Goal: Task Accomplishment & Management: Complete application form

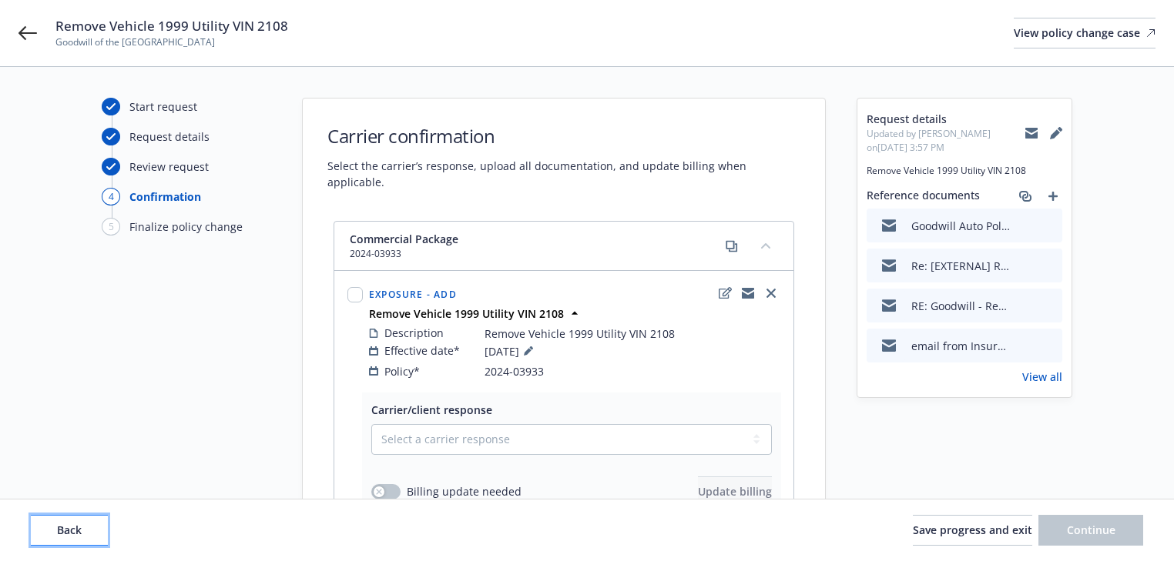
click at [75, 524] on span "Back" at bounding box center [69, 530] width 25 height 15
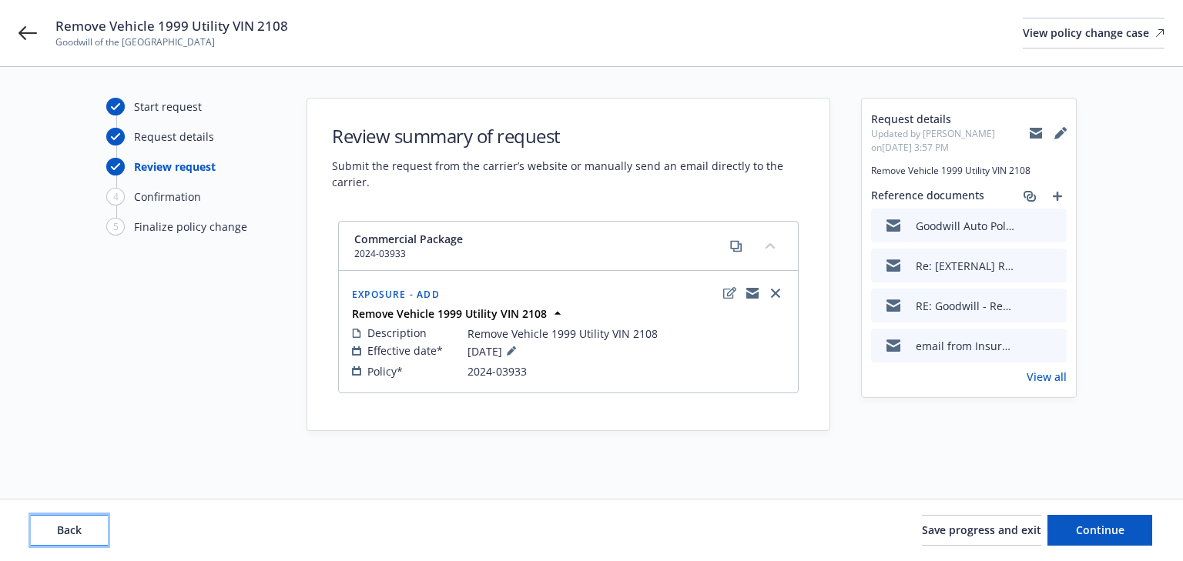
click at [75, 524] on span "Back" at bounding box center [69, 530] width 25 height 15
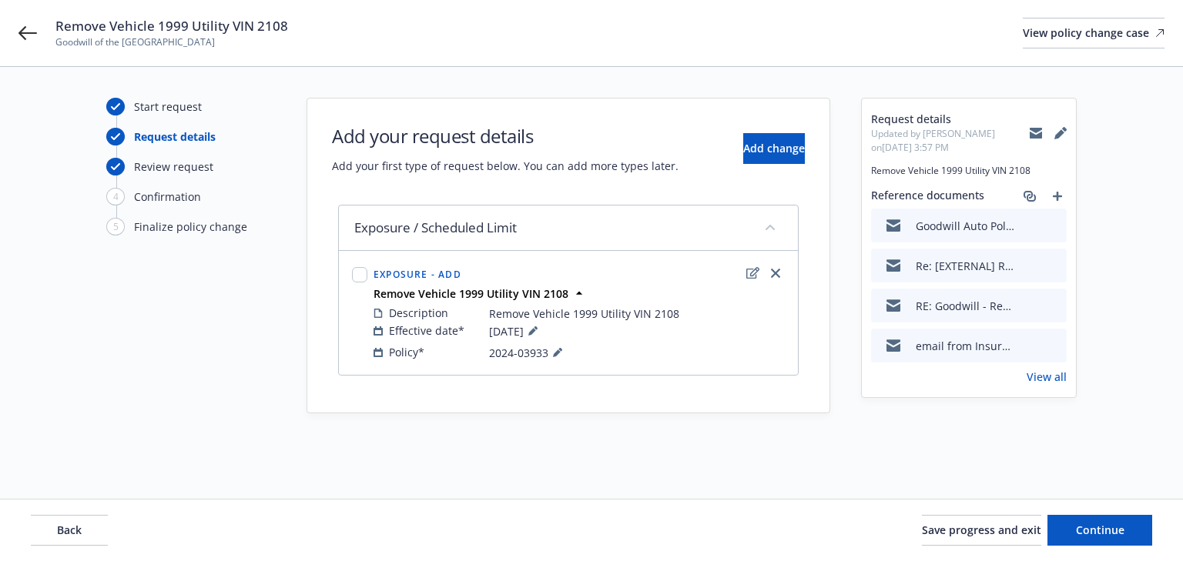
click at [1044, 373] on link "View all" at bounding box center [1047, 377] width 40 height 16
click at [1047, 376] on link "View all" at bounding box center [1047, 377] width 40 height 16
click at [65, 527] on span "Back" at bounding box center [69, 530] width 25 height 15
click at [65, 527] on div "Back Save progress and exit Continue" at bounding box center [591, 530] width 1121 height 31
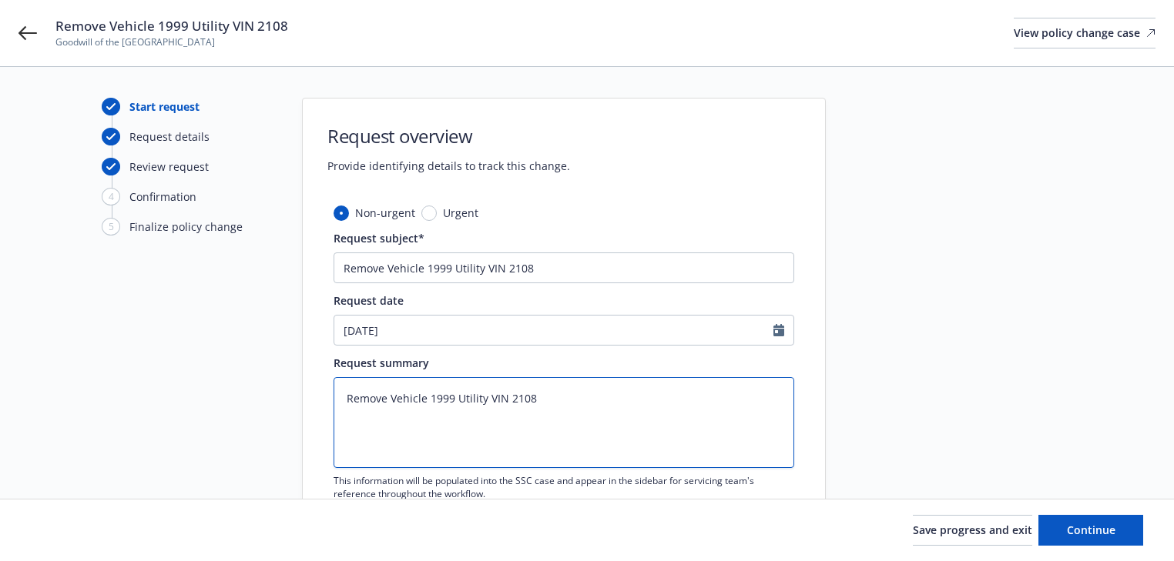
click at [561, 394] on textarea "Remove Vehicle 1999 Utility VIN 2108" at bounding box center [563, 422] width 461 height 91
type textarea "x"
paste textarea "Can you please also remove the following vehicle effective 6/1/2025: Trailer   …"
type textarea "Remove Vehicle 1999 Utility VIN 2108 Can you please also remove the following v…"
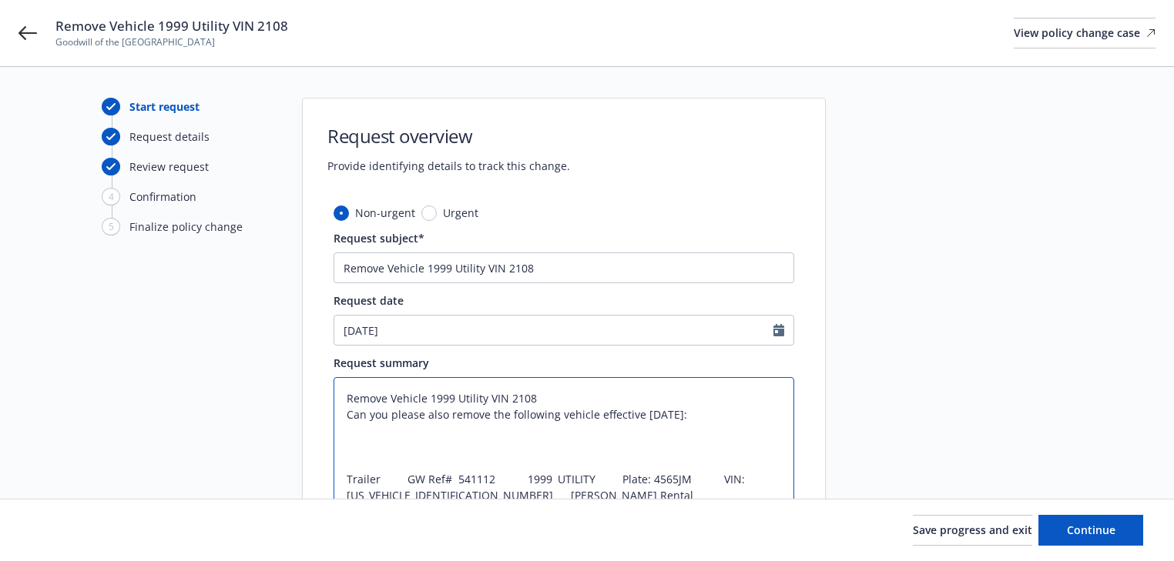
click at [688, 410] on textarea "Remove Vehicle 1999 Utility VIN 2108 Can you please also remove the following v…" at bounding box center [563, 446] width 461 height 139
type textarea "x"
type textarea "Remove Vehicle 1999 Utility VIN 2108 Can you please also remove the following v…"
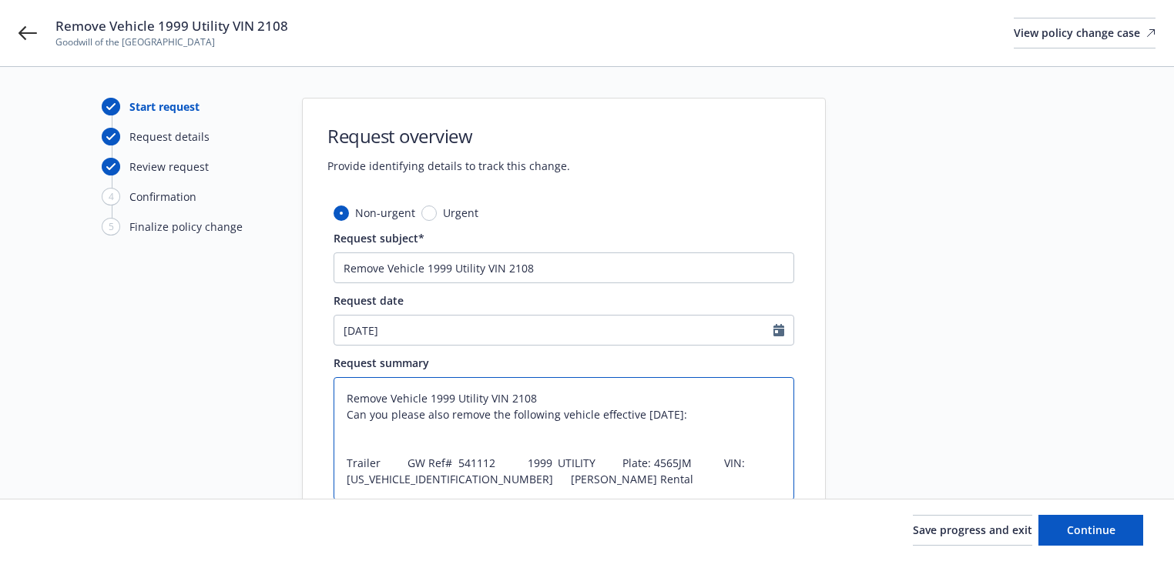
type textarea "x"
type textarea "Remove Vehicle 1999 Utility VIN 2108 Can you please also remove the following v…"
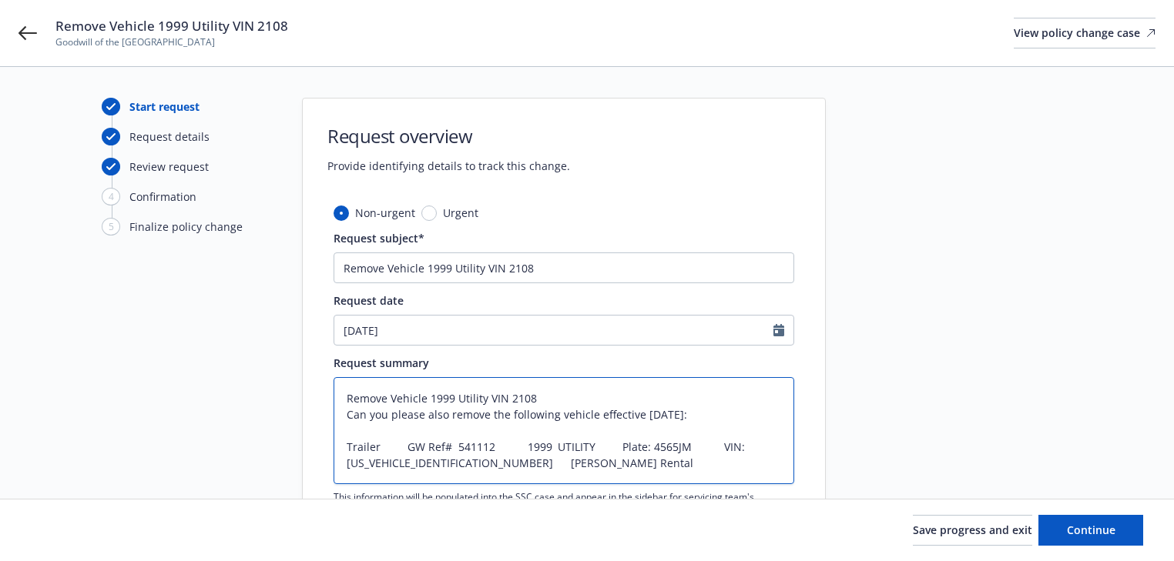
type textarea "x"
type textarea "Remove Vehicle 1999 Utility VIN 2108 Can you please also remove the following v…"
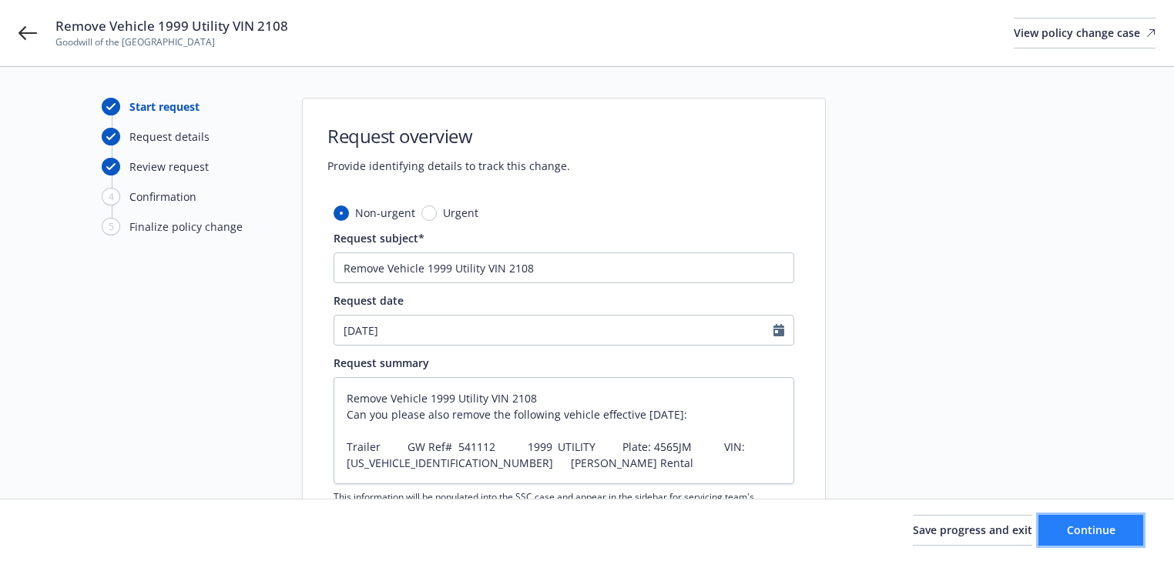
click at [1126, 532] on button "Continue" at bounding box center [1090, 530] width 105 height 31
type textarea "x"
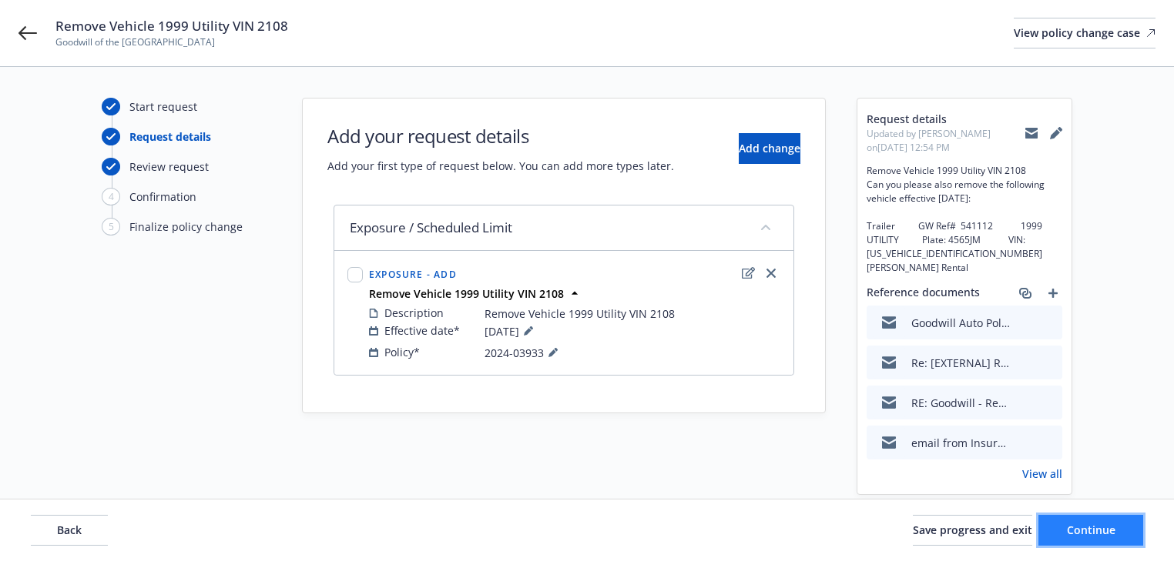
click at [1126, 532] on button "Continue" at bounding box center [1090, 530] width 105 height 31
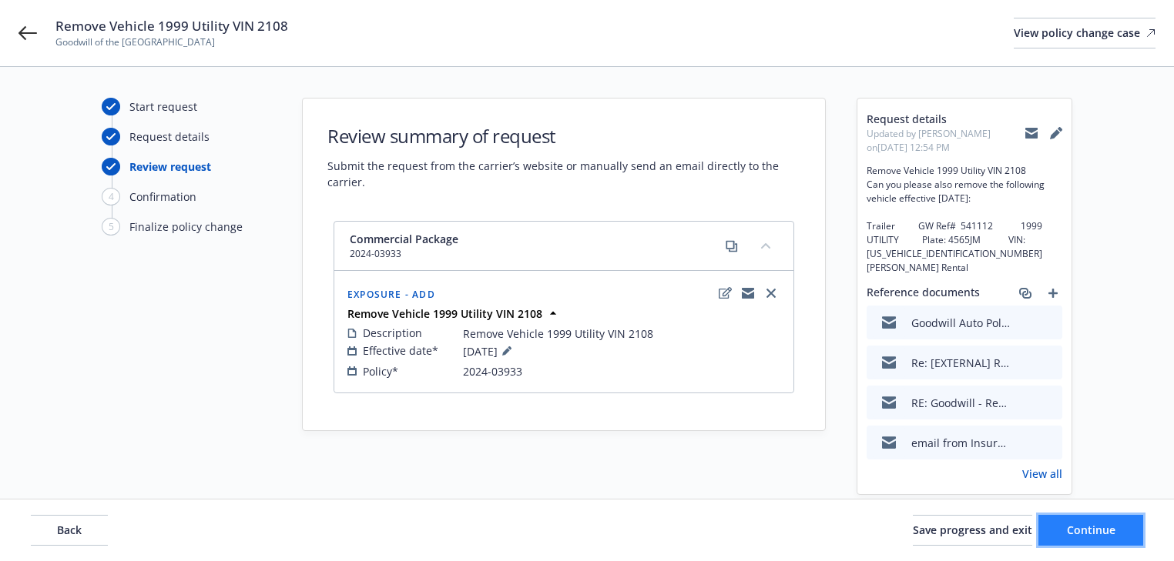
click at [1126, 532] on button "Continue" at bounding box center [1090, 530] width 105 height 31
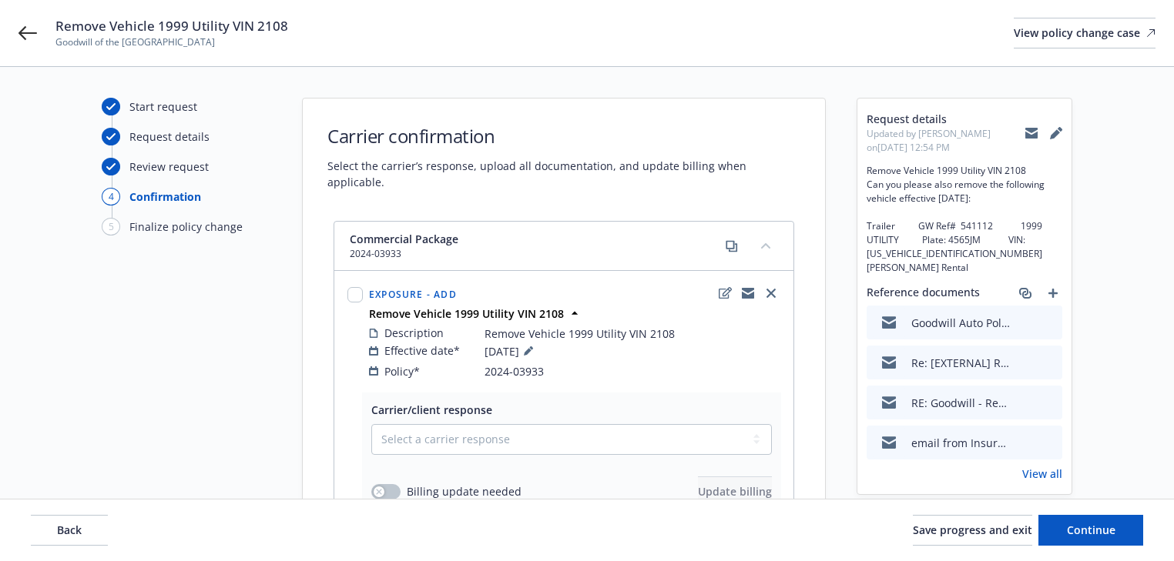
click at [1030, 131] on icon at bounding box center [1031, 130] width 12 height 5
click at [22, 36] on icon at bounding box center [27, 33] width 18 height 14
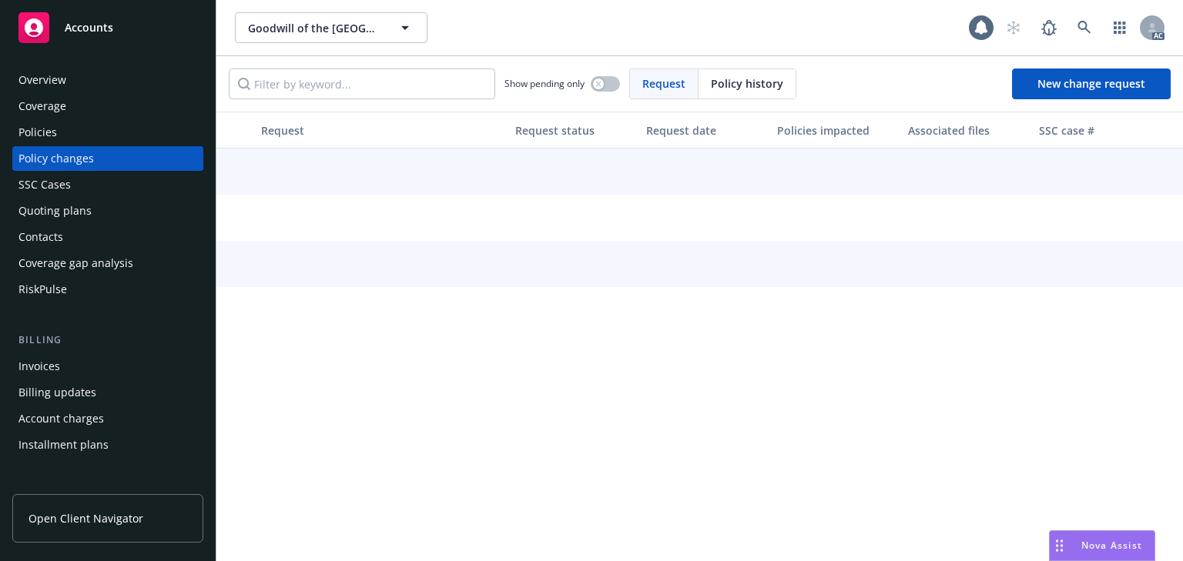
click at [51, 123] on div "Policies" at bounding box center [37, 132] width 39 height 25
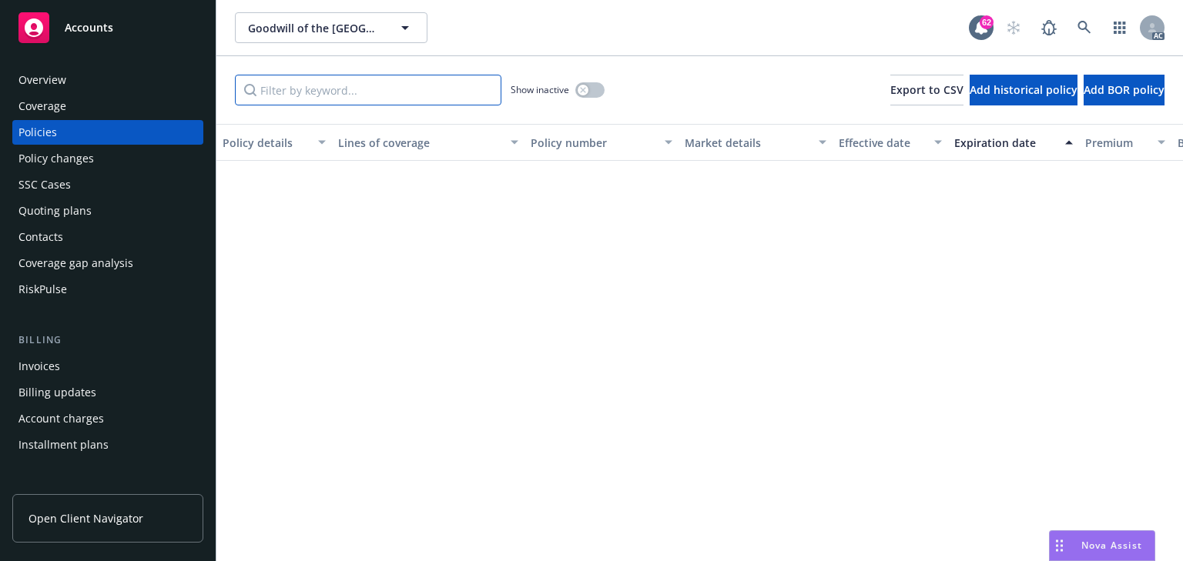
click at [402, 95] on input "Filter by keyword..." at bounding box center [368, 90] width 266 height 31
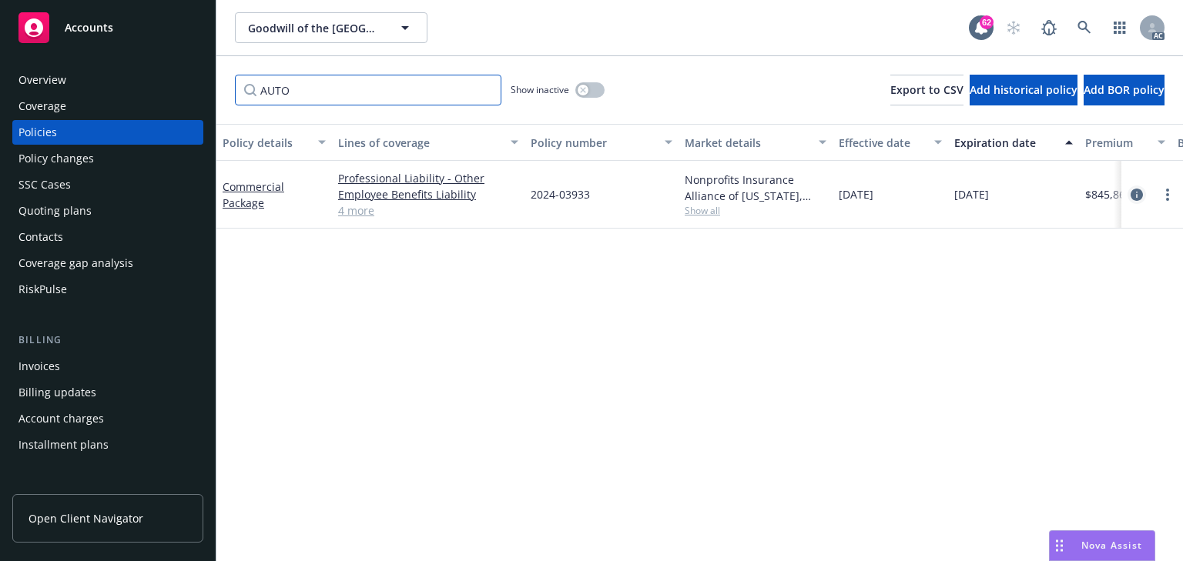
type input "AUTO"
click at [1137, 193] on icon "circleInformation" at bounding box center [1137, 195] width 12 height 12
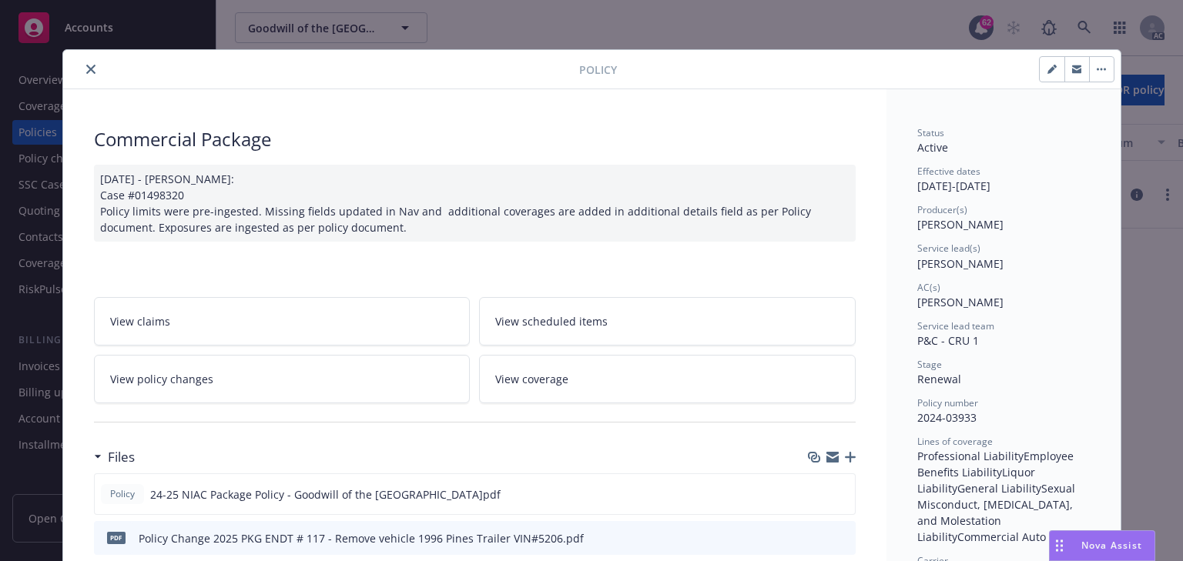
scroll to position [46, 0]
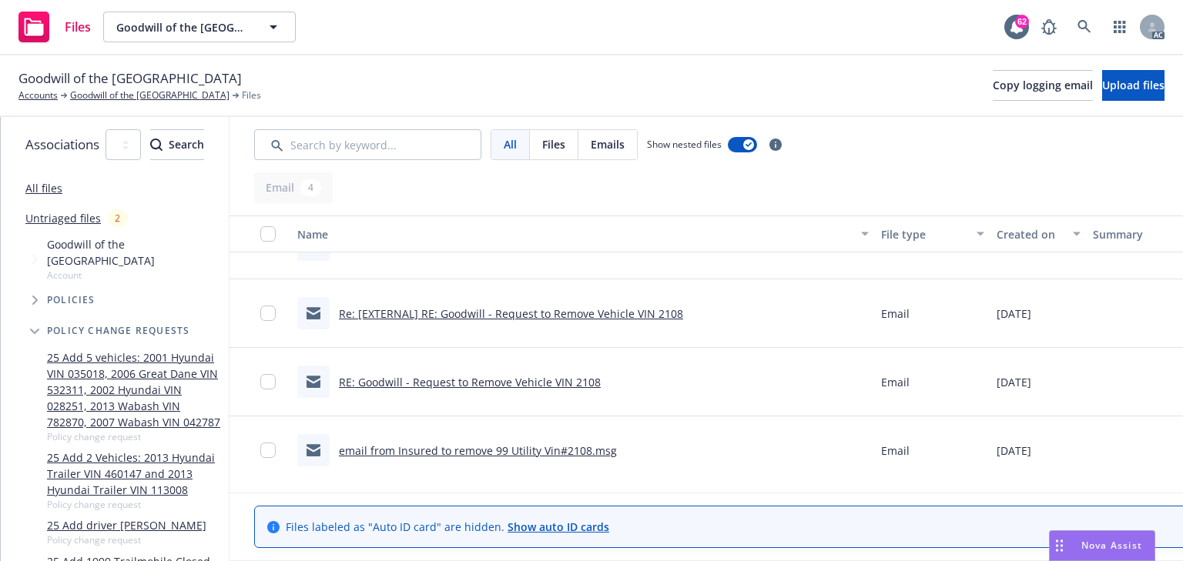
click at [613, 307] on link "Re: [EXTERNAL] RE: Goodwill - Request to Remove Vehicle VIN 2108" at bounding box center [511, 314] width 344 height 15
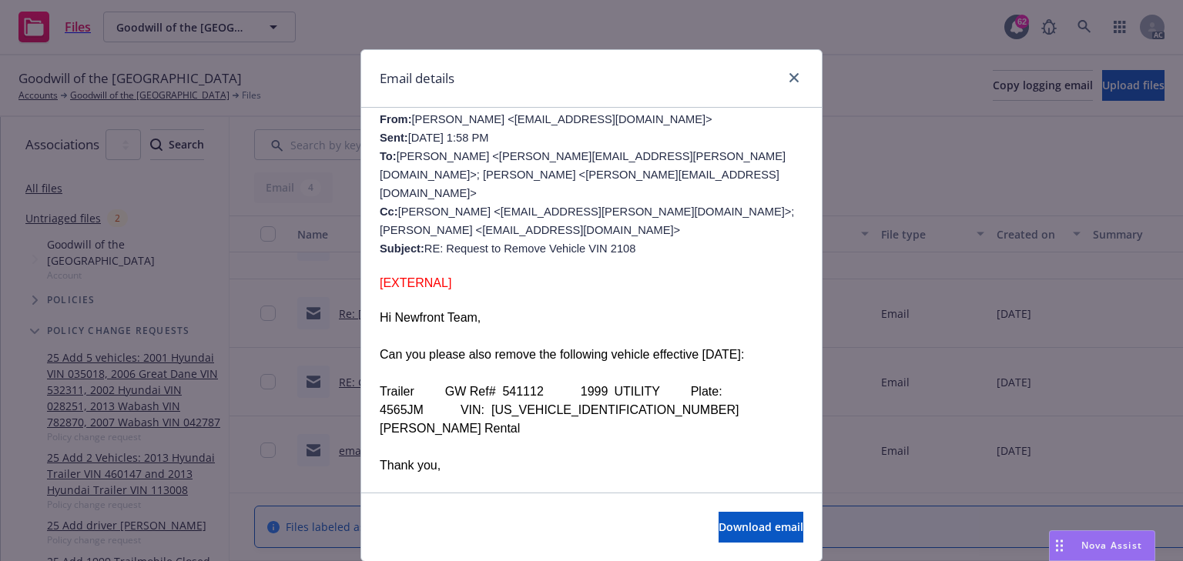
scroll to position [1848, 0]
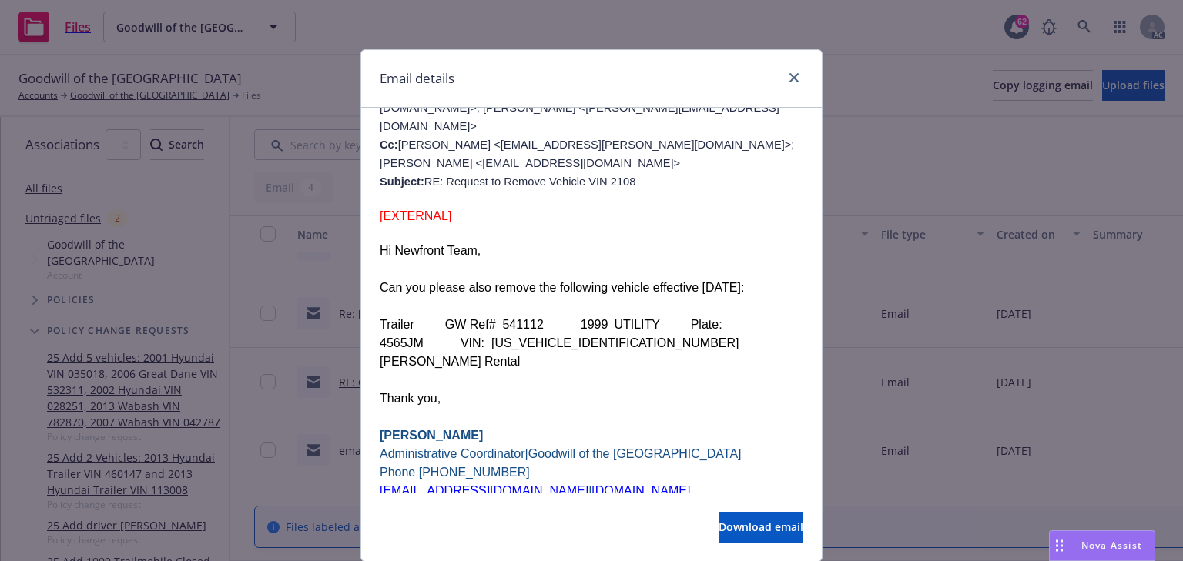
click at [380, 281] on span "Can you please also remove the following vehicle effective 6/1/2025:" at bounding box center [562, 287] width 364 height 13
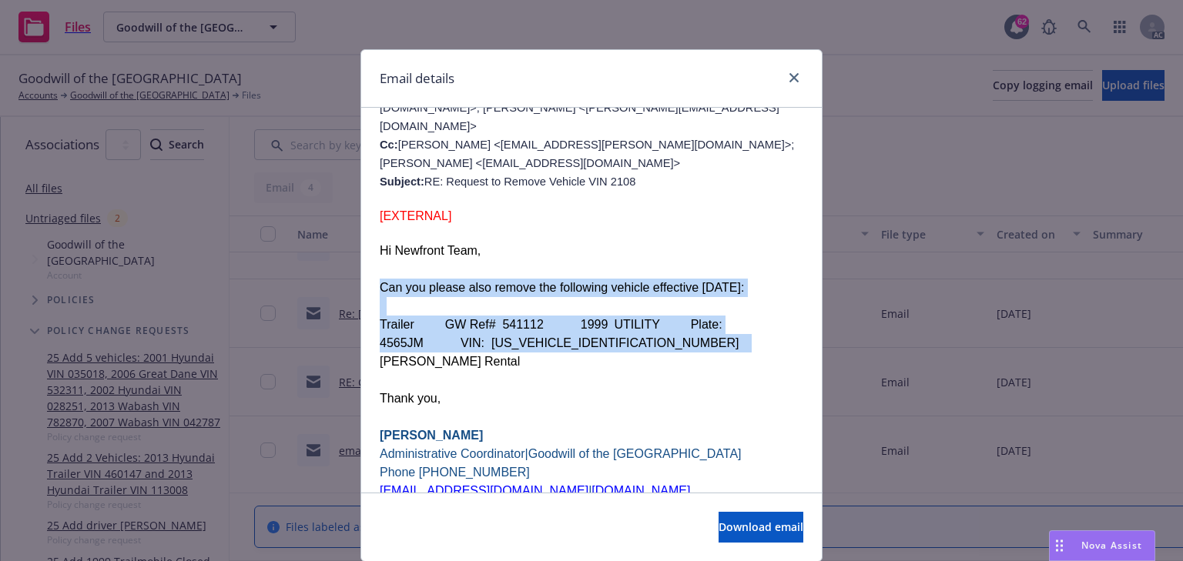
drag, startPoint x: 377, startPoint y: 209, endPoint x: 684, endPoint y: 256, distance: 310.9
copy div "Can you please also remove the following vehicle effective 6/1/2025: Trailer   …"
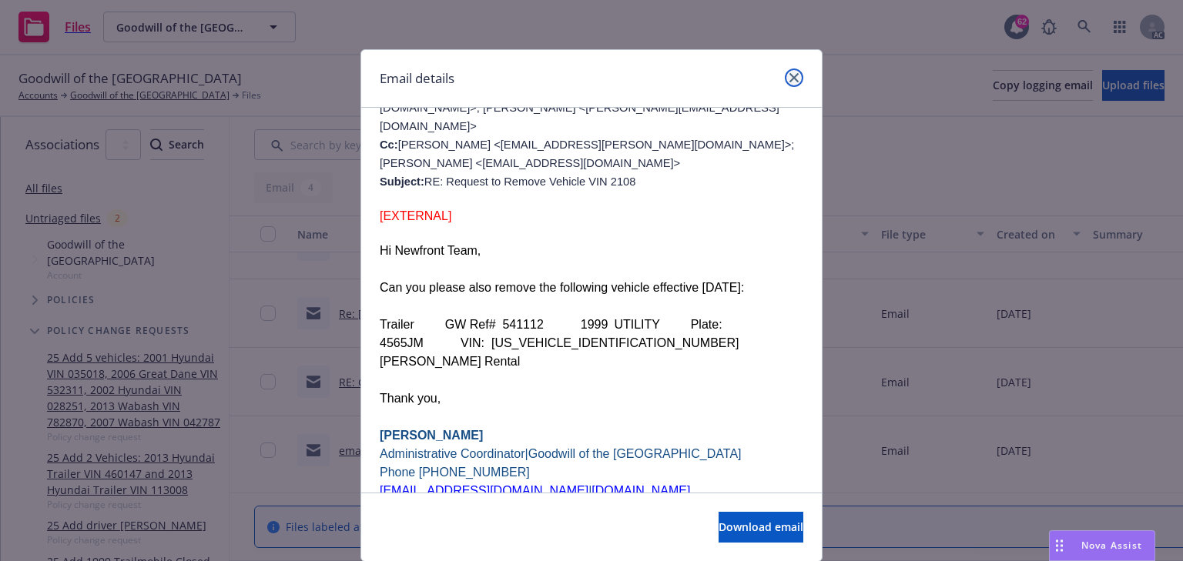
click at [785, 78] on link "close" at bounding box center [794, 78] width 18 height 18
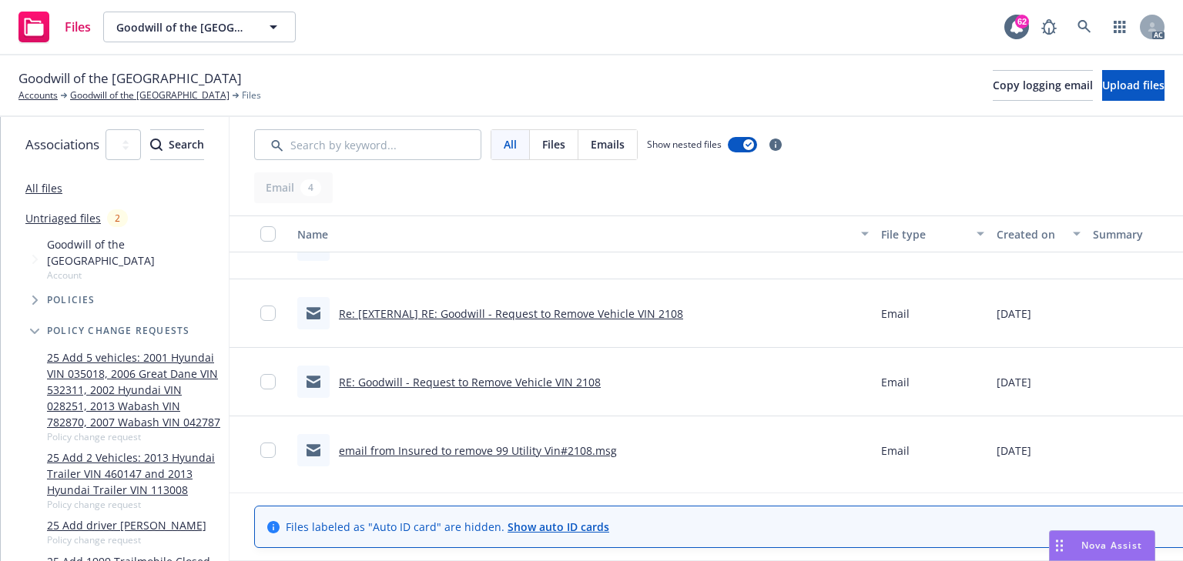
click at [613, 315] on link "Re: [EXTERNAL] RE: Goodwill - Request to Remove Vehicle VIN 2108" at bounding box center [511, 314] width 344 height 15
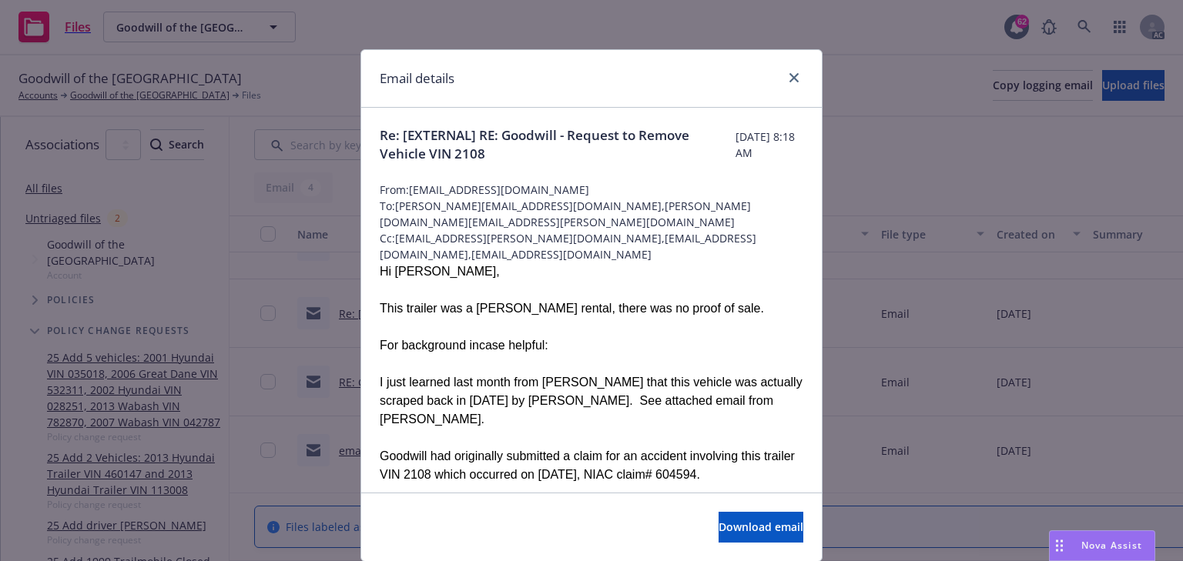
click at [491, 281] on div at bounding box center [592, 290] width 424 height 18
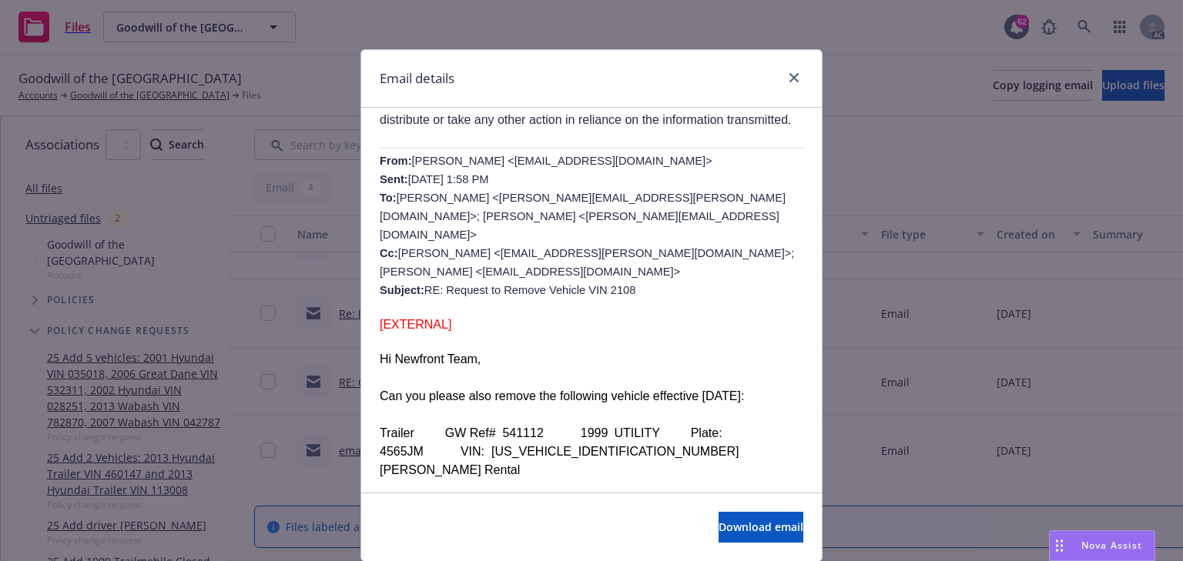
scroll to position [1725, 0]
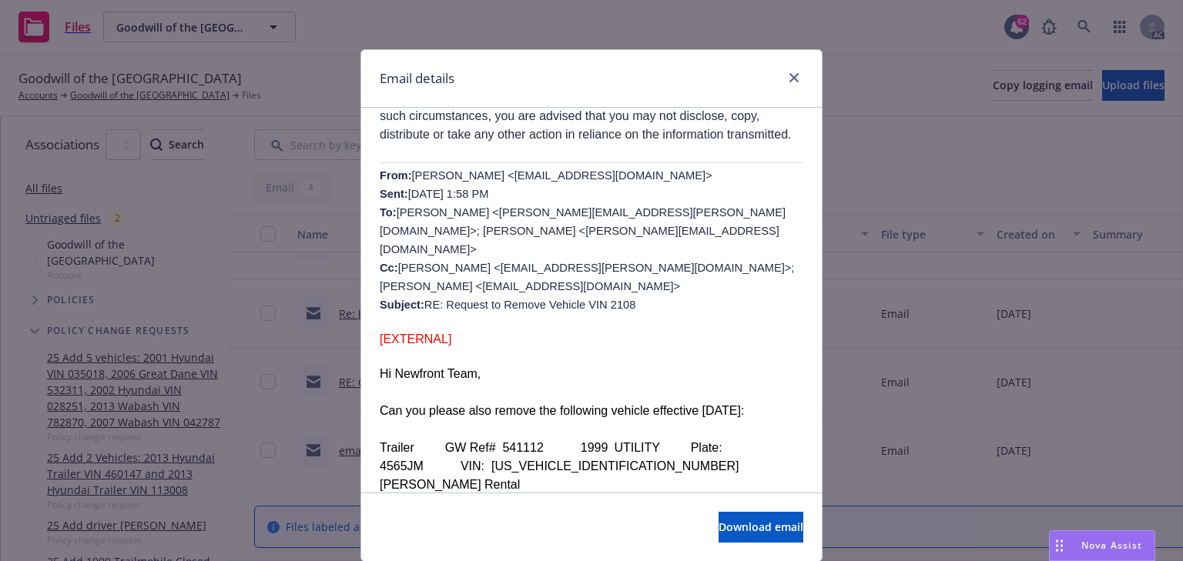
click at [508, 365] on p "Hi Newfront Team," at bounding box center [592, 374] width 424 height 18
click at [719, 534] on button "Download email" at bounding box center [761, 527] width 85 height 31
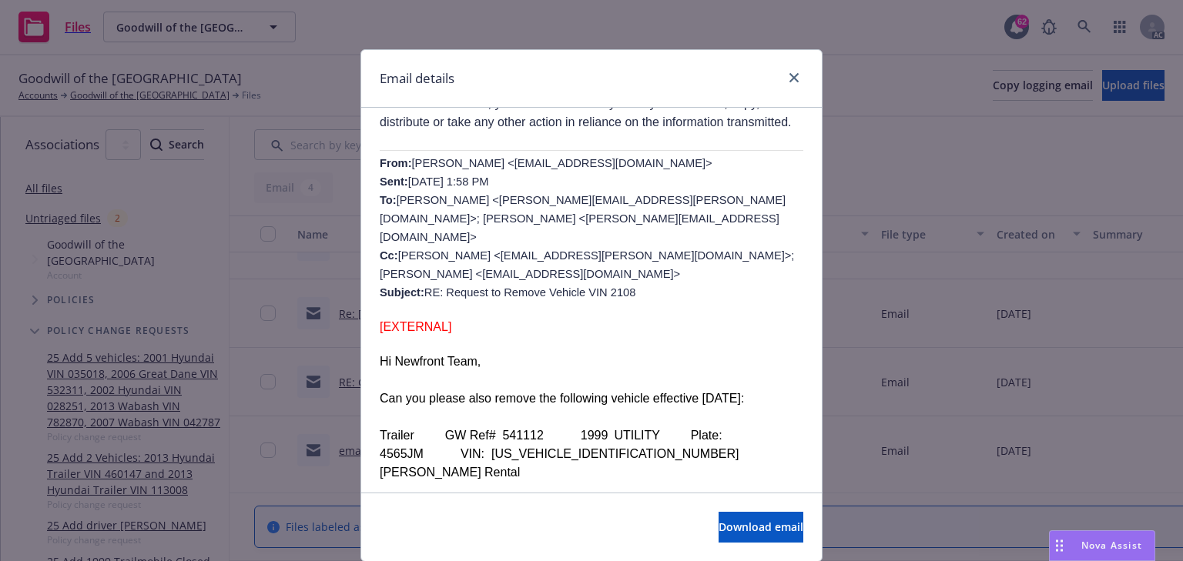
scroll to position [1663, 0]
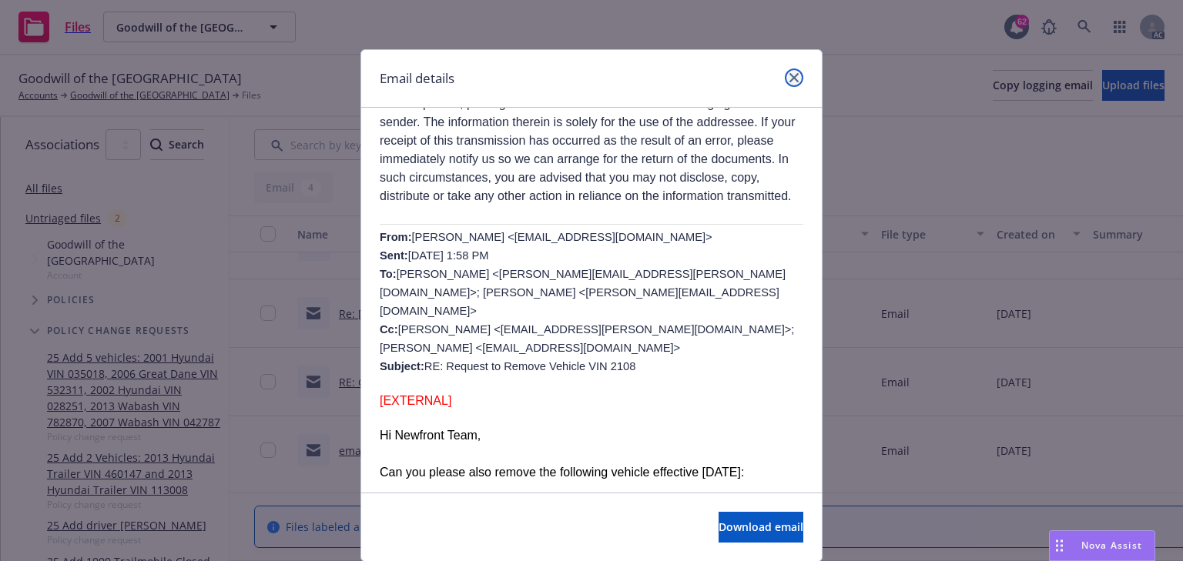
click at [789, 77] on icon "close" at bounding box center [793, 77] width 9 height 9
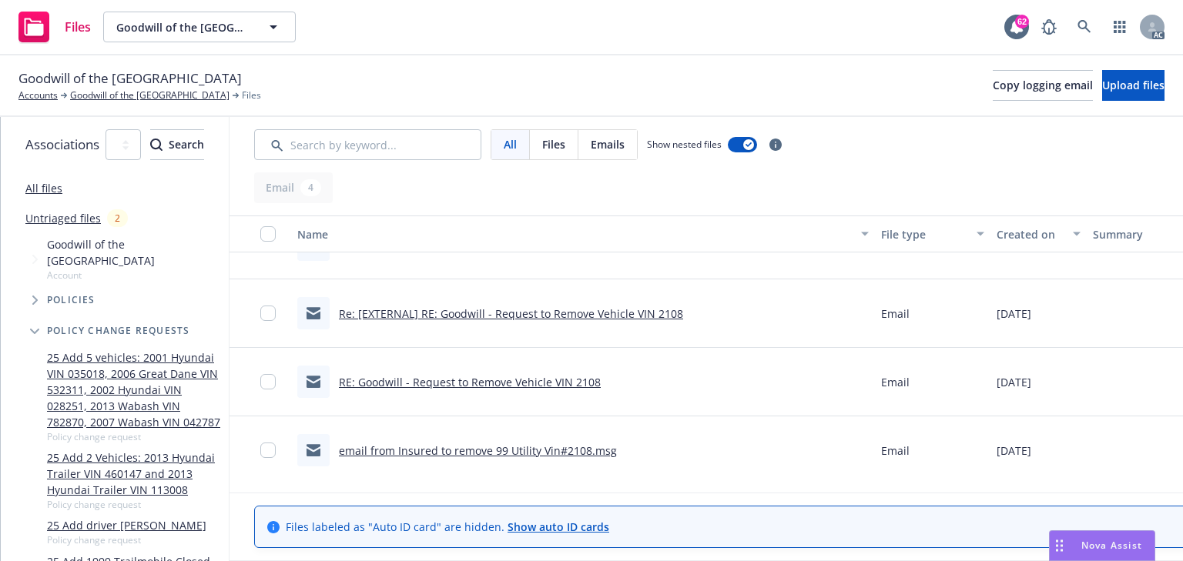
click at [601, 385] on link "RE: Goodwill - Request to Remove Vehicle VIN 2108" at bounding box center [470, 382] width 262 height 15
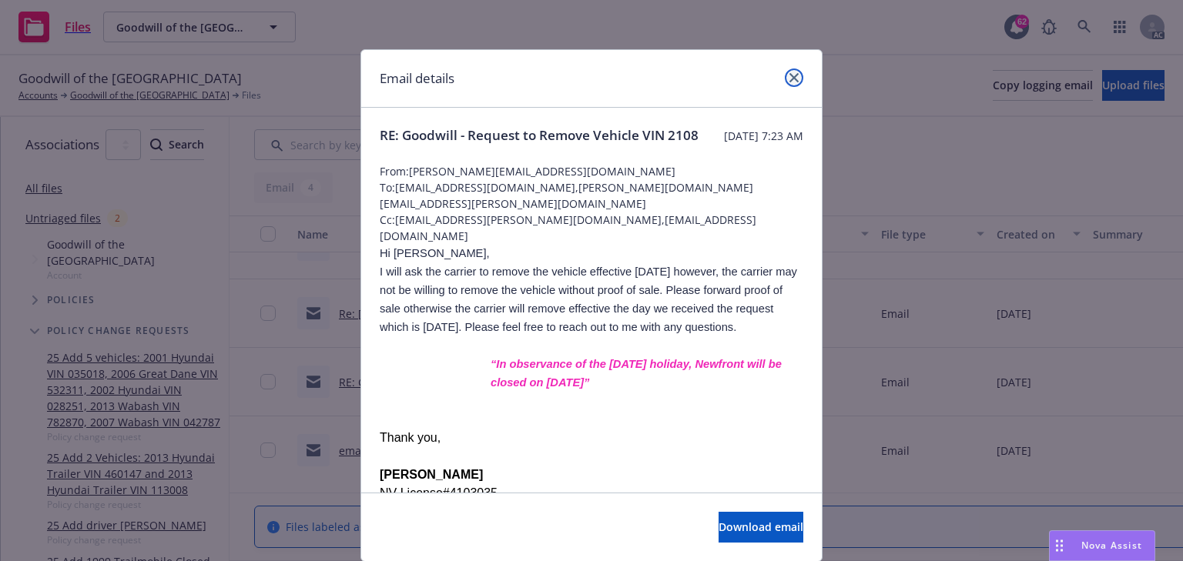
click at [789, 79] on icon "close" at bounding box center [793, 77] width 9 height 9
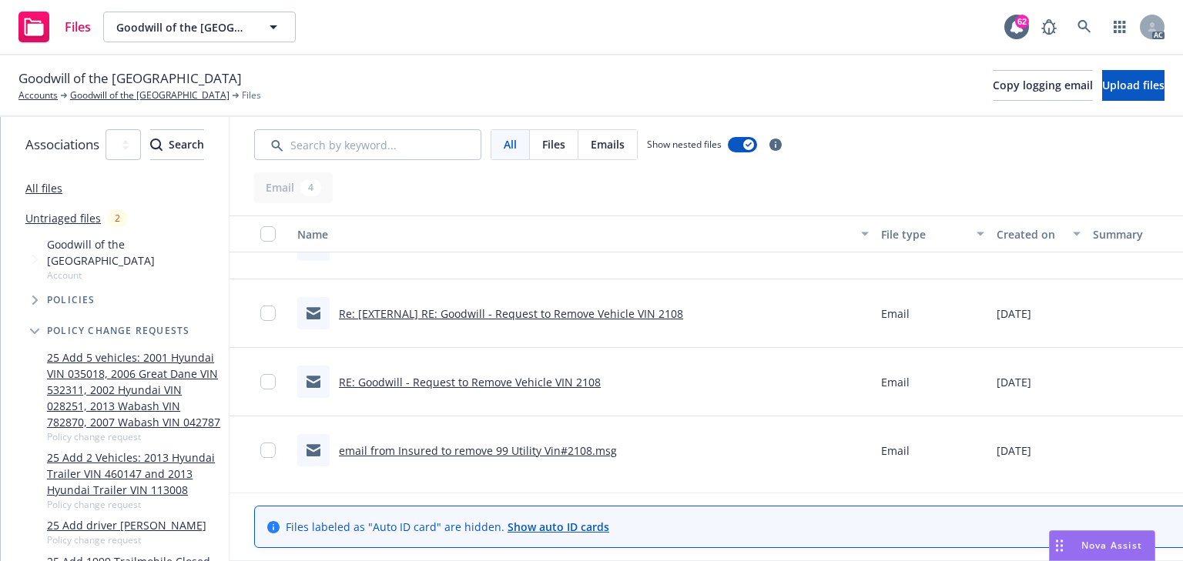
click at [555, 312] on link "Re: [EXTERNAL] RE: Goodwill - Request to Remove Vehicle VIN 2108" at bounding box center [511, 314] width 344 height 15
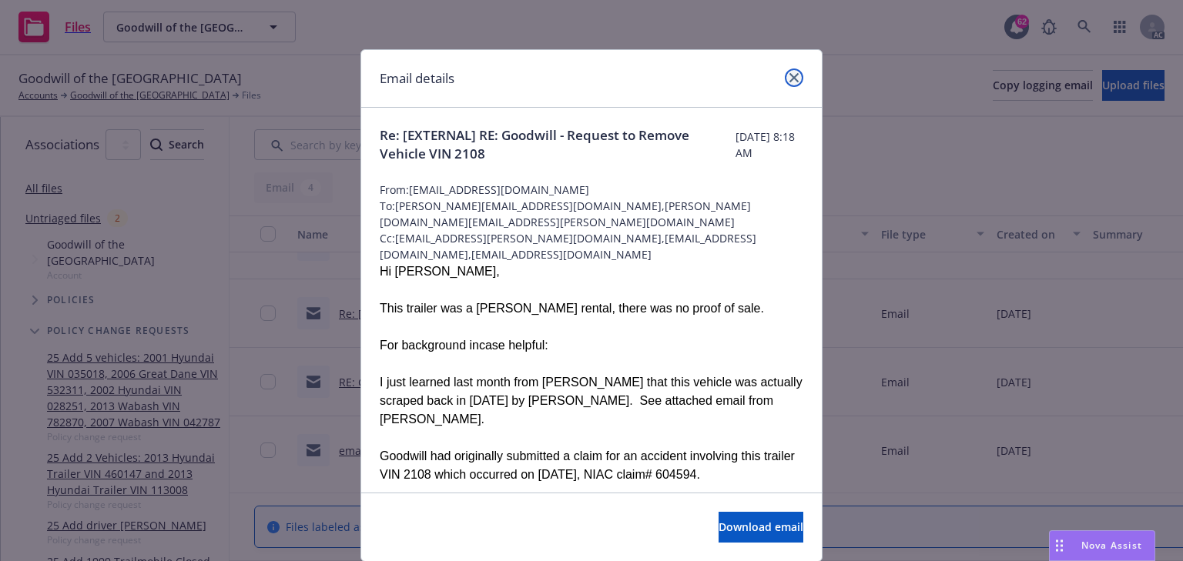
click at [791, 80] on icon "close" at bounding box center [793, 77] width 9 height 9
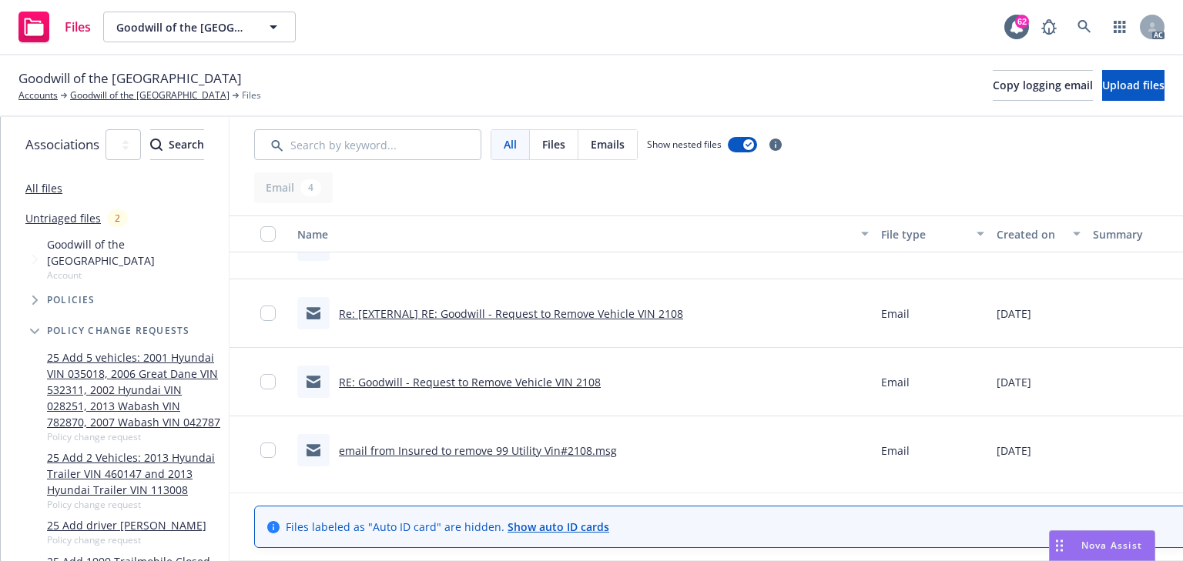
click at [591, 383] on link "RE: Goodwill - Request to Remove Vehicle VIN 2108" at bounding box center [470, 382] width 262 height 15
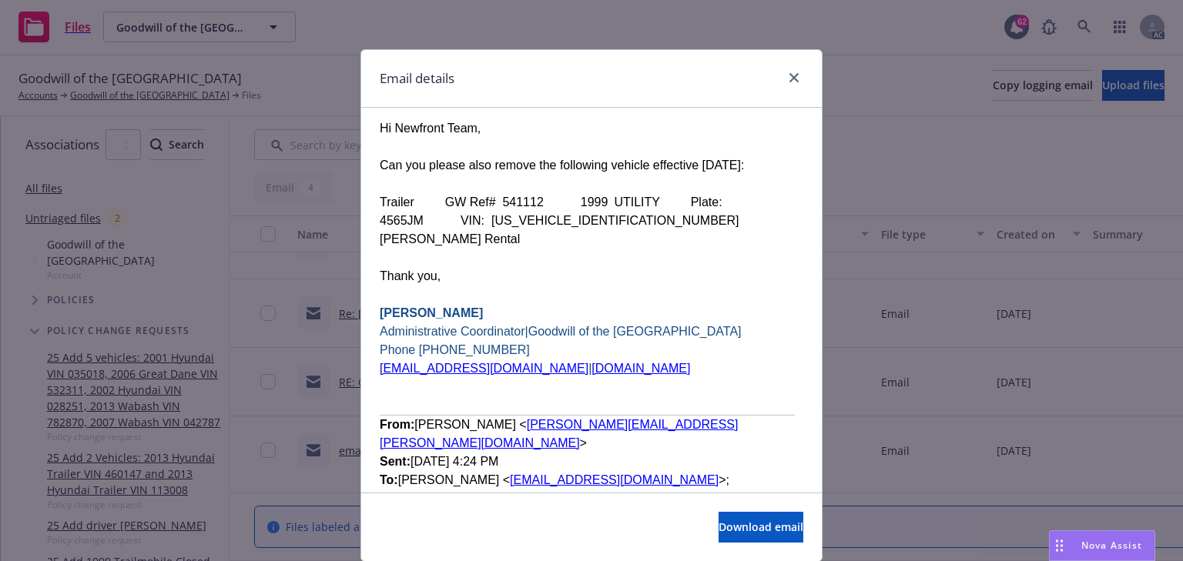
scroll to position [924, 0]
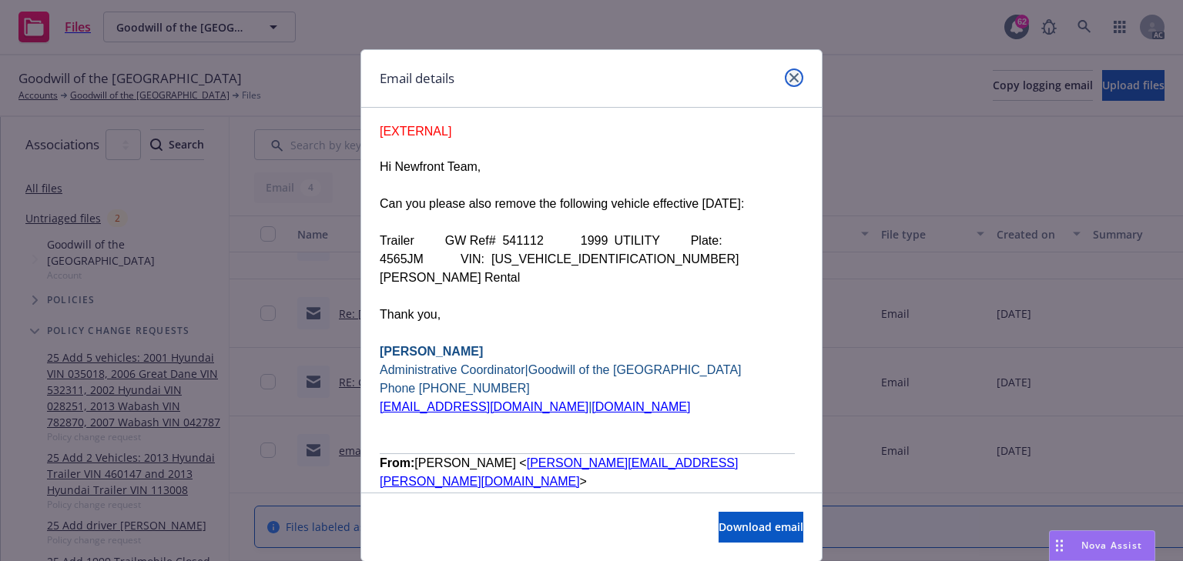
click at [789, 74] on icon "close" at bounding box center [793, 77] width 9 height 9
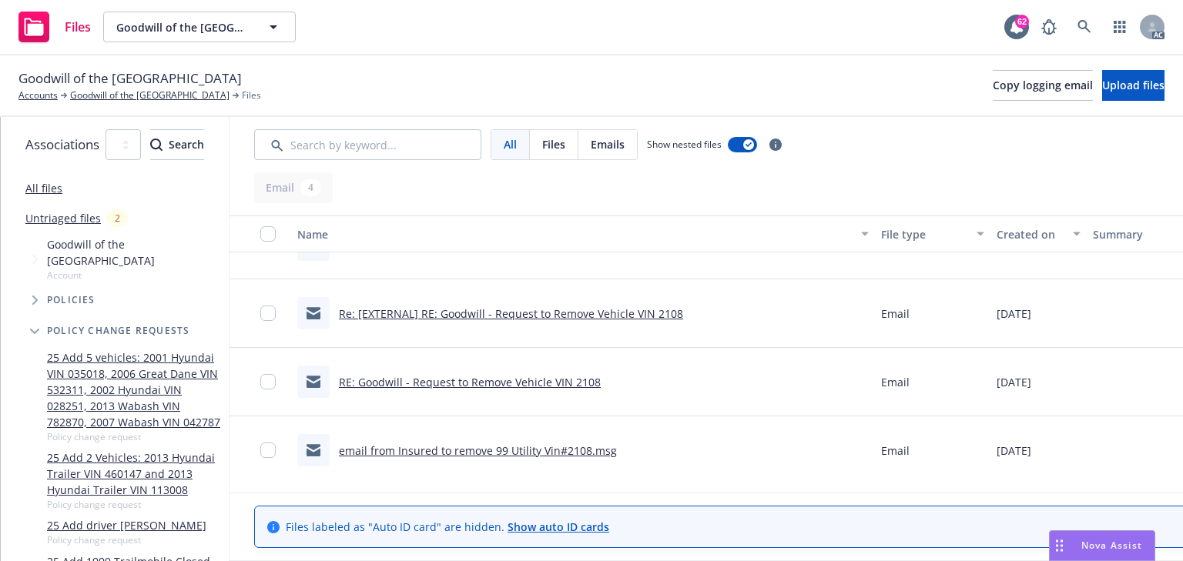
click at [551, 443] on div "email from Insured to remove 99 Utility Vin#2108.msg" at bounding box center [478, 451] width 278 height 16
click at [551, 448] on link "email from Insured to remove 99 Utility Vin#2108.msg" at bounding box center [478, 451] width 278 height 15
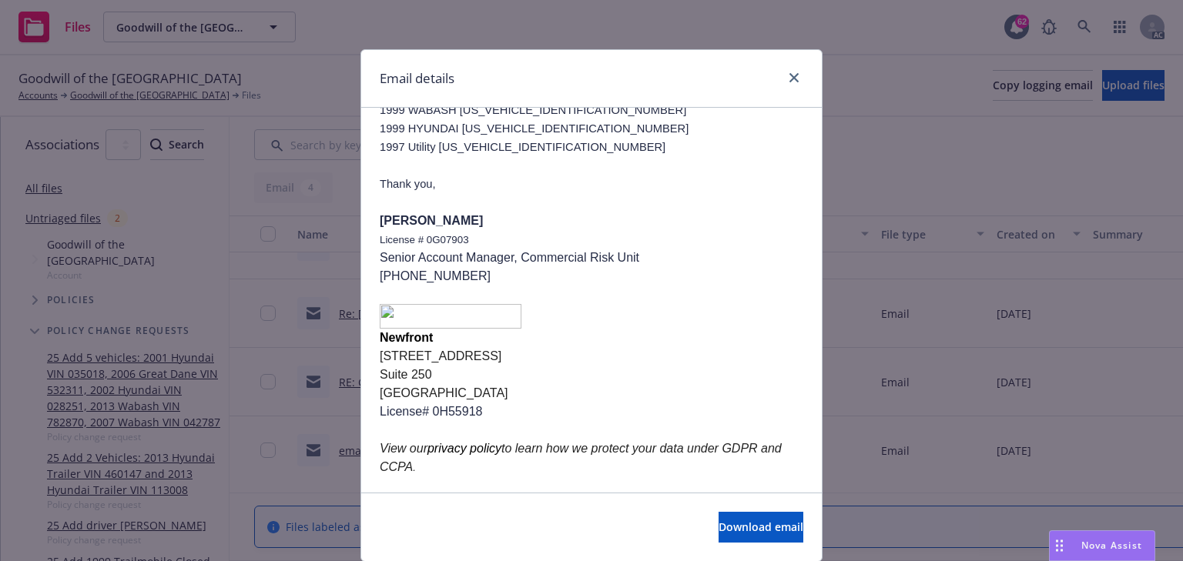
scroll to position [1355, 0]
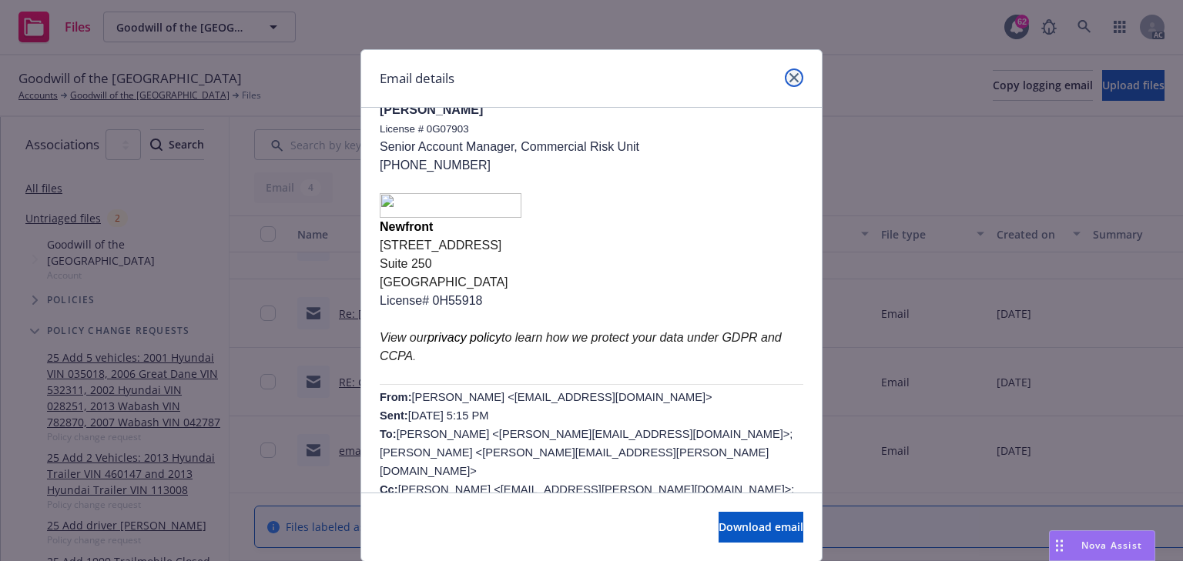
click at [797, 75] on link "close" at bounding box center [794, 78] width 18 height 18
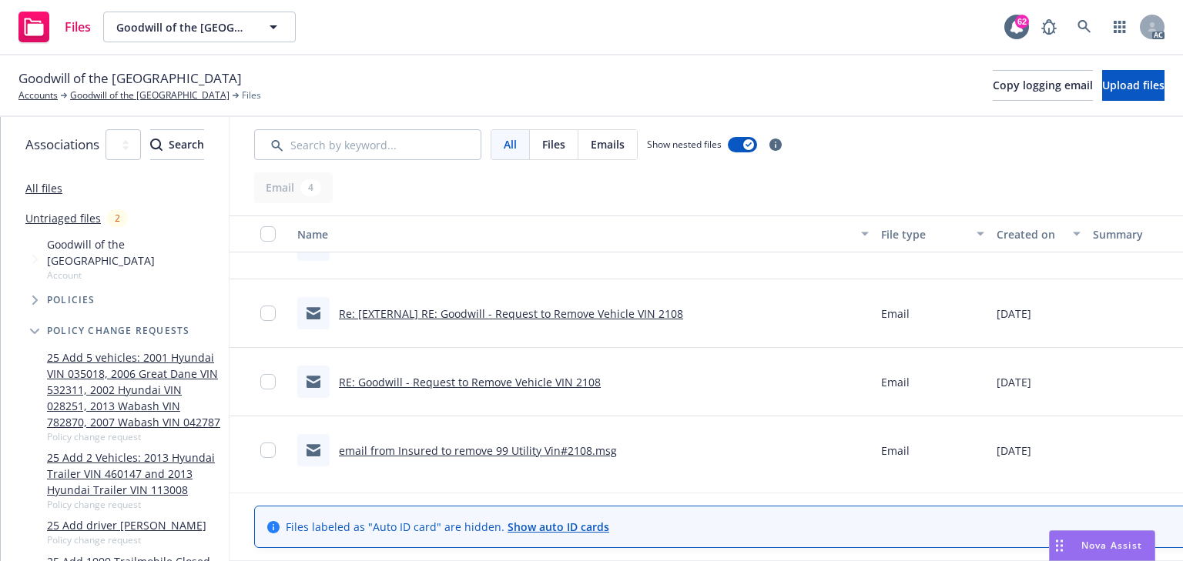
scroll to position [0, 0]
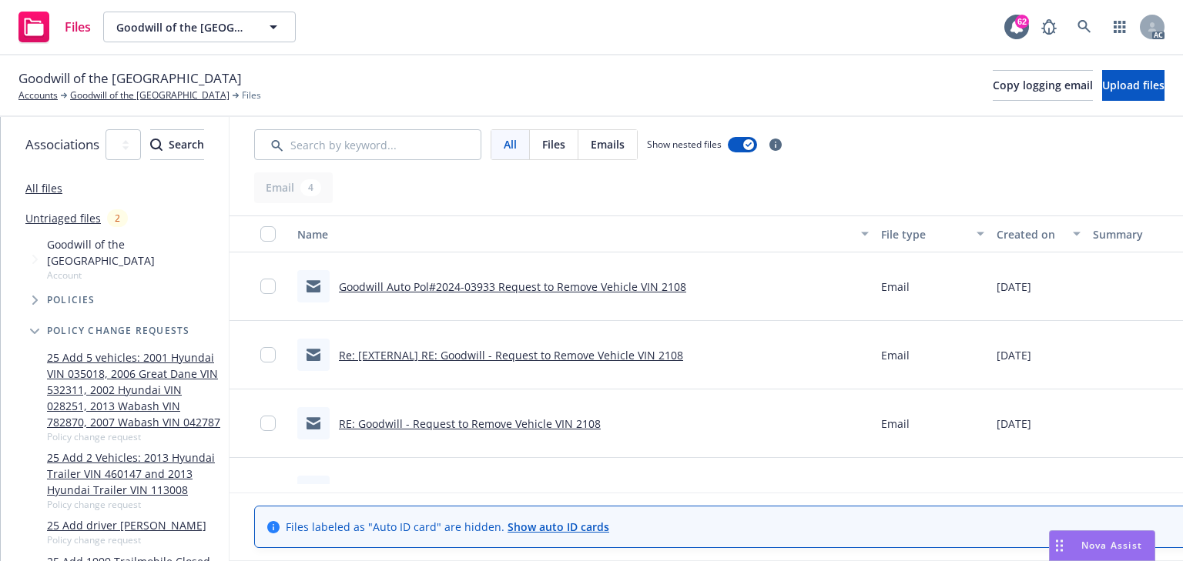
click at [686, 290] on link "Goodwill Auto Pol#2024-03933 Request to Remove Vehicle VIN 2108" at bounding box center [512, 287] width 347 height 15
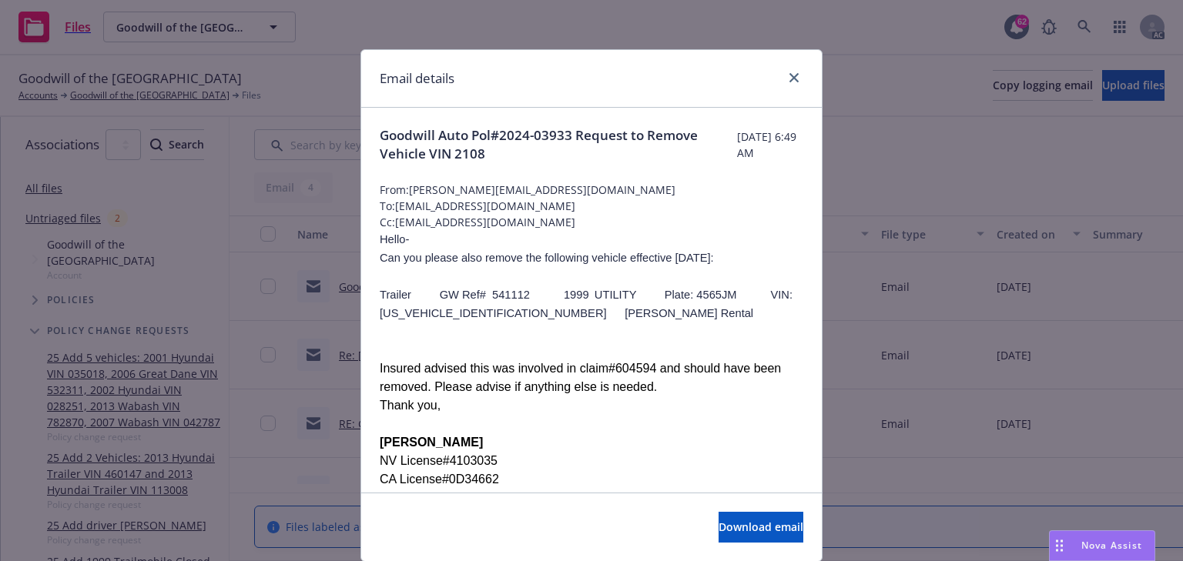
click at [693, 290] on span "Trailer     GW Ref# 541112      1999 UTILITY     Plate: 4565JM      VIN: 1UYVS2…" at bounding box center [588, 304] width 416 height 31
drag, startPoint x: 394, startPoint y: 206, endPoint x: 635, endPoint y: 212, distance: 241.1
click at [635, 212] on span "To: uwservices@insurancefornonprofits.org" at bounding box center [592, 206] width 424 height 16
copy span "uwservices@insurancefornonprofits.org"
click at [789, 84] on link "close" at bounding box center [794, 78] width 18 height 18
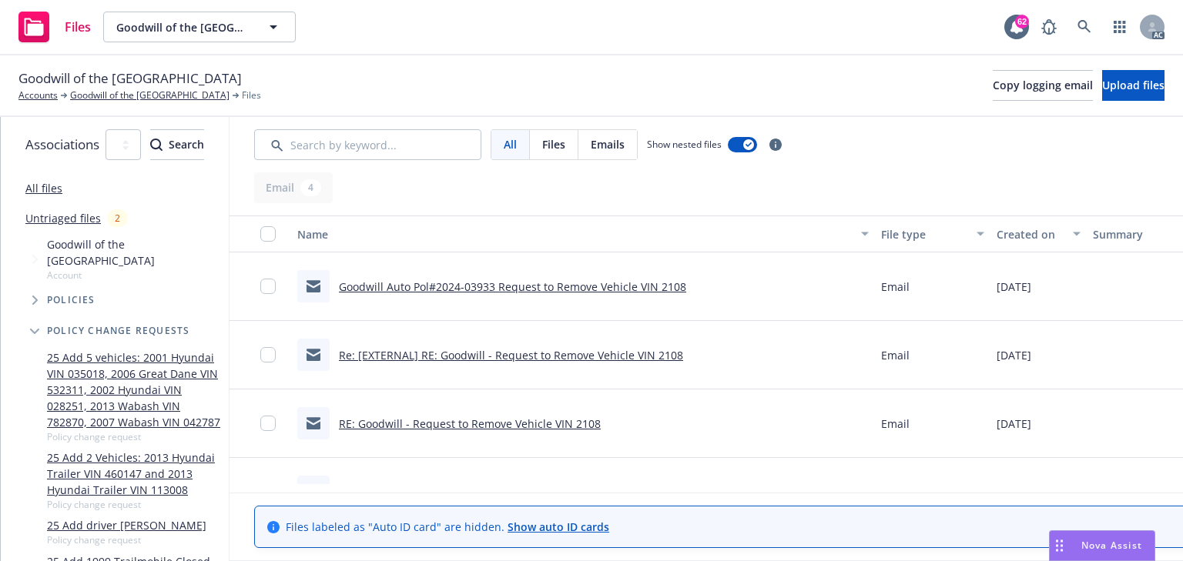
click at [516, 280] on link "Goodwill Auto Pol#2024-03933 Request to Remove Vehicle VIN 2108" at bounding box center [512, 287] width 347 height 15
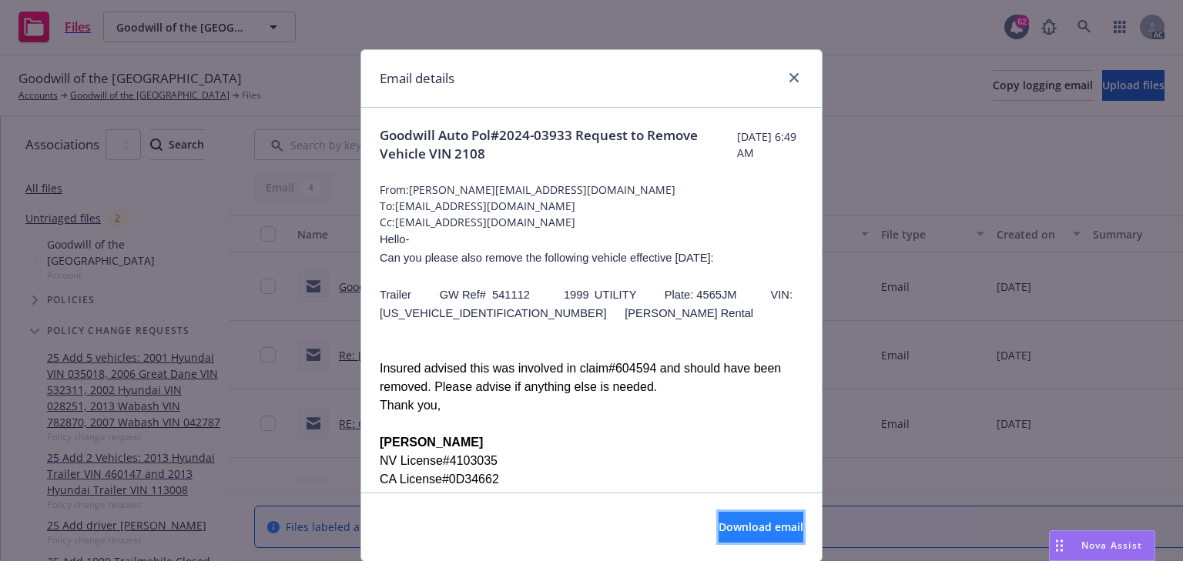
click at [719, 523] on span "Download email" at bounding box center [761, 527] width 85 height 15
drag, startPoint x: 392, startPoint y: 206, endPoint x: 632, endPoint y: 213, distance: 240.4
click at [632, 213] on span "To: uwservices@insurancefornonprofits.org" at bounding box center [592, 206] width 424 height 16
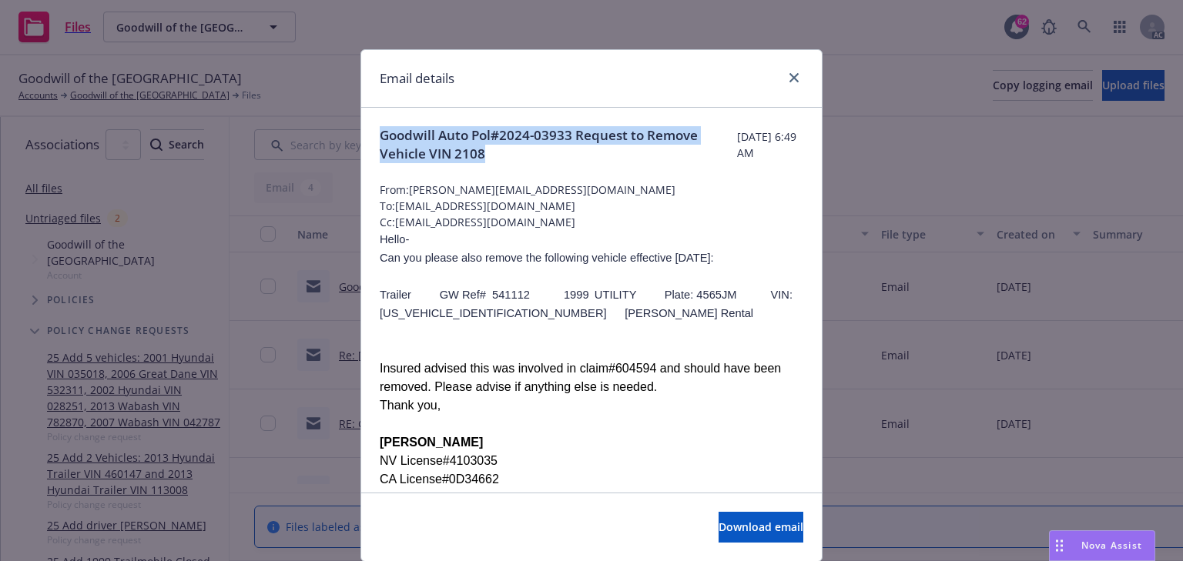
drag, startPoint x: 370, startPoint y: 132, endPoint x: 559, endPoint y: 159, distance: 191.4
click at [559, 159] on div "Goodwill Auto Pol#2024-03933 Request to Remove Vehicle VIN 2108 Tuesday, July 2…" at bounding box center [591, 477] width 461 height 739
copy span "Goodwill Auto Pol#2024-03933 Request to Remove Vehicle VIN 2108"
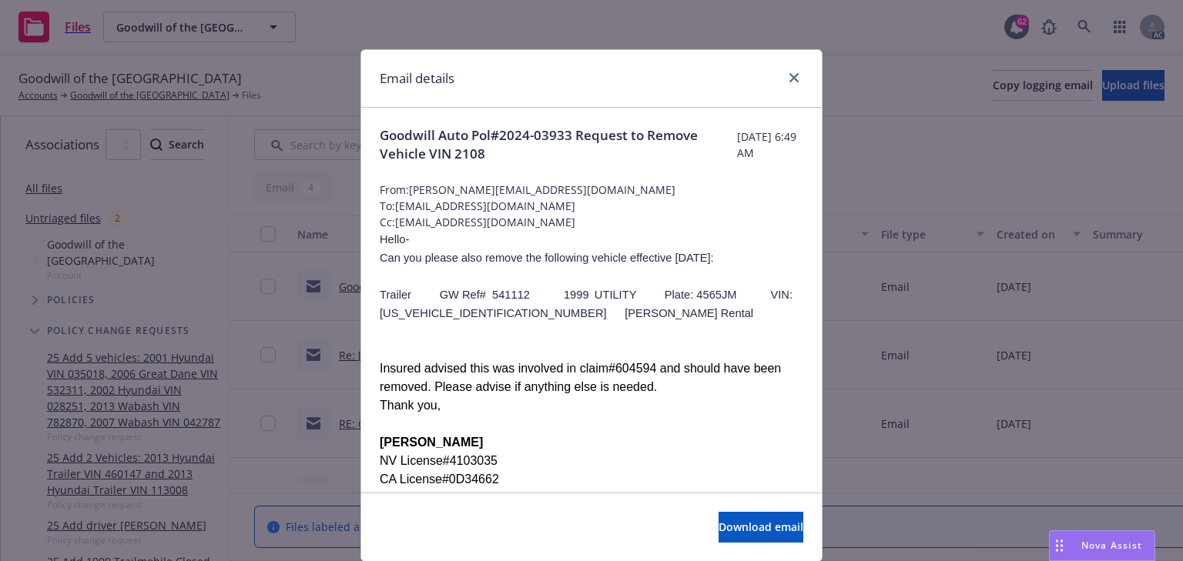
click at [565, 357] on p at bounding box center [592, 350] width 424 height 18
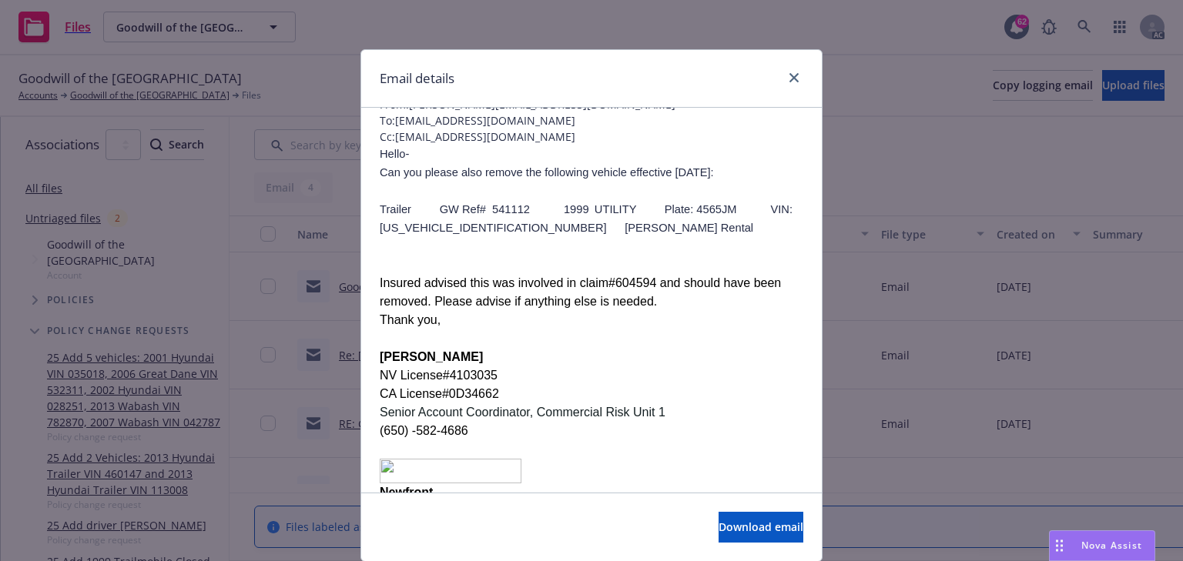
scroll to position [123, 0]
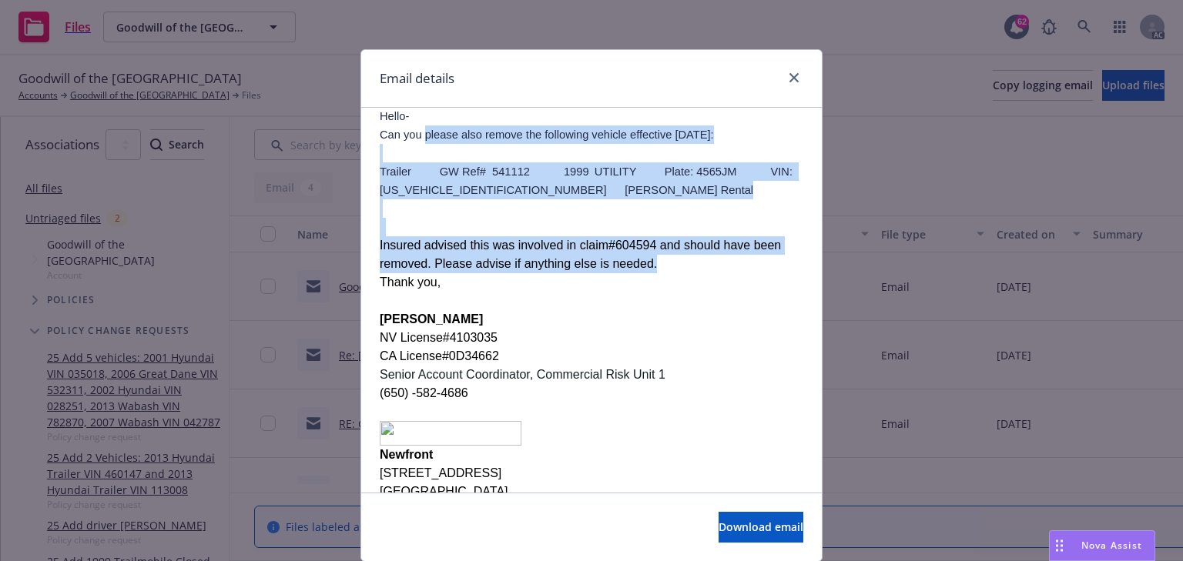
drag, startPoint x: 420, startPoint y: 133, endPoint x: 665, endPoint y: 261, distance: 276.9
click at [665, 261] on div "Hello- Can you please also remove the following vehicle effective 6/1/2025: Tra…" at bounding box center [592, 406] width 424 height 598
copy div "please also remove the following vehicle effective 6/1/2025: Trailer     GW Ref…"
click at [792, 68] on div "Email details" at bounding box center [591, 79] width 461 height 58
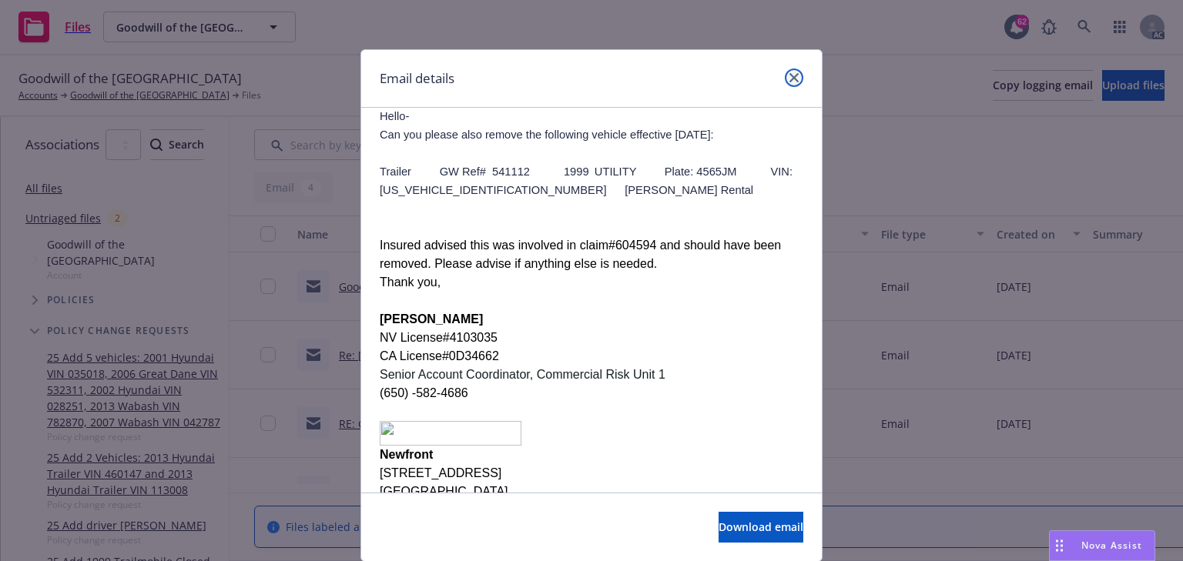
click at [785, 79] on link "close" at bounding box center [794, 78] width 18 height 18
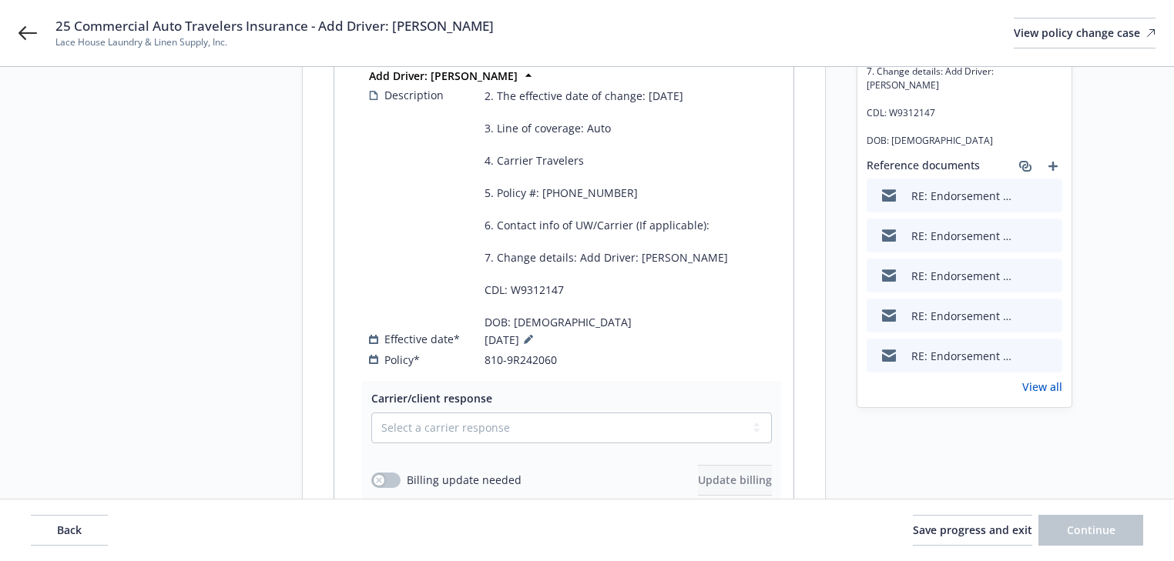
scroll to position [246, 0]
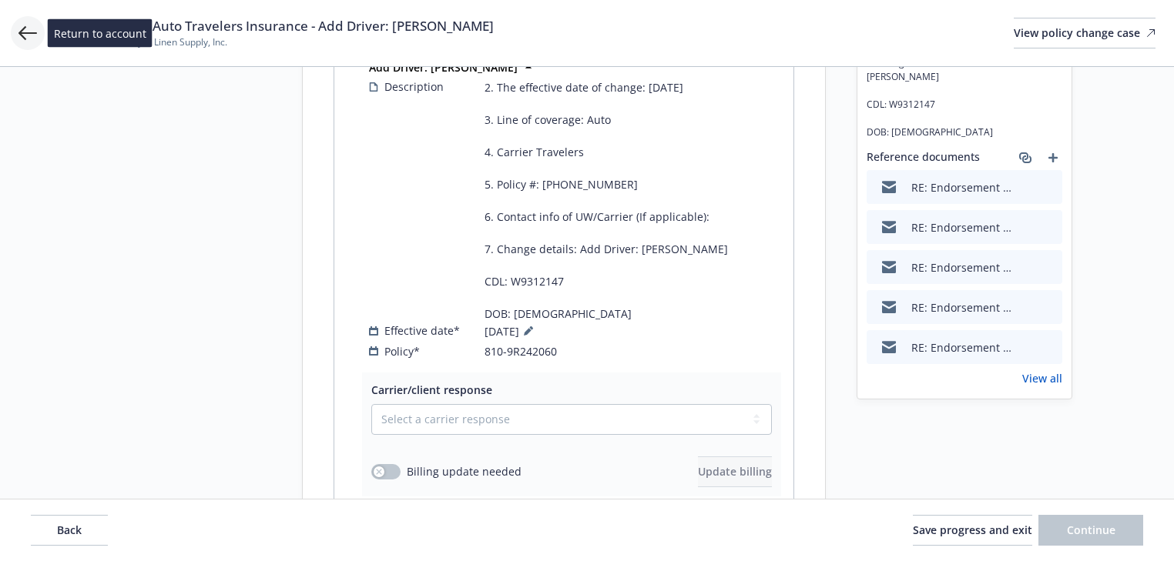
click at [26, 35] on icon at bounding box center [27, 33] width 18 height 18
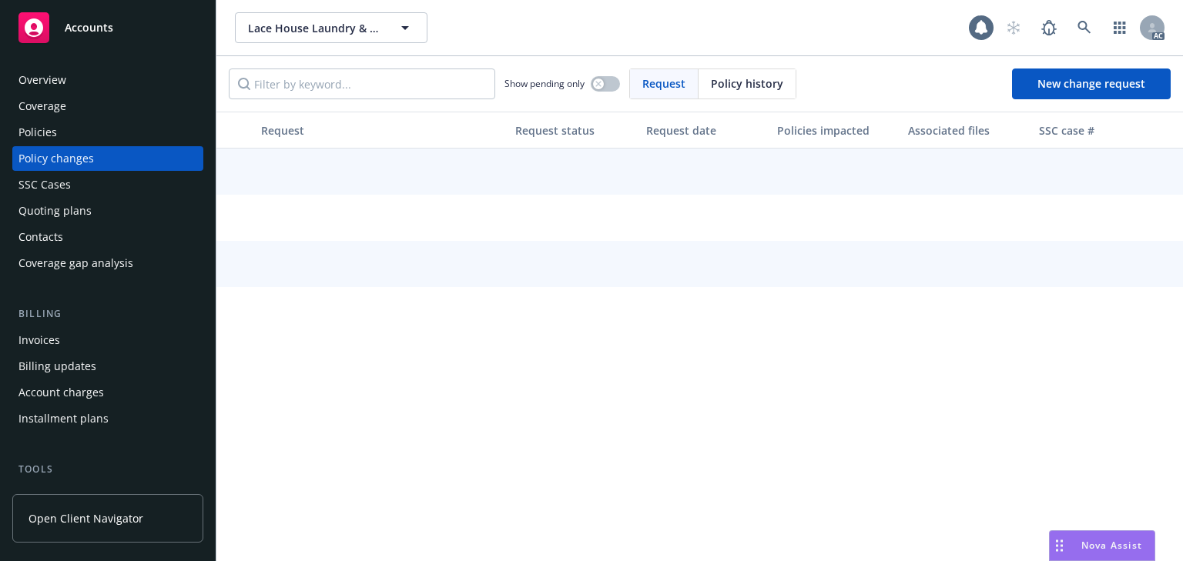
click at [70, 136] on div "Policies" at bounding box center [107, 132] width 179 height 25
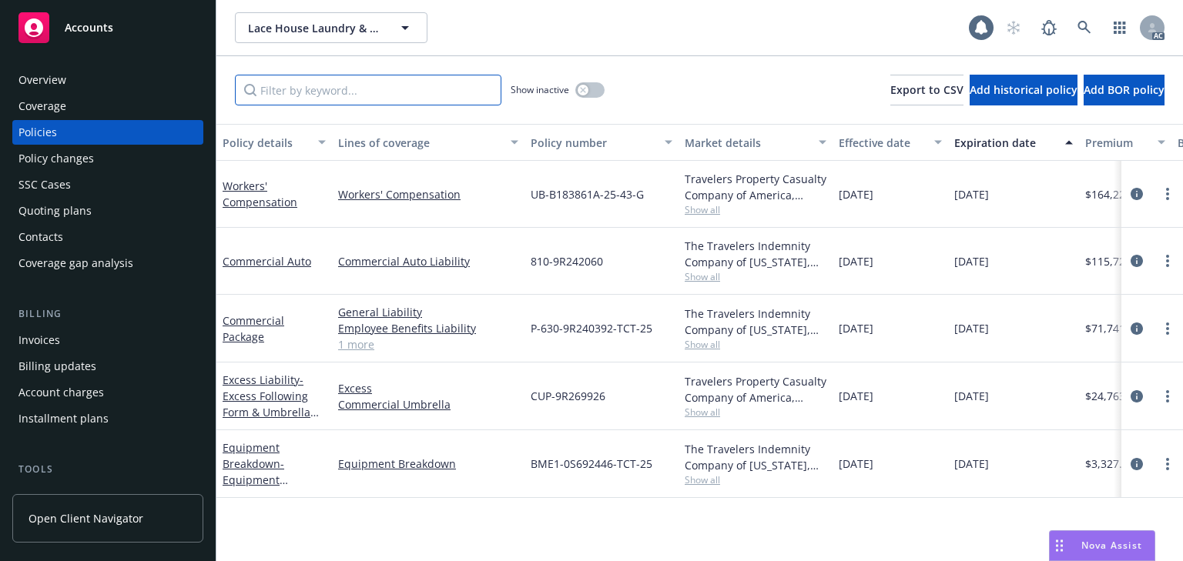
click at [340, 102] on input "Filter by keyword..." at bounding box center [368, 90] width 266 height 31
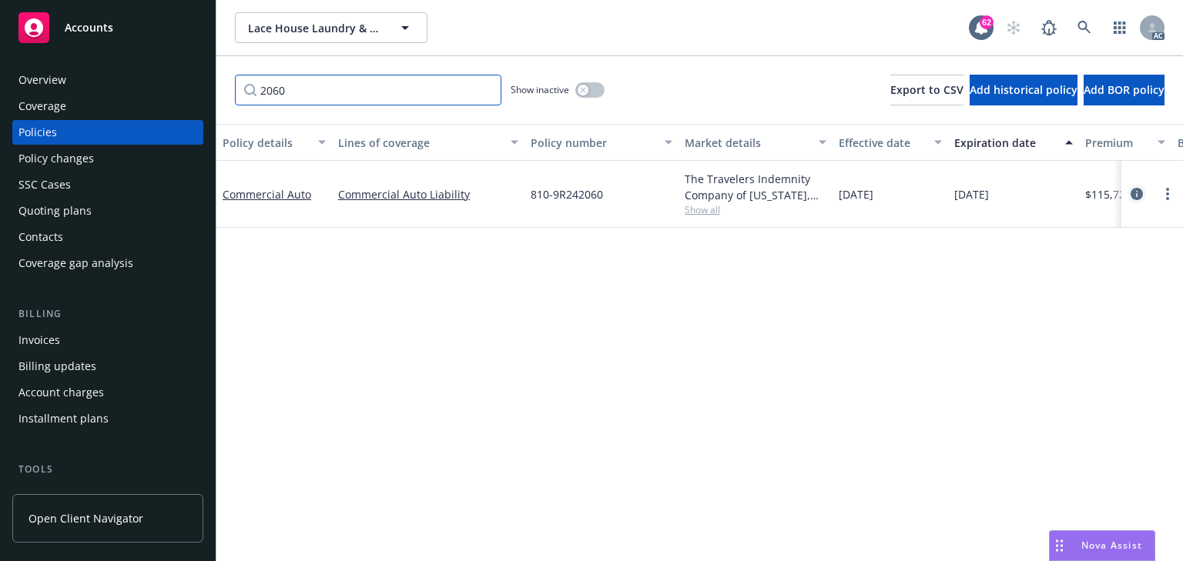
type input "2060"
click at [1140, 196] on icon "circleInformation" at bounding box center [1137, 194] width 12 height 12
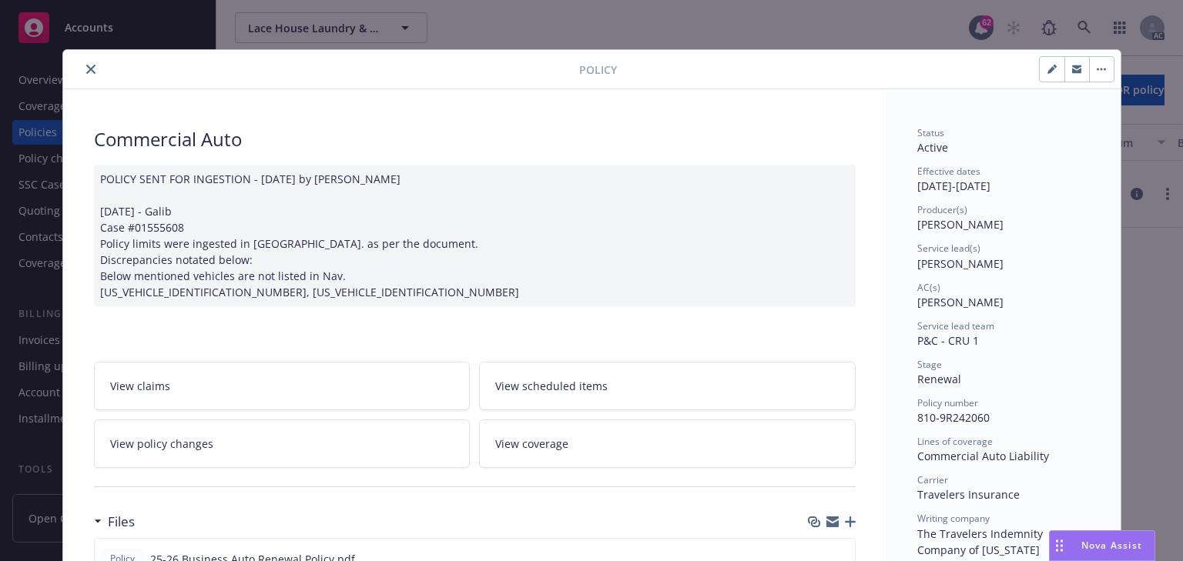
scroll to position [46, 0]
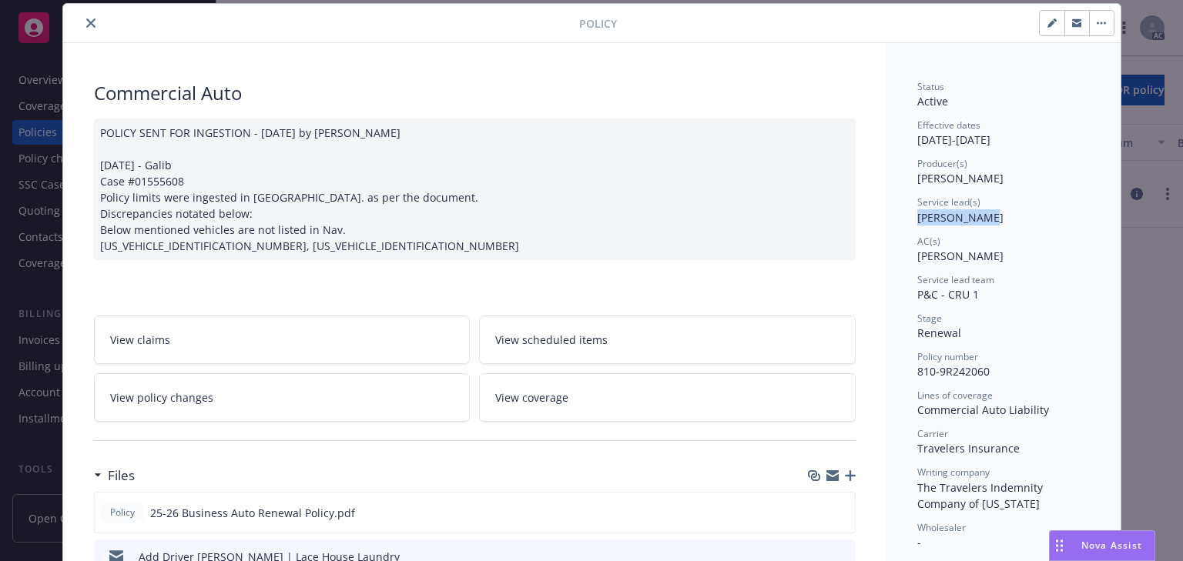
copy span "Norah Jacobo"
drag, startPoint x: 913, startPoint y: 219, endPoint x: 1011, endPoint y: 219, distance: 98.6
click at [1011, 219] on div "Service lead(s) Norah Jacobo" at bounding box center [1003, 210] width 173 height 29
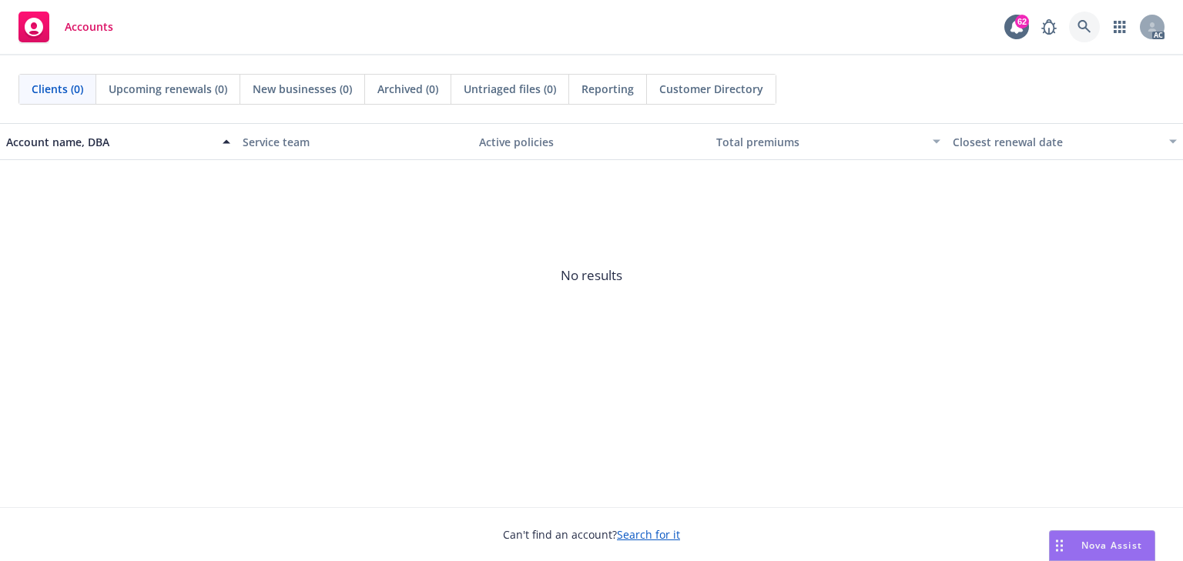
click at [1084, 37] on link at bounding box center [1084, 27] width 31 height 31
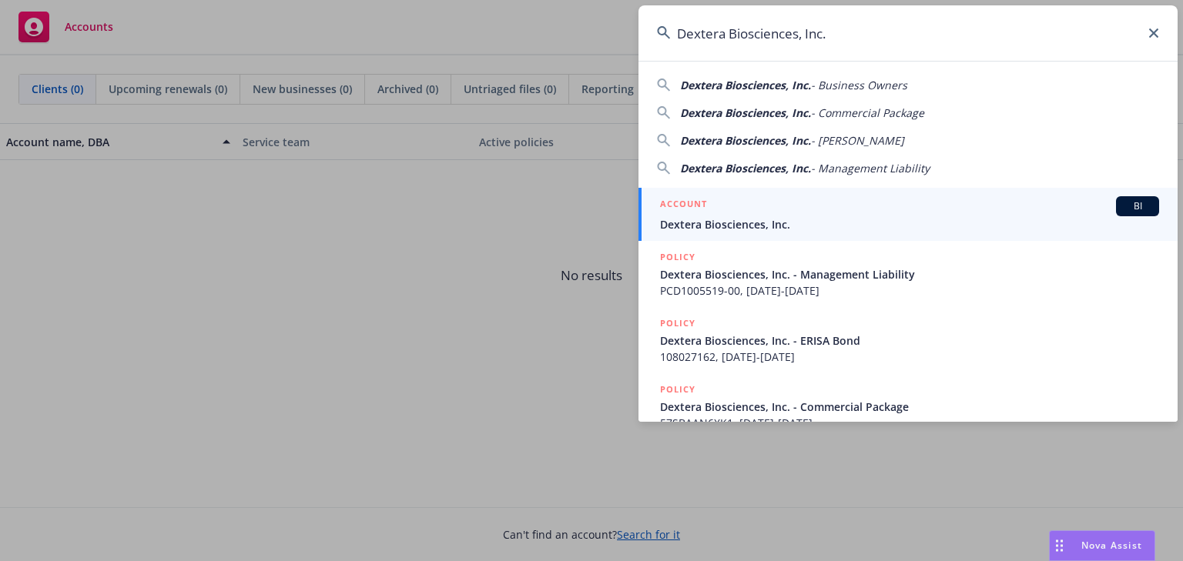
type input "Dextera Biosciences, Inc."
click at [724, 228] on span "Dextera Biosciences, Inc." at bounding box center [909, 224] width 499 height 16
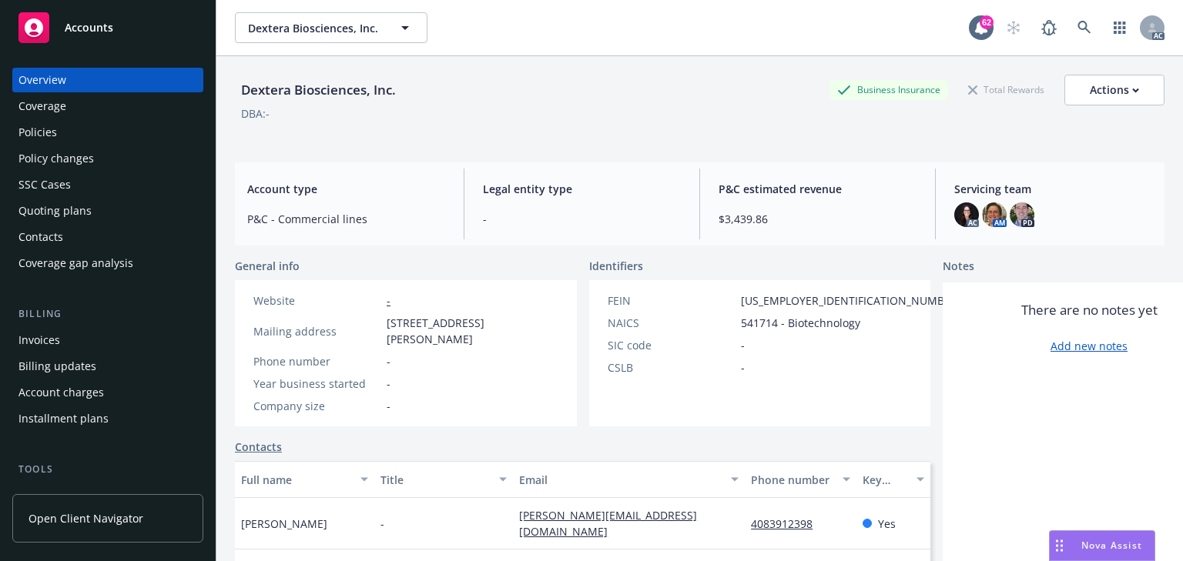
click at [36, 138] on div "Policies" at bounding box center [37, 132] width 39 height 25
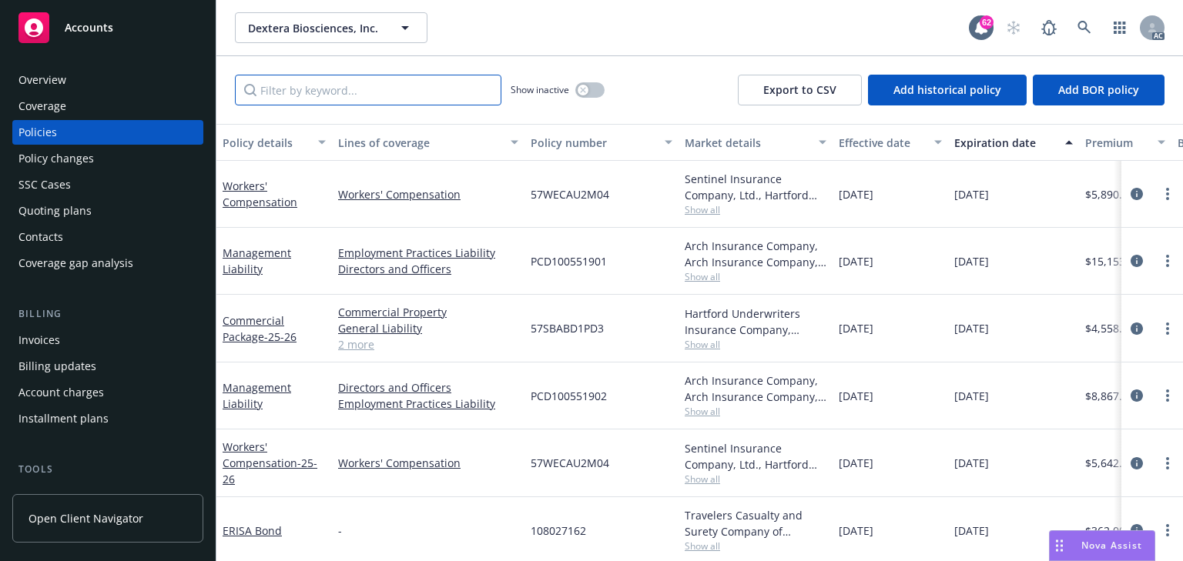
click at [297, 99] on input "Filter by keyword..." at bounding box center [368, 90] width 266 height 31
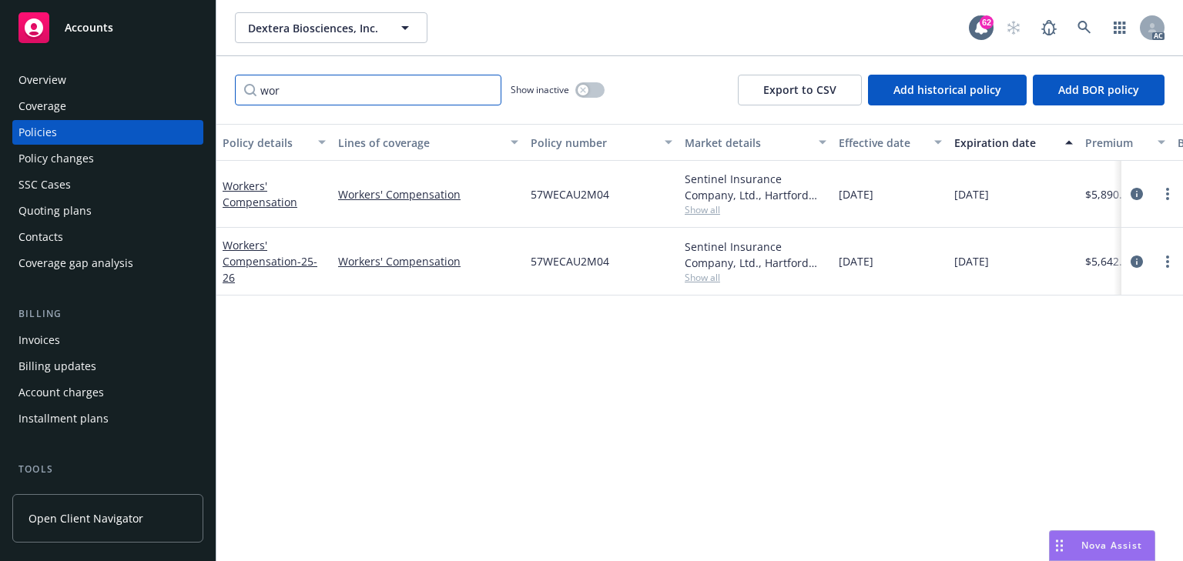
type input "wor"
click at [662, 471] on div "Policy details Lines of coverage Policy number Market details Effective date Ex…" at bounding box center [699, 342] width 967 height 437
click at [1136, 262] on icon "circleInformation" at bounding box center [1137, 262] width 12 height 12
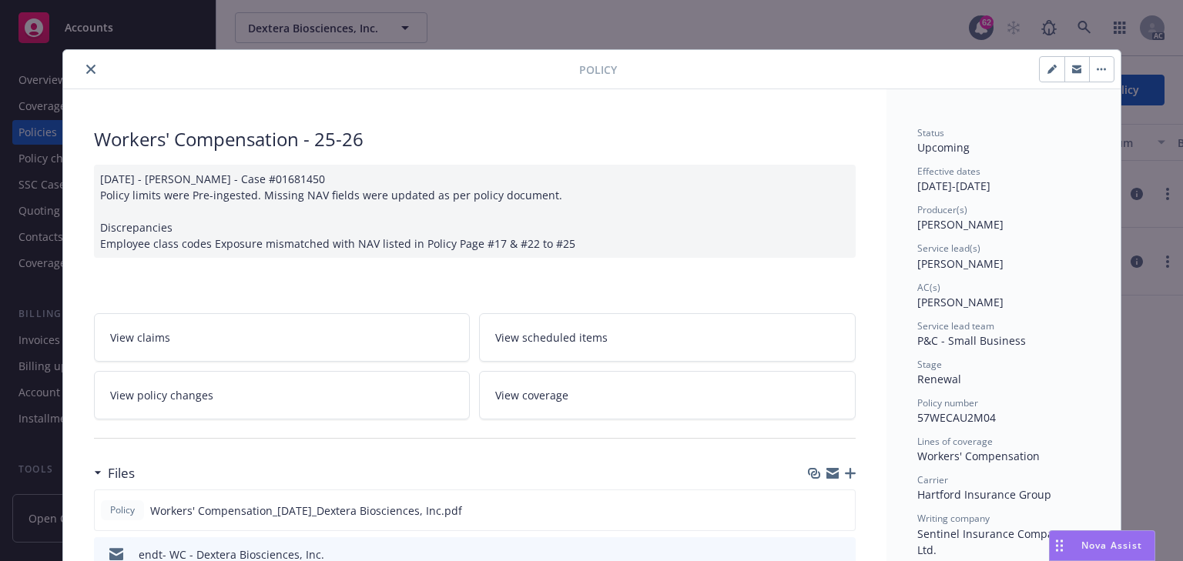
click at [193, 394] on span "View policy changes" at bounding box center [161, 395] width 103 height 16
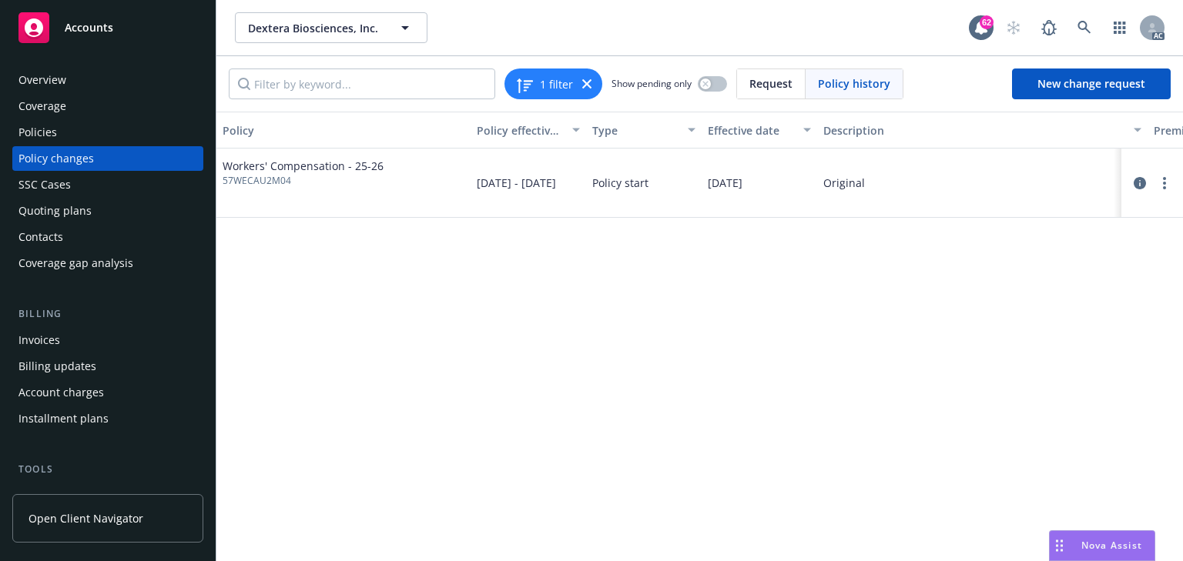
click at [675, 444] on div "Policy Policy effective dates Type Effective date Description Premium change An…" at bounding box center [699, 337] width 967 height 450
click at [54, 127] on div "Policies" at bounding box center [37, 132] width 39 height 25
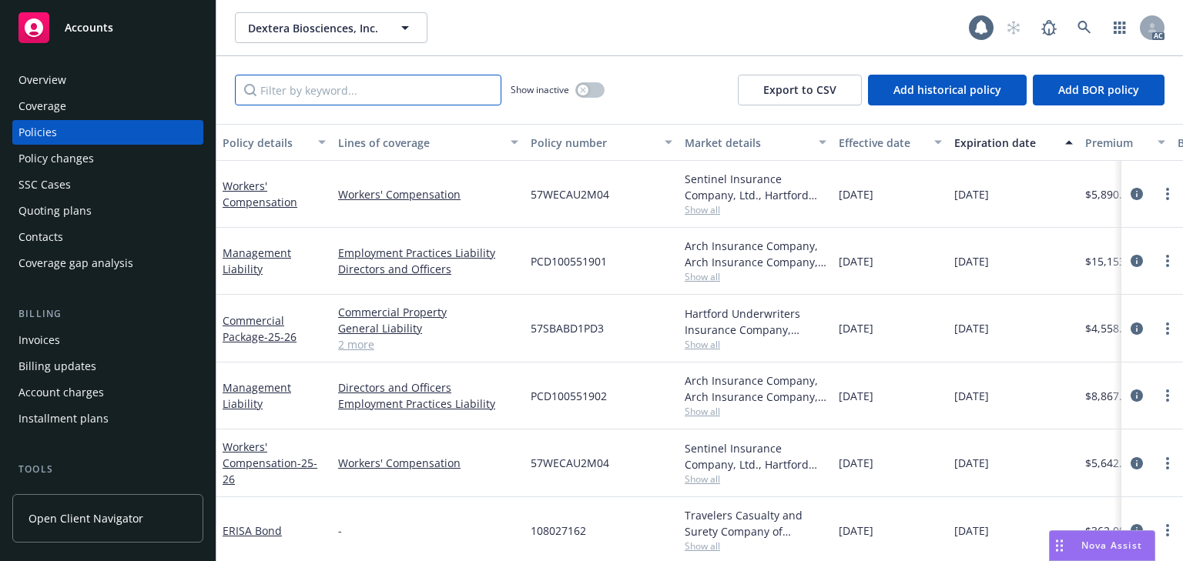
click at [327, 89] on input "Filter by keyword..." at bounding box center [368, 90] width 266 height 31
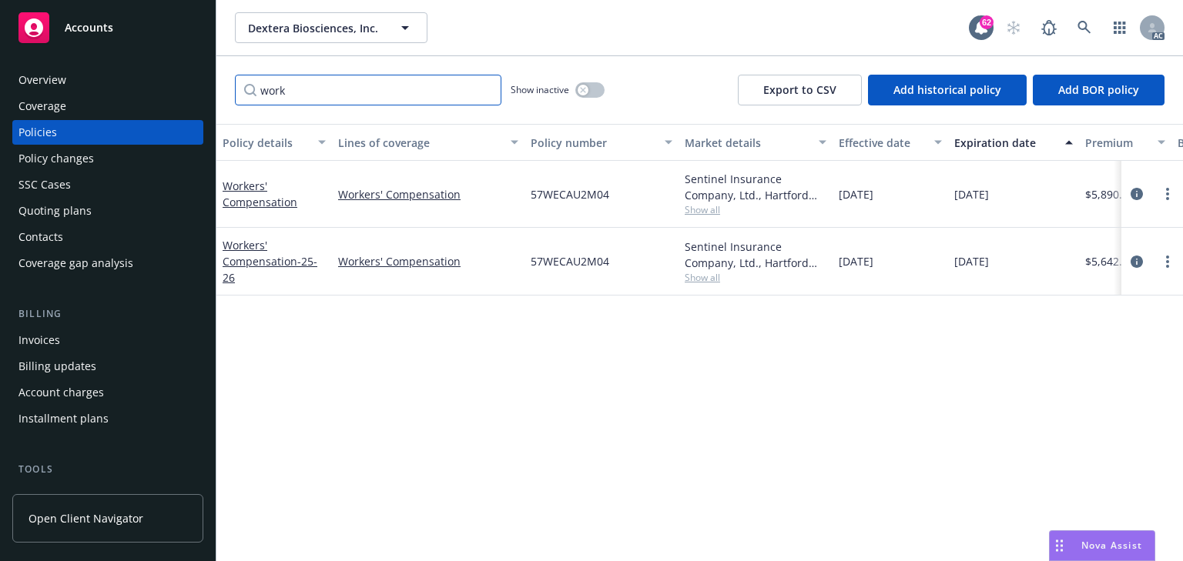
click at [327, 89] on input "work" at bounding box center [368, 90] width 266 height 31
click at [388, 91] on input "work" at bounding box center [368, 90] width 266 height 31
type input "work"
click at [724, 283] on span "Show all" at bounding box center [756, 277] width 142 height 13
click at [42, 165] on div "Policy changes" at bounding box center [55, 158] width 75 height 25
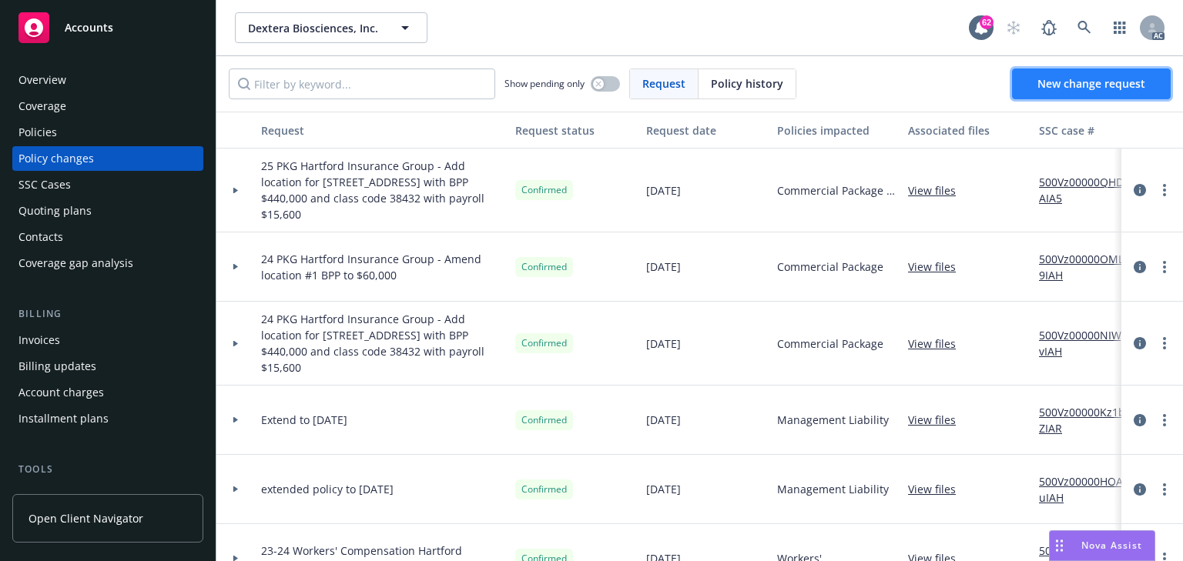
click at [1057, 89] on span "New change request" at bounding box center [1091, 83] width 108 height 15
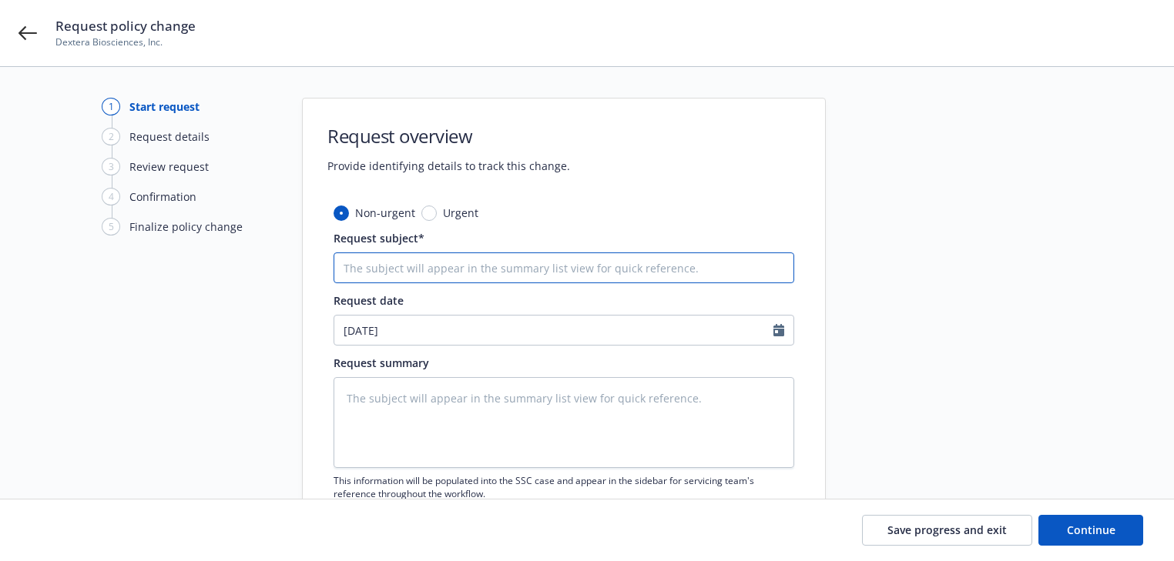
click at [465, 263] on input "Request subject*" at bounding box center [563, 268] width 461 height 31
paste input "25 Workers' Compensation Hartford Insurance Group -"
type textarea "x"
type input "25 Workers' Compensation Hartford Insurance Group -"
type textarea "x"
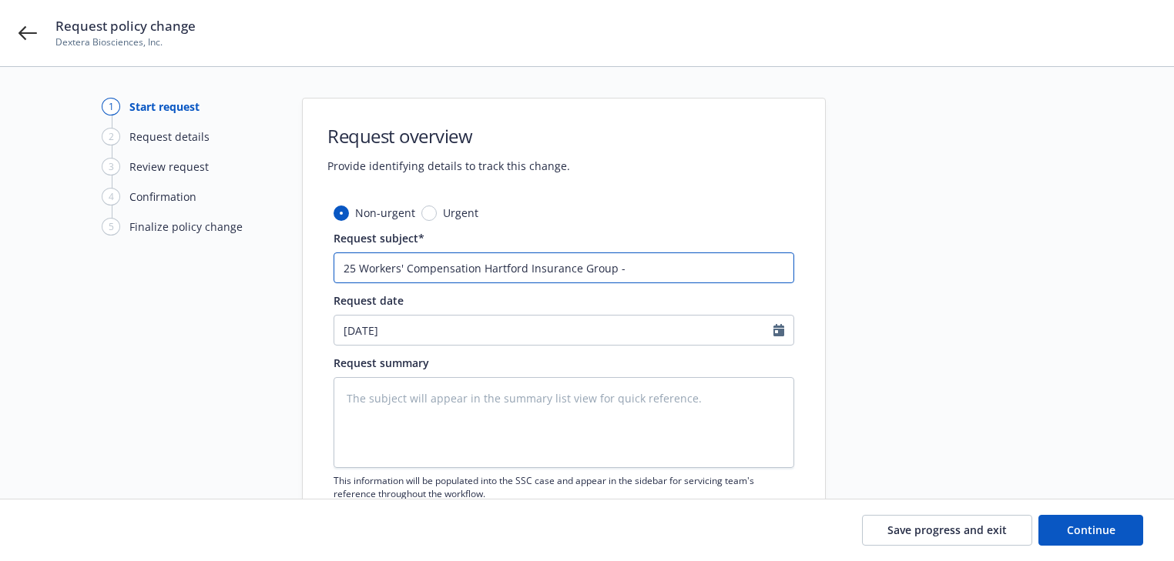
type input "25 Workers' Compensation Hartford Insurance Group -"
type textarea "x"
click at [703, 265] on input "25 Workers' Compensation Hartford Insurance Group -" at bounding box center [563, 268] width 461 height 31
paste input "updated payroll"
type input "25 Workers' Compensation Hartford Insurance Group - updated payroll"
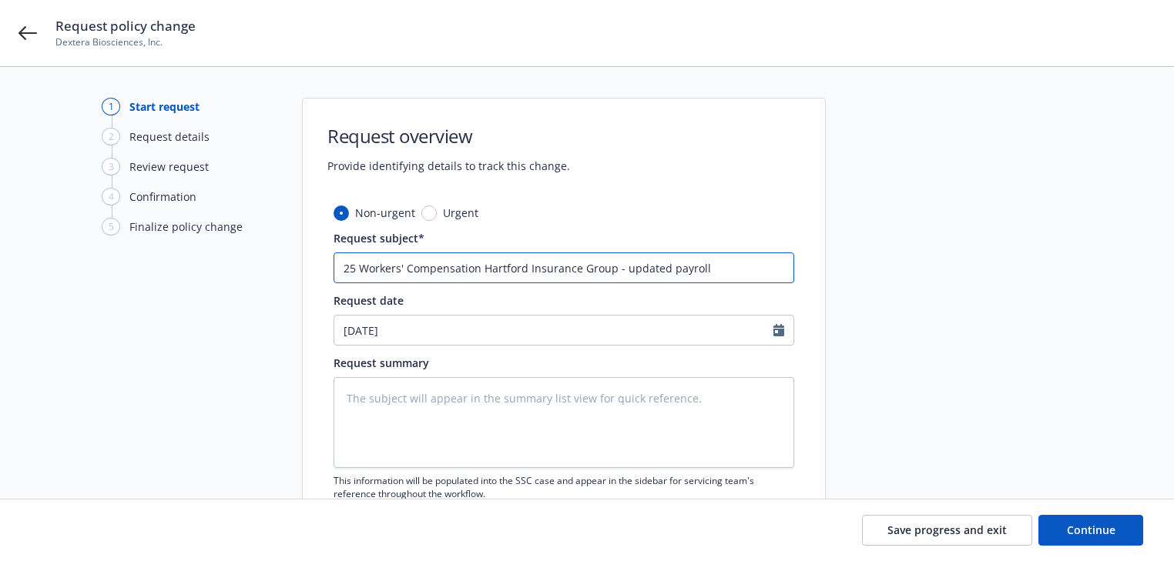
type textarea "x"
type input "25 Workers' Compensation Hartford Insurance Group - updated payroll"
click at [434, 397] on textarea at bounding box center [563, 422] width 461 height 91
paste textarea "Hi team, please endorse WC effective [DATE] with updated payroll (attached)."
type textarea "Hi team, please endorse WC effective [DATE] with updated payroll (attached)."
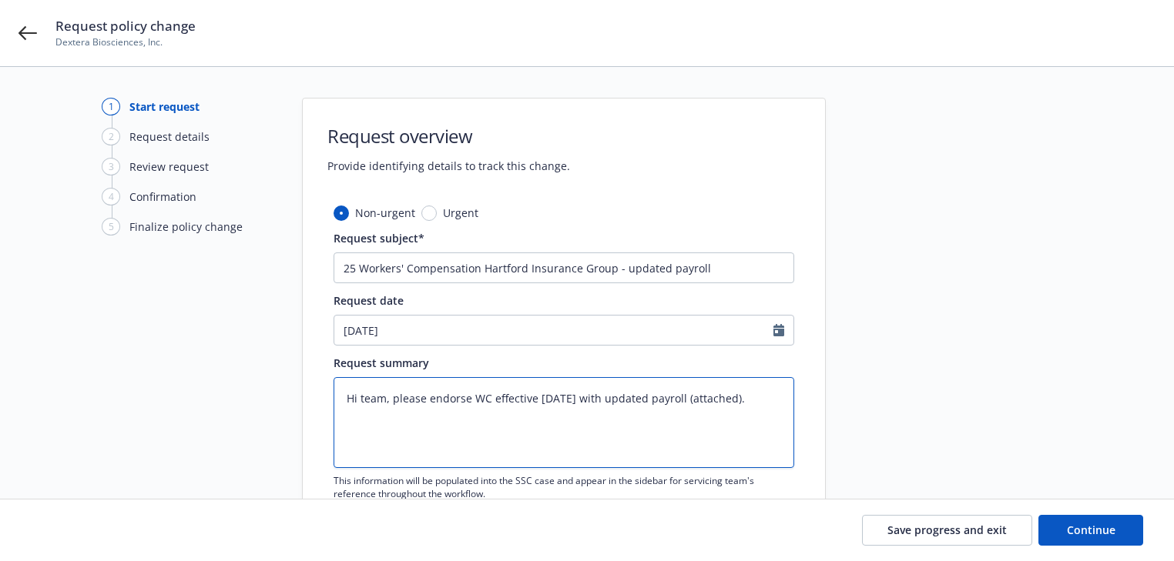
type textarea "x"
type textarea "Hi team, please endorse WC effective [DATE] with updated payroll (attached)."
click at [1021, 384] on div at bounding box center [964, 337] width 216 height 478
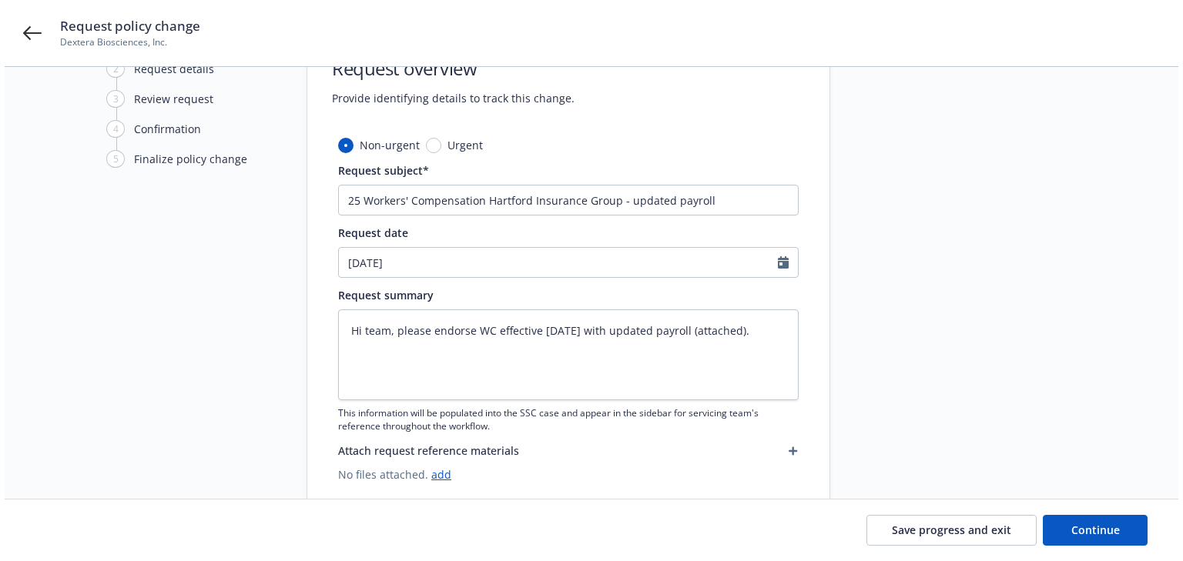
scroll to position [107, 0]
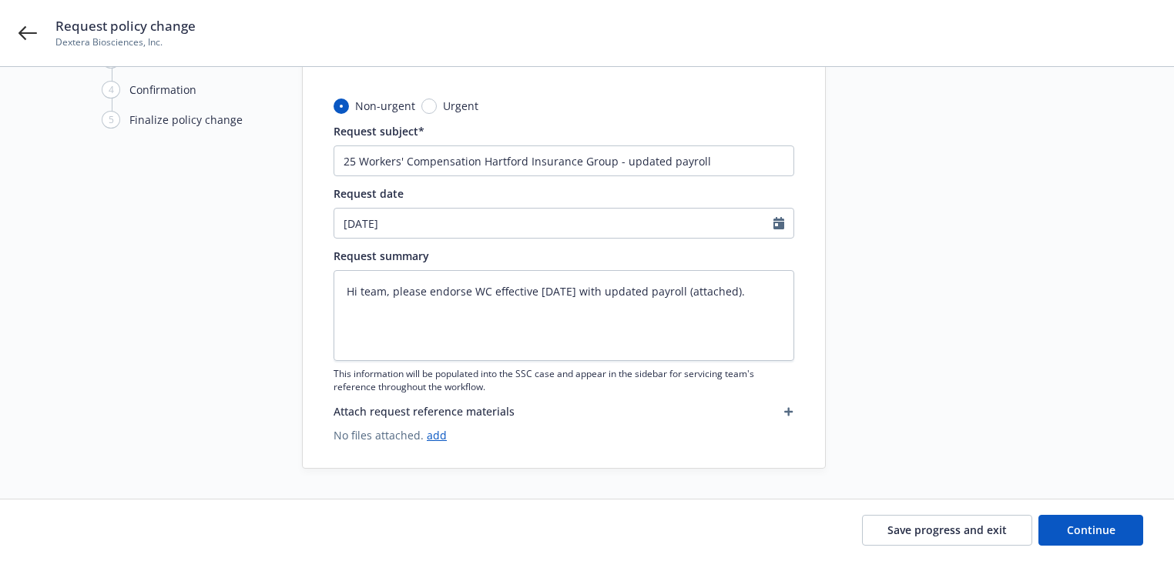
click at [786, 413] on icon "button" at bounding box center [788, 411] width 9 height 9
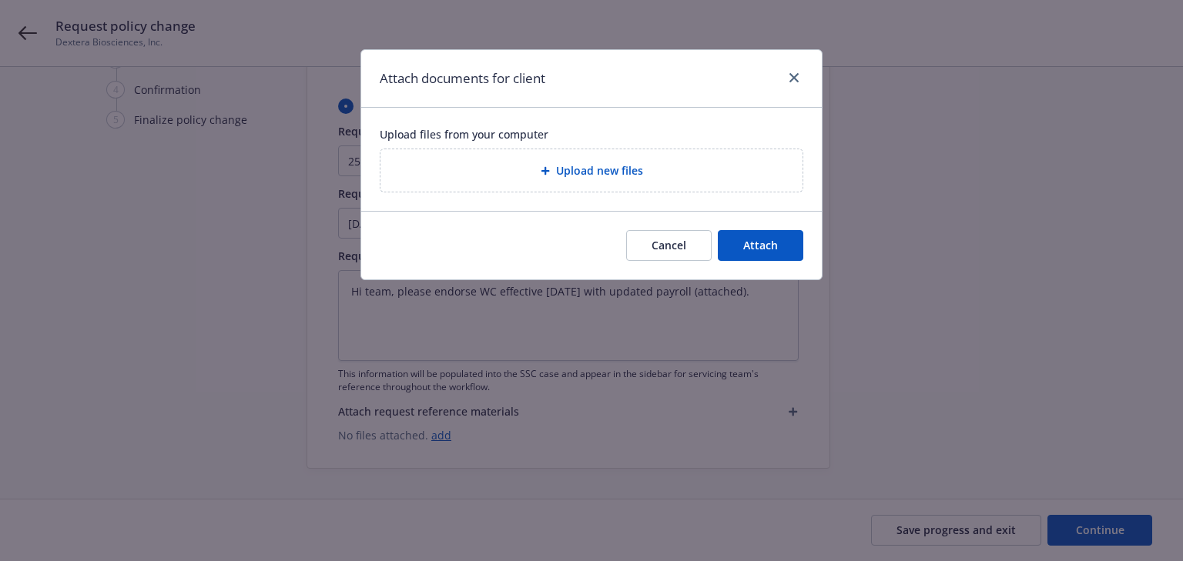
click at [699, 175] on div "Upload new files" at bounding box center [591, 171] width 397 height 18
click at [598, 179] on div "Upload new files" at bounding box center [591, 170] width 422 height 42
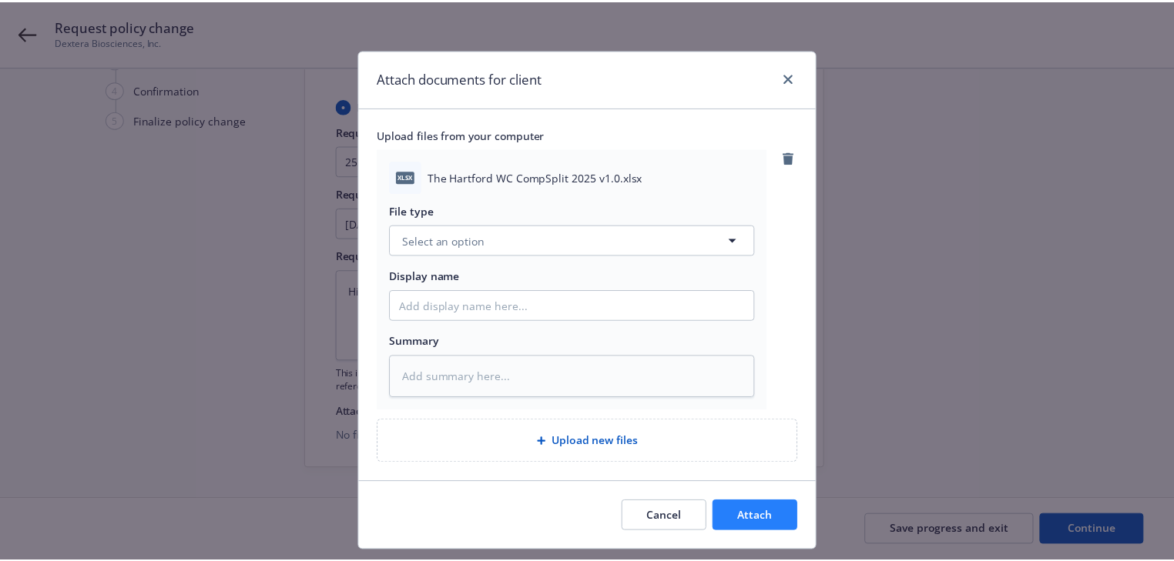
scroll to position [39, 0]
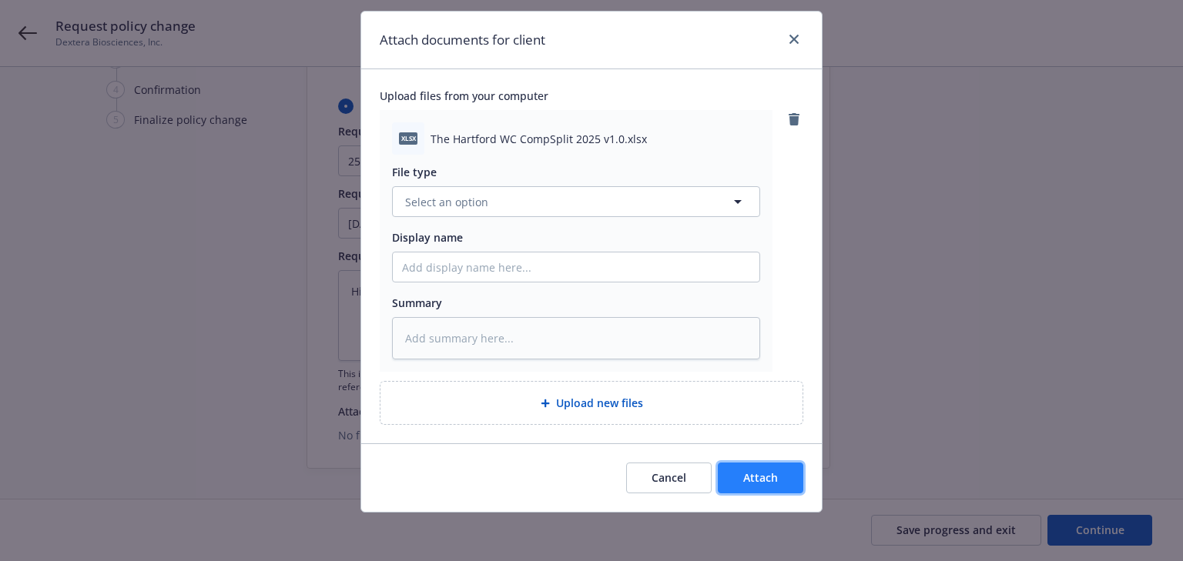
click at [758, 478] on span "Attach" at bounding box center [760, 478] width 35 height 15
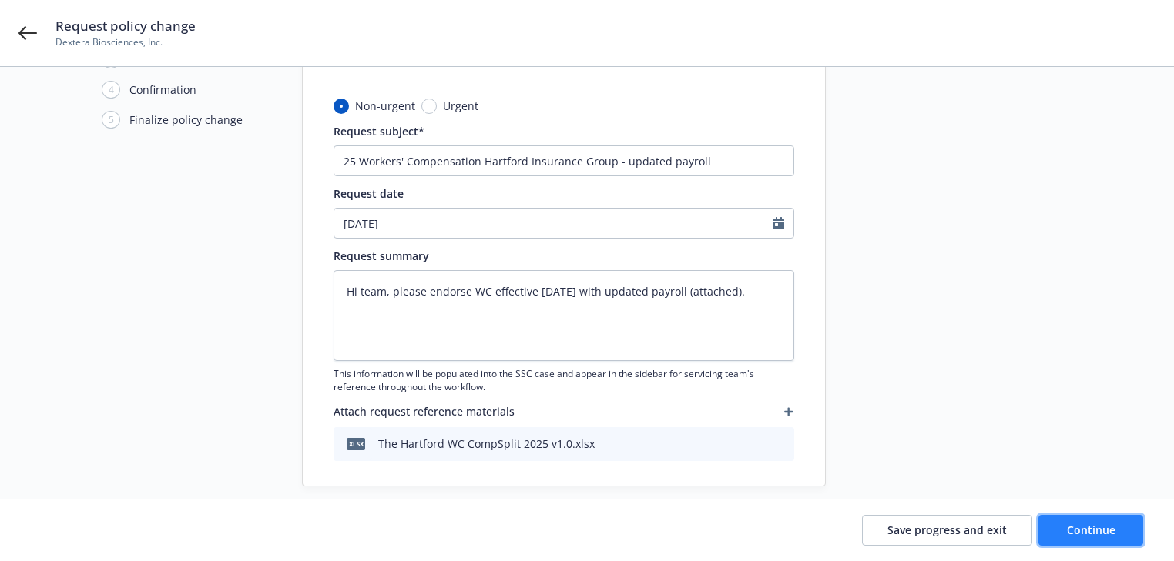
click at [1107, 529] on span "Continue" at bounding box center [1091, 530] width 49 height 15
type textarea "x"
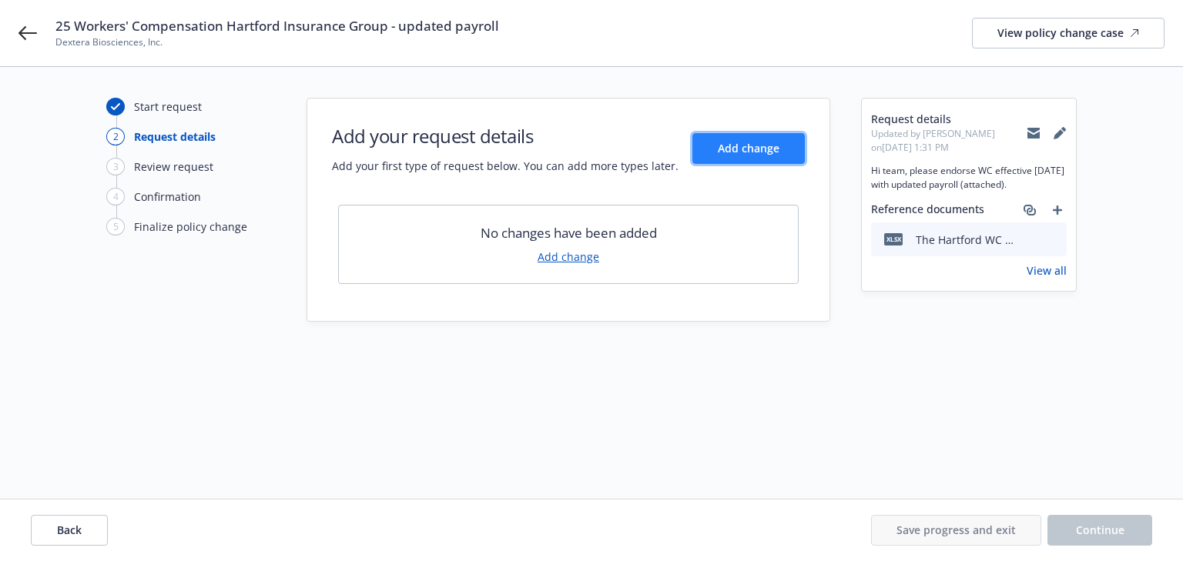
click at [772, 149] on span "Add change" at bounding box center [749, 148] width 62 height 15
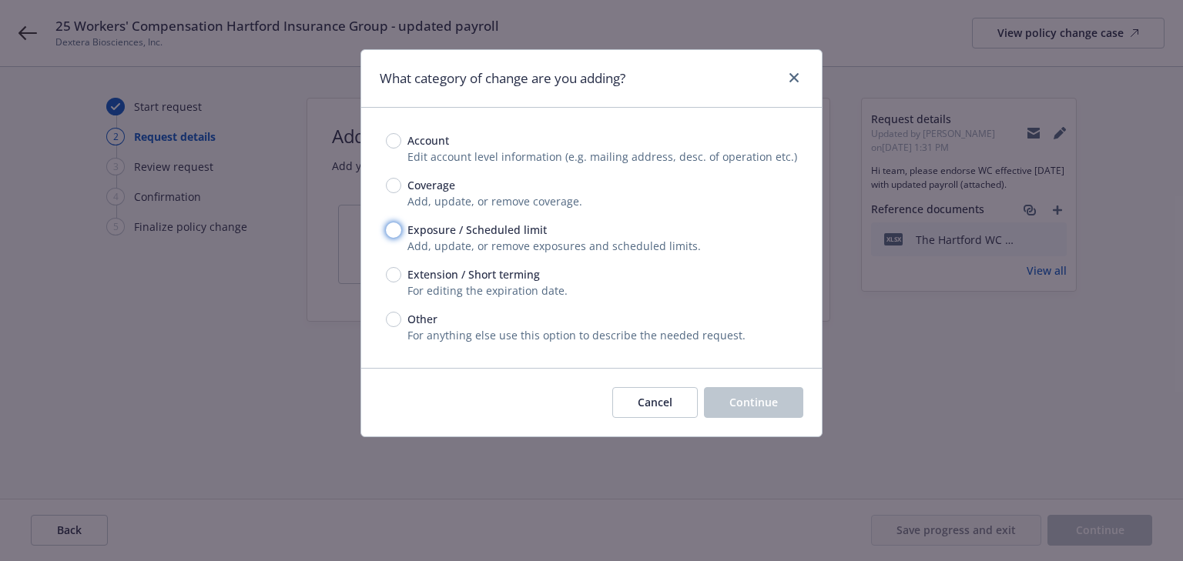
drag, startPoint x: 387, startPoint y: 226, endPoint x: 582, endPoint y: 303, distance: 209.8
click at [387, 226] on input "Exposure / Scheduled limit" at bounding box center [393, 230] width 15 height 15
radio input "true"
click at [756, 403] on span "Continue" at bounding box center [753, 402] width 49 height 15
type textarea "x"
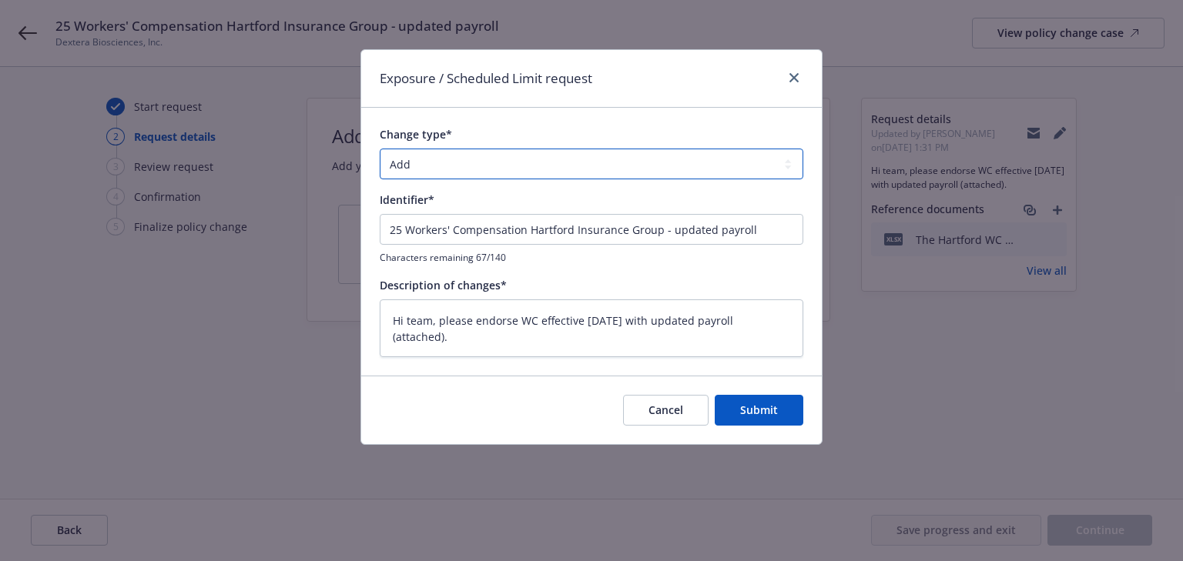
drag, startPoint x: 523, startPoint y: 162, endPoint x: 518, endPoint y: 177, distance: 16.1
click at [523, 162] on select "Add Audit Change Remove" at bounding box center [592, 164] width 424 height 31
select select "AUDIT"
click at [380, 149] on select "Add Audit Change Remove" at bounding box center [592, 164] width 424 height 31
type textarea "x"
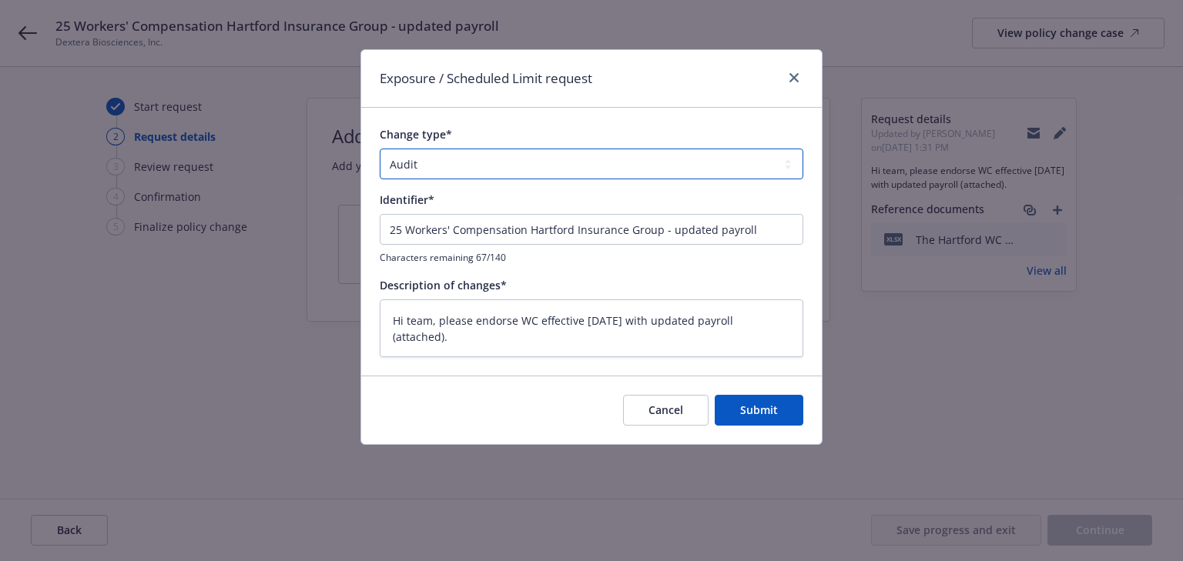
click at [506, 160] on select "Add Audit Change Remove" at bounding box center [592, 164] width 424 height 31
select select "CHANGE"
click at [380, 149] on select "Add Audit Change Remove" at bounding box center [592, 164] width 424 height 31
drag, startPoint x: 669, startPoint y: 233, endPoint x: 46, endPoint y: 240, distance: 623.1
click at [47, 240] on div "Exposure / Scheduled Limit request Change type* Add Audit Change Remove Identif…" at bounding box center [591, 280] width 1183 height 561
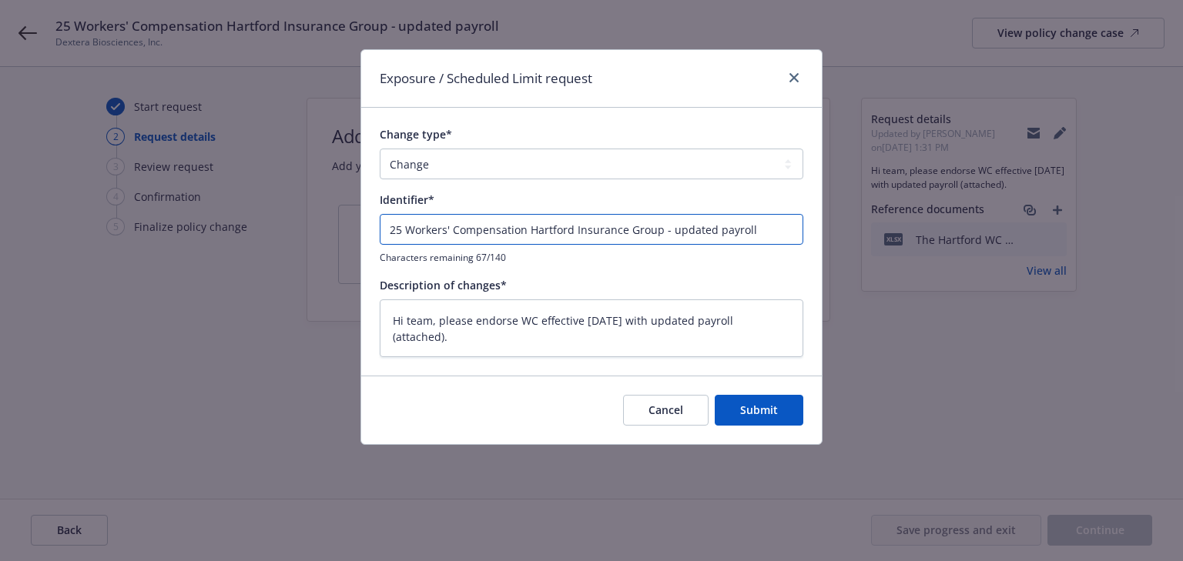
type textarea "x"
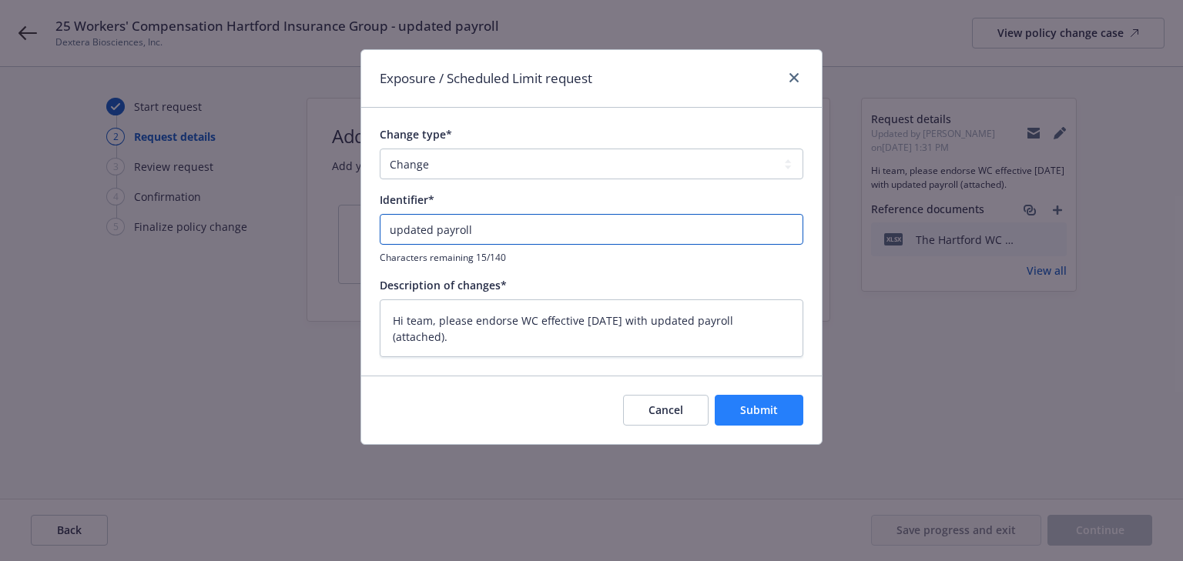
type input "updated payroll"
click at [772, 422] on button "Submit" at bounding box center [759, 410] width 89 height 31
type textarea "x"
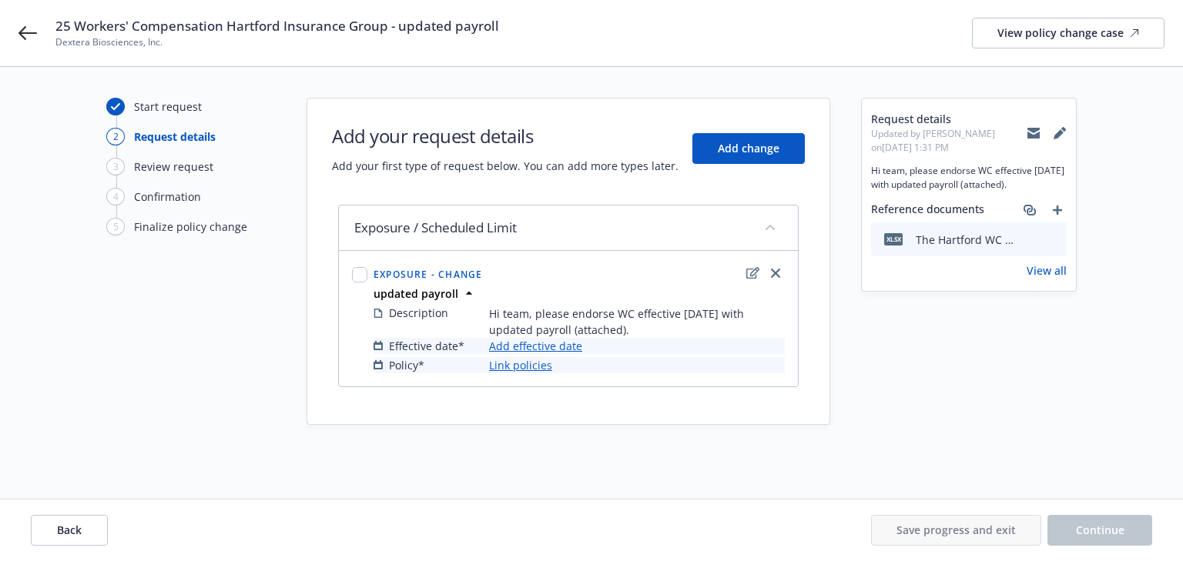
click at [575, 350] on link "Add effective date" at bounding box center [535, 346] width 93 height 16
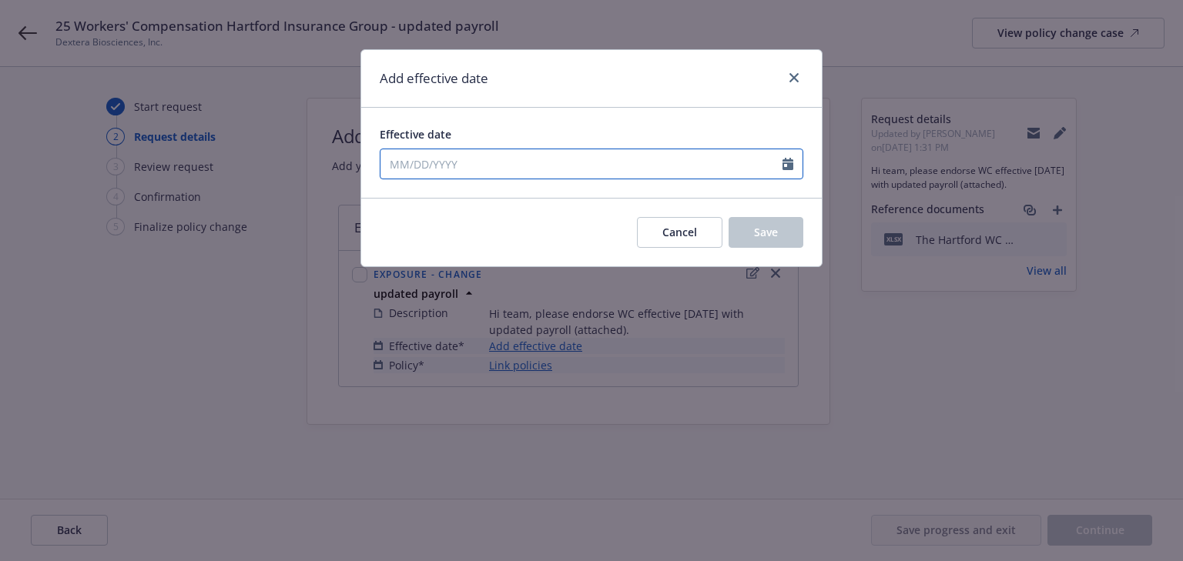
click at [547, 178] on div at bounding box center [592, 164] width 424 height 31
select select "8"
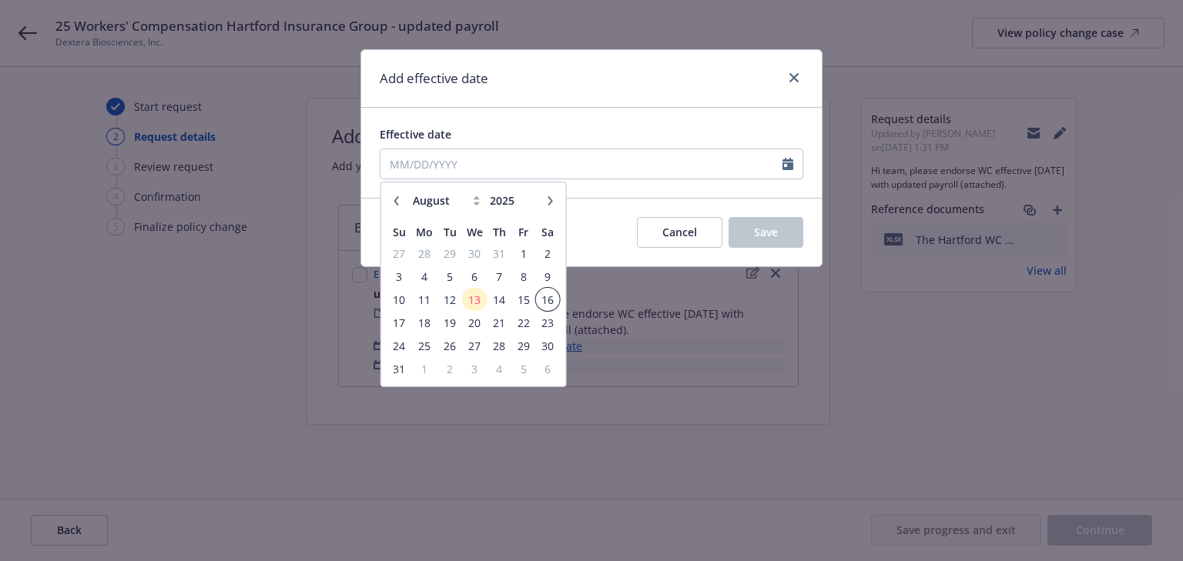
click at [551, 302] on span "16" at bounding box center [547, 299] width 21 height 19
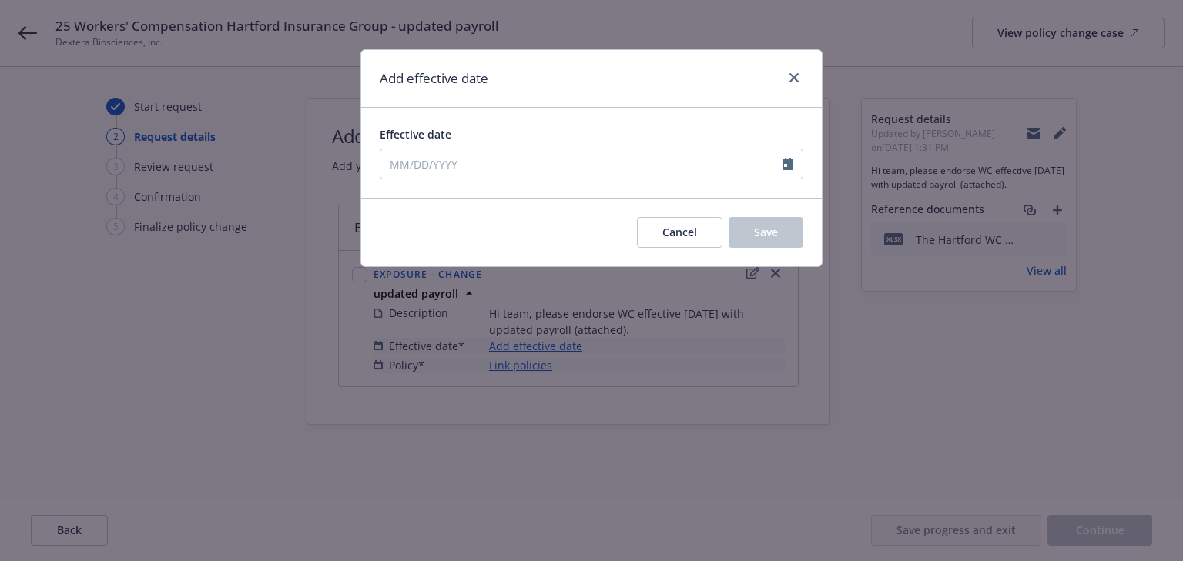
type input "[DATE]"
click at [759, 236] on span "Save" at bounding box center [766, 232] width 24 height 15
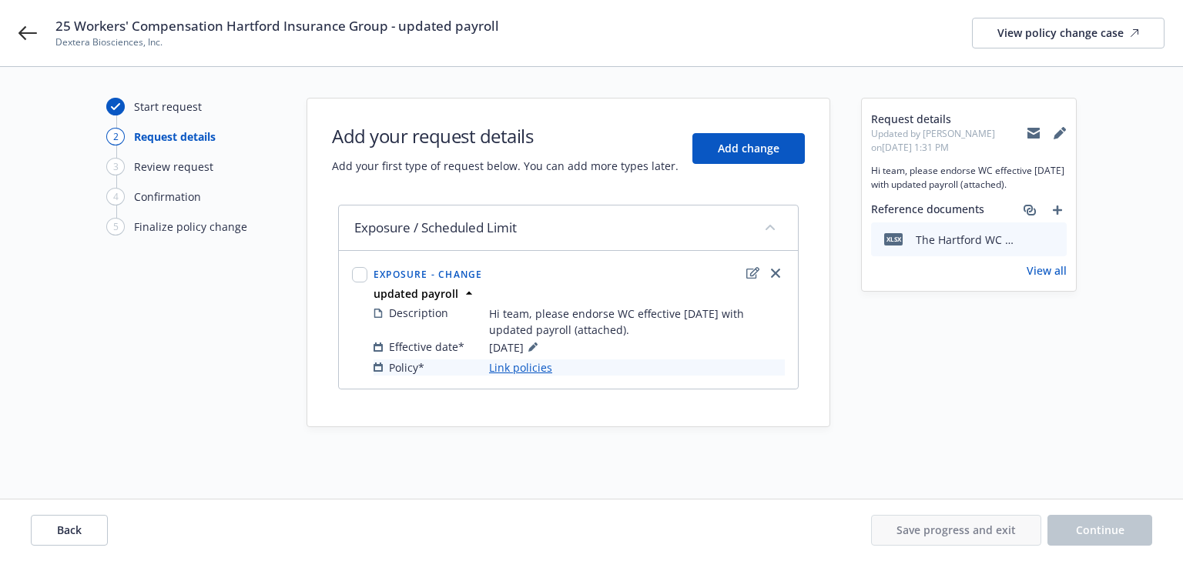
click at [528, 374] on link "Link policies" at bounding box center [520, 368] width 63 height 16
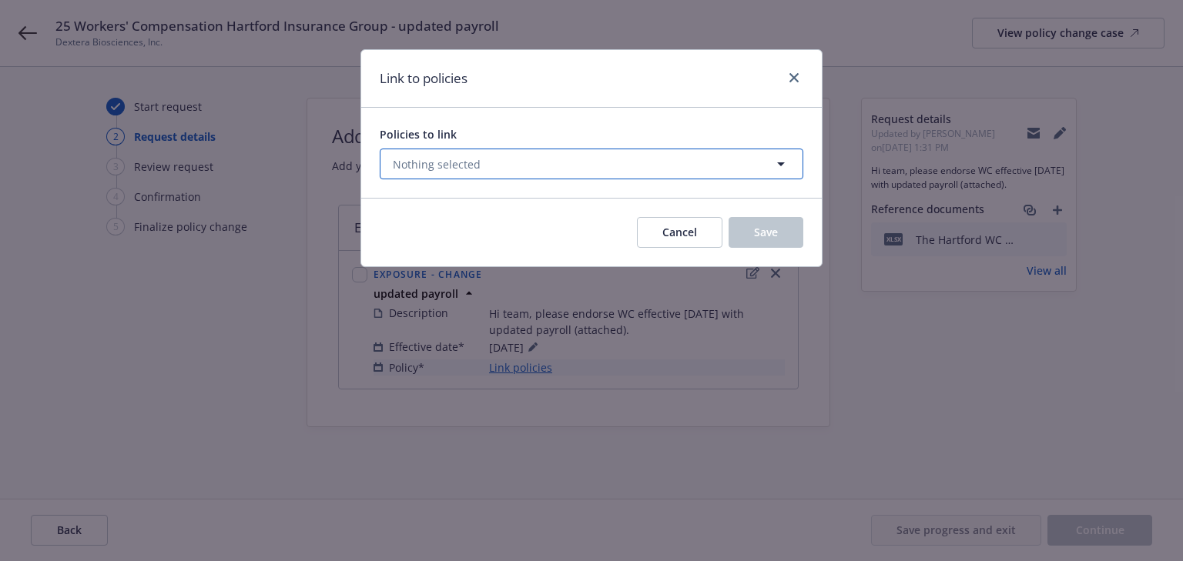
click at [495, 164] on button "Nothing selected" at bounding box center [592, 164] width 424 height 31
select select "ACTIVE"
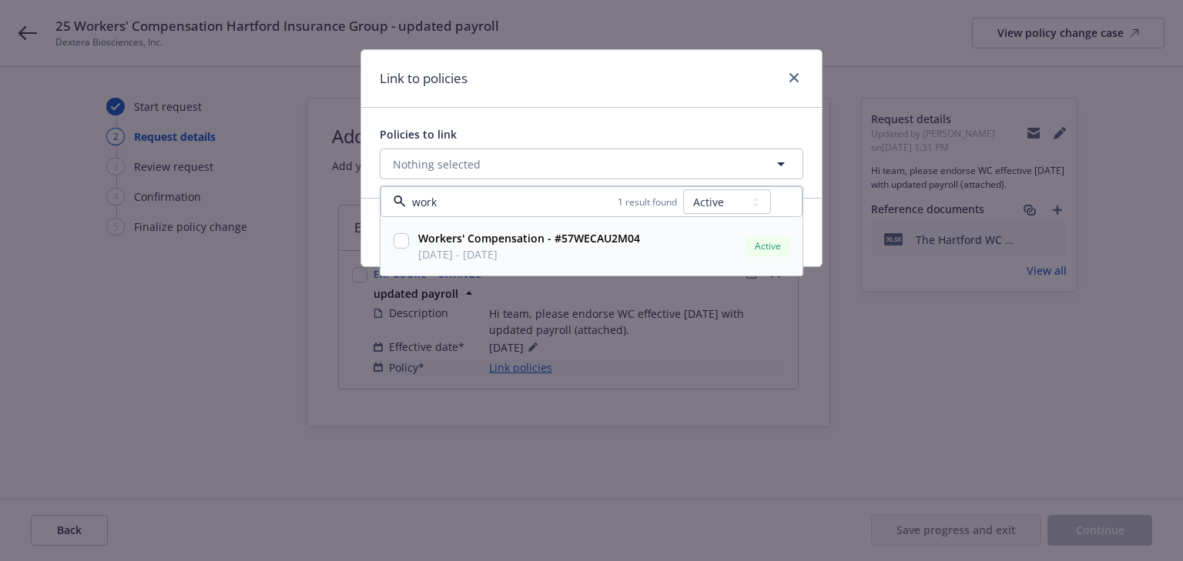
type input "work"
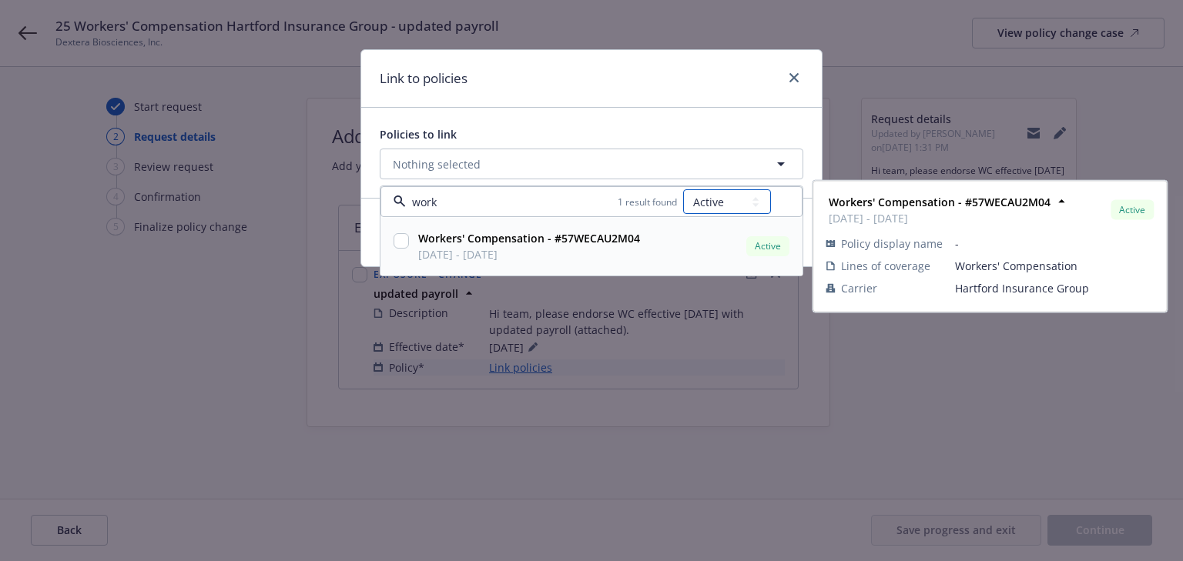
drag, startPoint x: 724, startPoint y: 203, endPoint x: 722, endPoint y: 211, distance: 8.0
click at [724, 203] on select "All Active Upcoming Expired Cancelled" at bounding box center [727, 201] width 88 height 25
select select "UPCOMING"
click at [684, 189] on select "All Active Upcoming Expired Cancelled" at bounding box center [727, 201] width 88 height 25
click at [400, 240] on input "checkbox" at bounding box center [401, 240] width 15 height 15
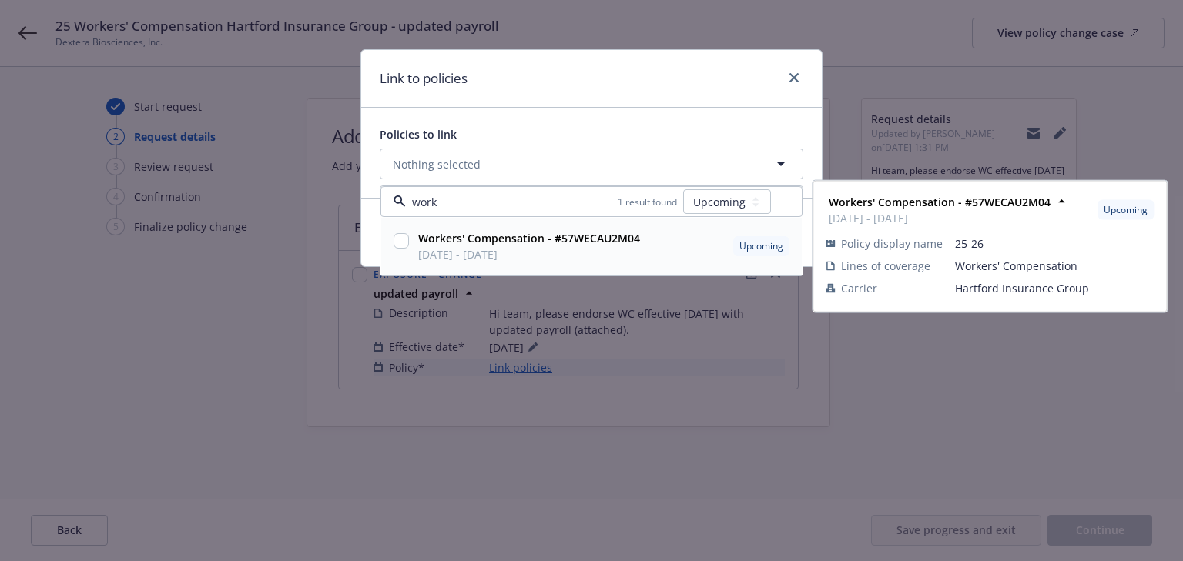
checkbox input "true"
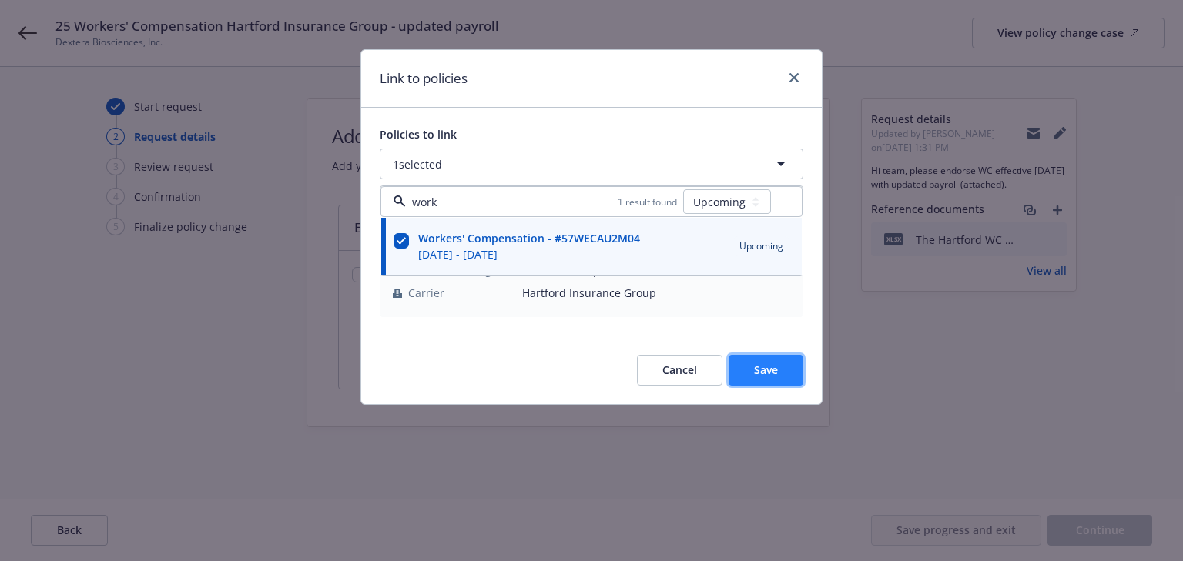
click at [757, 360] on button "Save" at bounding box center [766, 370] width 75 height 31
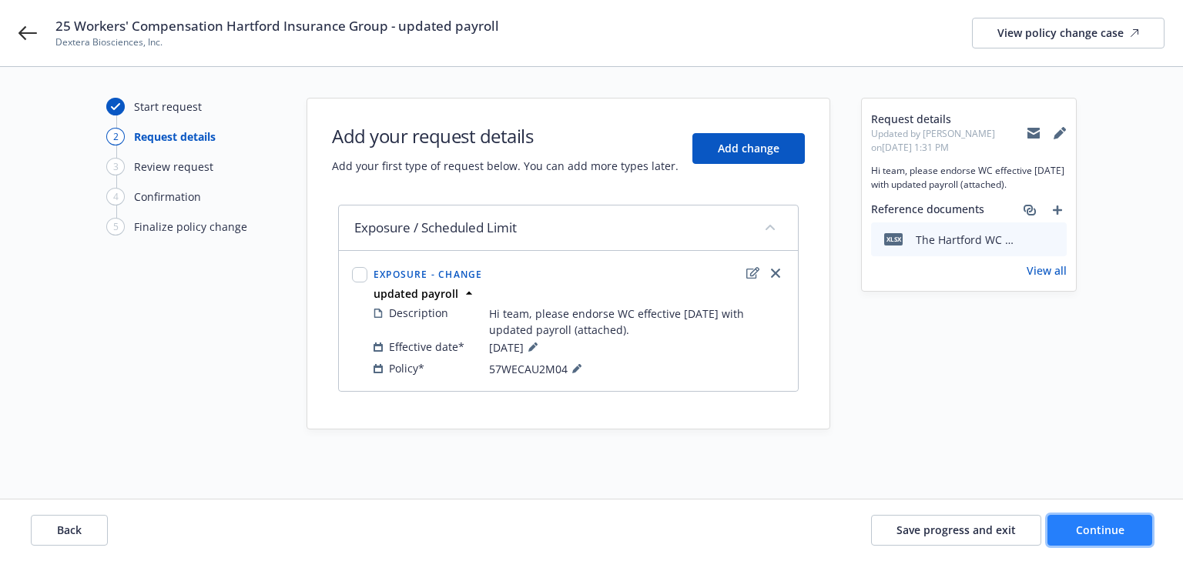
click at [1112, 531] on span "Continue" at bounding box center [1100, 530] width 49 height 15
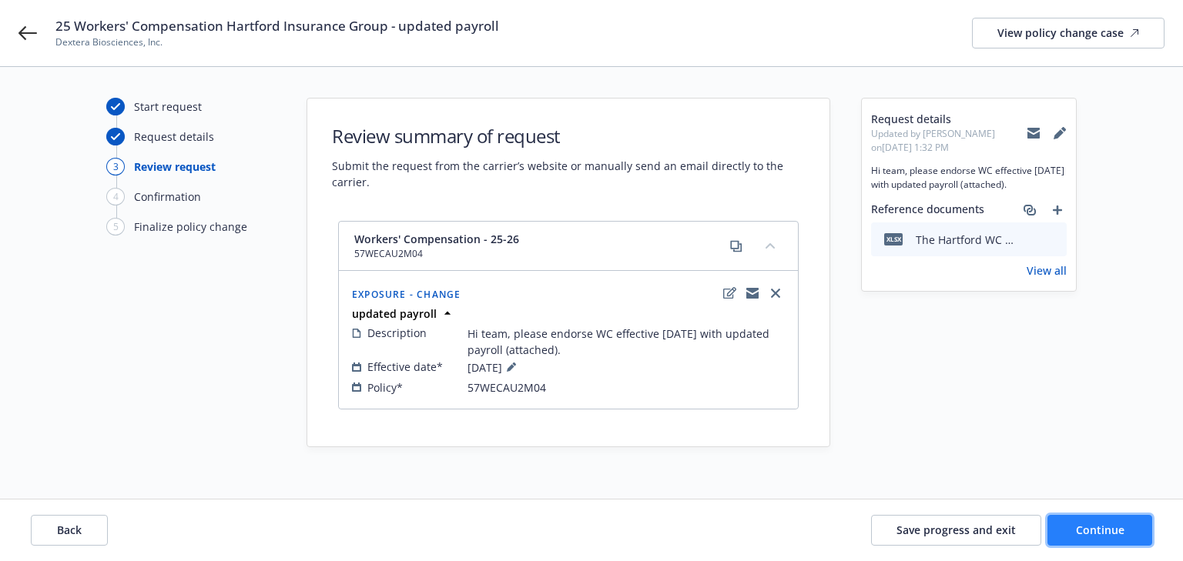
click at [1115, 536] on span "Continue" at bounding box center [1100, 530] width 49 height 15
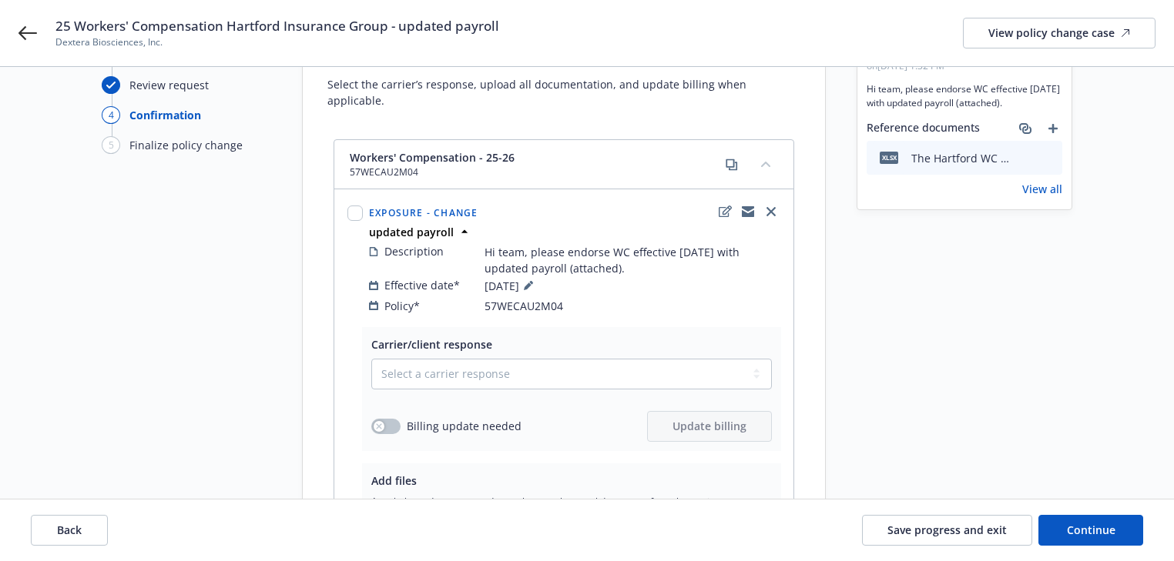
scroll to position [185, 0]
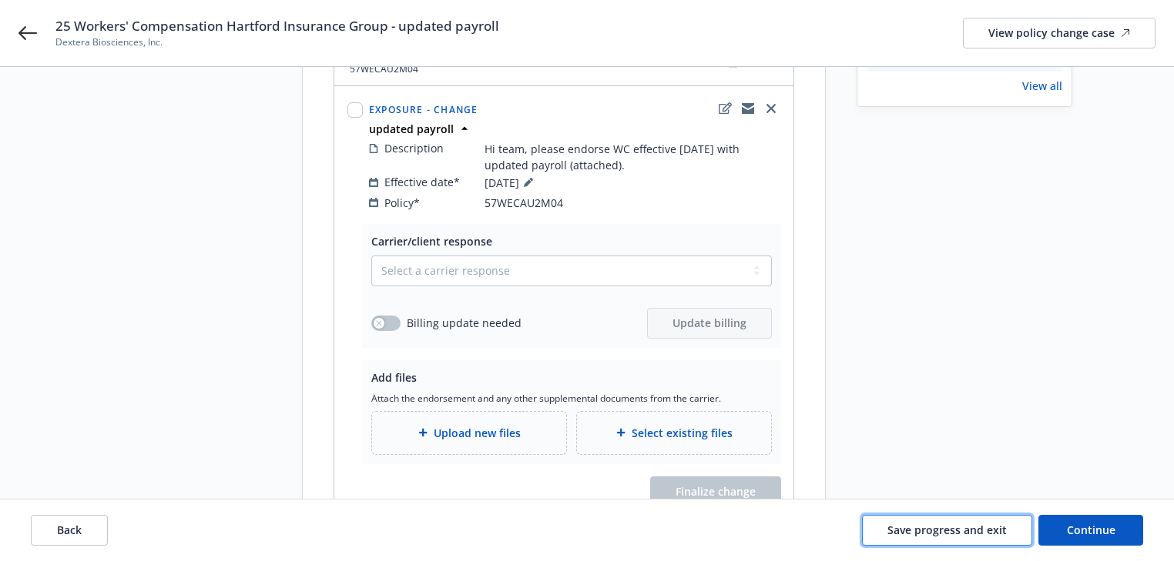
click at [980, 531] on span "Save progress and exit" at bounding box center [946, 530] width 119 height 15
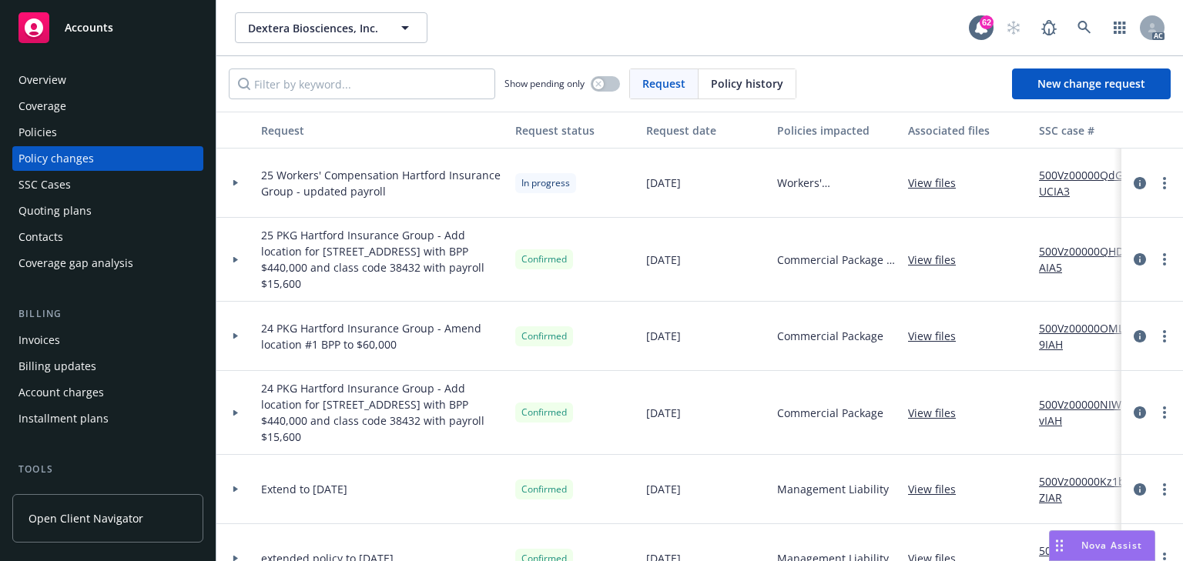
click at [1057, 173] on link "500Vz00000QdGUCIA3" at bounding box center [1090, 183] width 103 height 32
click at [231, 186] on div at bounding box center [235, 183] width 39 height 69
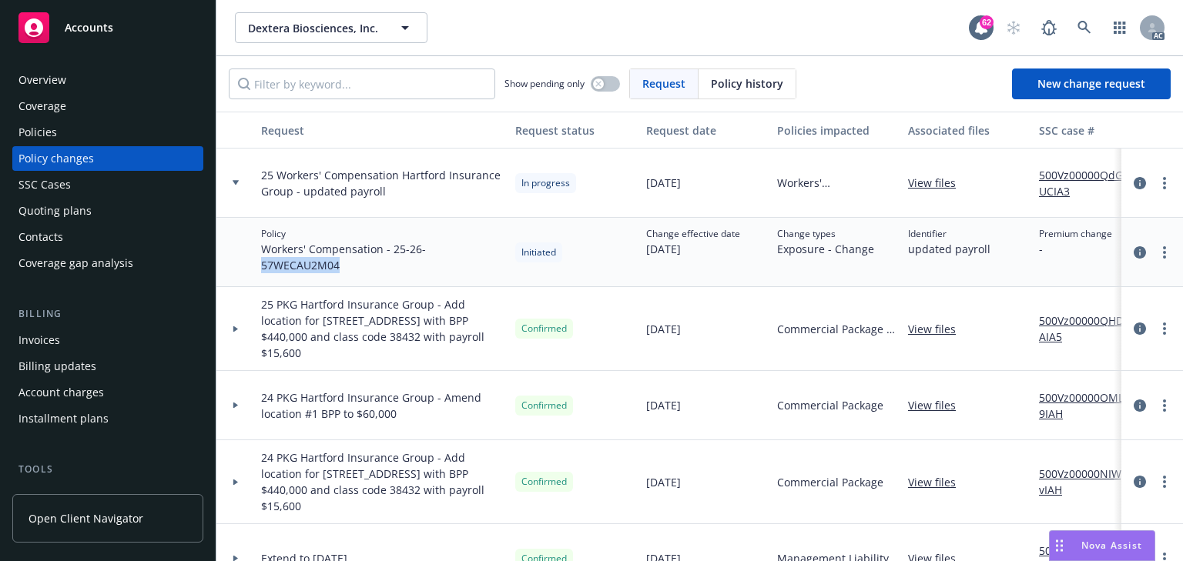
drag, startPoint x: 256, startPoint y: 265, endPoint x: 356, endPoint y: 273, distance: 100.4
click at [356, 273] on div "Policy Workers' Compensation - 25-26 - 57WECAU2M04" at bounding box center [382, 252] width 254 height 69
copy span "57WECAU2M04"
click at [605, 89] on button "button" at bounding box center [605, 83] width 29 height 15
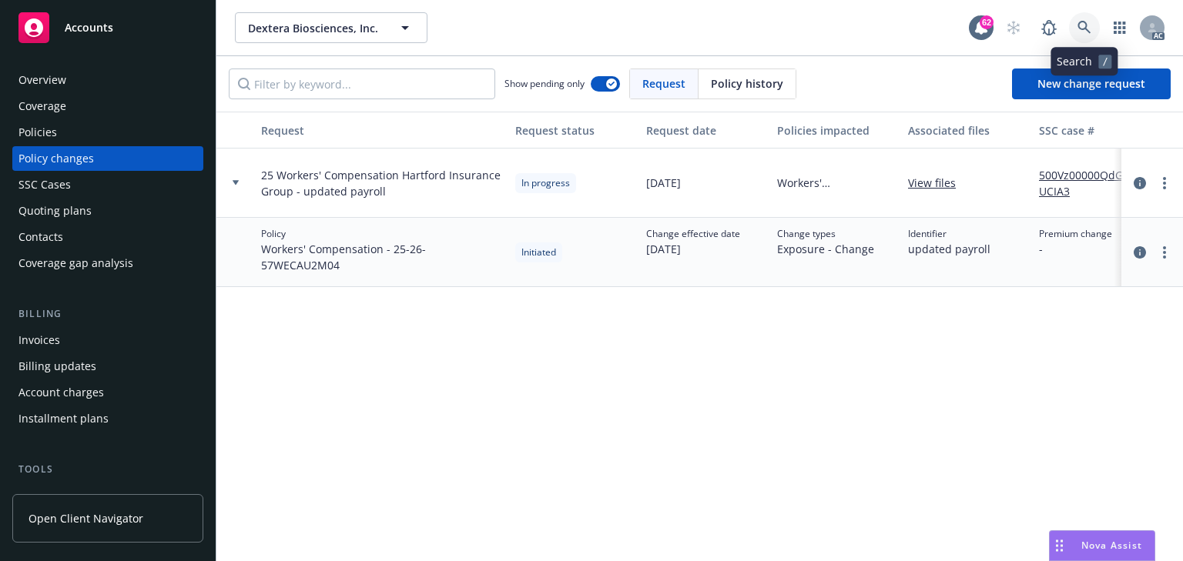
click at [1085, 28] on icon at bounding box center [1083, 27] width 13 height 13
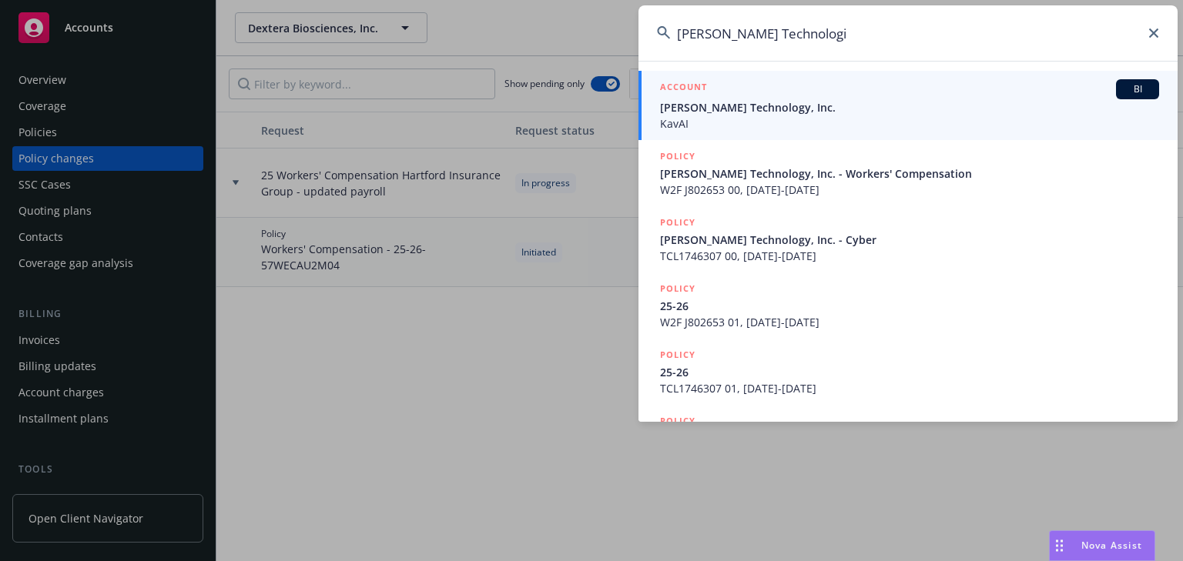
type input "[PERSON_NAME] Technologi"
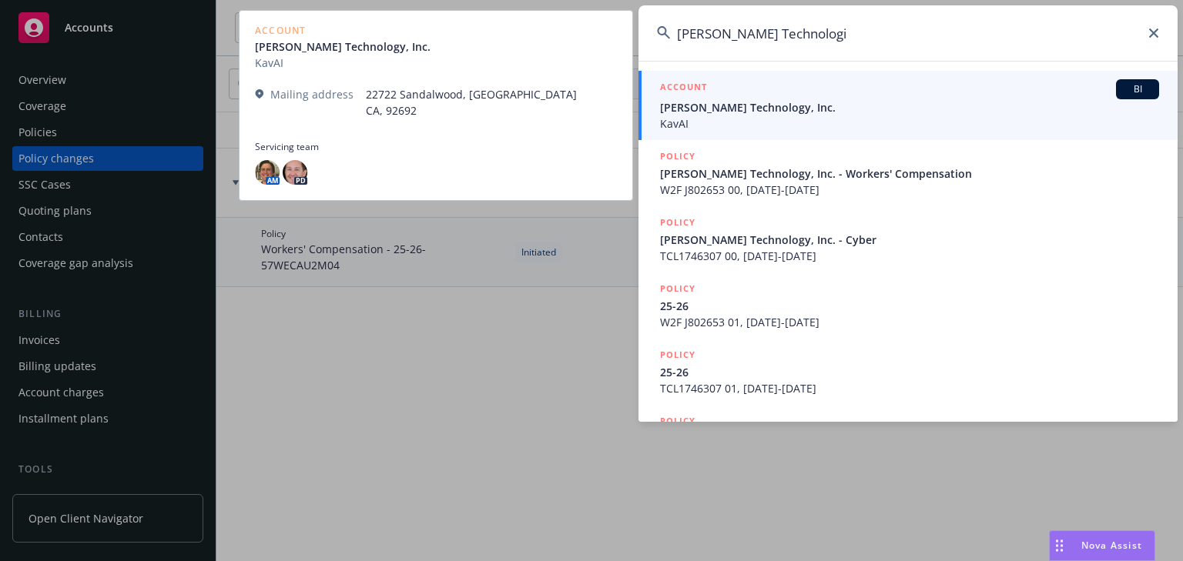
click at [684, 111] on span "[PERSON_NAME] Technology, Inc." at bounding box center [909, 107] width 499 height 16
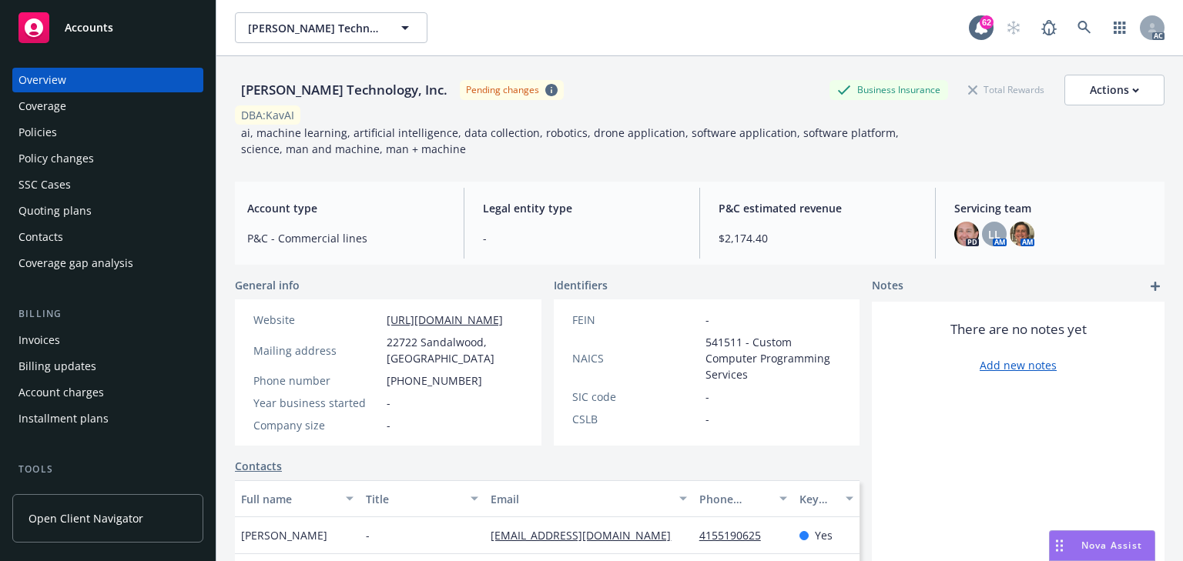
click at [54, 134] on div "Policies" at bounding box center [37, 132] width 39 height 25
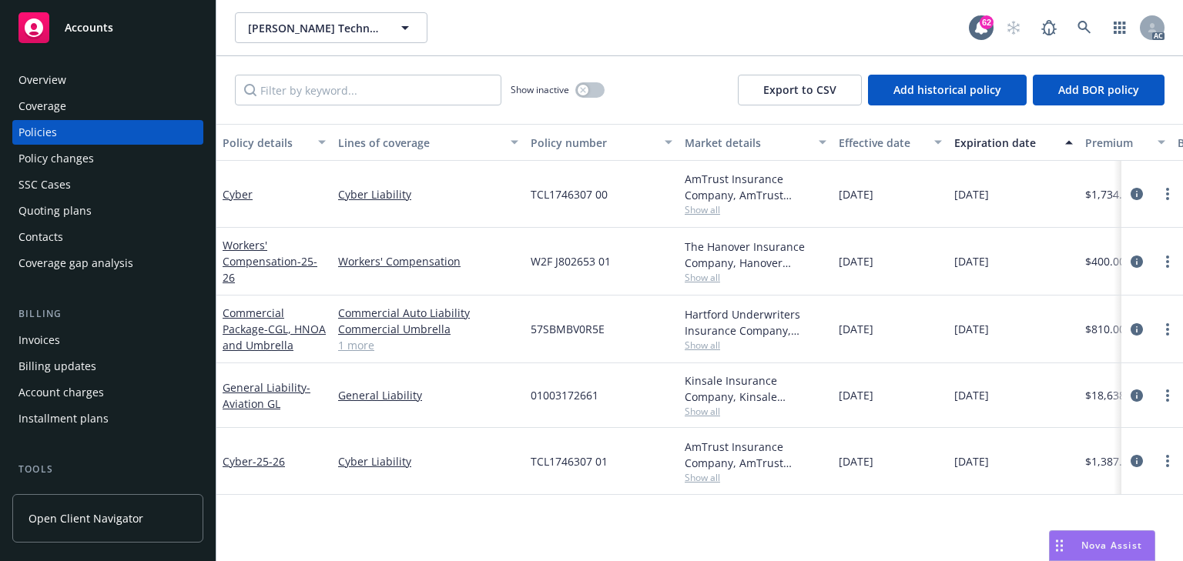
click at [34, 155] on div "Policy changes" at bounding box center [55, 158] width 75 height 25
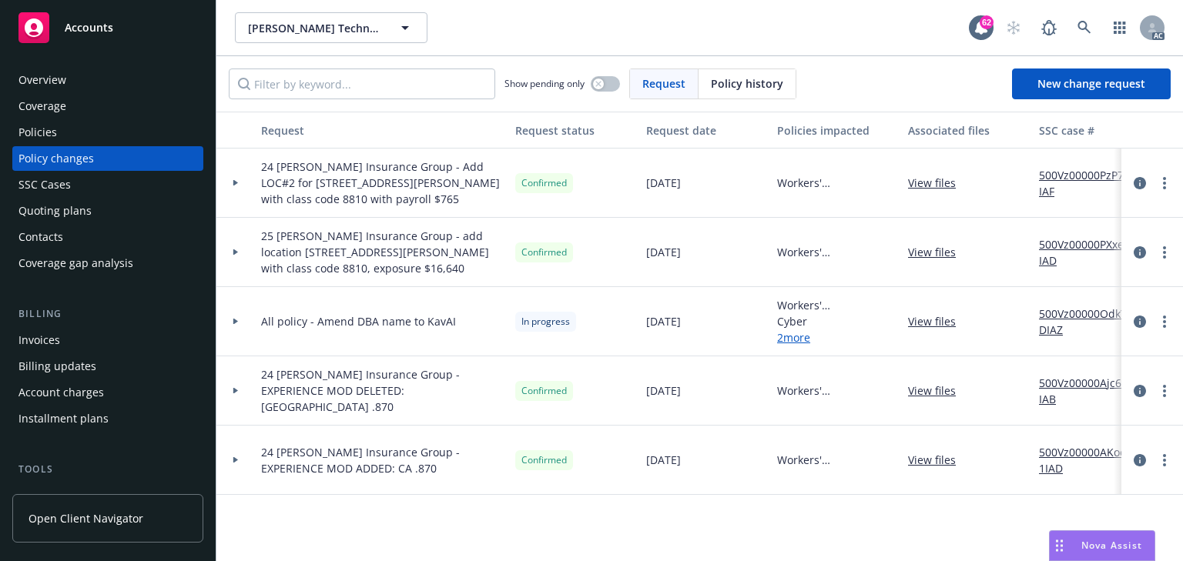
click at [70, 129] on div "Policies" at bounding box center [107, 132] width 179 height 25
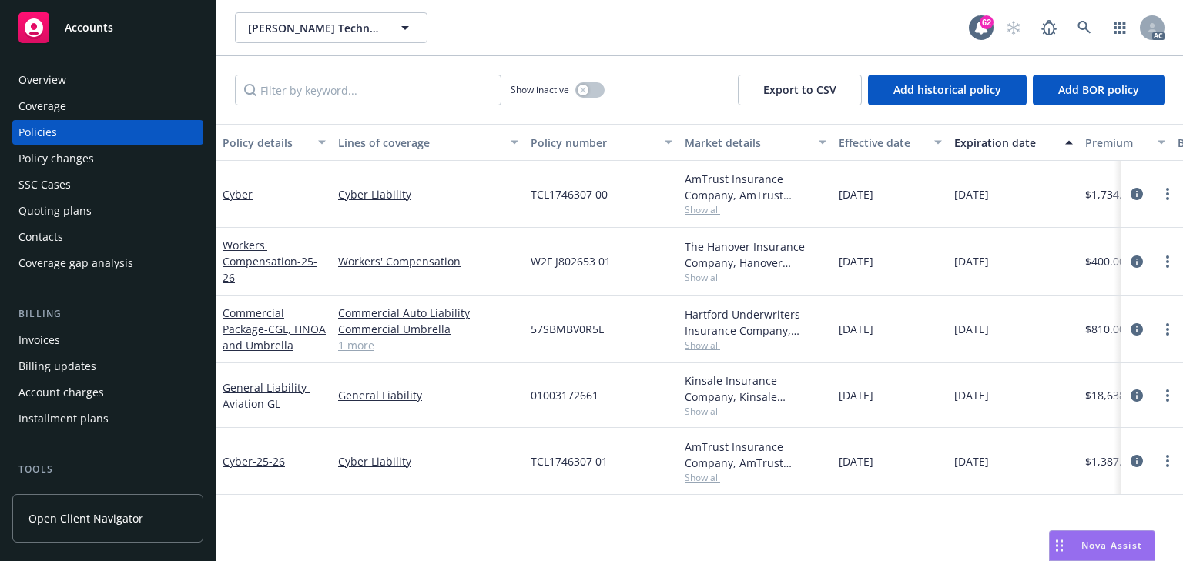
click at [693, 212] on span "Show all" at bounding box center [756, 209] width 142 height 13
click at [1141, 194] on icon "circleInformation" at bounding box center [1137, 194] width 12 height 12
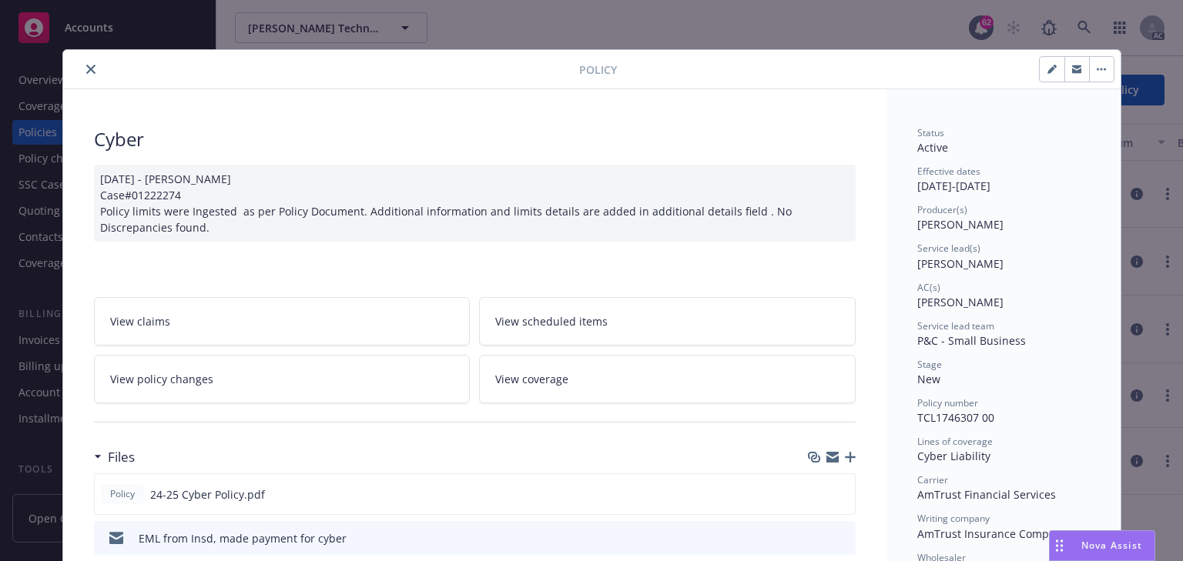
click at [243, 384] on link "View policy changes" at bounding box center [282, 379] width 377 height 49
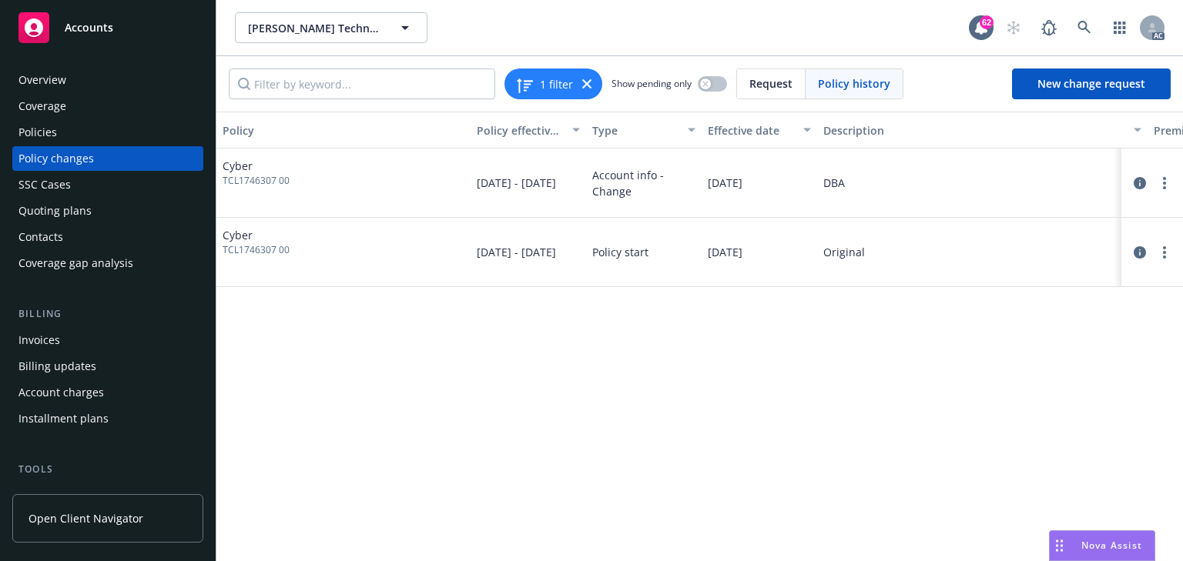
click at [75, 130] on div "Policies" at bounding box center [107, 132] width 179 height 25
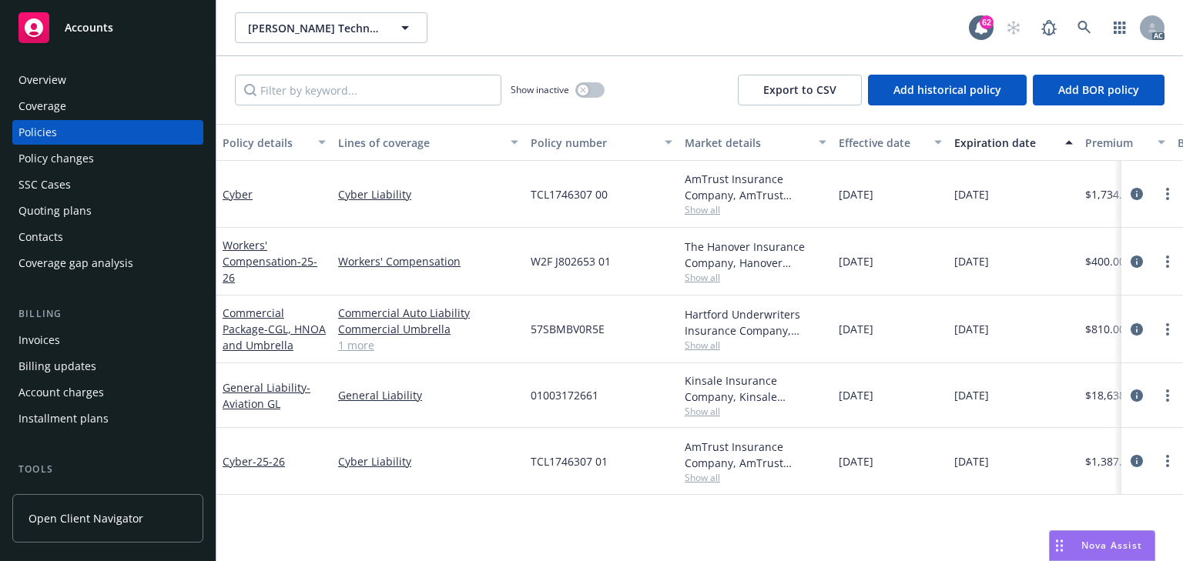
drag, startPoint x: 1134, startPoint y: 260, endPoint x: 1124, endPoint y: 264, distance: 10.3
click at [1133, 260] on icon "circleInformation" at bounding box center [1137, 262] width 12 height 12
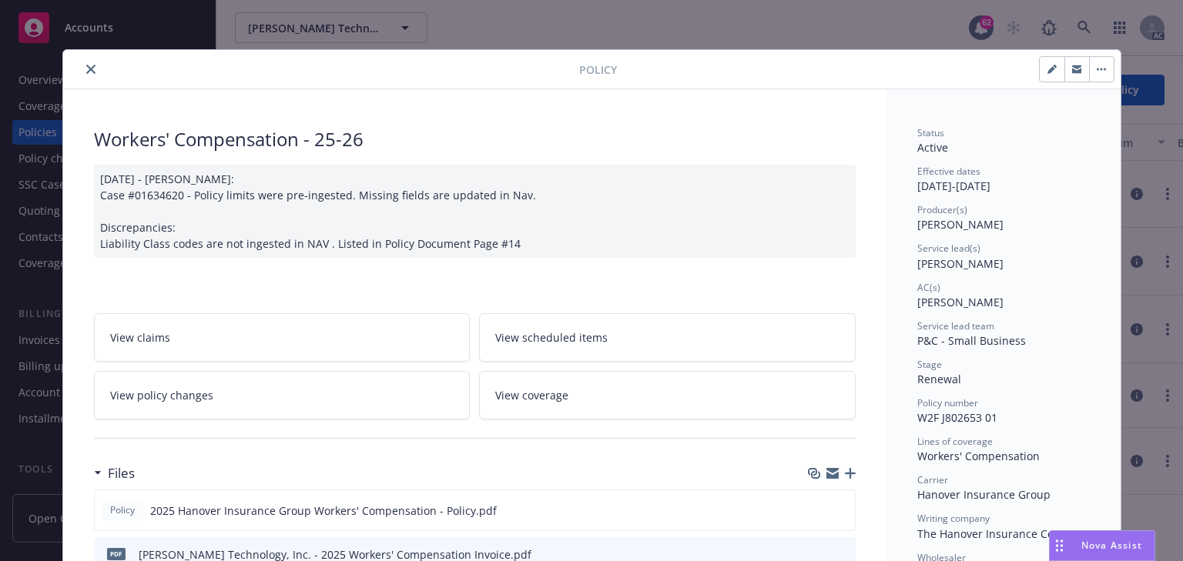
click at [182, 396] on span "View policy changes" at bounding box center [161, 395] width 103 height 16
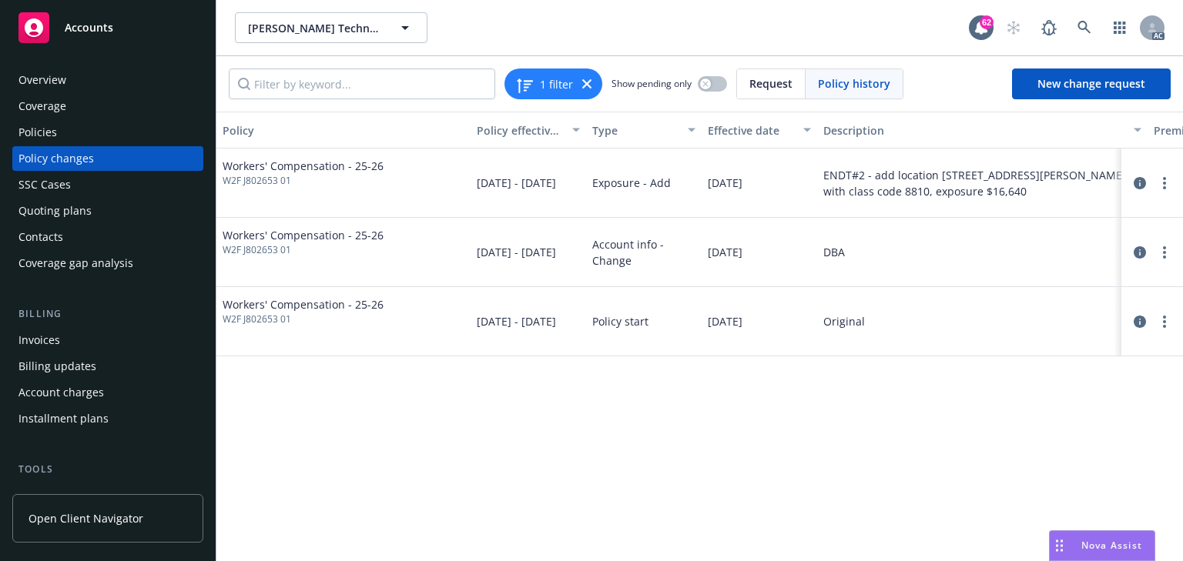
click at [833, 491] on div "Policy Policy effective dates Type Effective date Description Premium change An…" at bounding box center [699, 337] width 967 height 450
click at [70, 136] on div "Policies" at bounding box center [107, 132] width 179 height 25
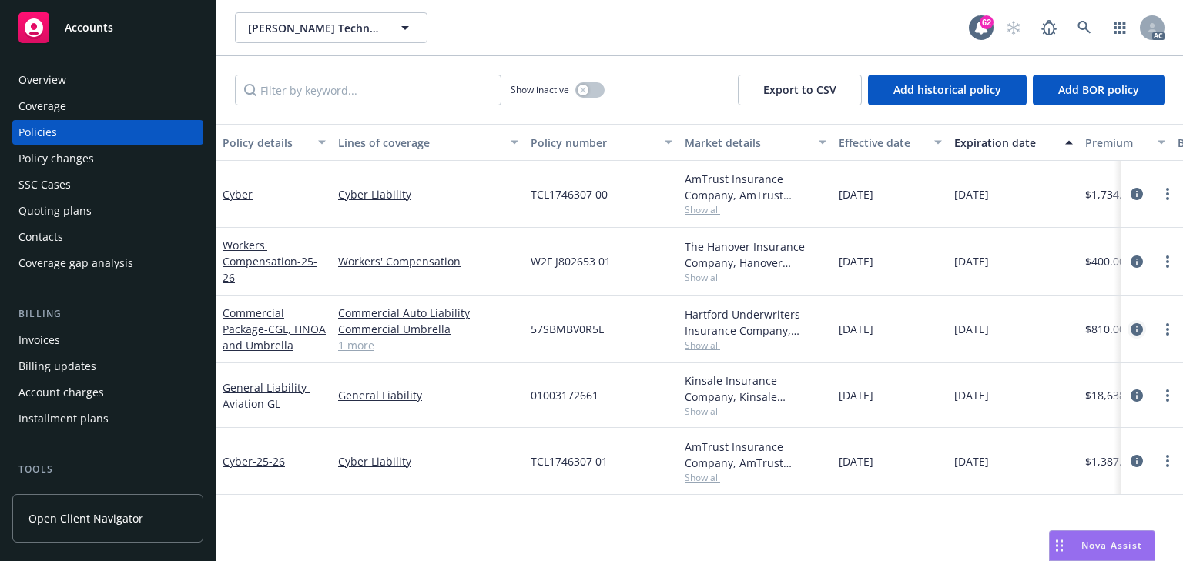
click at [1133, 330] on icon "circleInformation" at bounding box center [1137, 329] width 12 height 12
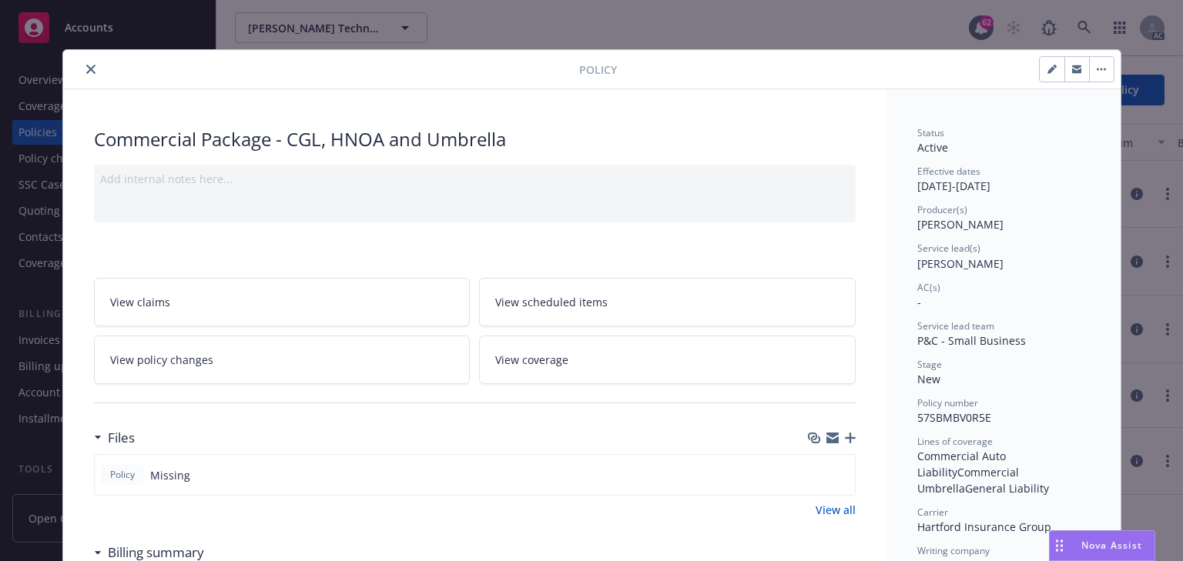
click at [273, 354] on link "View policy changes" at bounding box center [282, 360] width 377 height 49
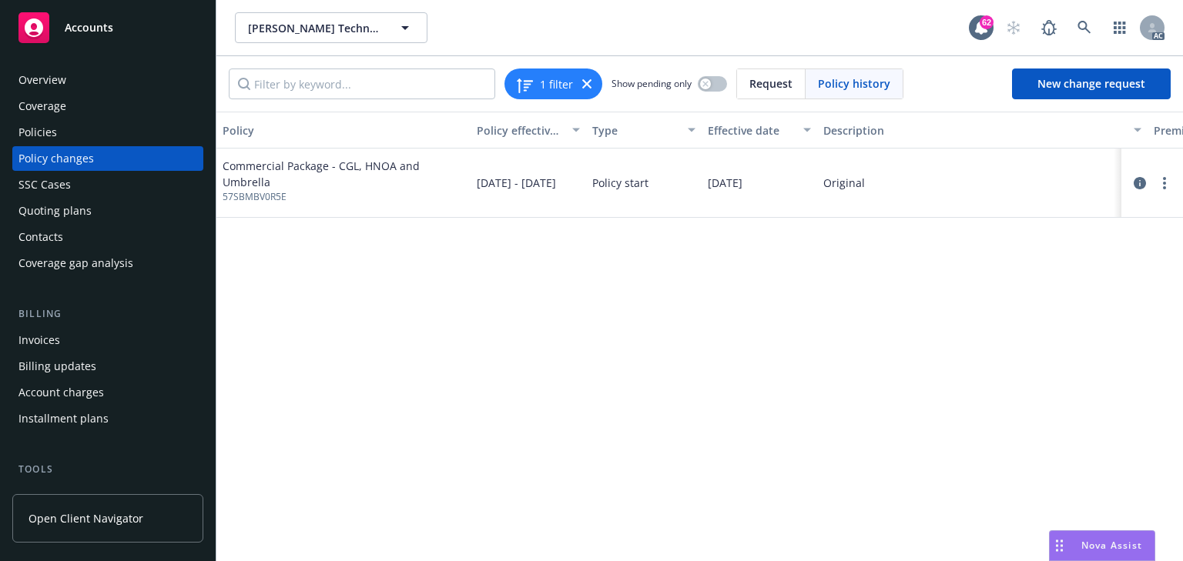
click at [70, 126] on div "Policies" at bounding box center [107, 132] width 179 height 25
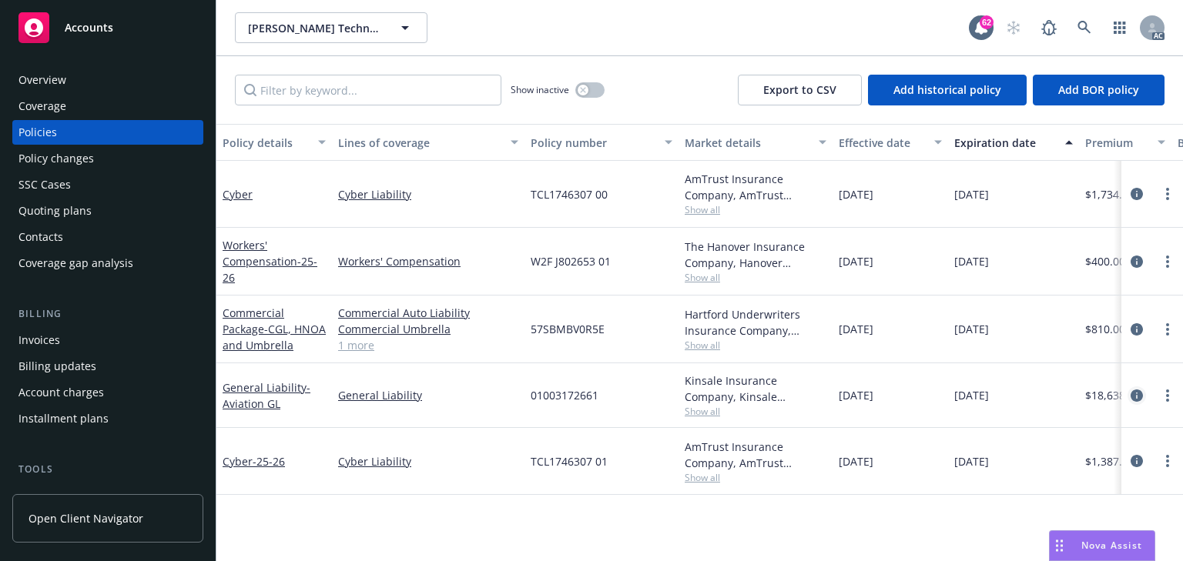
click at [1137, 396] on icon "circleInformation" at bounding box center [1137, 396] width 12 height 12
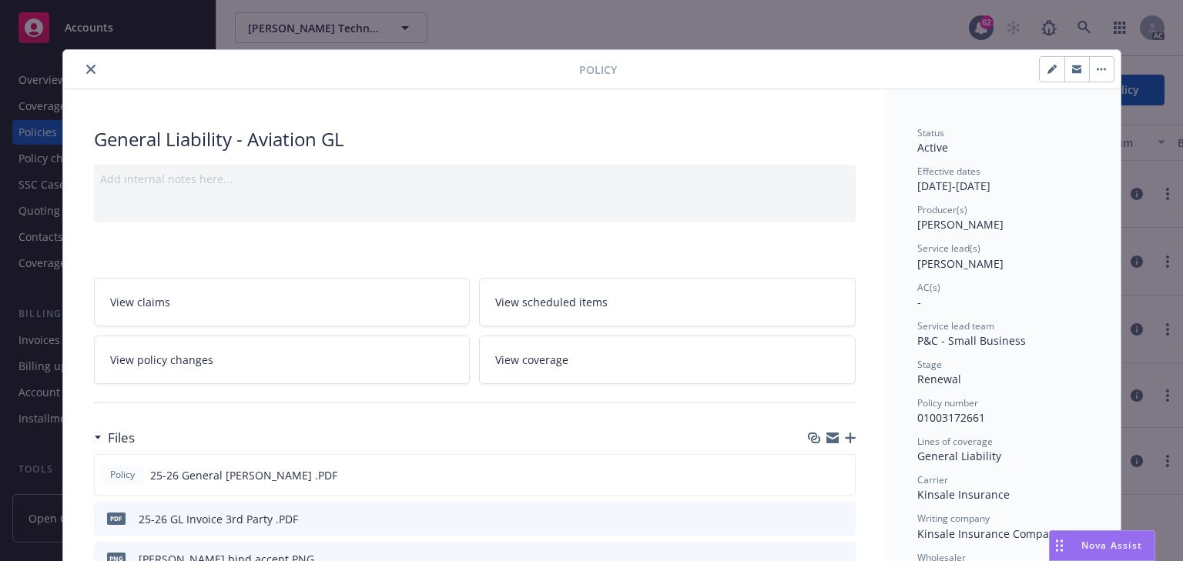
click at [230, 350] on link "View policy changes" at bounding box center [282, 360] width 377 height 49
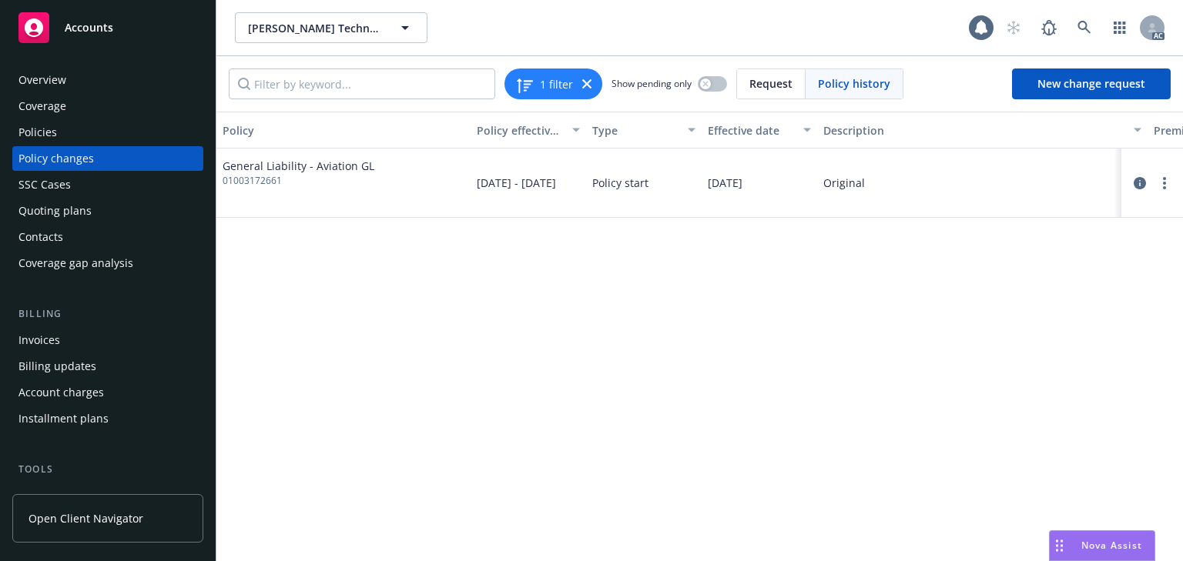
click at [81, 133] on div "Policies" at bounding box center [107, 132] width 179 height 25
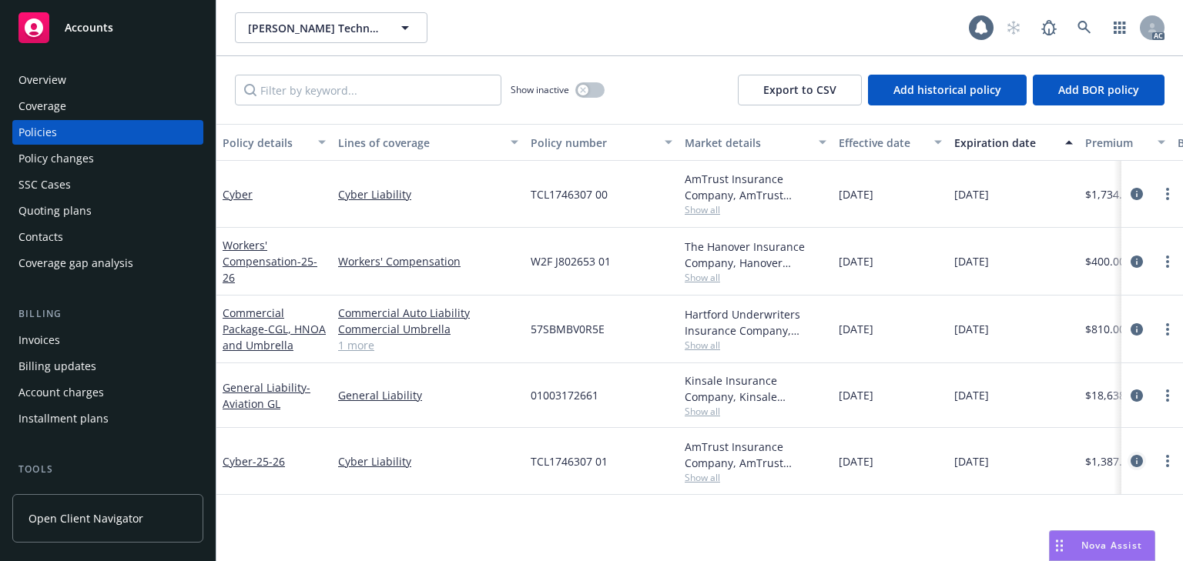
click at [1137, 455] on icon "circleInformation" at bounding box center [1137, 461] width 12 height 12
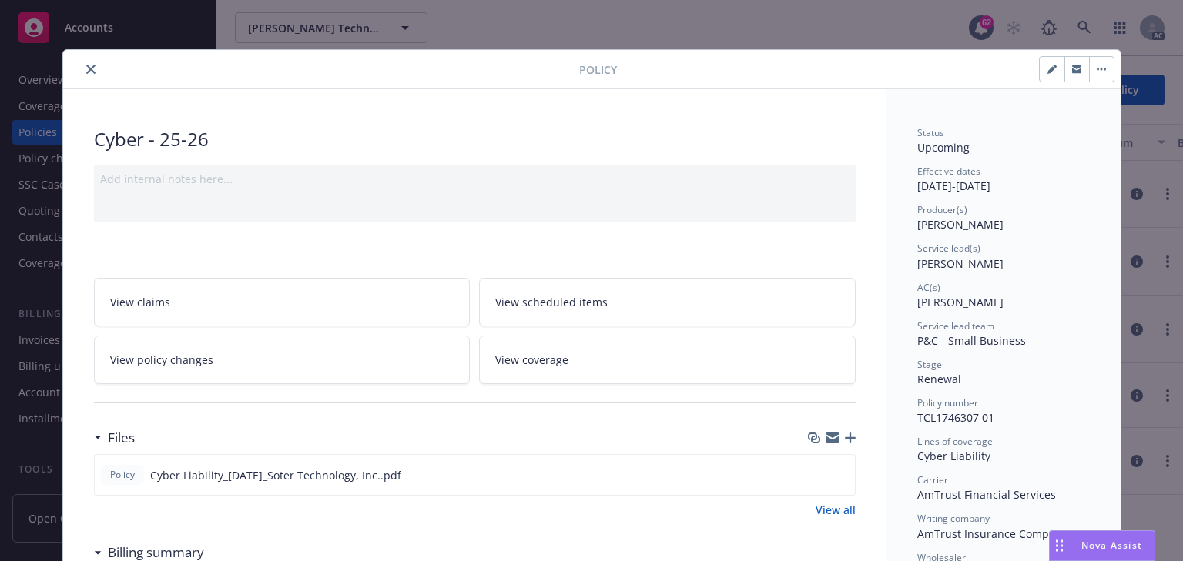
click at [250, 341] on link "View policy changes" at bounding box center [282, 360] width 377 height 49
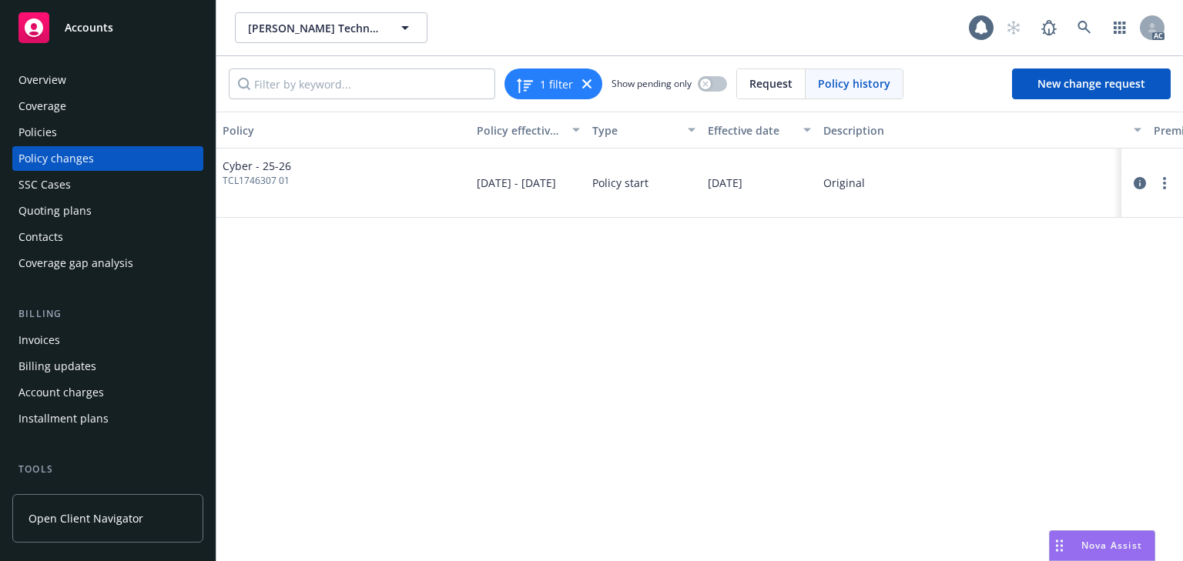
click at [80, 131] on div "Policies" at bounding box center [107, 132] width 179 height 25
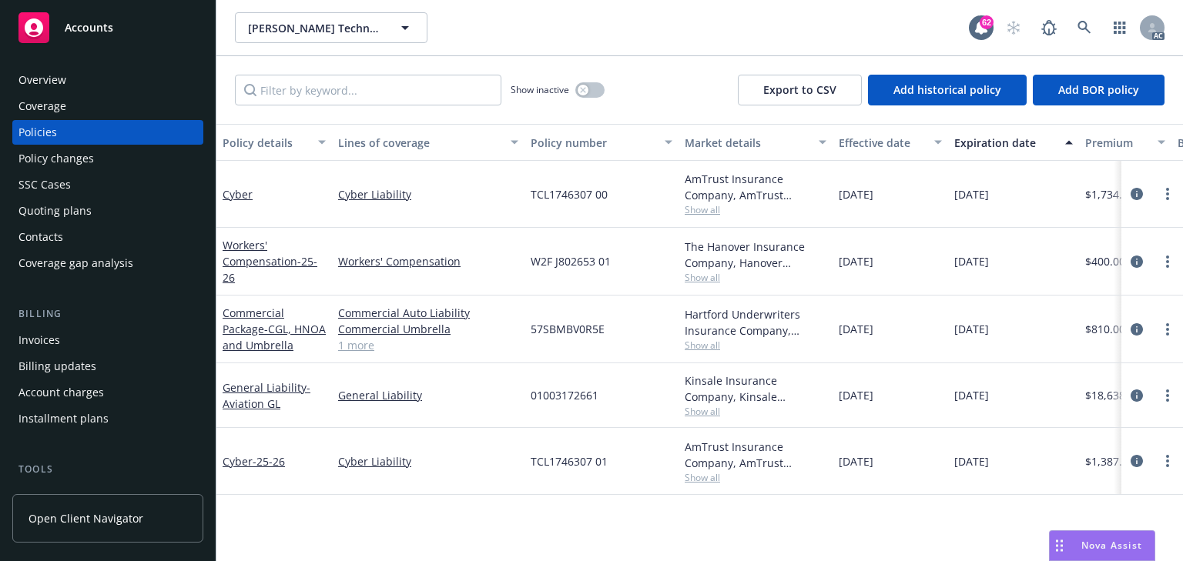
click at [72, 159] on div "Policy changes" at bounding box center [55, 158] width 75 height 25
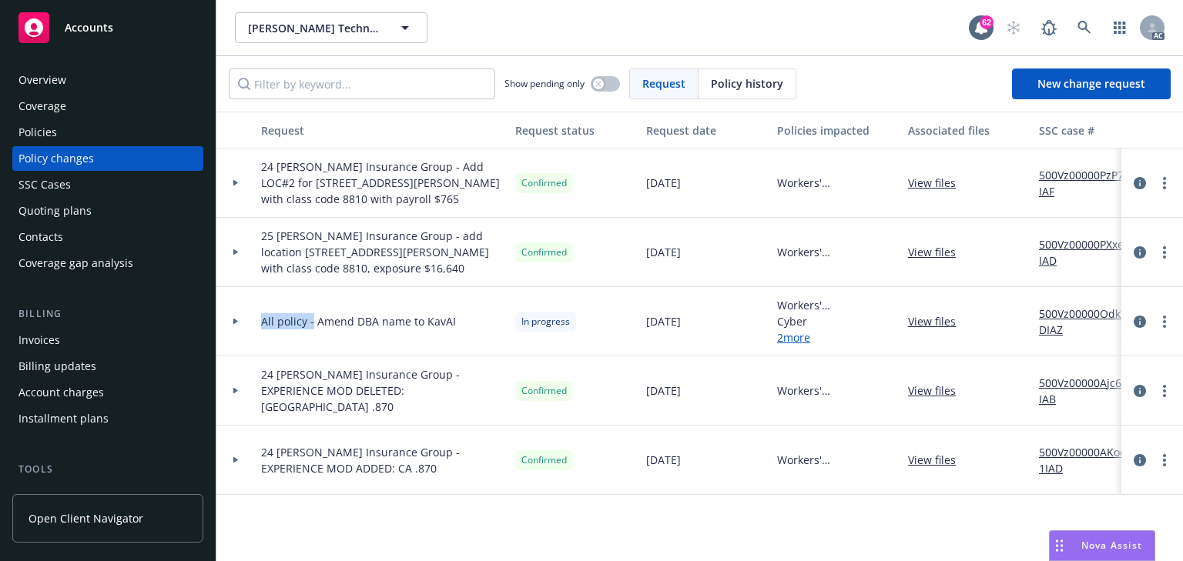
drag, startPoint x: 253, startPoint y: 309, endPoint x: 310, endPoint y: 316, distance: 57.4
click at [310, 316] on div "All policy - Amend DBA name to KavAI In progress [DATE] Workers' Compensation -…" at bounding box center [1013, 321] width 1594 height 69
copy div "All policy -"
click at [1100, 311] on link "500Vz00000OdkYDIAZ" at bounding box center [1090, 322] width 103 height 32
drag, startPoint x: 1103, startPoint y: 82, endPoint x: 1094, endPoint y: 92, distance: 13.6
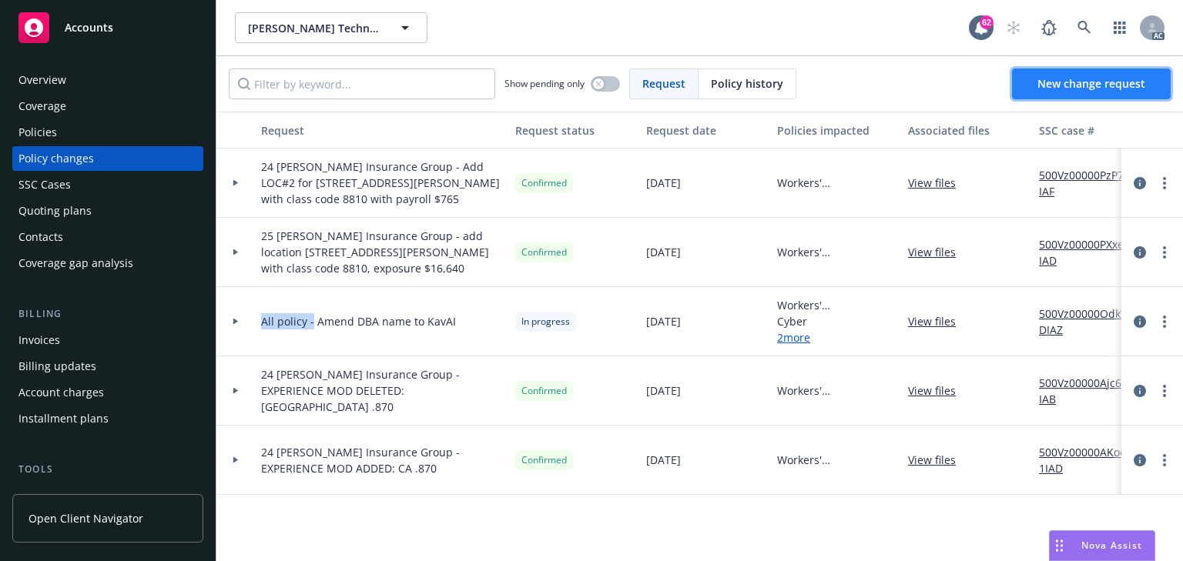
click at [1103, 82] on span "New change request" at bounding box center [1091, 83] width 108 height 15
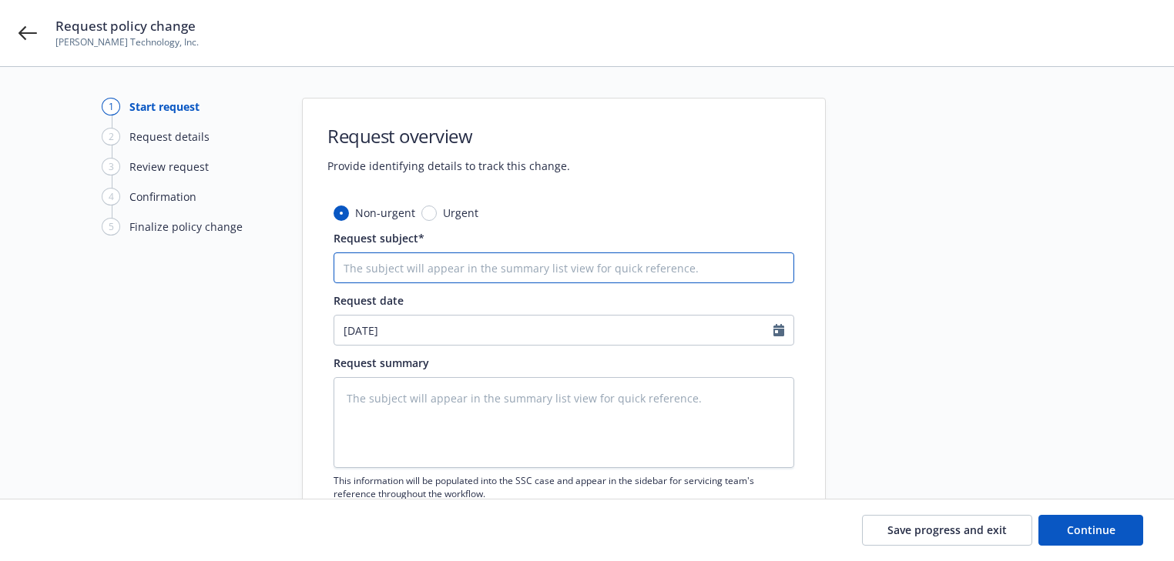
click at [481, 266] on input "Request subject*" at bounding box center [563, 268] width 461 height 31
paste input "All policy -"
type textarea "x"
type input "All policy -"
type textarea "x"
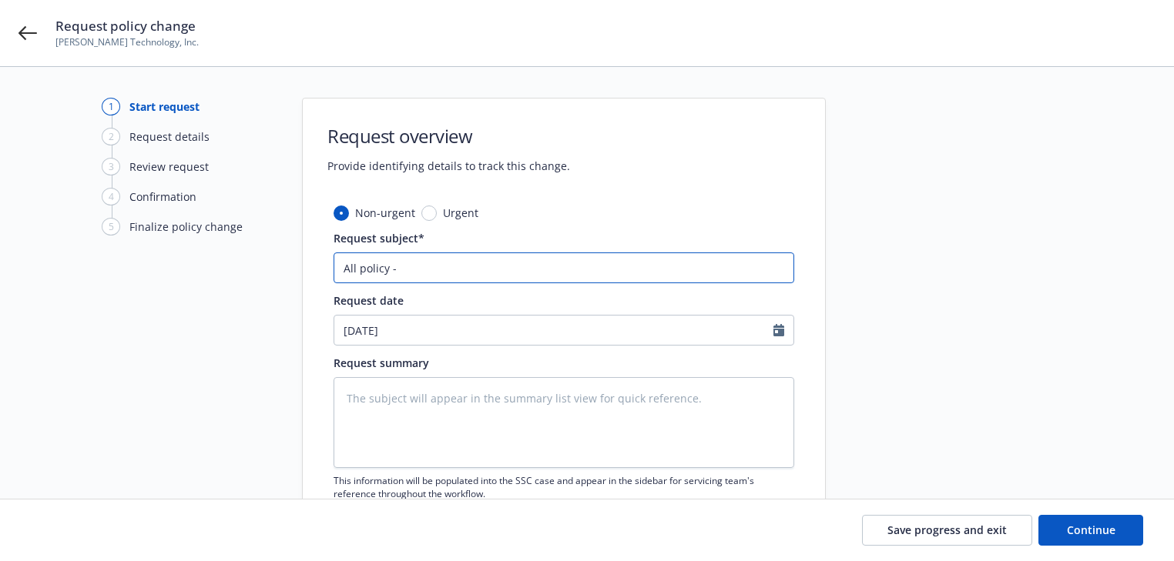
type input "All policy -"
click at [591, 268] on input "All policy -" at bounding box center [563, 268] width 461 height 31
paste input "Change mailing address to [STREET_ADDRESS][PERSON_NAME],"
type textarea "x"
type input "All policy - Change mailing address to [STREET_ADDRESS][PERSON_NAME],"
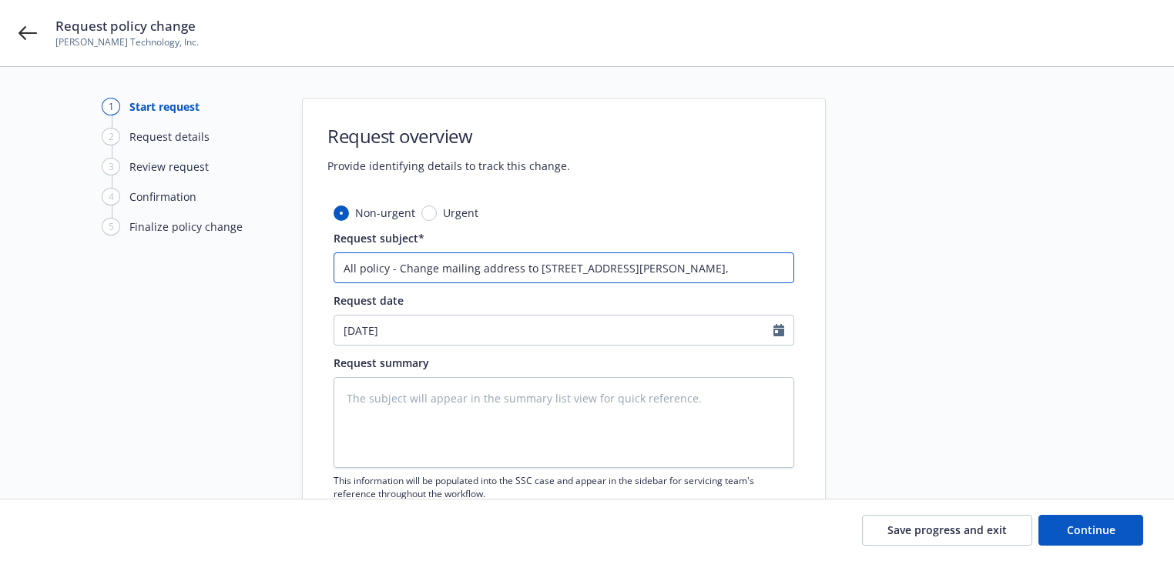
type textarea "x"
type input "All policy - Change mailing address to [STREET_ADDRESS][PERSON_NAME],"
type textarea "x"
type input "All policy - Change mailing address to [STREET_ADDRESS][PERSON_NAME],"
type textarea "x"
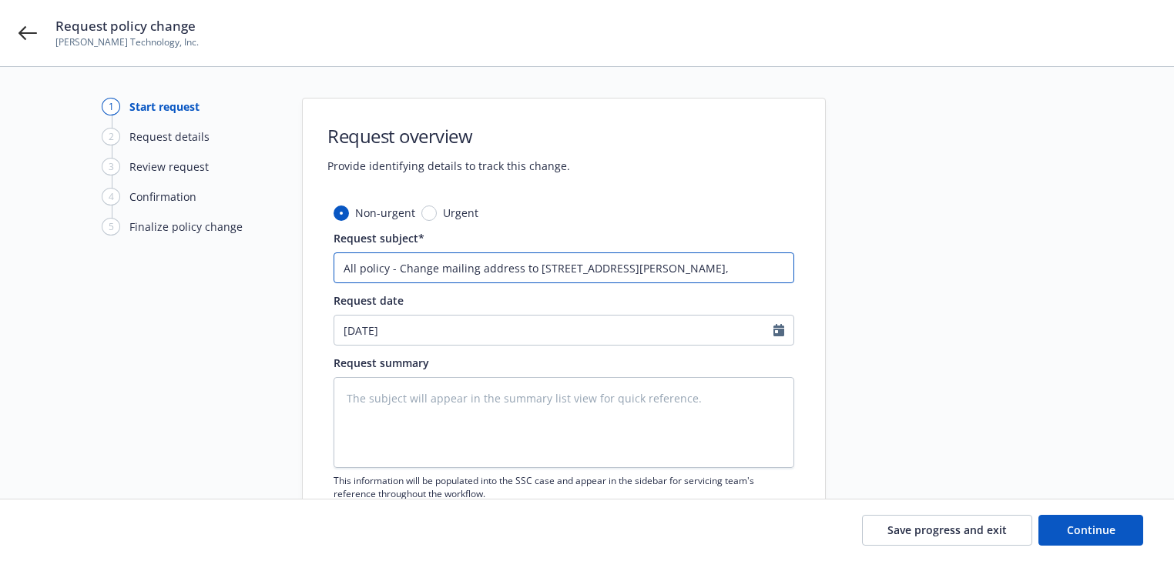
type input "All policy - Change mailing address to [STREET_ADDRESS][PERSON_NAME]"
type textarea "x"
type input "All policy - Change mailing address to [STREET_ADDRESS][PERSON_NAME]"
type textarea "x"
type input "All policy - Change mailing address to [STREET_ADDRESS][PERSON_NAME]"
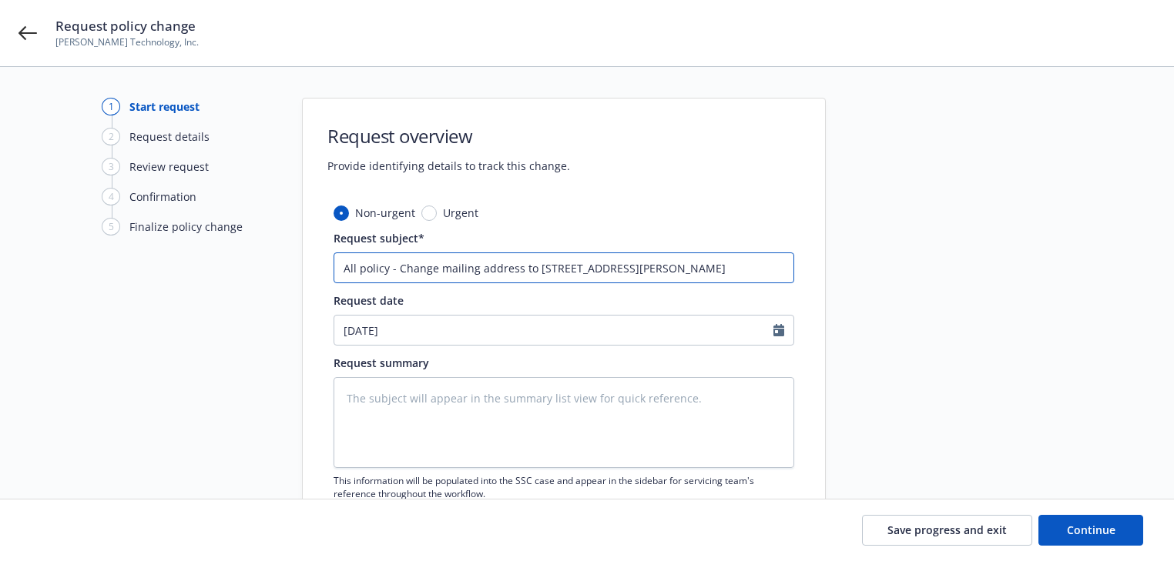
type textarea "x"
type input "All policy - Change mailing address to [STREET_ADDRESS][PERSON_NAME]"
type textarea "x"
type input "All policy - Change mailing address to [STREET_ADDRESS][PERSON_NAME]"
type textarea "x"
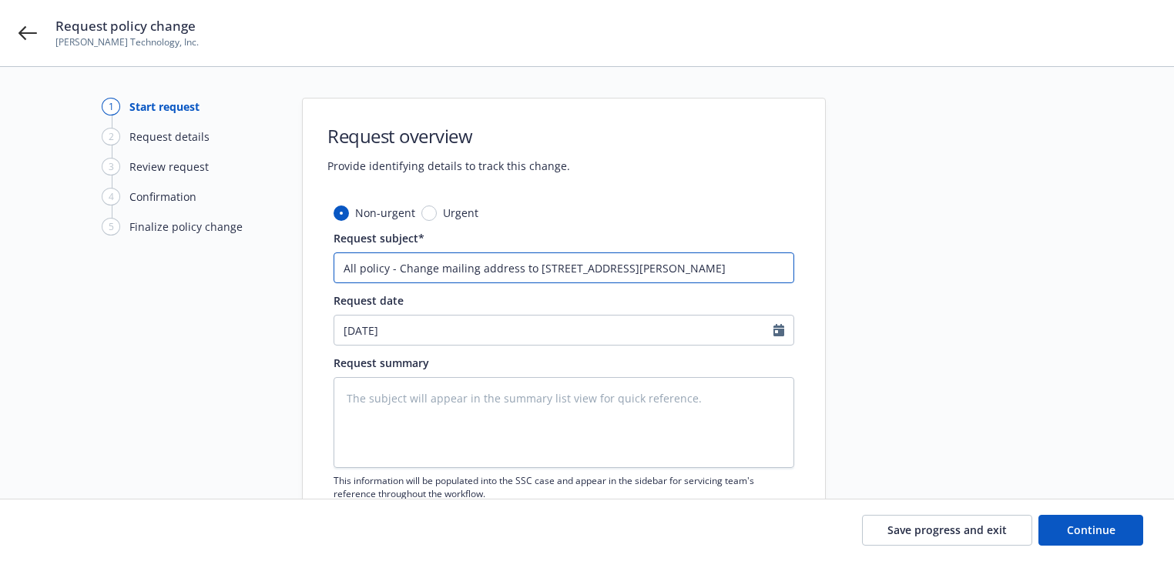
type input "All policy - Change mailing address to [STREET_ADDRESS][PERSON_NAME]"
type textarea "x"
type input "All policy - Change mailing address to [STREET_ADDRESS][PERSON_NAME] and"
type textarea "x"
type input "All policy - Change mailing address to [STREET_ADDRESS][PERSON_NAME] and"
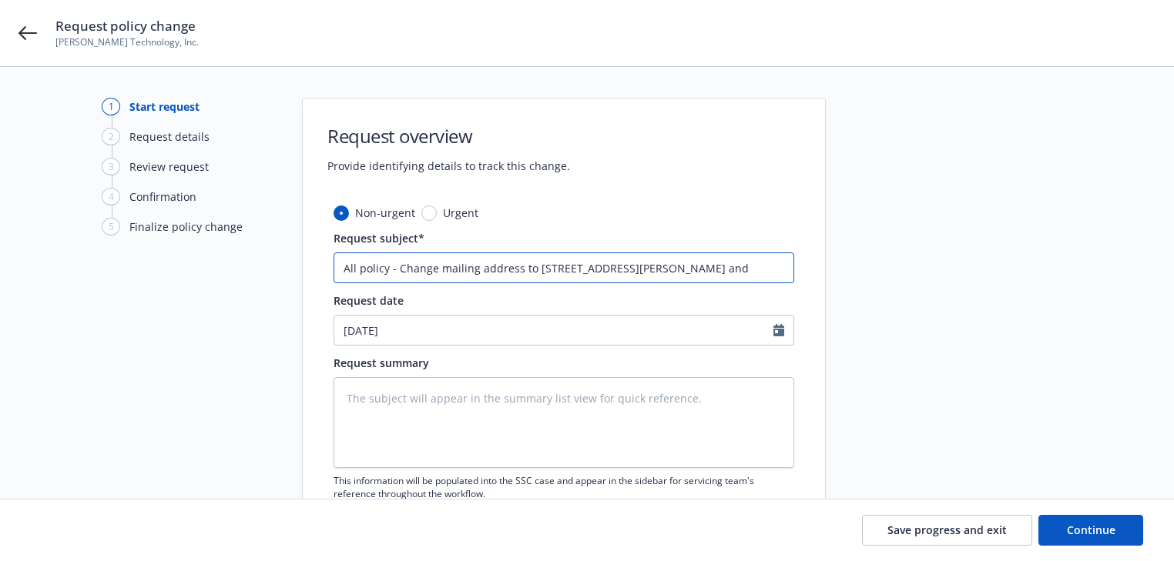
click at [757, 263] on input "All policy - Change mailing address to [STREET_ADDRESS][PERSON_NAME] and" at bounding box center [563, 268] width 461 height 31
paste input "Remove locations 22722 [GEOGRAPHIC_DATA],"
type textarea "x"
type input "All policy - Change mailing address to [STREET_ADDRESS][PERSON_NAME],"
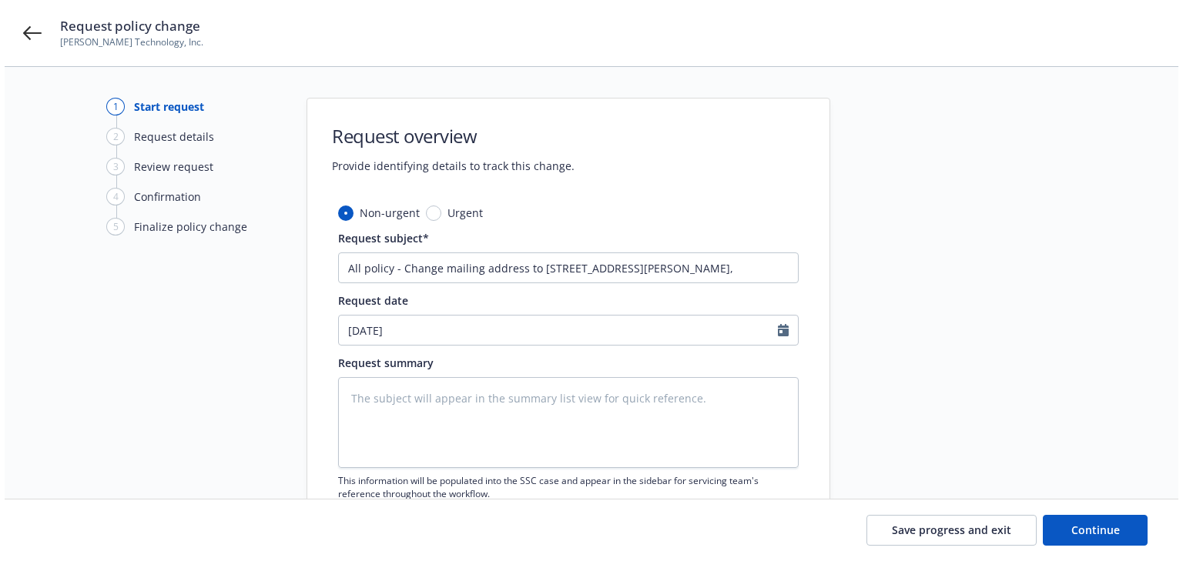
scroll to position [0, 0]
click at [491, 432] on textarea at bounding box center [563, 422] width 461 height 91
paste textarea "Please change the following changes effective [DATE] Change mailing address to …"
type textarea "x"
type textarea "Please change the following changes effective [DATE] Change mailing address to …"
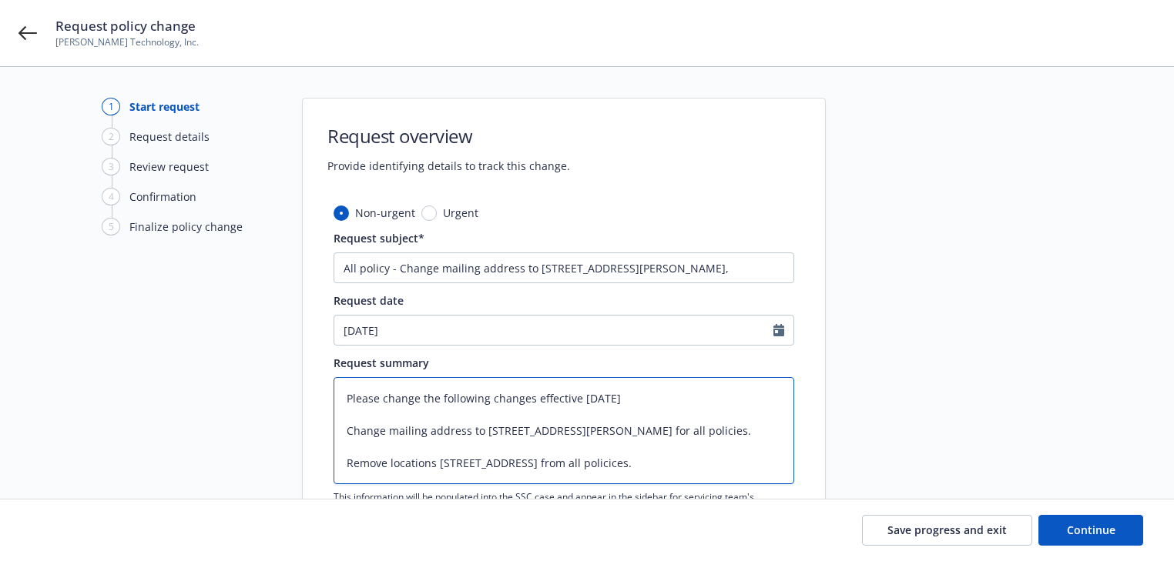
click at [736, 467] on textarea "Please change the following changes effective [DATE] Change mailing address to …" at bounding box center [563, 430] width 461 height 107
type textarea "x"
type textarea "Please change the following changes effective [DATE] Change mailing address to …"
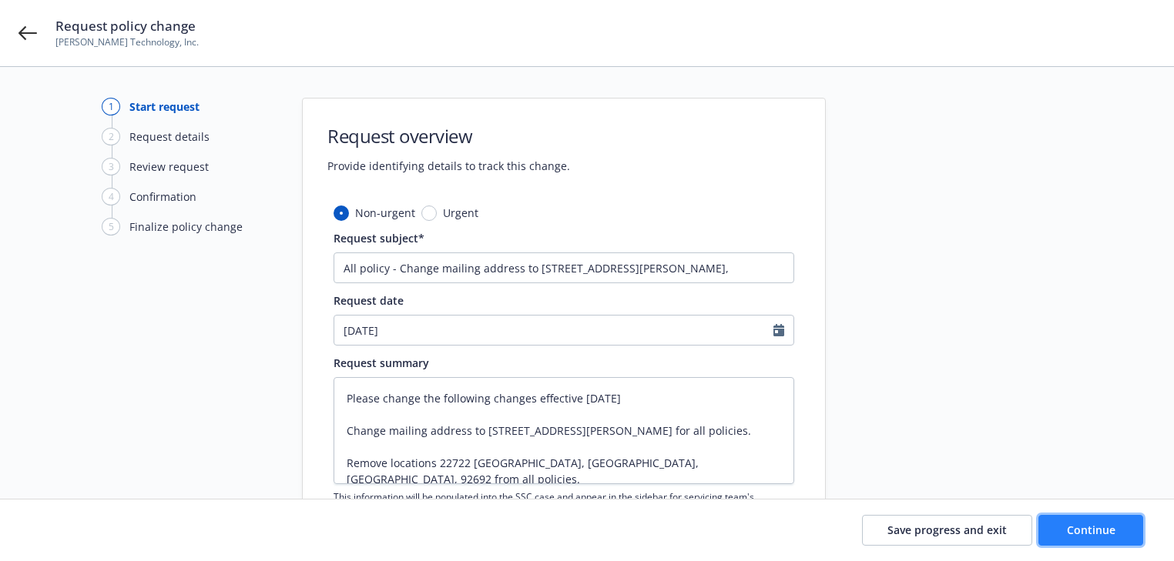
click at [1097, 526] on span "Continue" at bounding box center [1091, 530] width 49 height 15
type textarea "x"
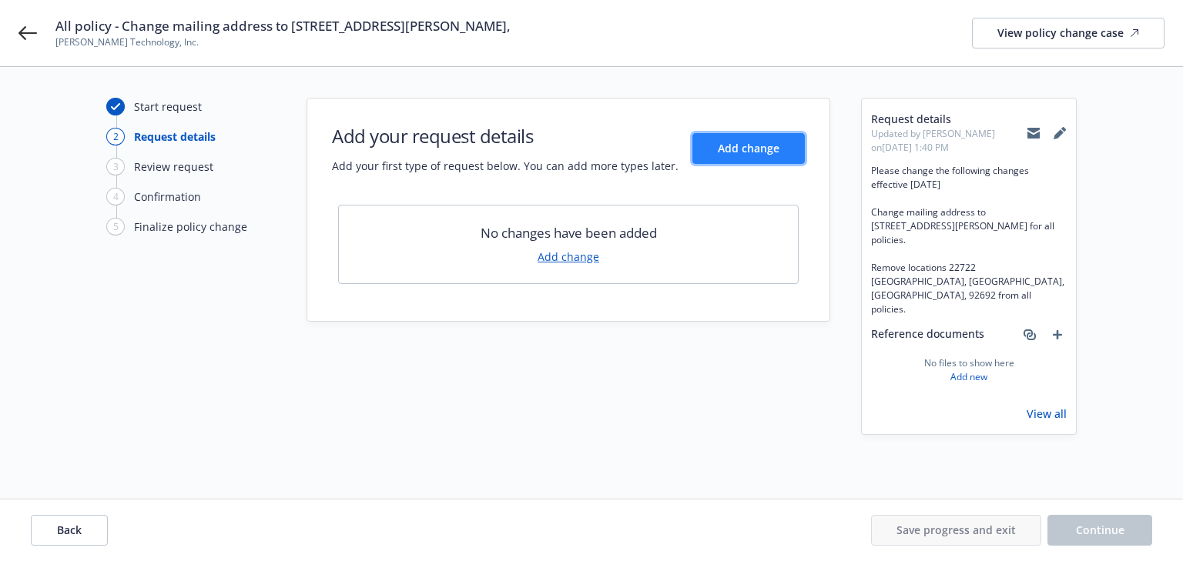
click at [786, 152] on button "Add change" at bounding box center [748, 148] width 112 height 31
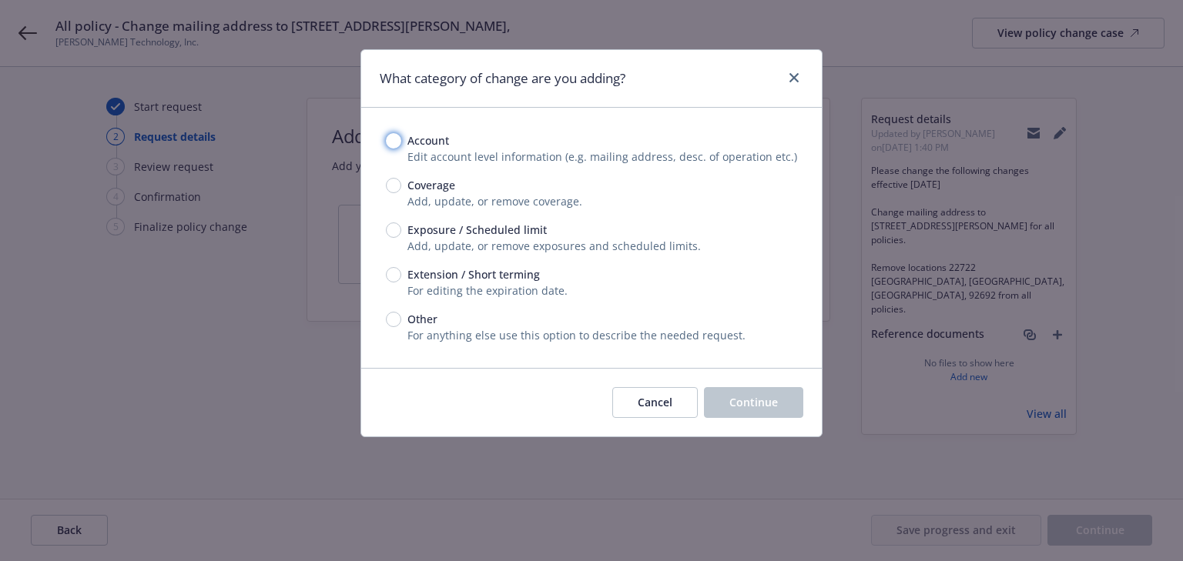
click at [390, 139] on input "Account" at bounding box center [393, 140] width 15 height 15
radio input "true"
click at [778, 398] on button "Continue" at bounding box center [753, 402] width 99 height 31
select select "US"
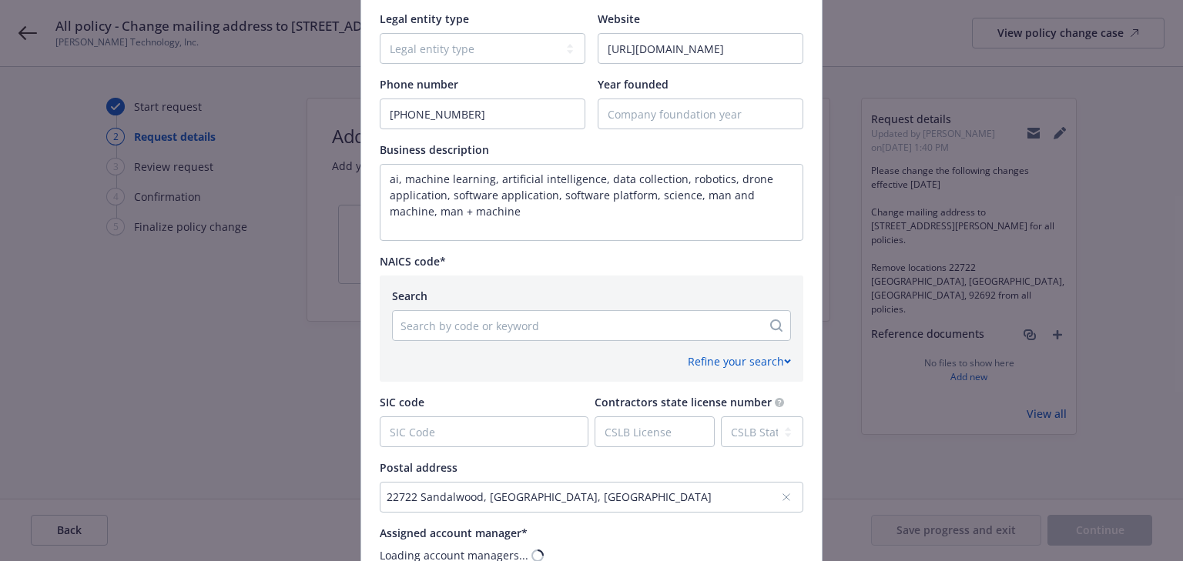
scroll to position [554, 0]
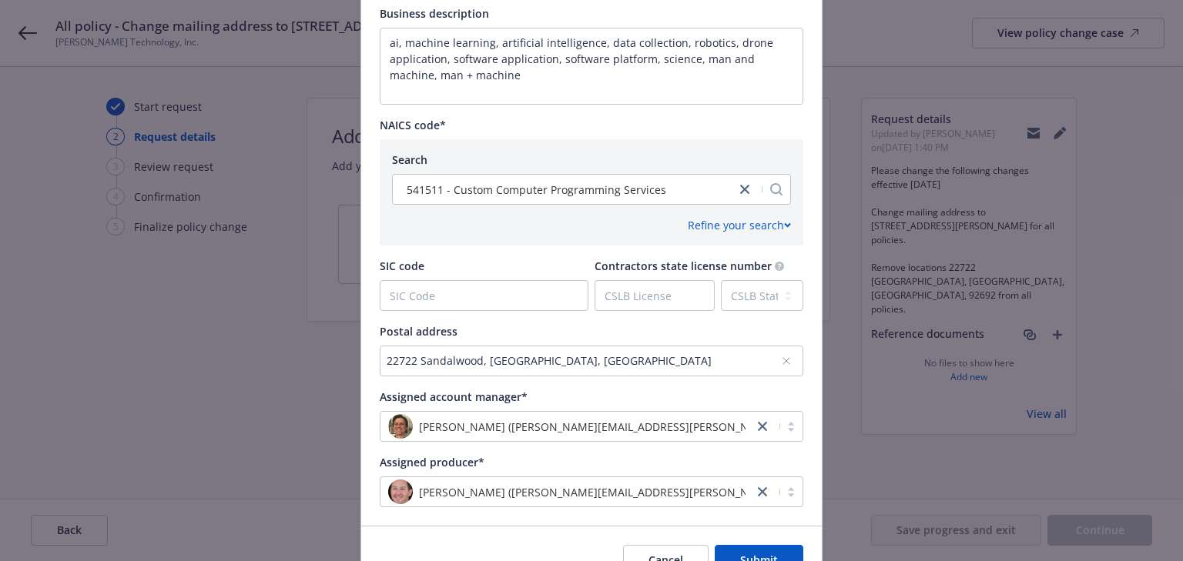
click at [431, 357] on div "22722 Sandalwood, [GEOGRAPHIC_DATA], [GEOGRAPHIC_DATA]" at bounding box center [584, 361] width 394 height 16
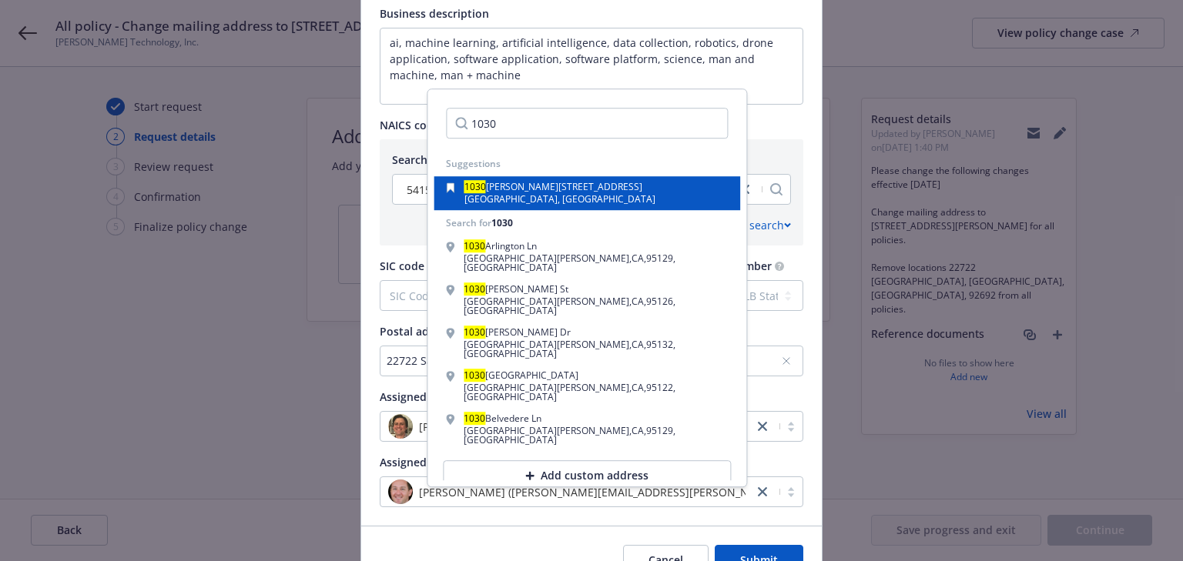
type input "1030"
click at [512, 203] on span "[GEOGRAPHIC_DATA], [GEOGRAPHIC_DATA]" at bounding box center [559, 199] width 191 height 13
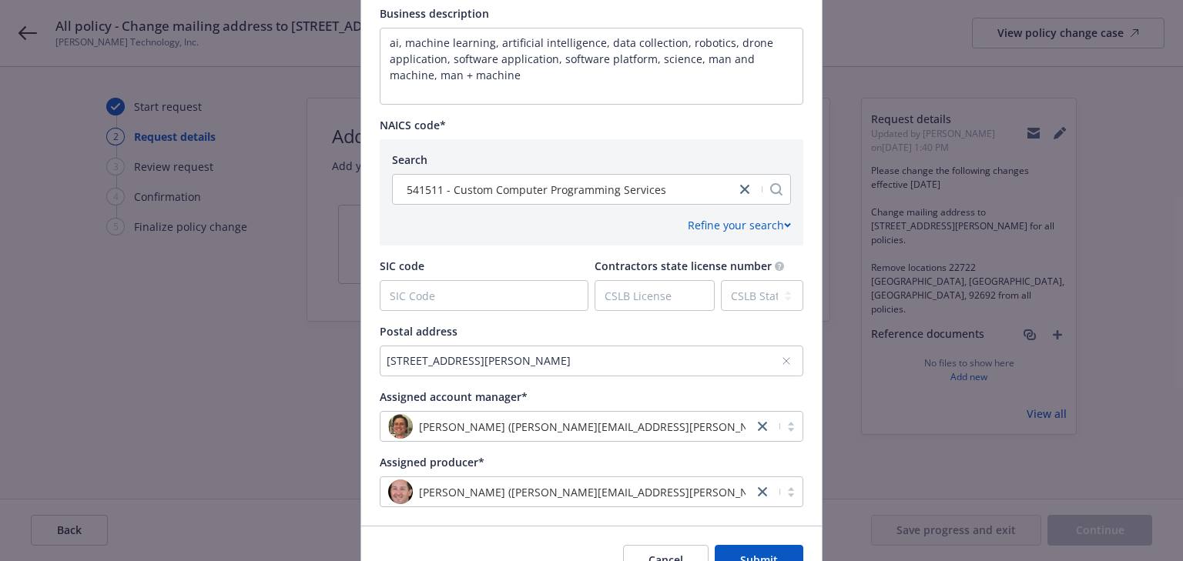
scroll to position [638, 0]
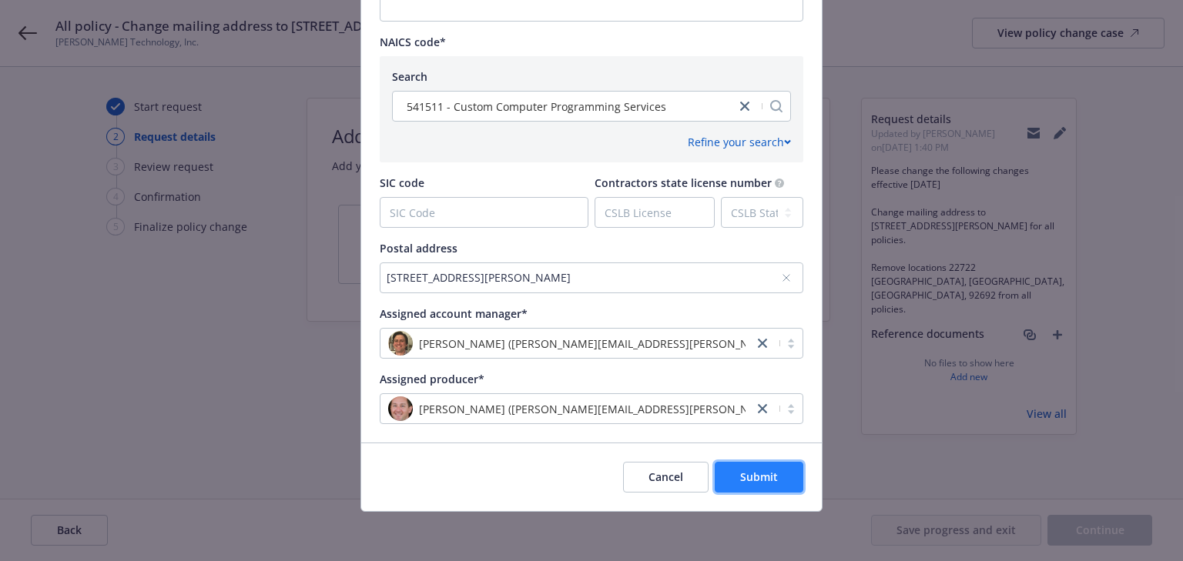
click at [749, 484] on button "Submit" at bounding box center [759, 477] width 89 height 31
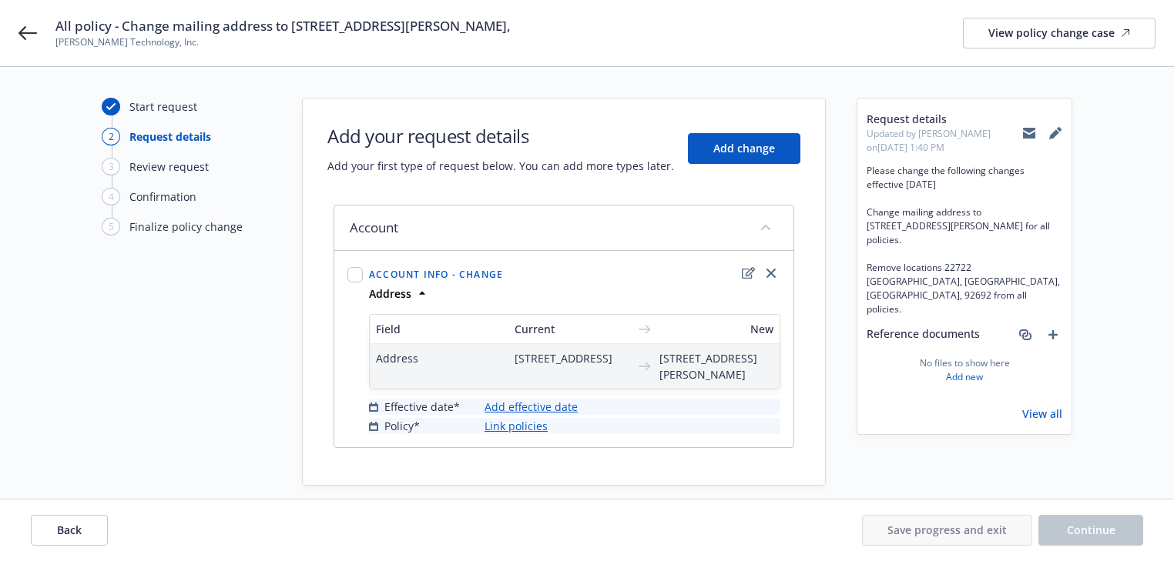
click at [560, 415] on link "Add effective date" at bounding box center [530, 407] width 93 height 16
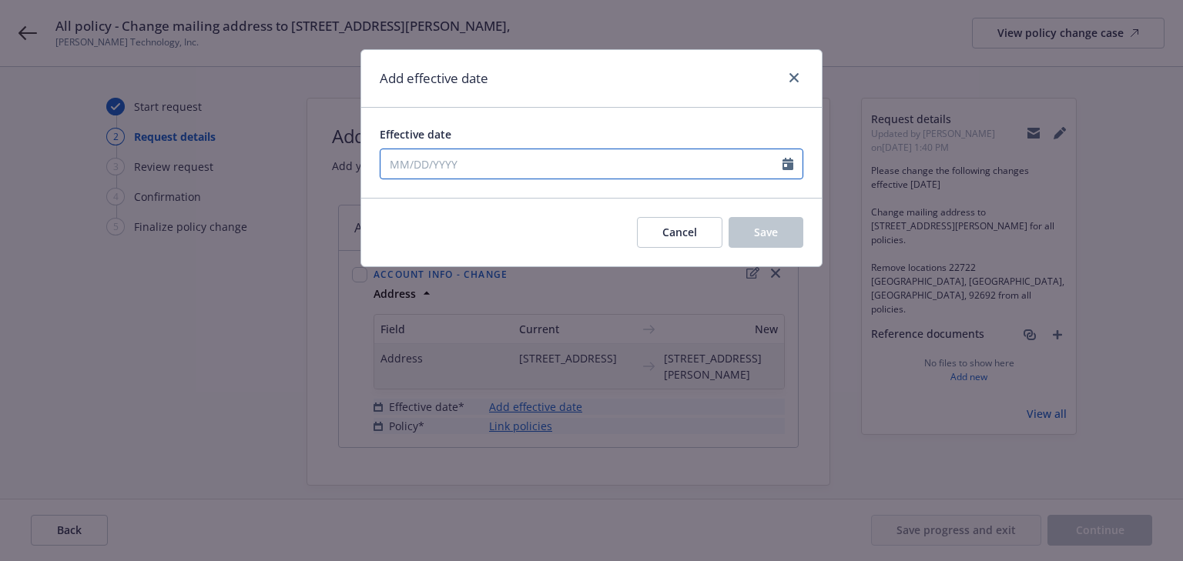
select select "8"
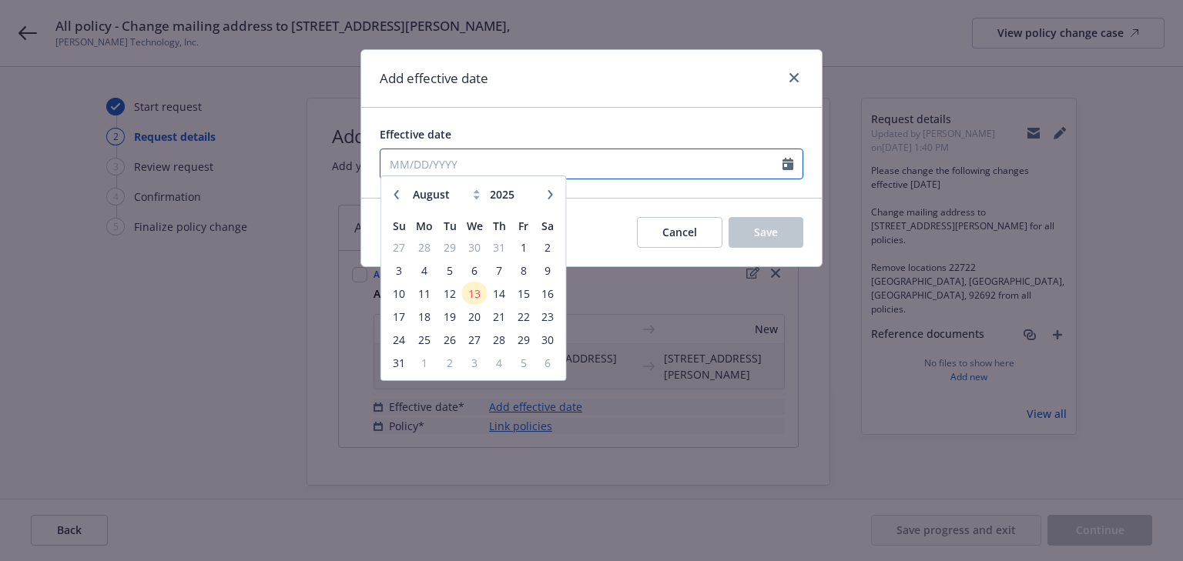
click at [508, 157] on input "Effective date" at bounding box center [581, 163] width 402 height 29
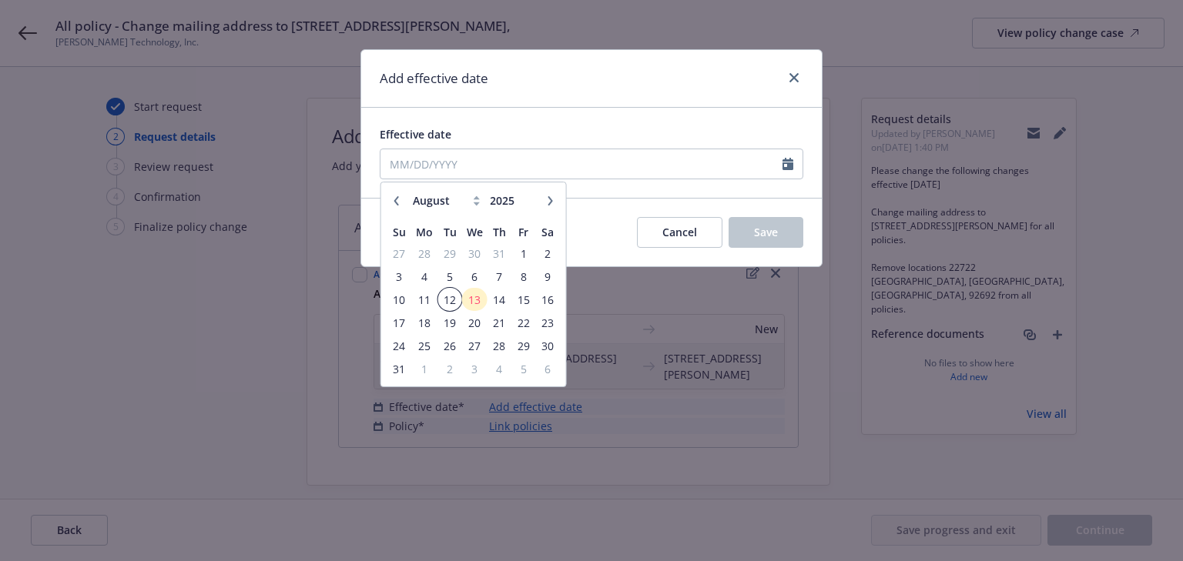
click at [445, 290] on span "12" at bounding box center [449, 299] width 21 height 19
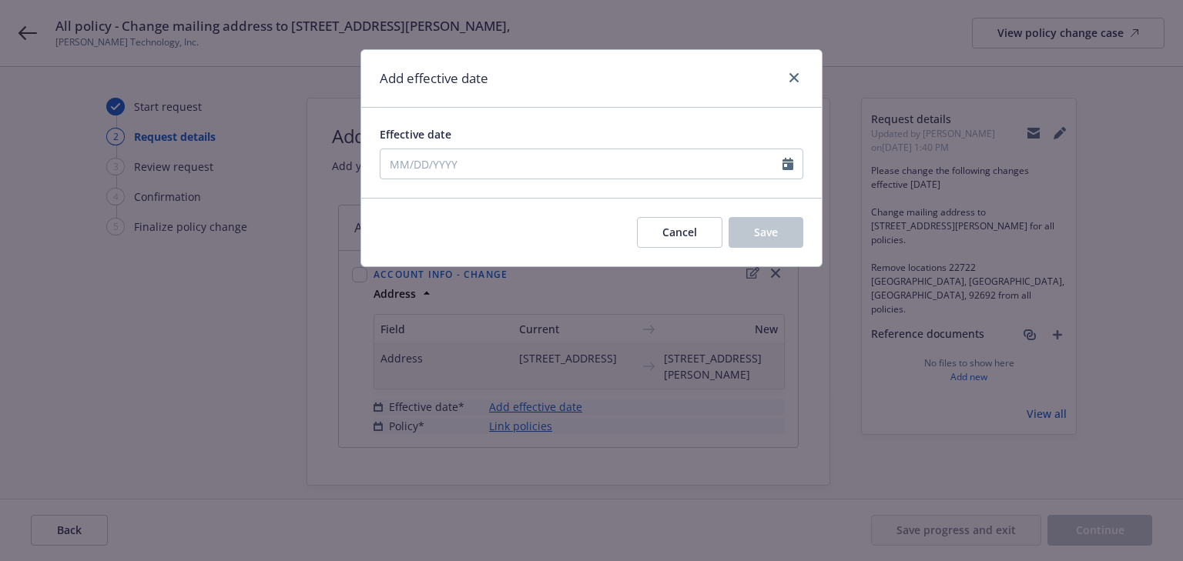
type input "[DATE]"
click at [749, 233] on button "Save" at bounding box center [766, 232] width 75 height 31
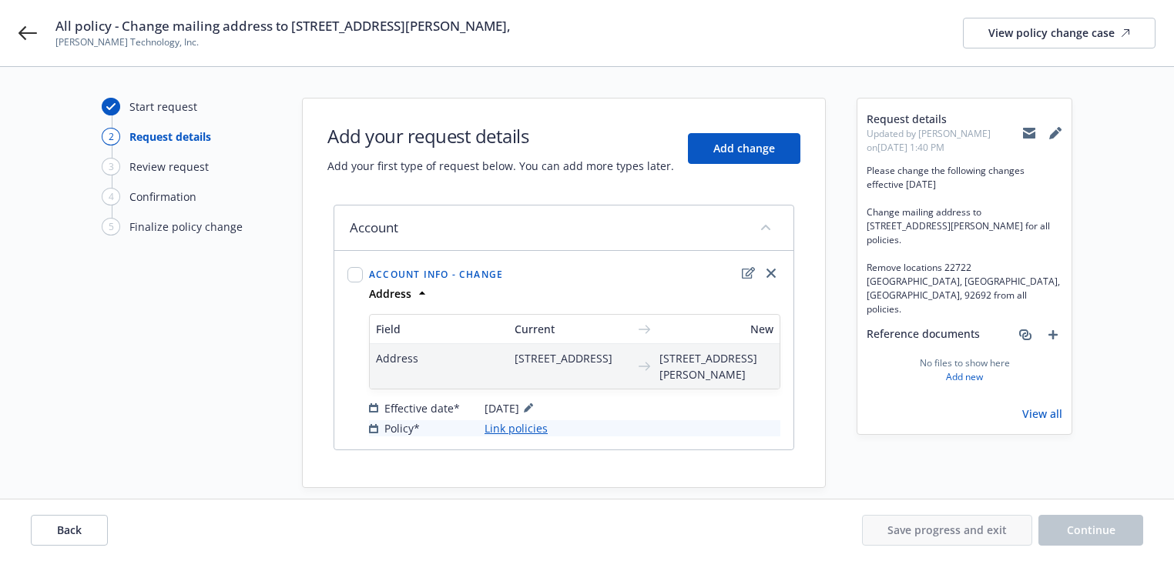
click at [511, 437] on link "Link policies" at bounding box center [515, 428] width 63 height 16
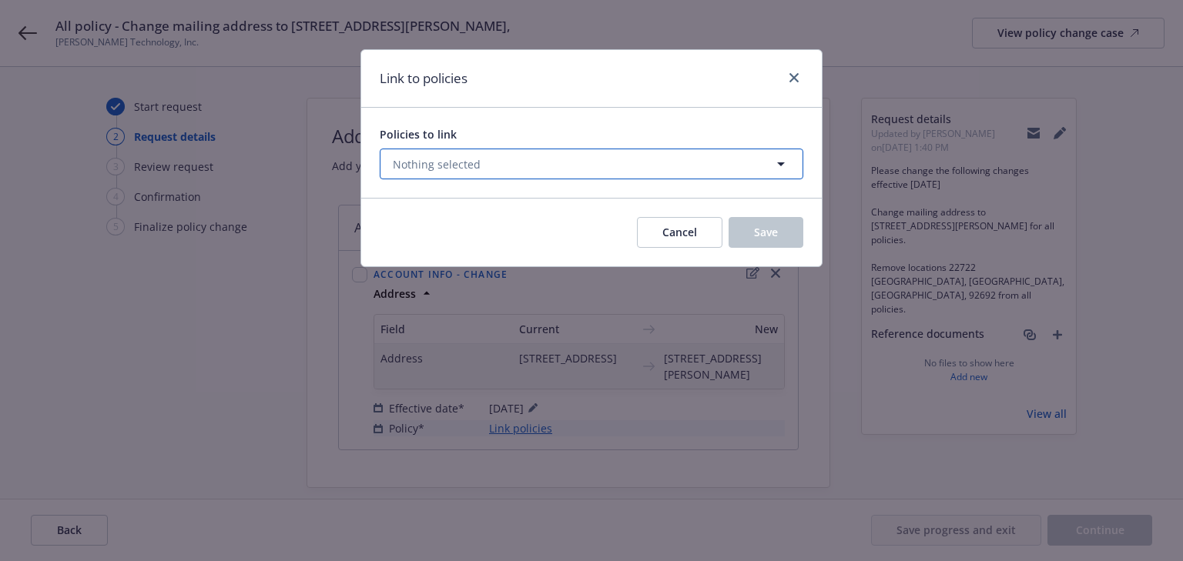
click at [435, 171] on span "Nothing selected" at bounding box center [437, 164] width 88 height 16
select select "ACTIVE"
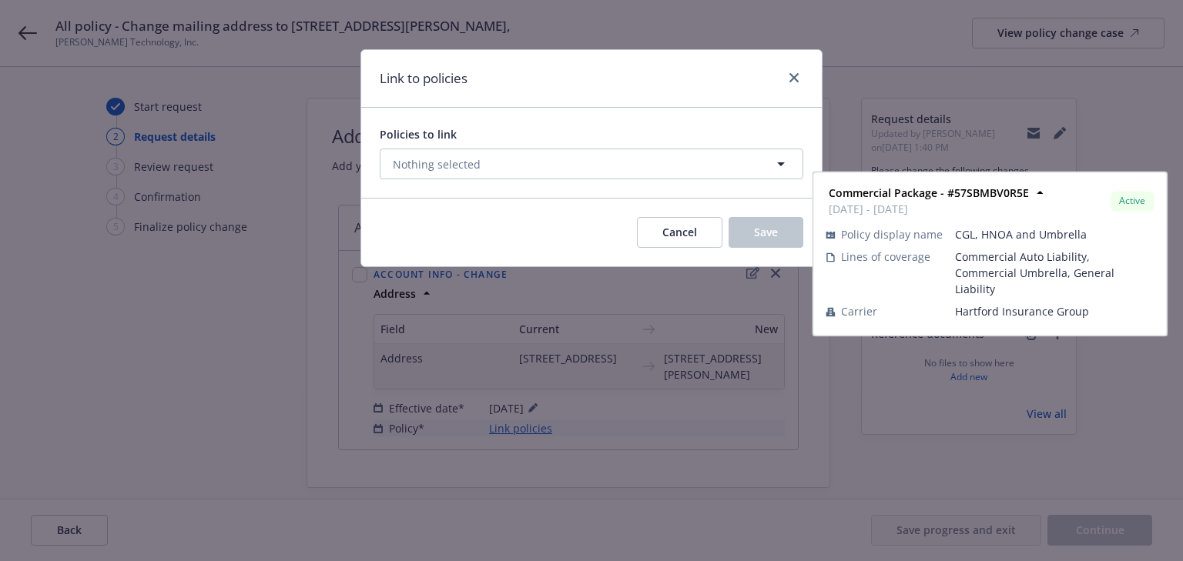
click at [400, 242] on input "checkbox" at bounding box center [401, 240] width 15 height 15
checkbox input "true"
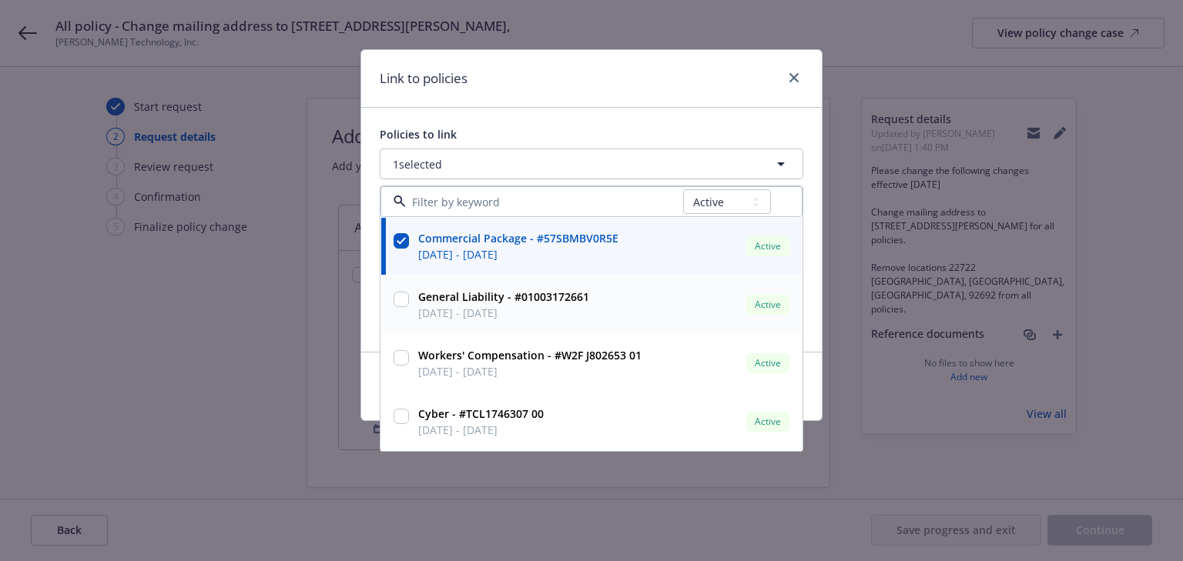
click at [397, 299] on input "checkbox" at bounding box center [401, 299] width 15 height 15
checkbox input "true"
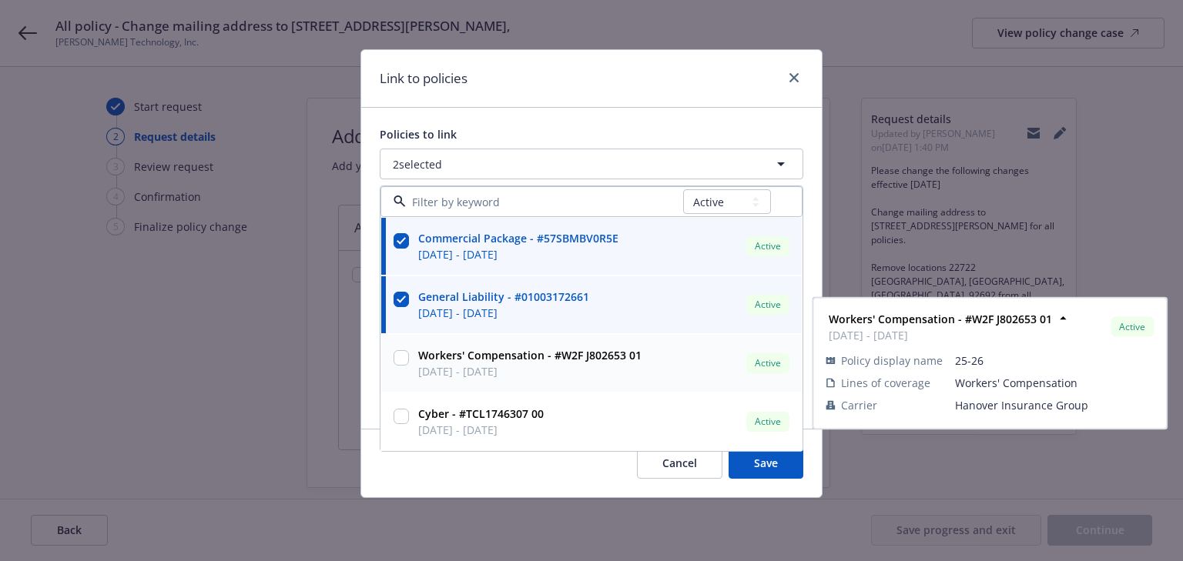
click at [398, 353] on input "checkbox" at bounding box center [401, 357] width 15 height 15
checkbox input "true"
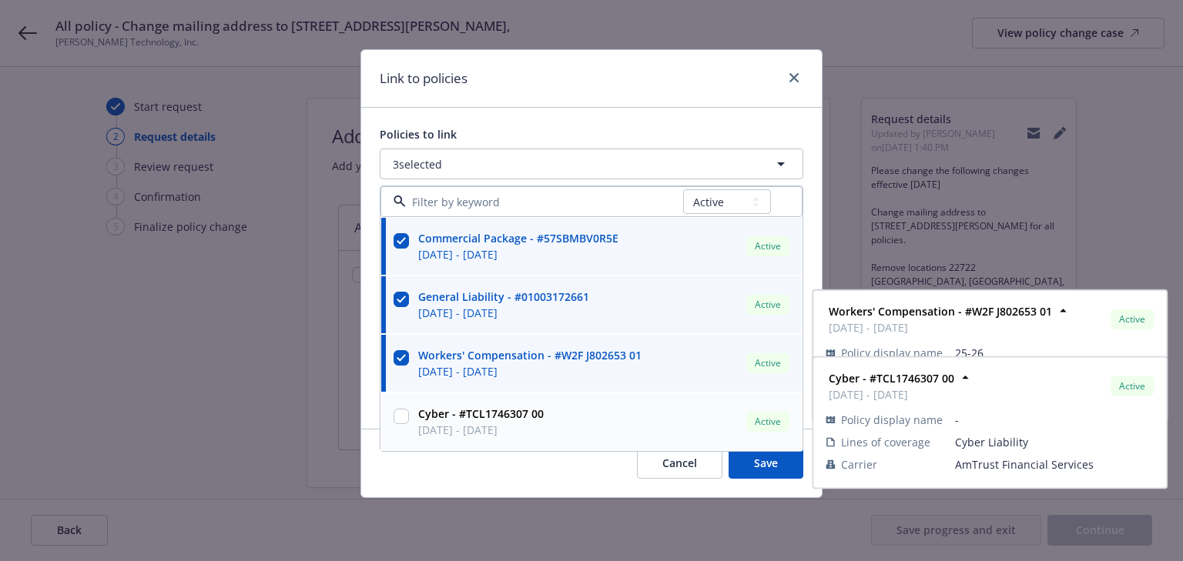
click at [400, 410] on input "checkbox" at bounding box center [401, 416] width 15 height 15
checkbox input "true"
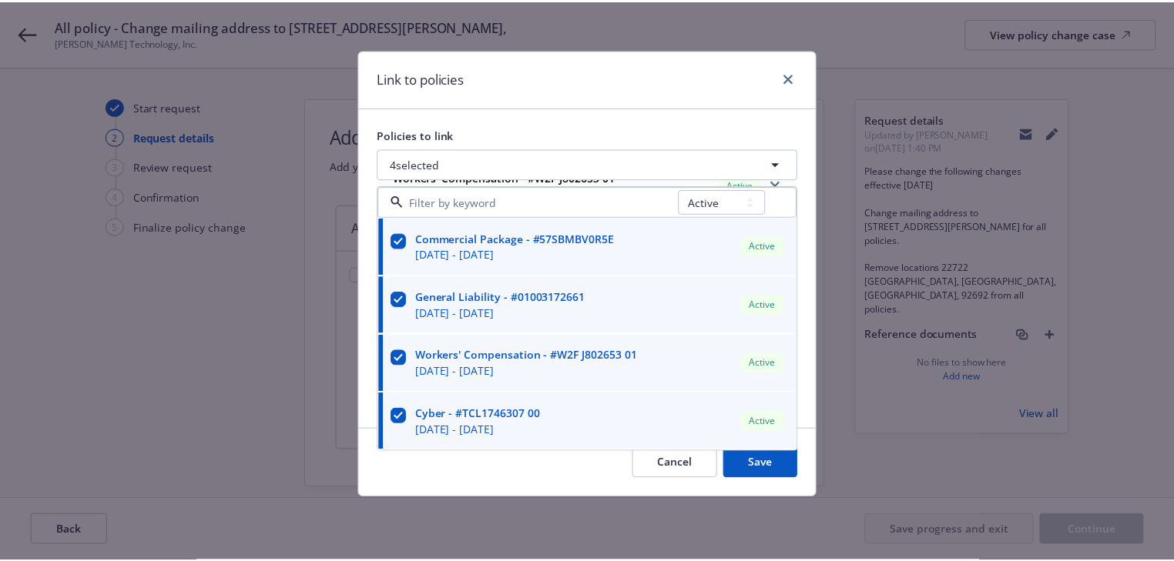
scroll to position [335, 0]
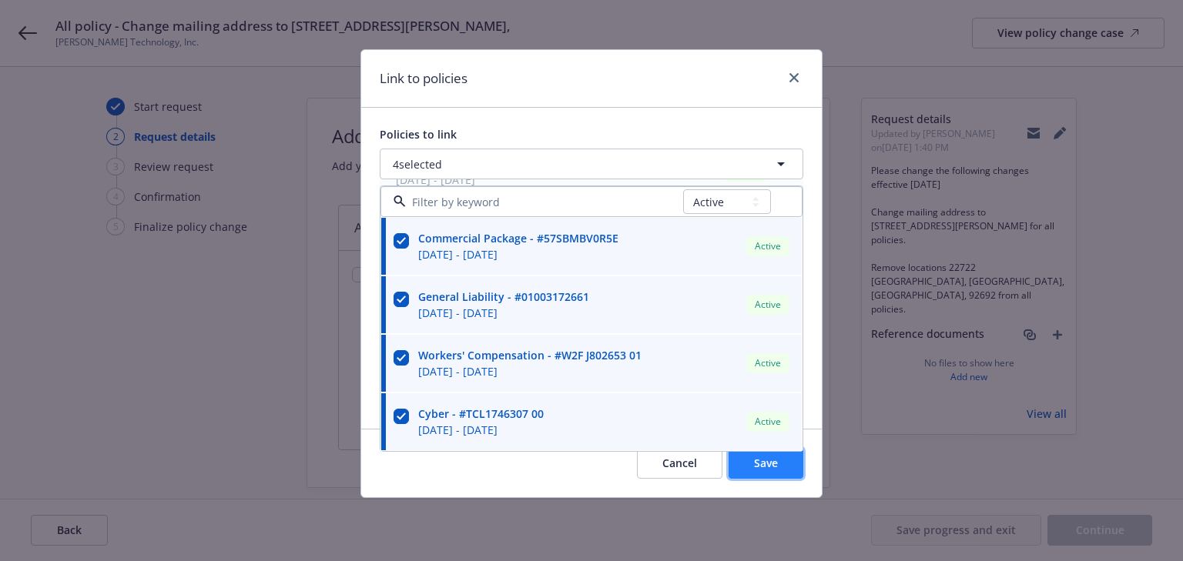
click at [767, 468] on span "Save" at bounding box center [766, 463] width 24 height 15
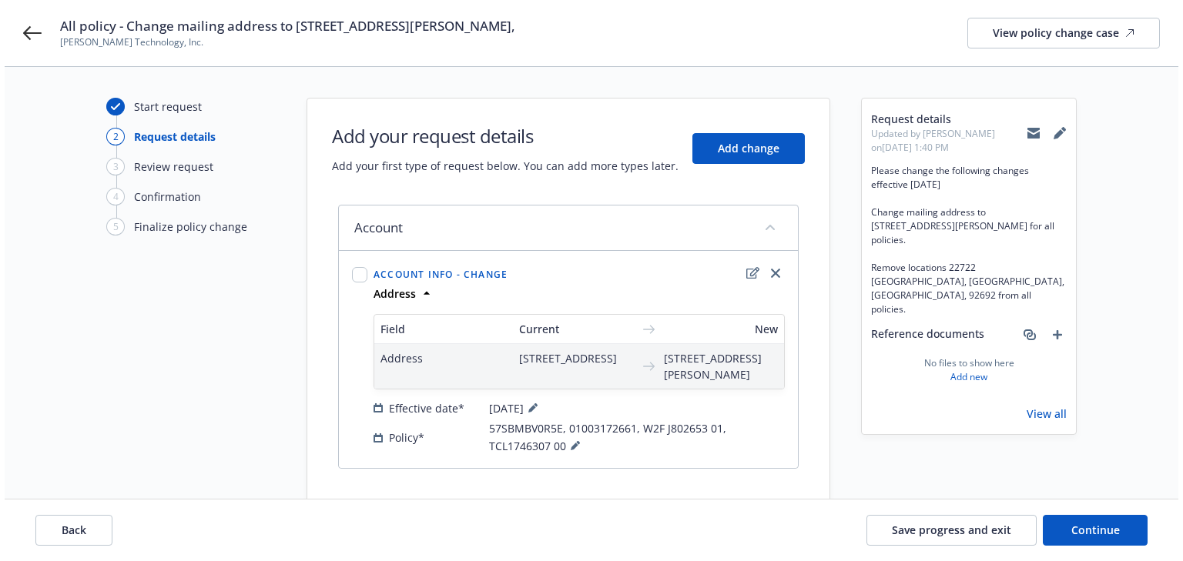
scroll to position [52, 0]
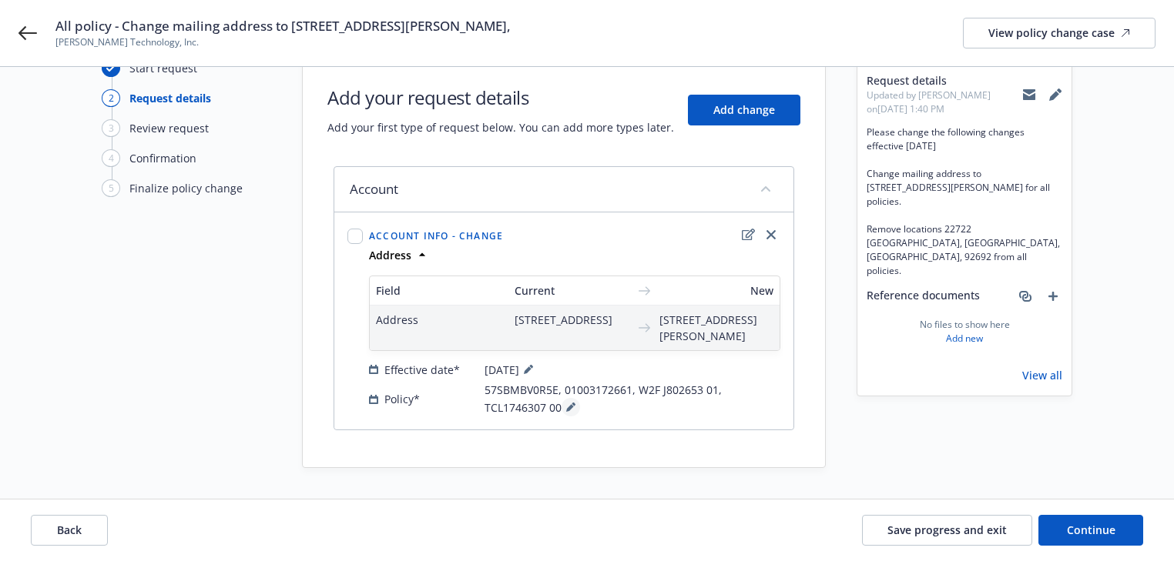
click at [567, 407] on icon at bounding box center [570, 407] width 9 height 9
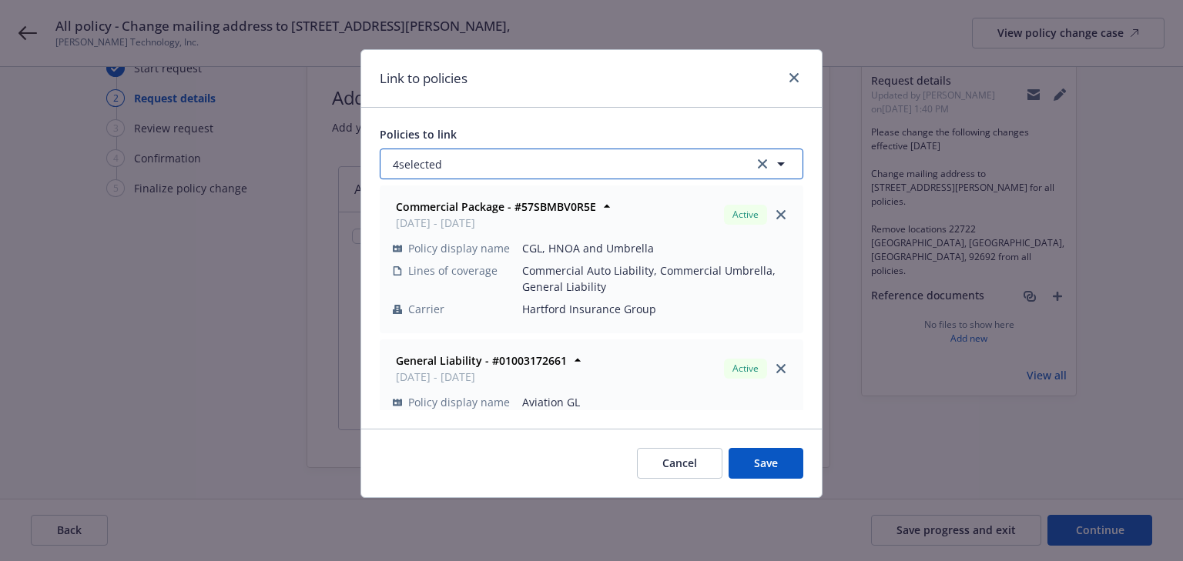
click at [619, 158] on button "4 selected" at bounding box center [592, 164] width 424 height 31
select select "ACTIVE"
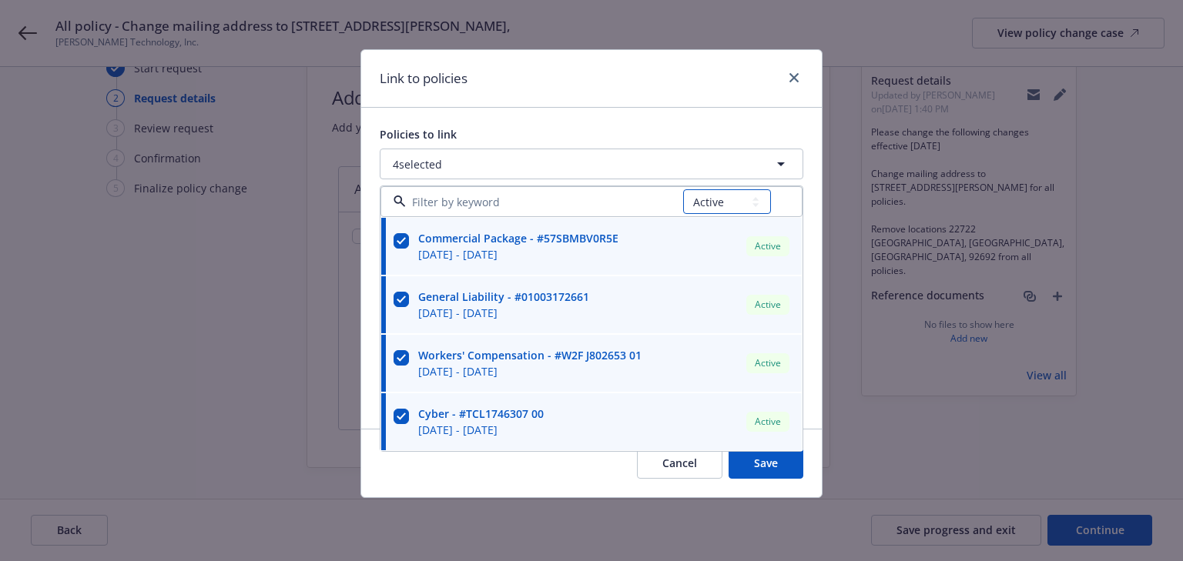
click at [710, 199] on select "All Active Upcoming Expired Cancelled" at bounding box center [727, 201] width 88 height 25
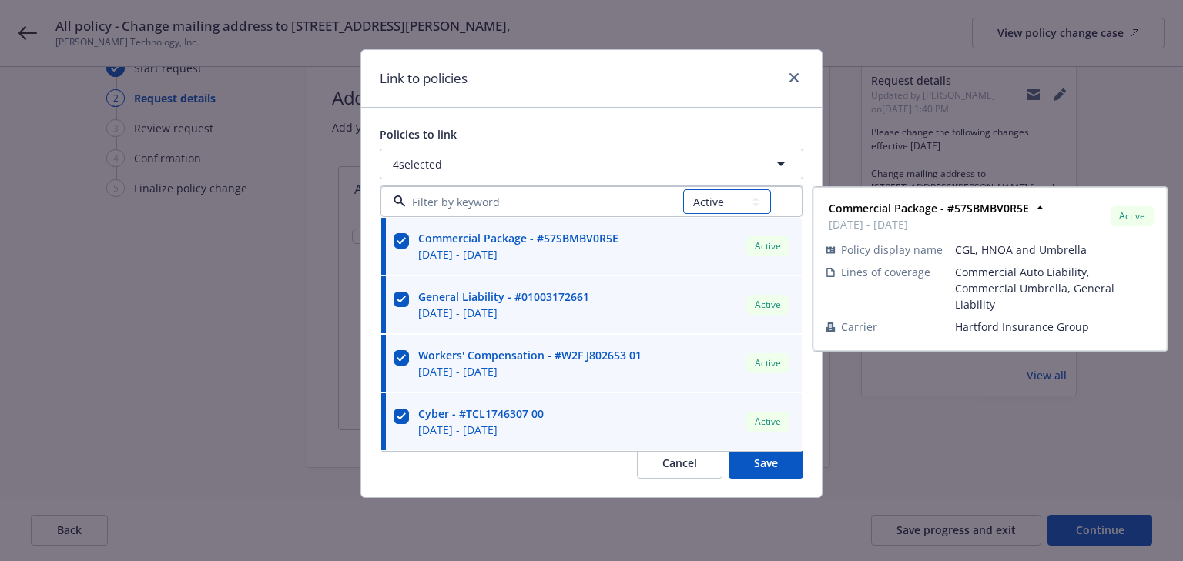
select select
click at [683, 189] on select "All Active Upcoming Expired Cancelled" at bounding box center [727, 201] width 88 height 25
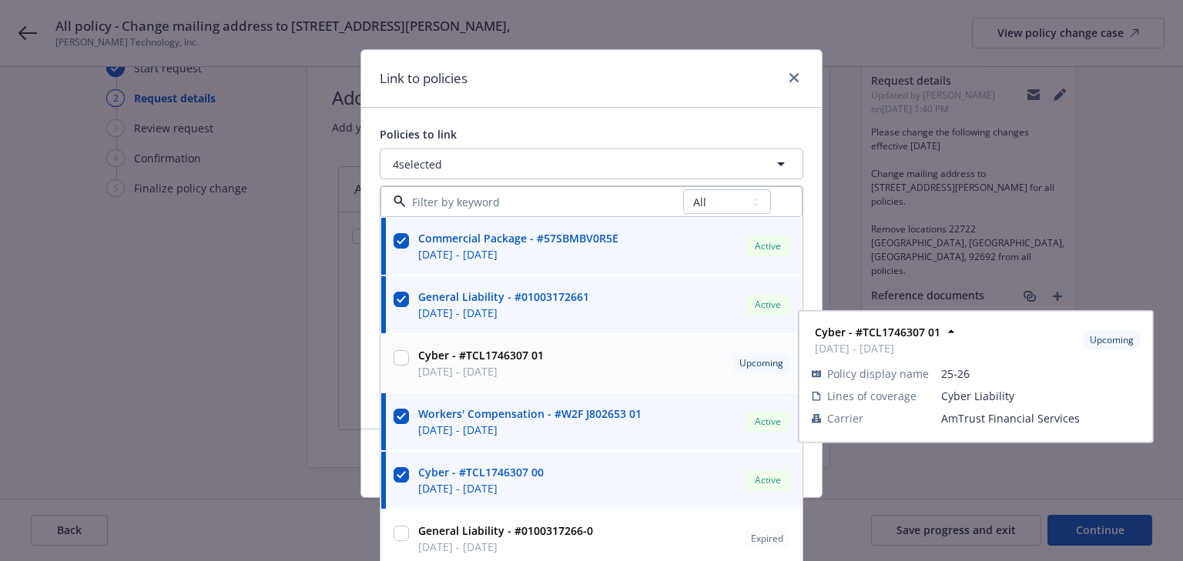
scroll to position [25, 0]
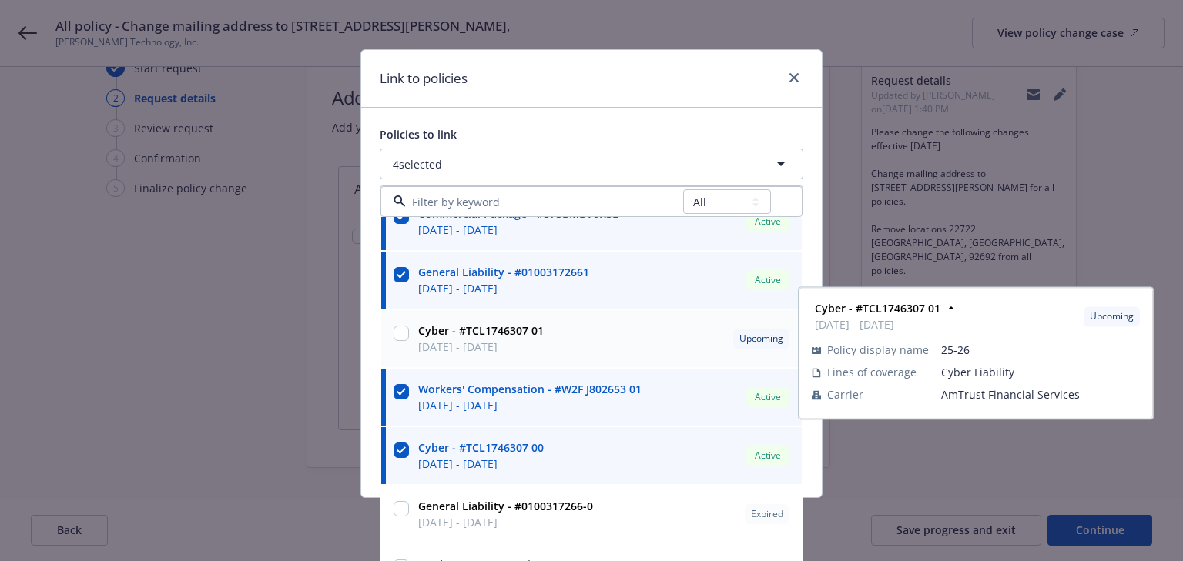
click at [399, 335] on input "checkbox" at bounding box center [401, 333] width 15 height 15
checkbox input "true"
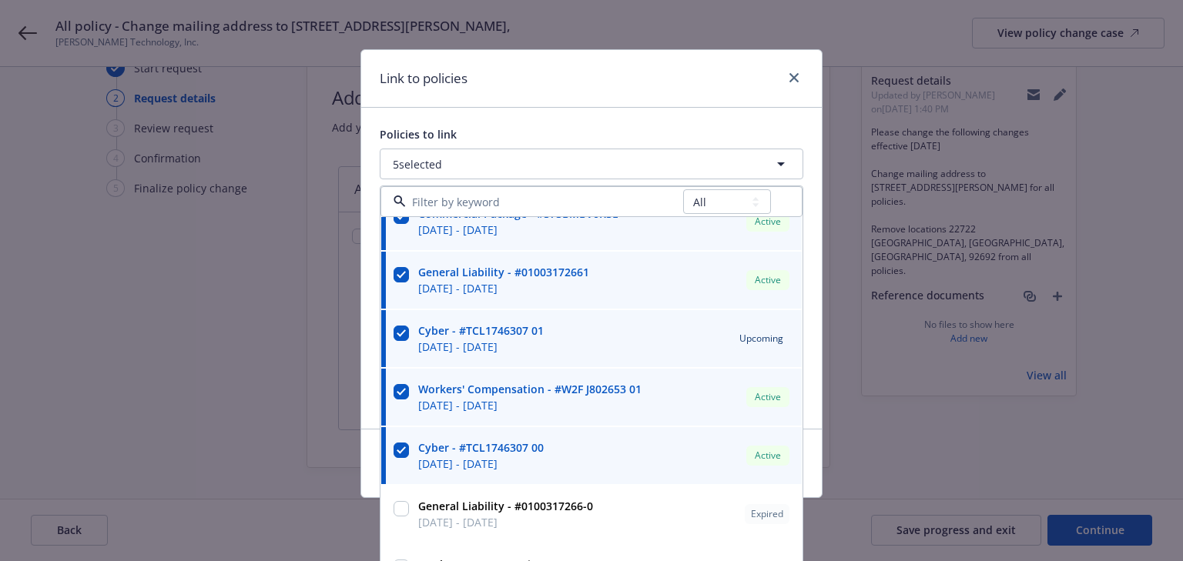
click at [670, 117] on div "Policies to link 5 selected All Active Upcoming Expired Cancelled Commercial Pa…" at bounding box center [591, 268] width 461 height 321
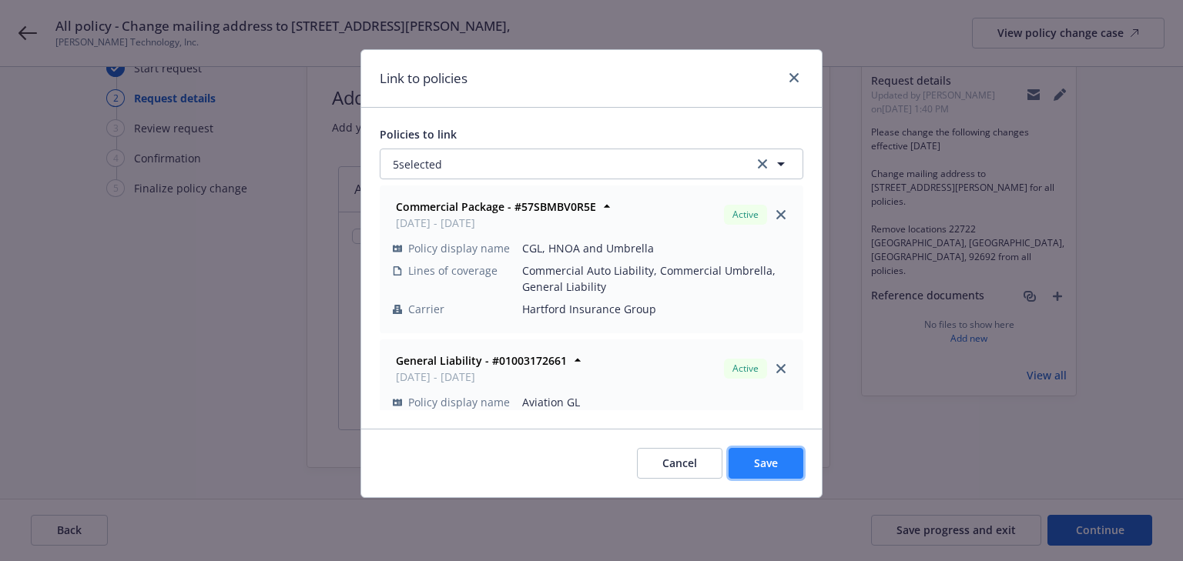
click at [774, 468] on span "Save" at bounding box center [766, 463] width 24 height 15
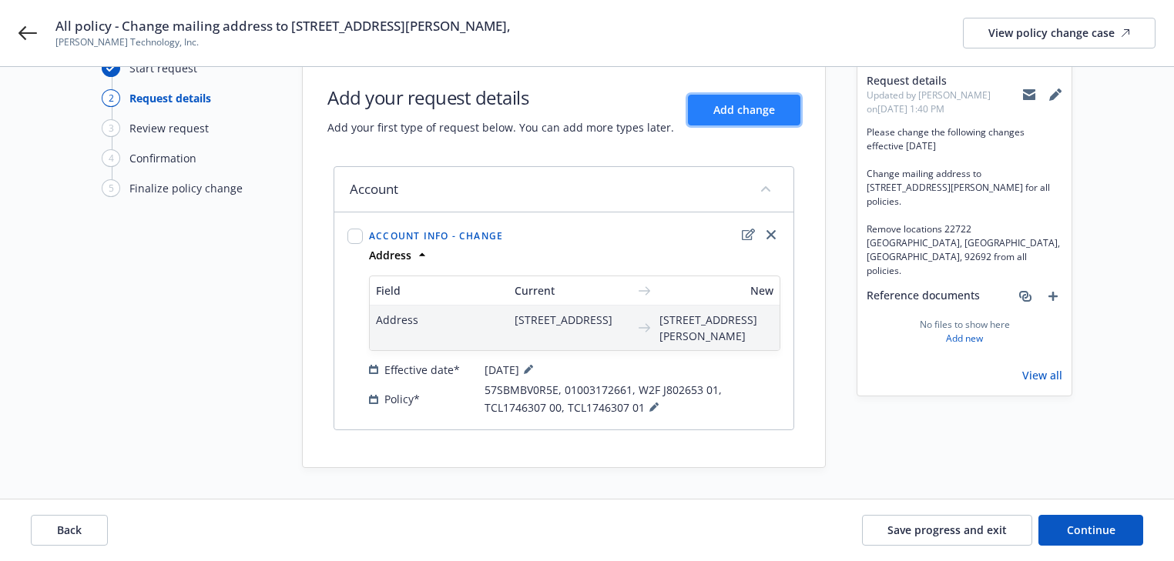
click at [739, 102] on span "Add change" at bounding box center [744, 109] width 62 height 15
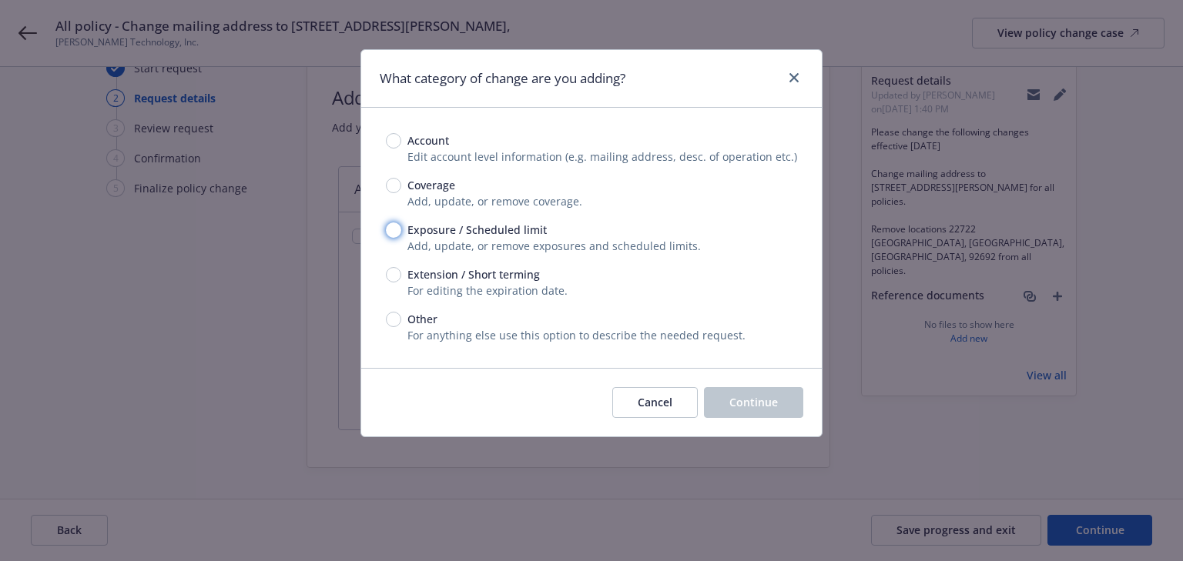
click at [396, 227] on input "Exposure / Scheduled limit" at bounding box center [393, 230] width 15 height 15
radio input "true"
click at [786, 408] on button "Continue" at bounding box center [753, 402] width 99 height 31
type textarea "x"
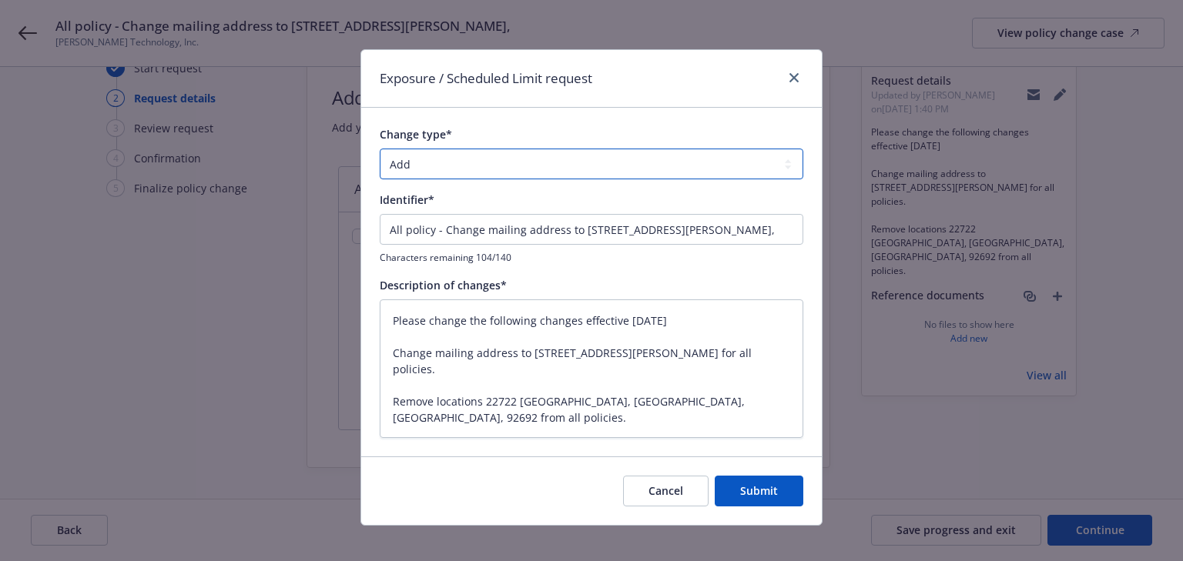
click at [511, 175] on select "Add Audit Change Remove" at bounding box center [592, 164] width 424 height 31
select select "REMOVE"
click at [380, 149] on select "Add Audit Change Remove" at bounding box center [592, 164] width 424 height 31
drag, startPoint x: 720, startPoint y: 230, endPoint x: -327, endPoint y: 206, distance: 1047.6
click at [0, 206] on html "All policy - Change mailing address to [STREET_ADDRESS][PERSON_NAME] and Remove…" at bounding box center [591, 241] width 1183 height 561
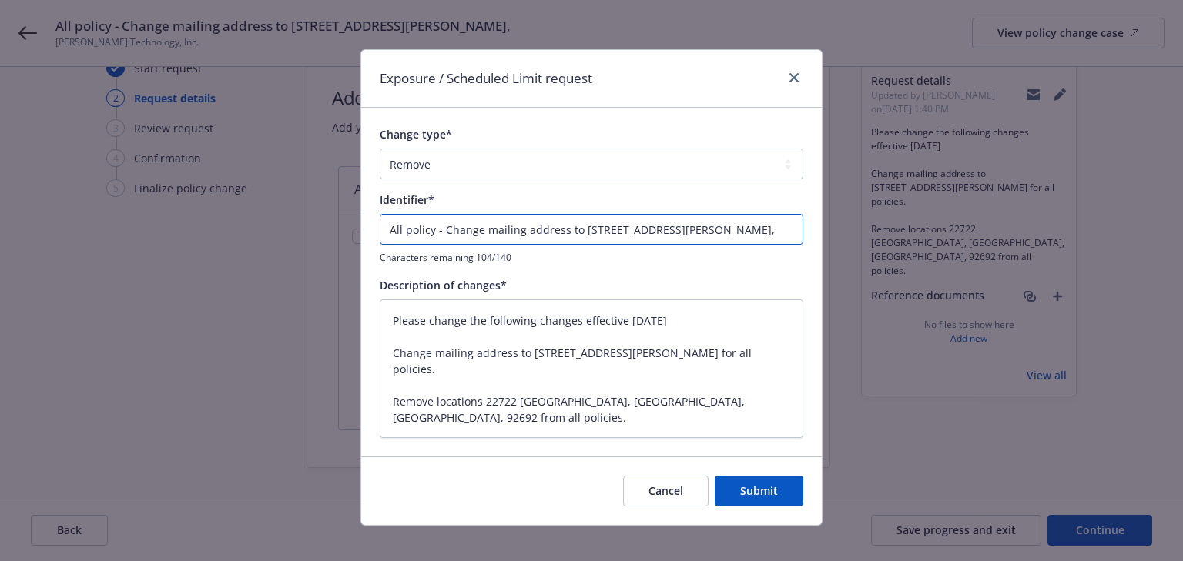
type textarea "x"
type input "Remove locations 22722 [GEOGRAPHIC_DATA],"
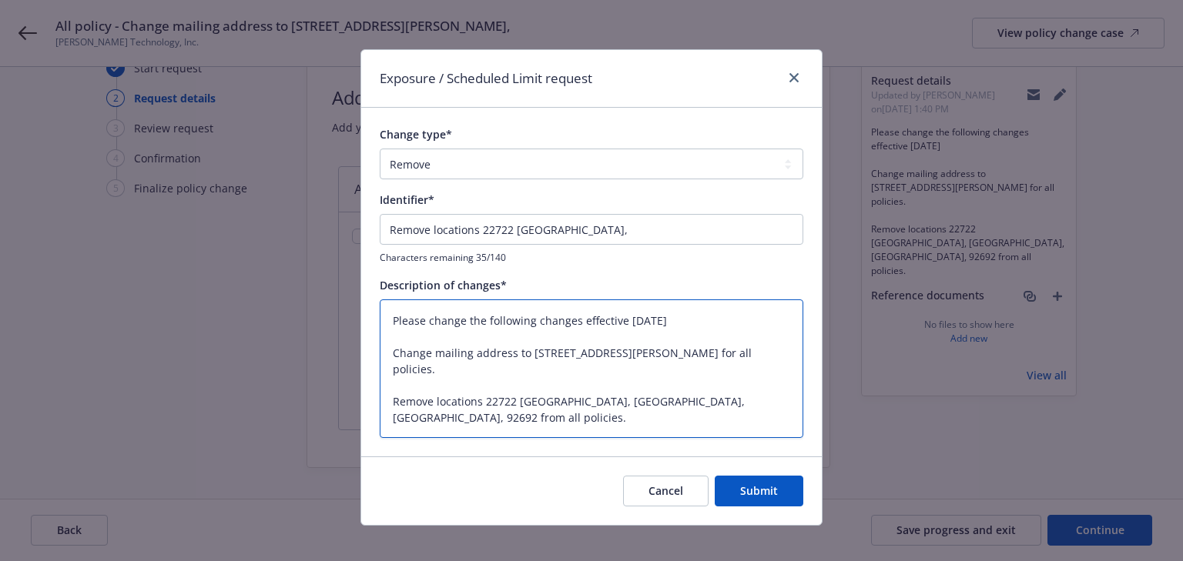
drag, startPoint x: 478, startPoint y: 399, endPoint x: 700, endPoint y: 408, distance: 222.0
click at [700, 408] on textarea "Please change the following changes effective [DATE] Change mailing address to …" at bounding box center [592, 369] width 424 height 139
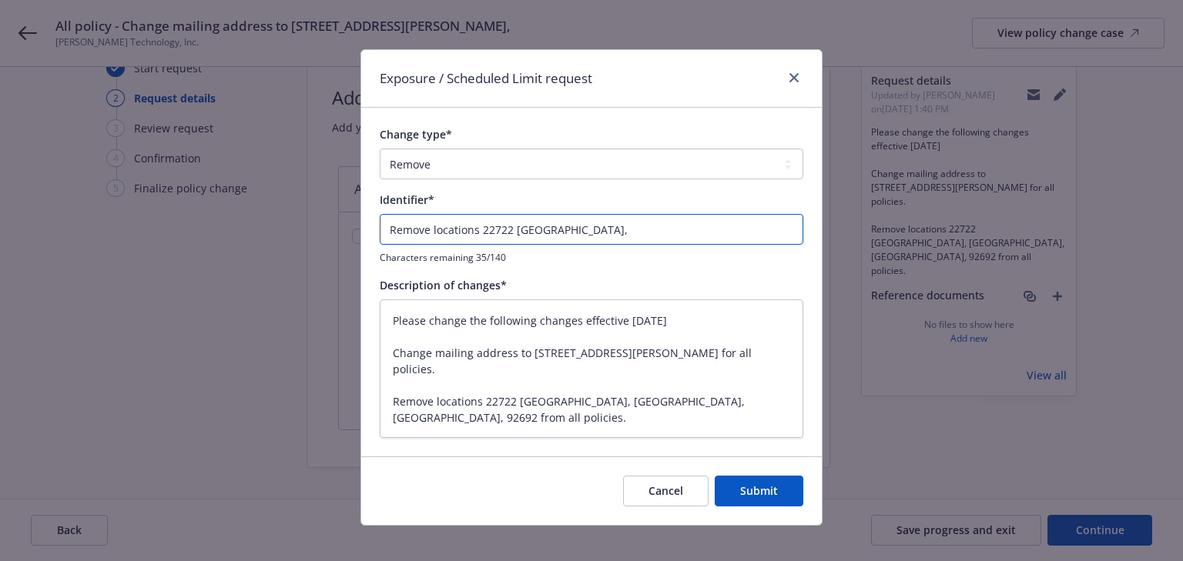
drag, startPoint x: 477, startPoint y: 233, endPoint x: 787, endPoint y: 265, distance: 311.2
click at [787, 265] on div "Change type* Add Audit Change Remove Identifier* Remove locations 22722 Sandalw…" at bounding box center [592, 282] width 424 height 312
paste input "[GEOGRAPHIC_DATA]"
type textarea "x"
type input "Remove locations [STREET_ADDRESS]"
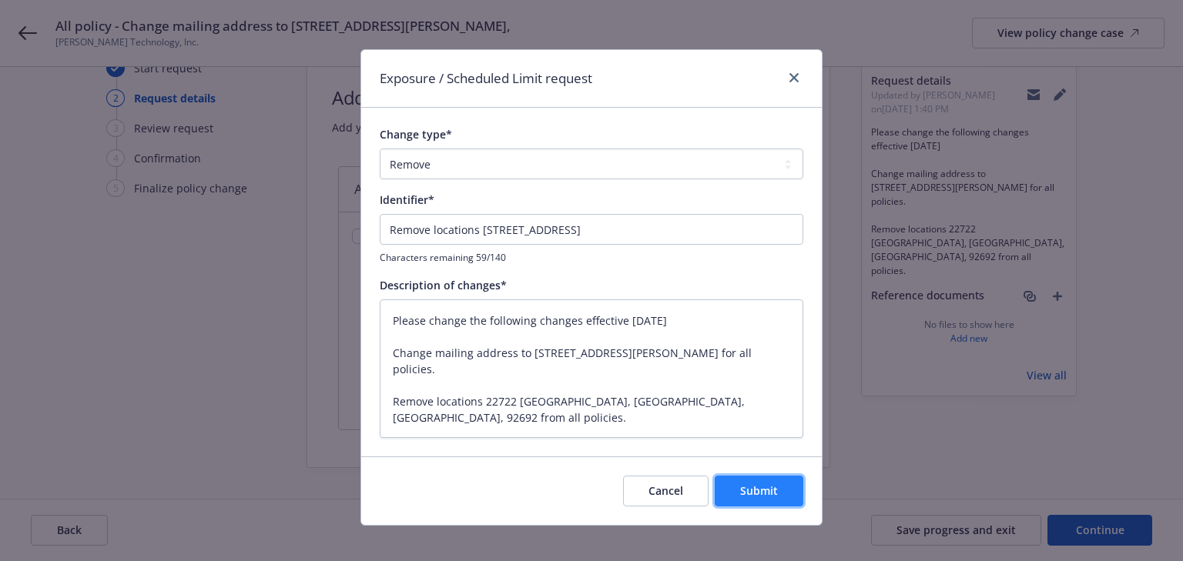
click at [764, 479] on button "Submit" at bounding box center [759, 491] width 89 height 31
type textarea "x"
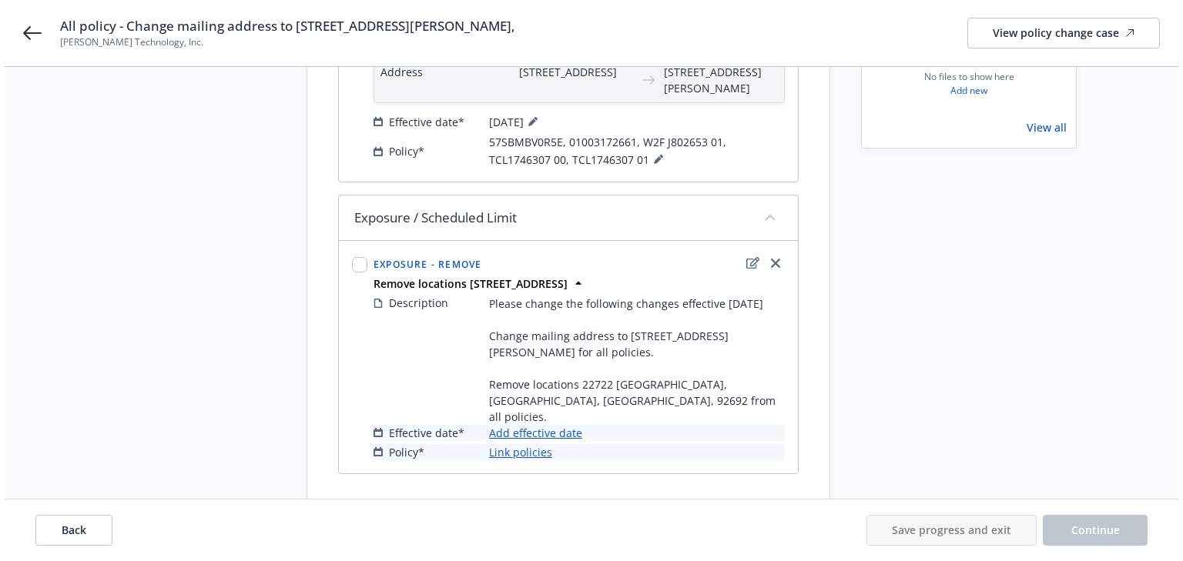
scroll to position [299, 0]
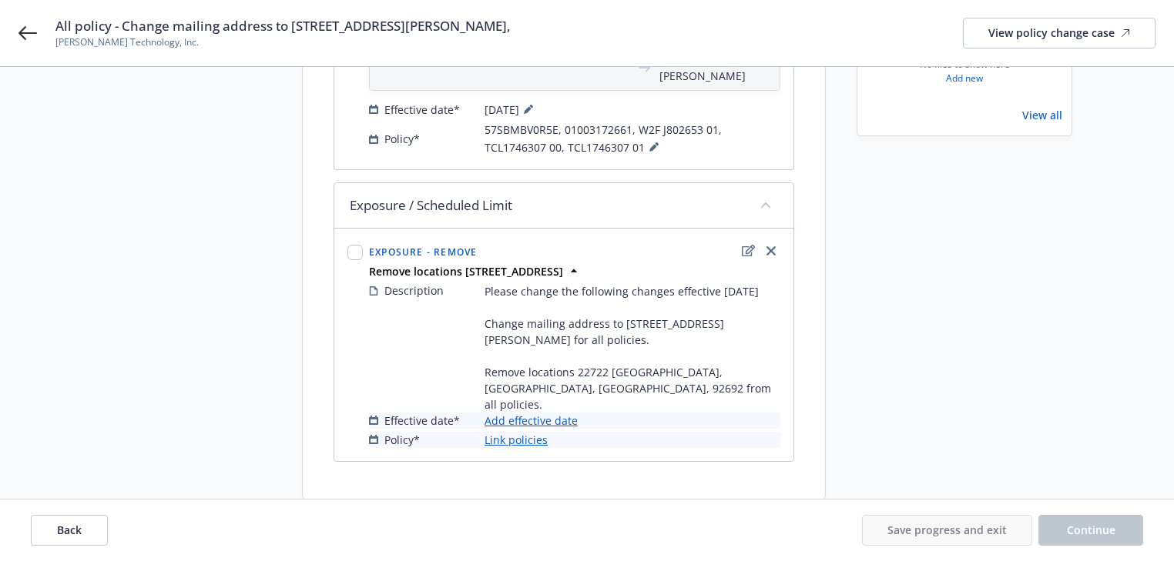
click at [558, 422] on link "Add effective date" at bounding box center [530, 421] width 93 height 16
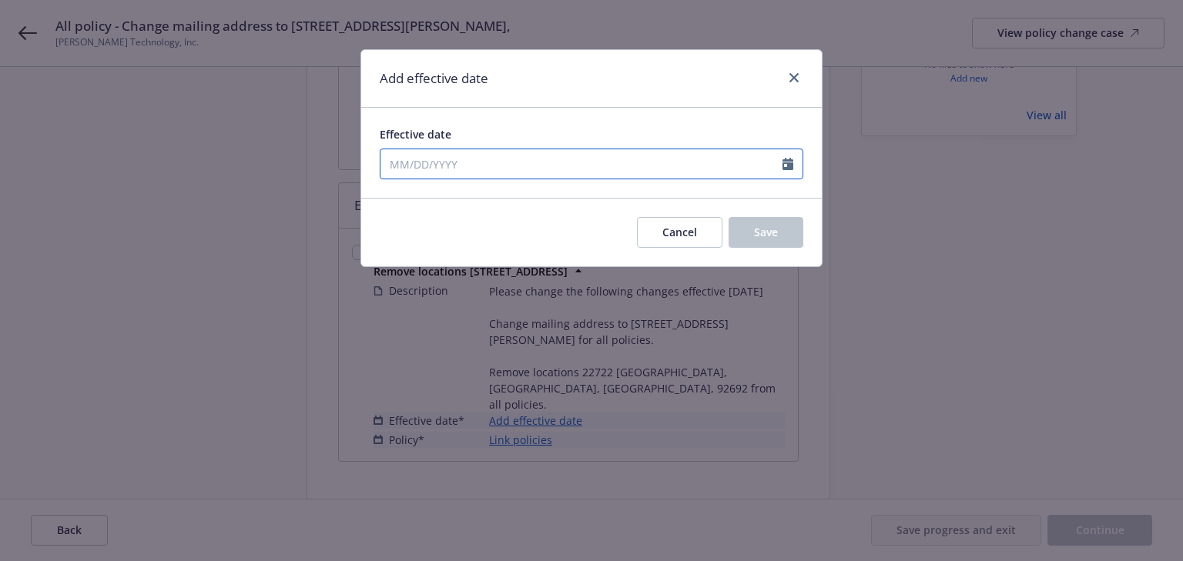
select select "8"
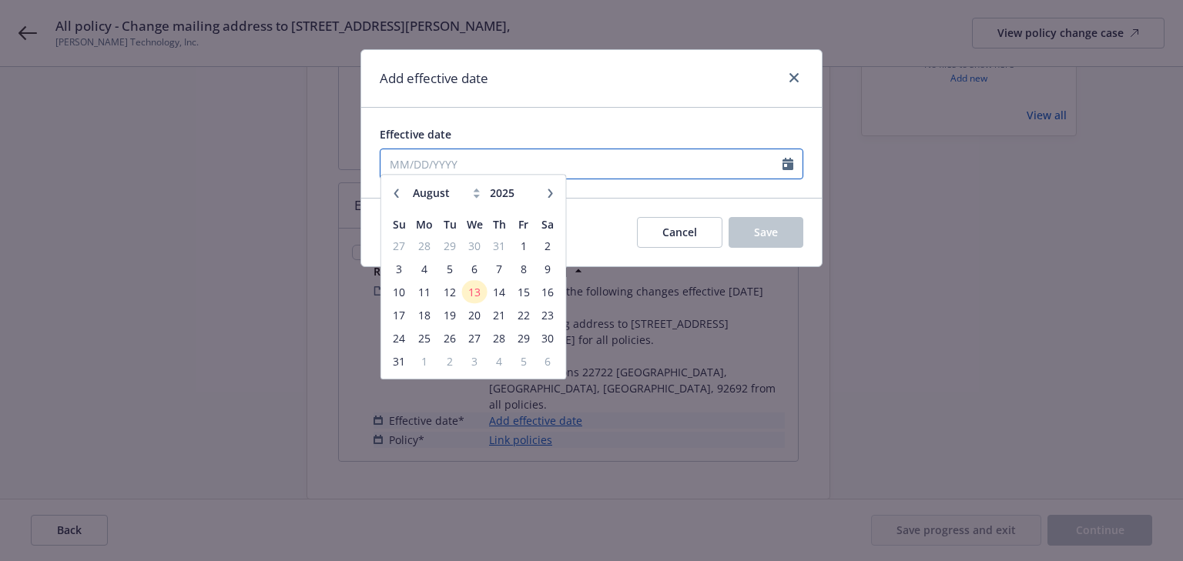
click at [473, 170] on input "Effective date" at bounding box center [581, 163] width 402 height 29
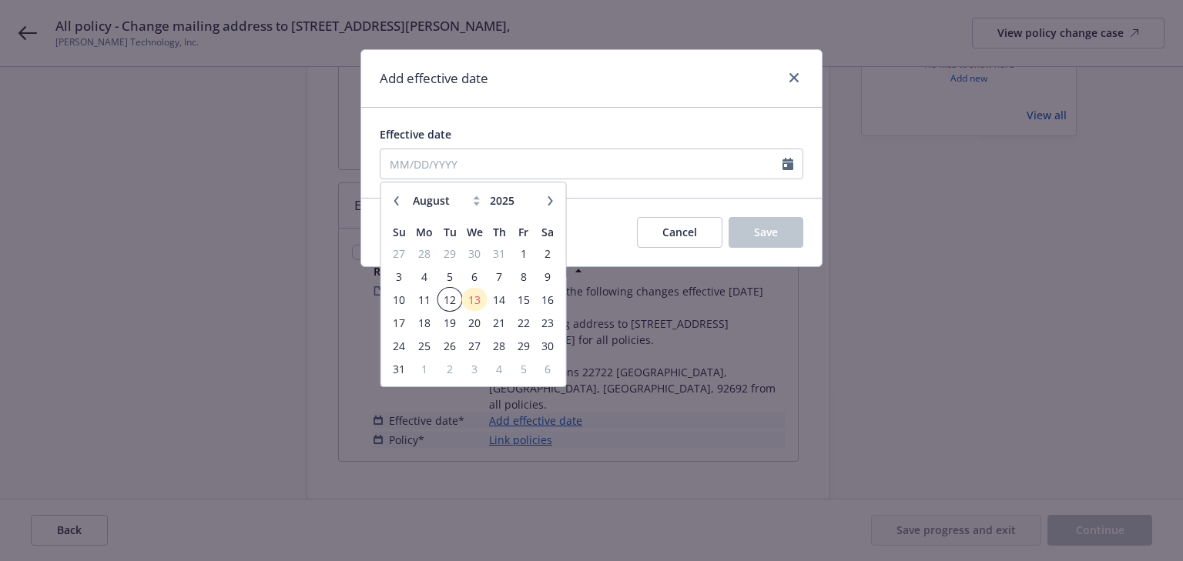
click at [447, 303] on span "12" at bounding box center [449, 299] width 21 height 19
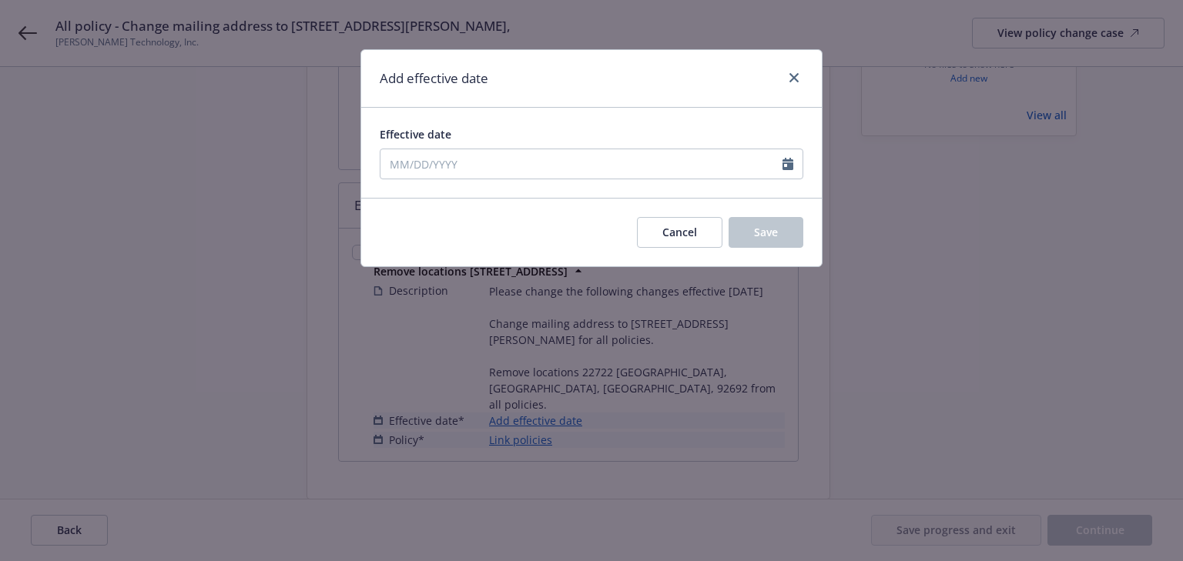
type input "[DATE]"
click at [566, 235] on div "Cancel Save" at bounding box center [591, 232] width 461 height 69
click at [762, 228] on span "Save" at bounding box center [766, 232] width 24 height 15
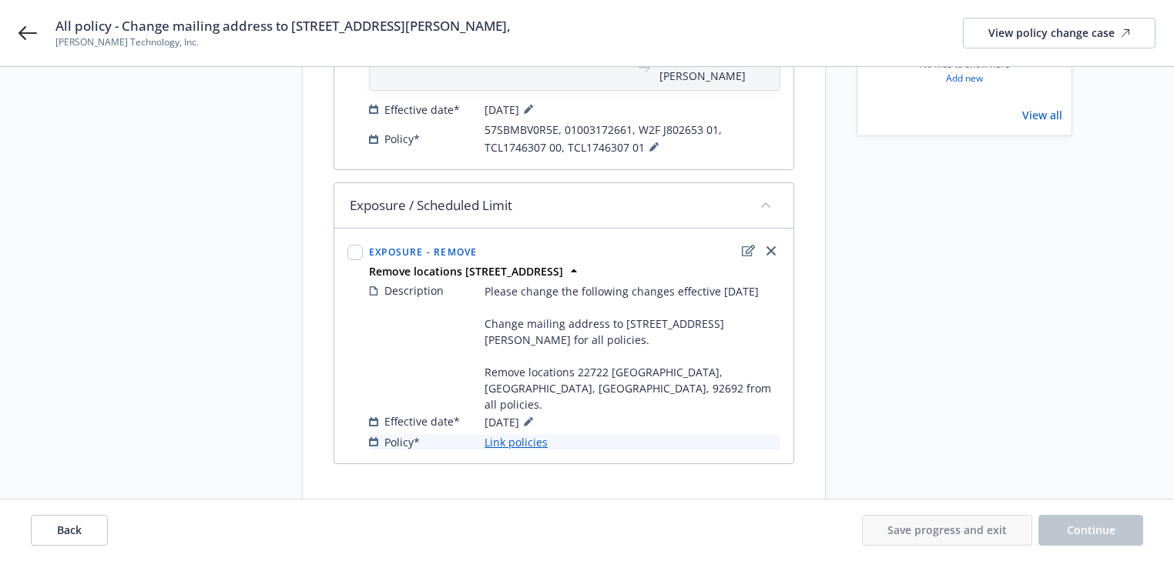
click at [515, 437] on link "Link policies" at bounding box center [515, 442] width 63 height 16
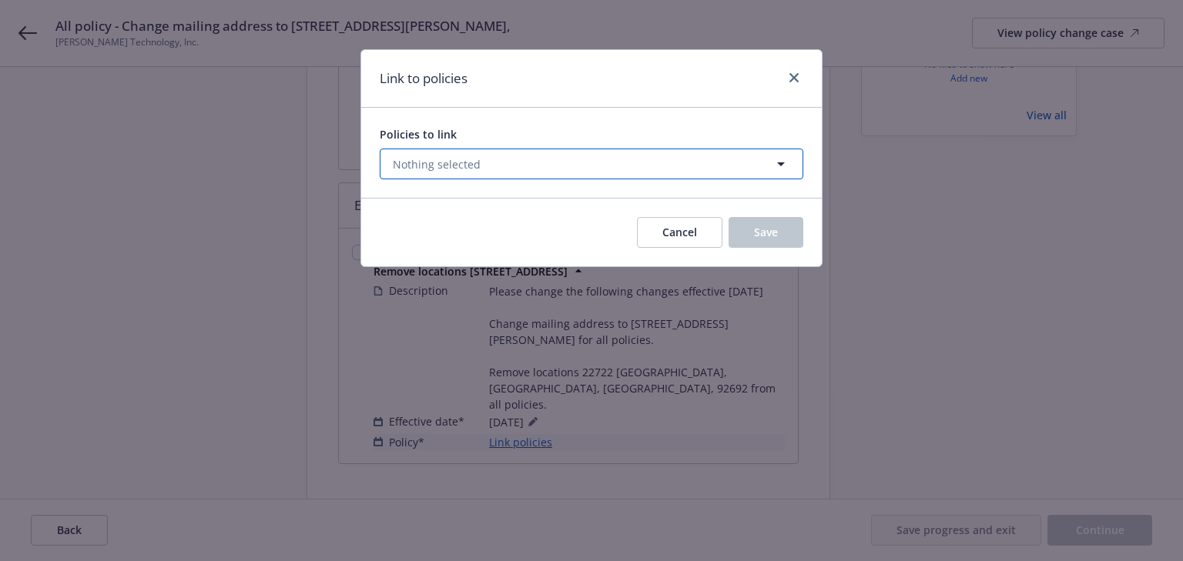
click at [453, 169] on span "Nothing selected" at bounding box center [437, 164] width 88 height 16
select select "ACTIVE"
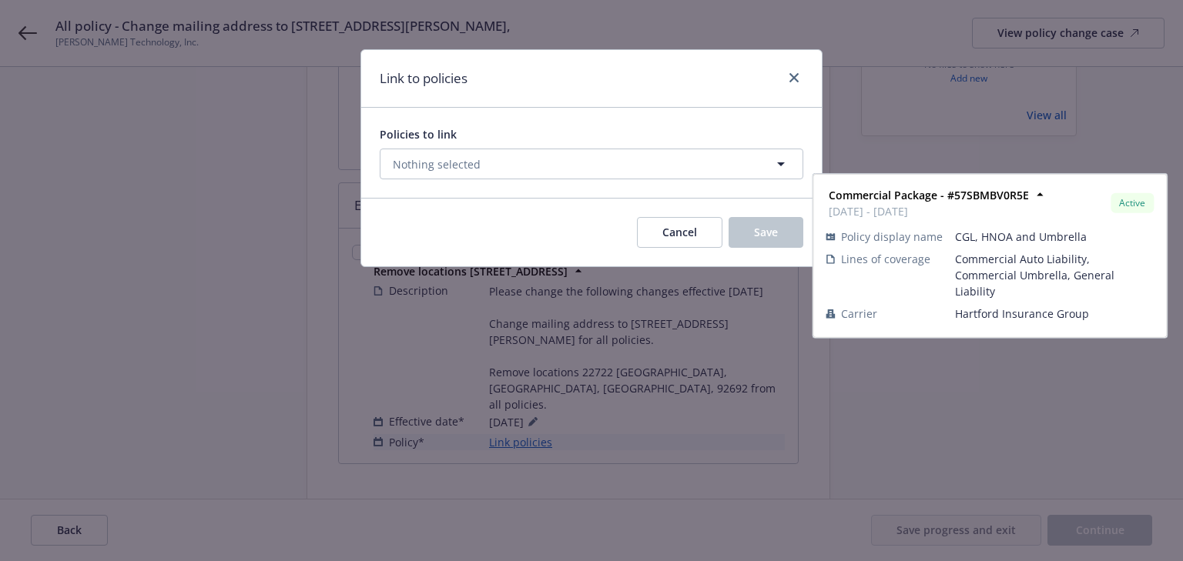
click at [403, 242] on input "checkbox" at bounding box center [401, 240] width 15 height 15
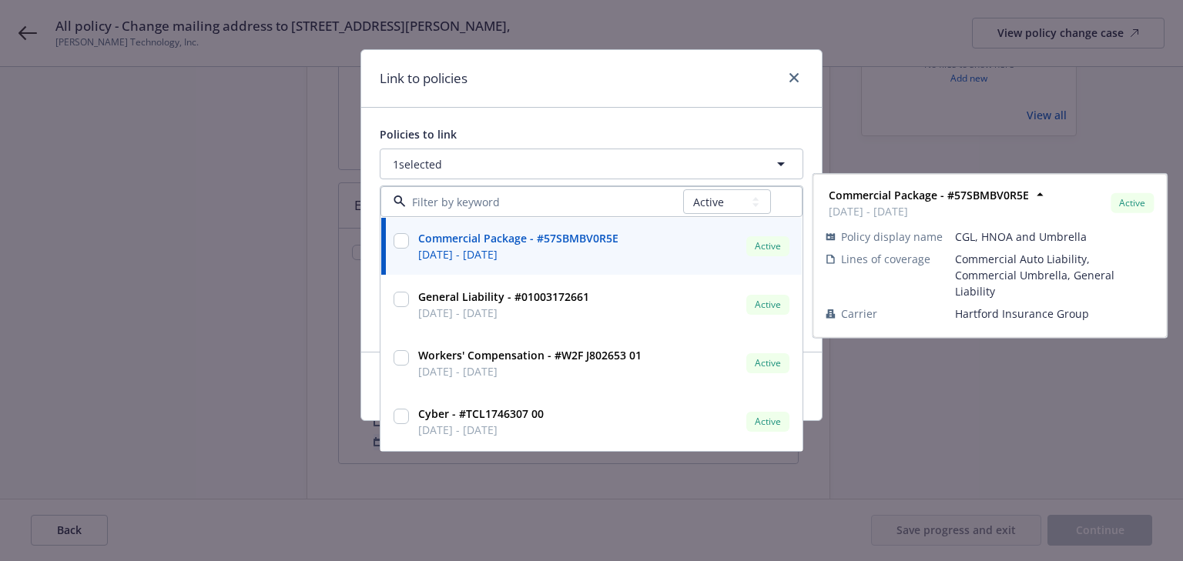
checkbox input "true"
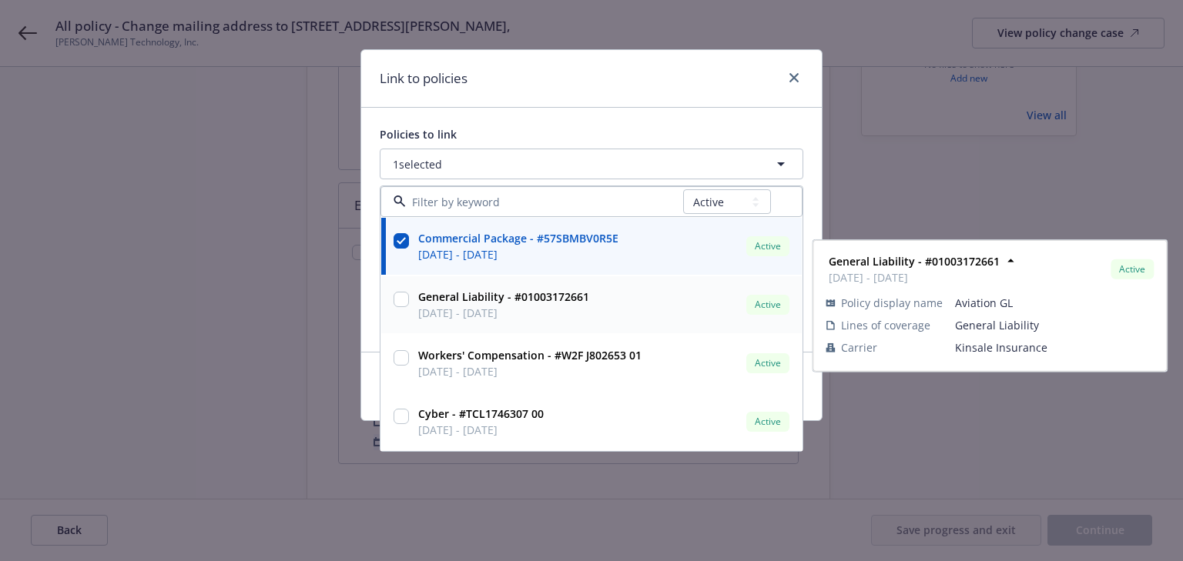
click at [400, 290] on div at bounding box center [401, 298] width 15 height 19
checkbox input "true"
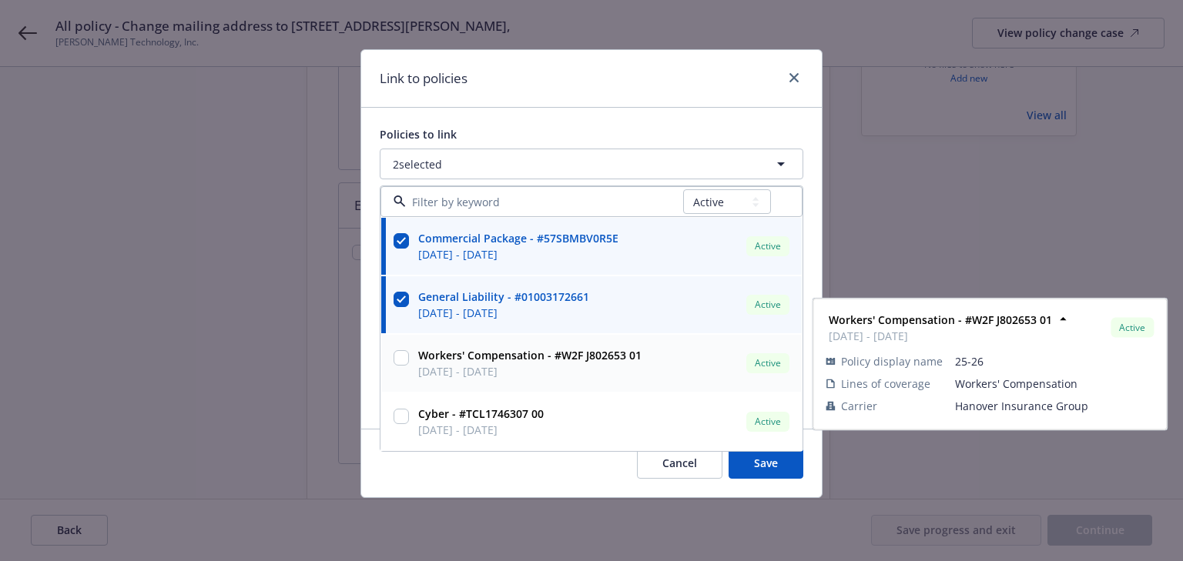
click at [400, 357] on input "checkbox" at bounding box center [401, 357] width 15 height 15
checkbox input "true"
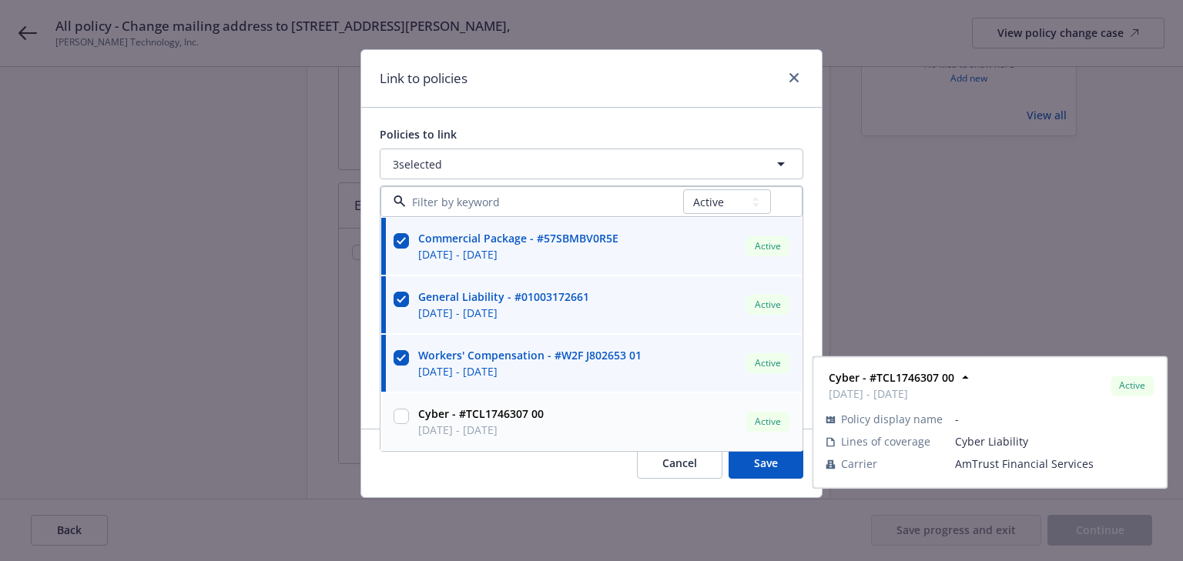
click at [392, 414] on div at bounding box center [401, 422] width 22 height 39
checkbox input "true"
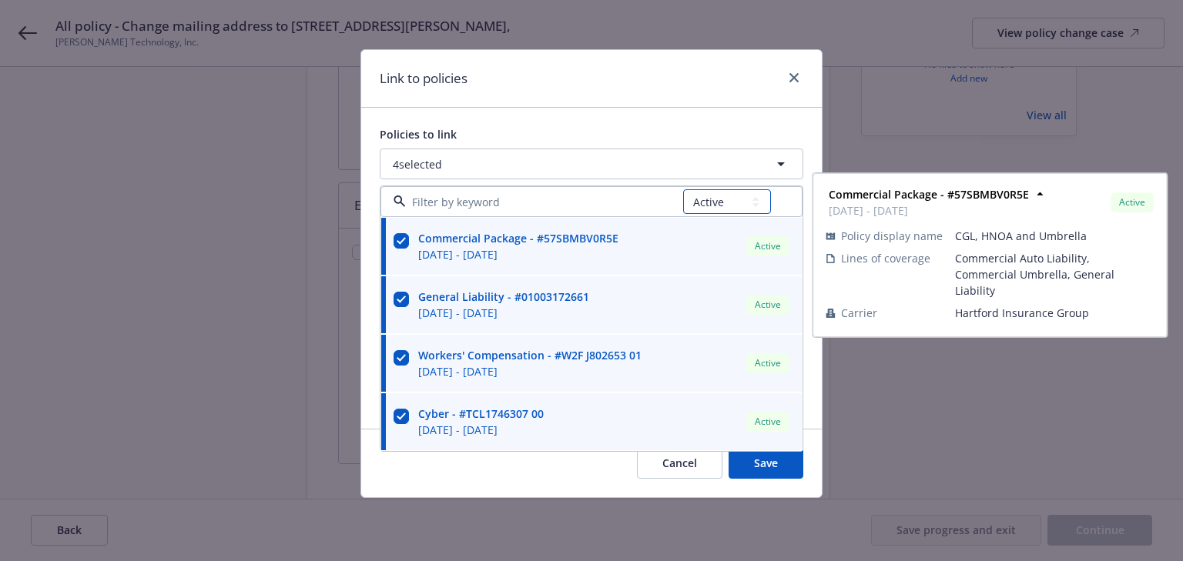
click at [749, 192] on select "All Active Upcoming Expired Cancelled" at bounding box center [727, 201] width 88 height 25
select select
click at [683, 189] on select "All Active Upcoming Expired Cancelled" at bounding box center [727, 201] width 88 height 25
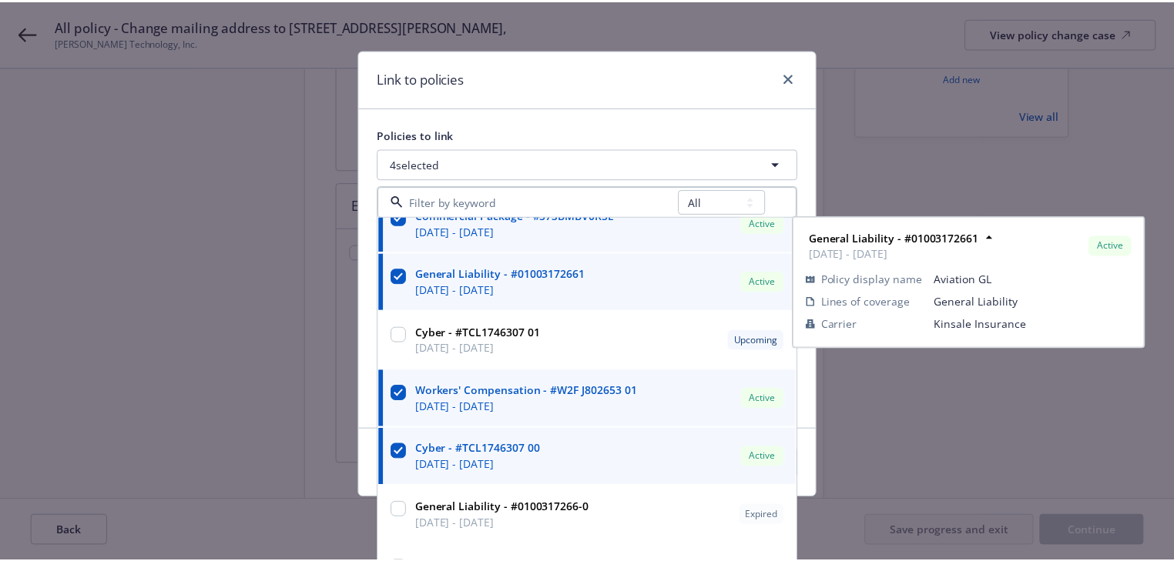
scroll to position [25, 0]
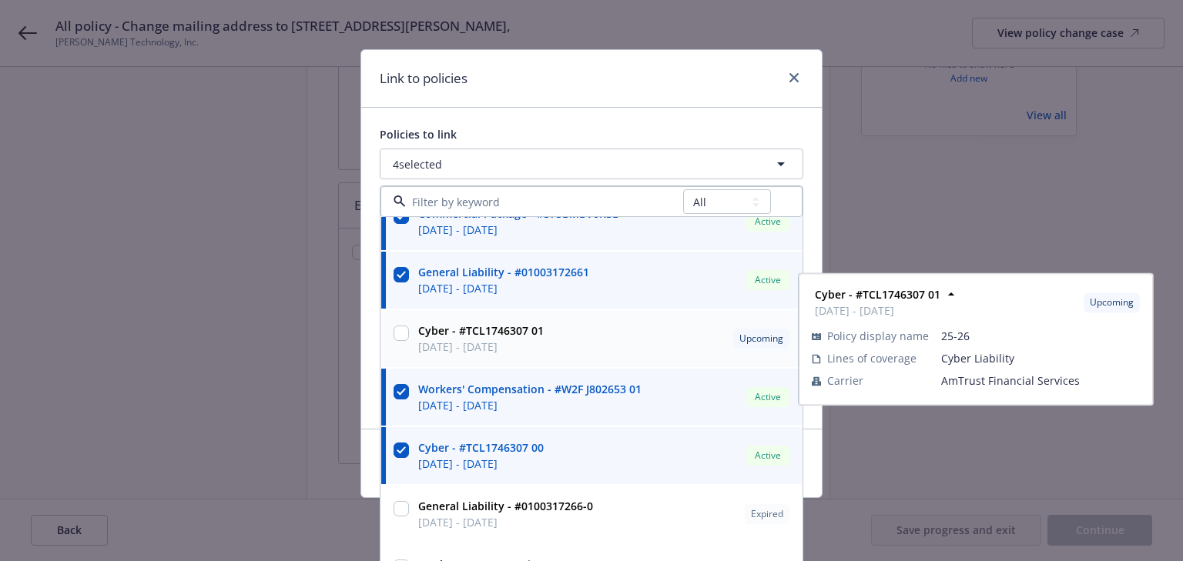
click at [534, 327] on strong "Cyber - #TCL1746307 01" at bounding box center [481, 330] width 126 height 15
checkbox input "true"
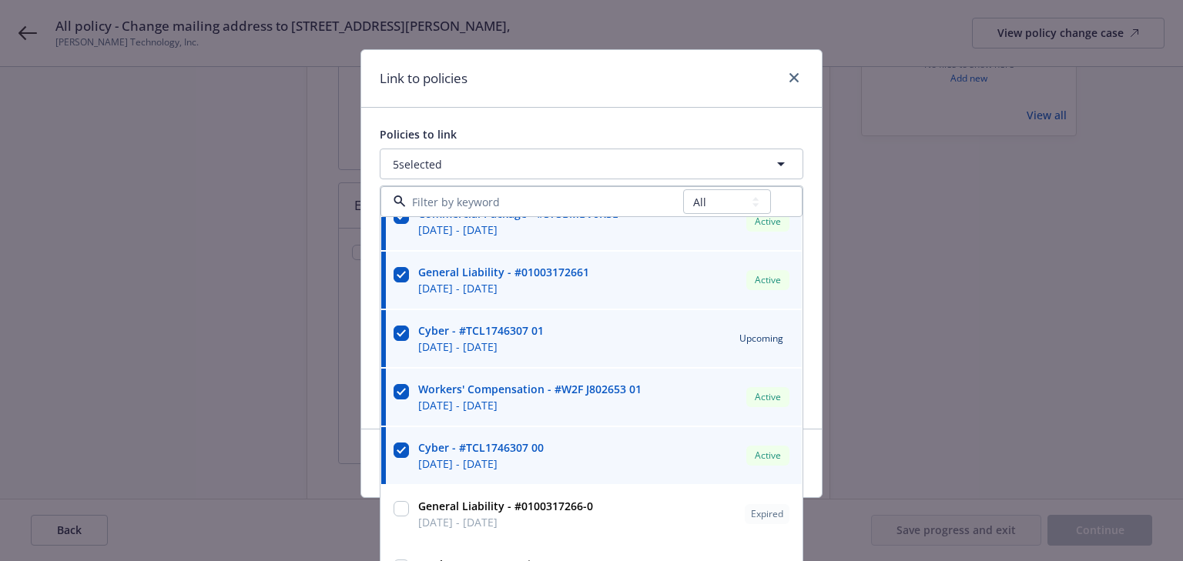
click at [638, 87] on div "Link to policies" at bounding box center [591, 79] width 461 height 58
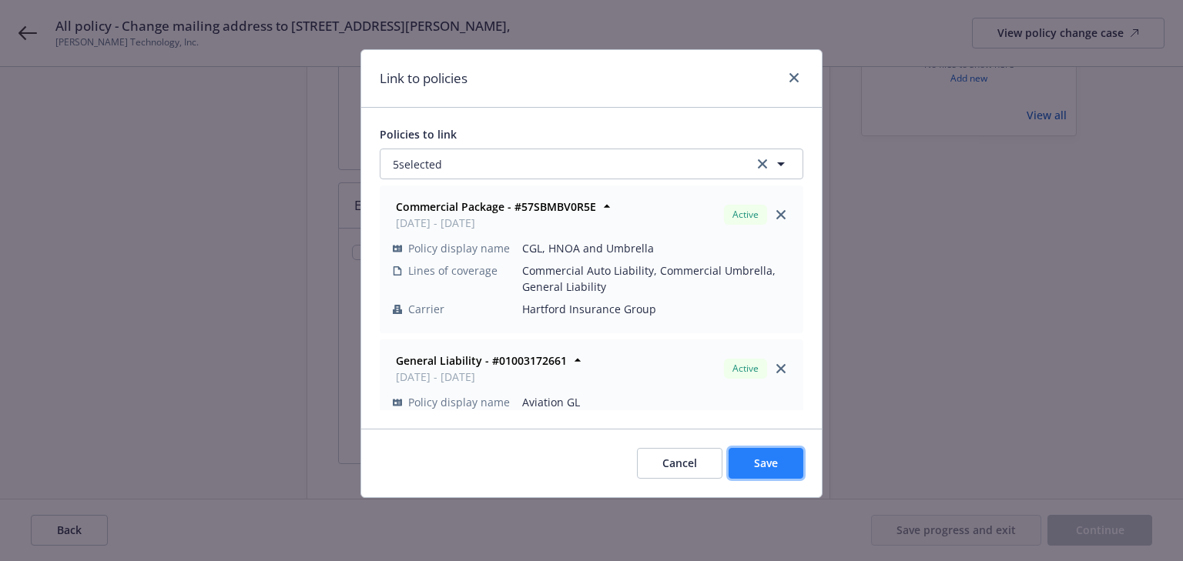
click at [771, 463] on span "Save" at bounding box center [766, 463] width 24 height 15
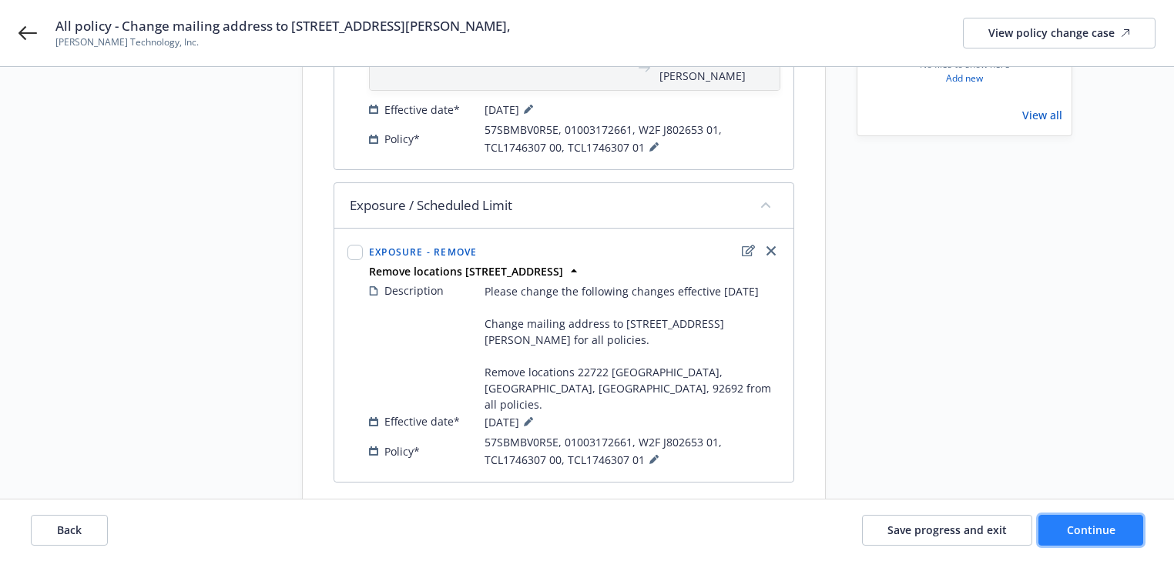
click at [1078, 528] on span "Continue" at bounding box center [1091, 530] width 49 height 15
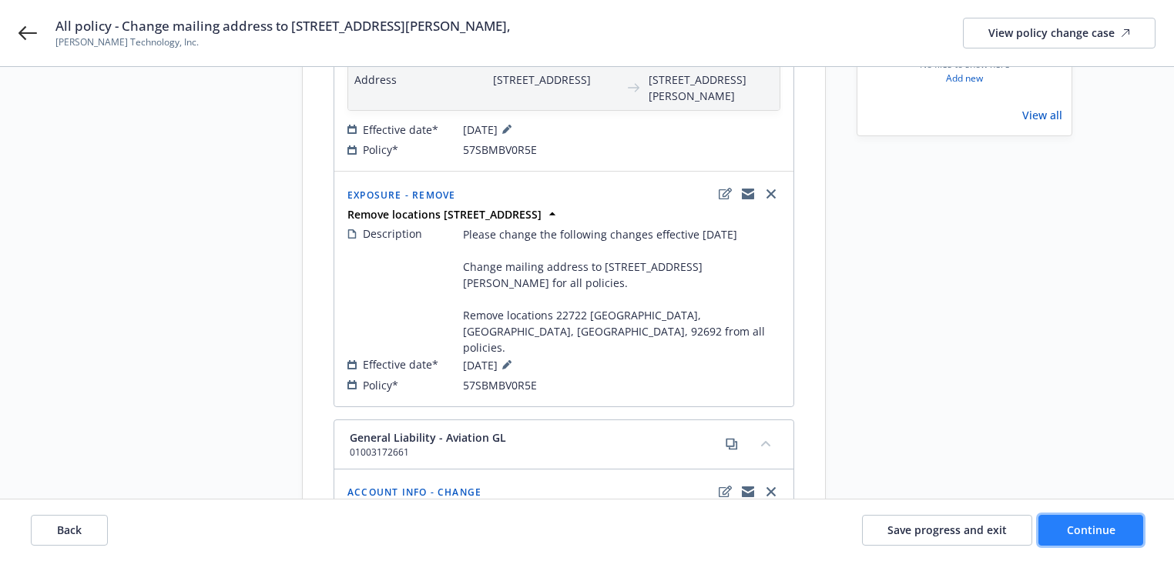
click at [1078, 528] on span "Continue" at bounding box center [1091, 530] width 49 height 15
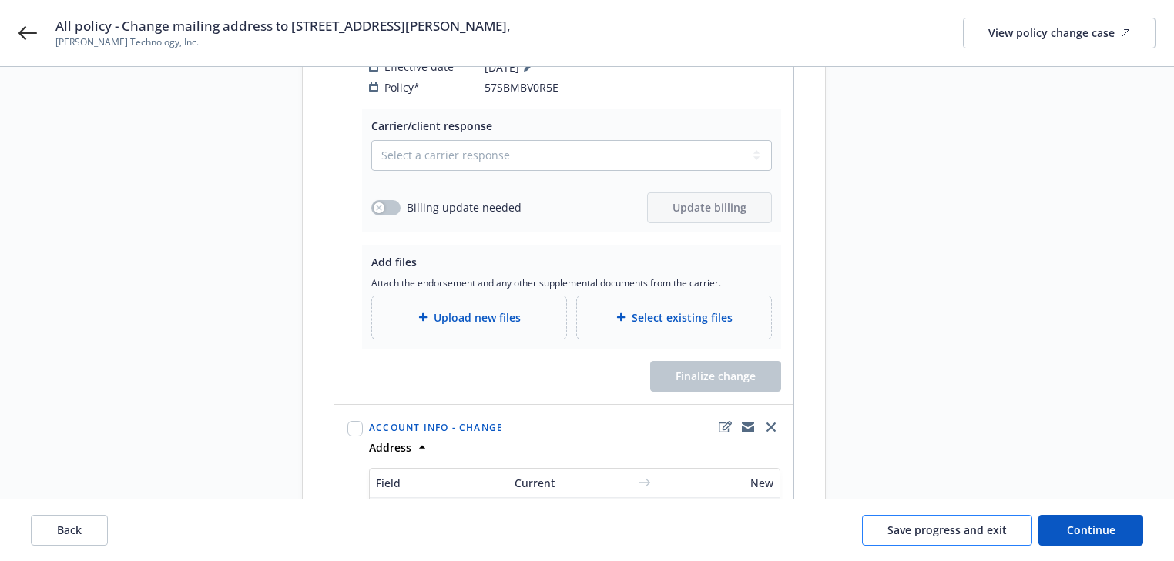
scroll to position [545, 0]
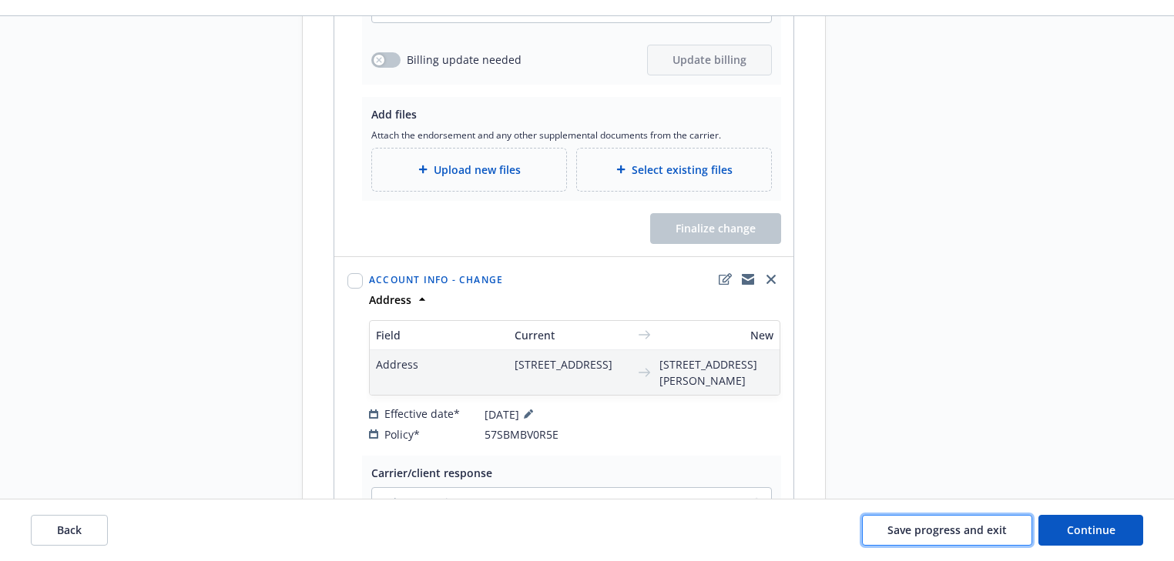
click at [933, 527] on span "Save progress and exit" at bounding box center [946, 530] width 119 height 15
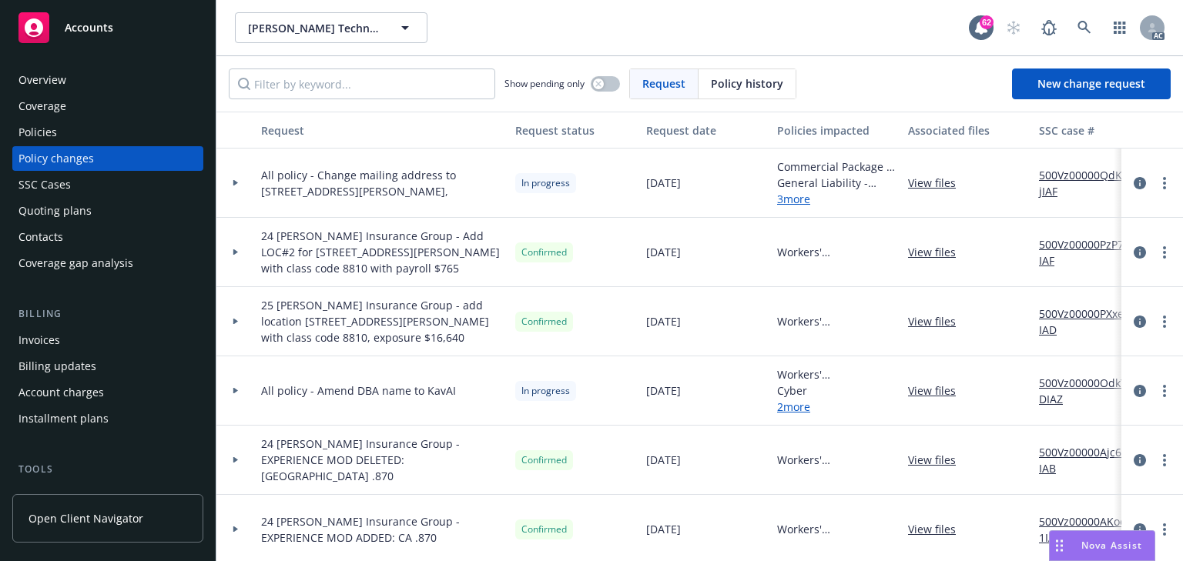
click at [1072, 179] on link "500Vz00000QdKsjIAF" at bounding box center [1090, 183] width 103 height 32
click at [87, 141] on div "Policies" at bounding box center [107, 132] width 179 height 25
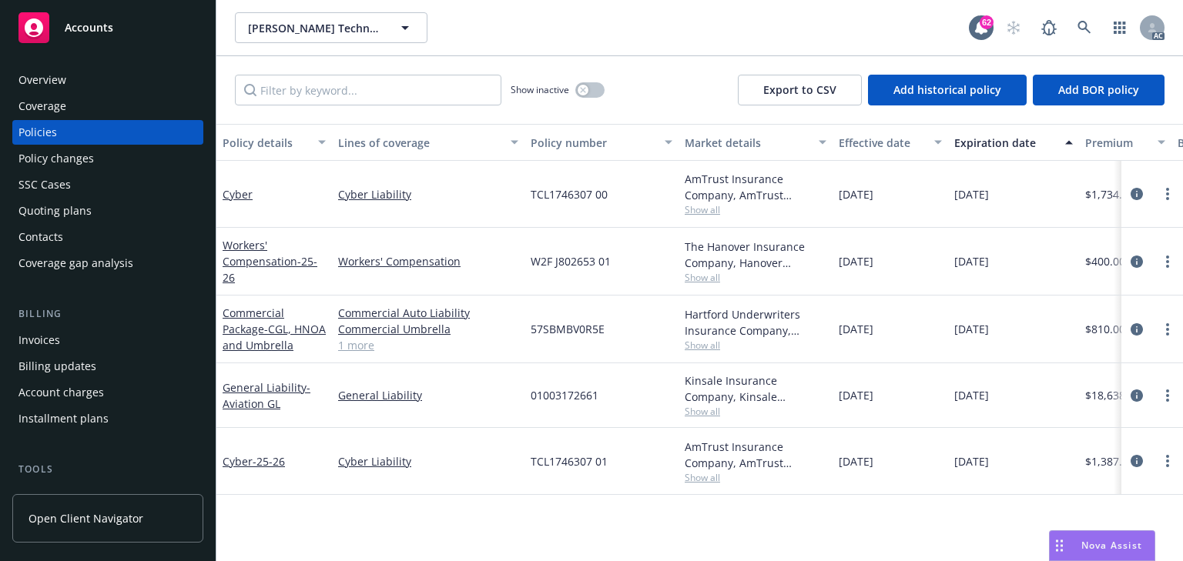
click at [704, 207] on span "Show all" at bounding box center [756, 209] width 142 height 13
click at [698, 272] on span "Show all" at bounding box center [756, 277] width 142 height 13
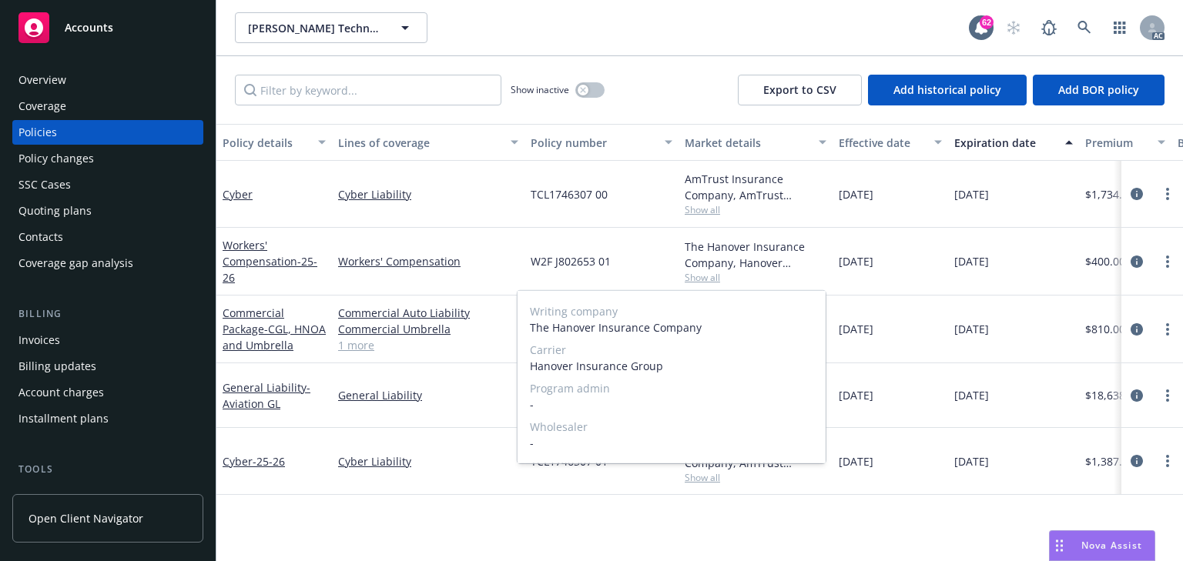
click at [698, 272] on span "Show all" at bounding box center [756, 277] width 142 height 13
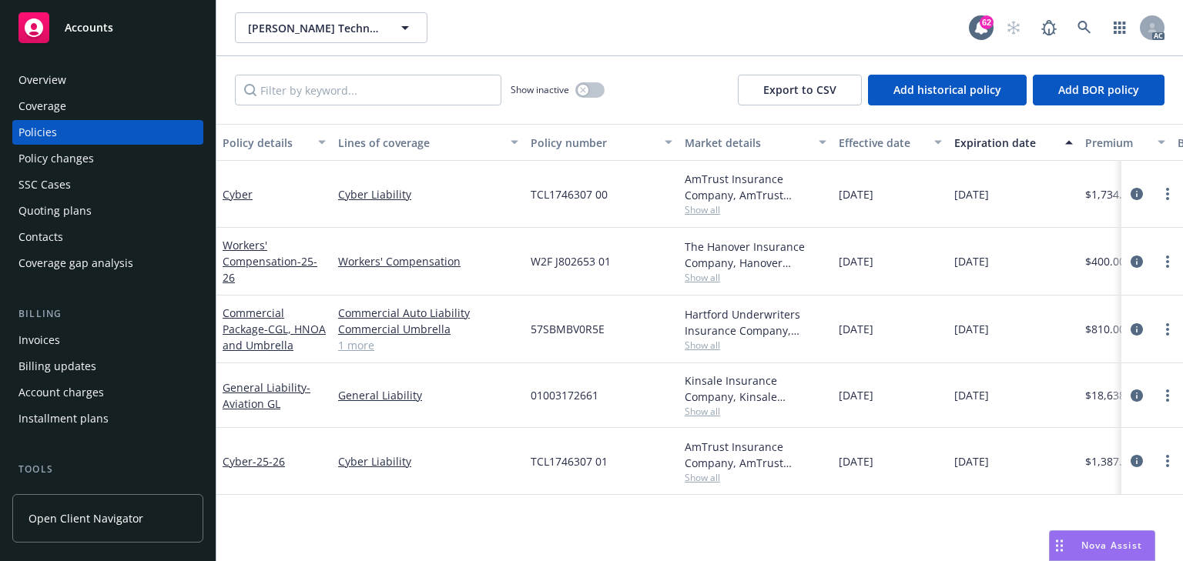
click at [702, 348] on span "Show all" at bounding box center [756, 345] width 142 height 13
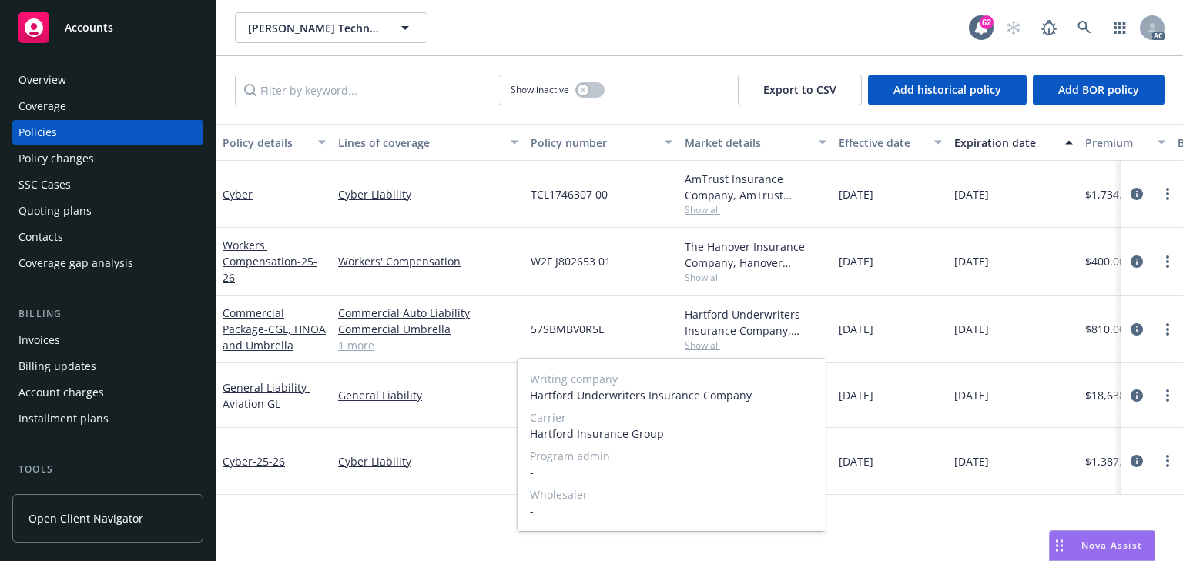
click at [702, 348] on span "Show all" at bounding box center [756, 345] width 142 height 13
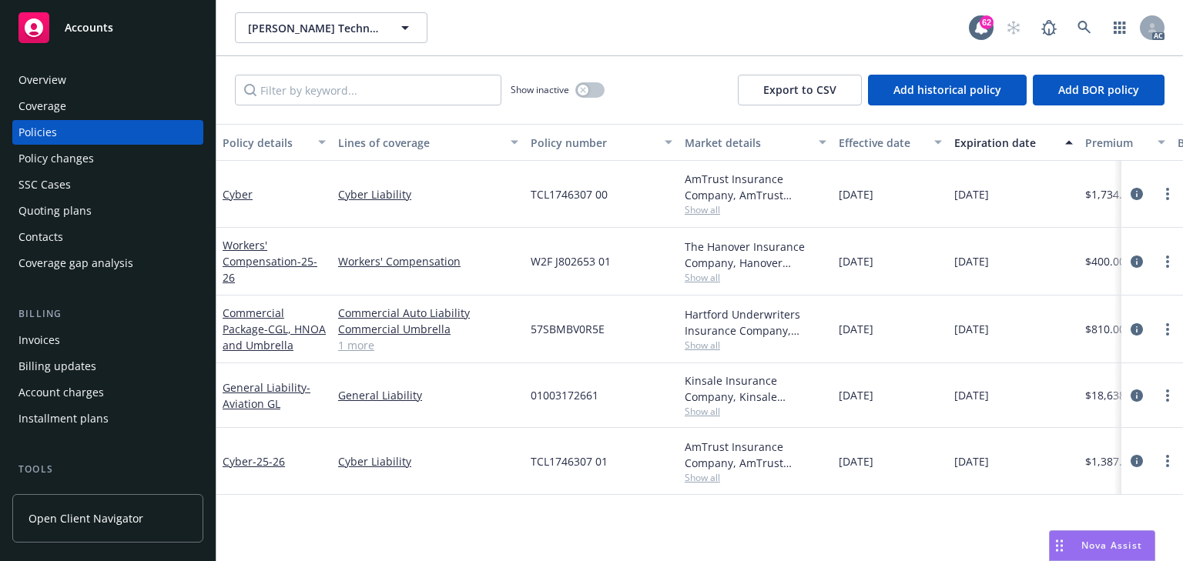
click at [702, 412] on span "Show all" at bounding box center [756, 411] width 142 height 13
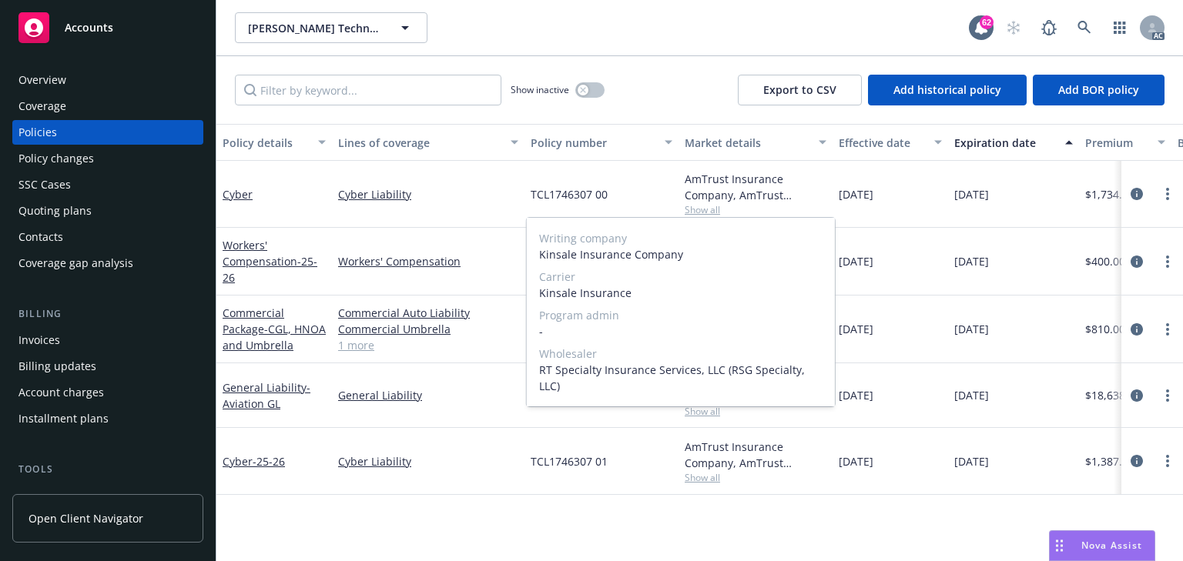
click at [702, 412] on span "Show all" at bounding box center [756, 411] width 142 height 13
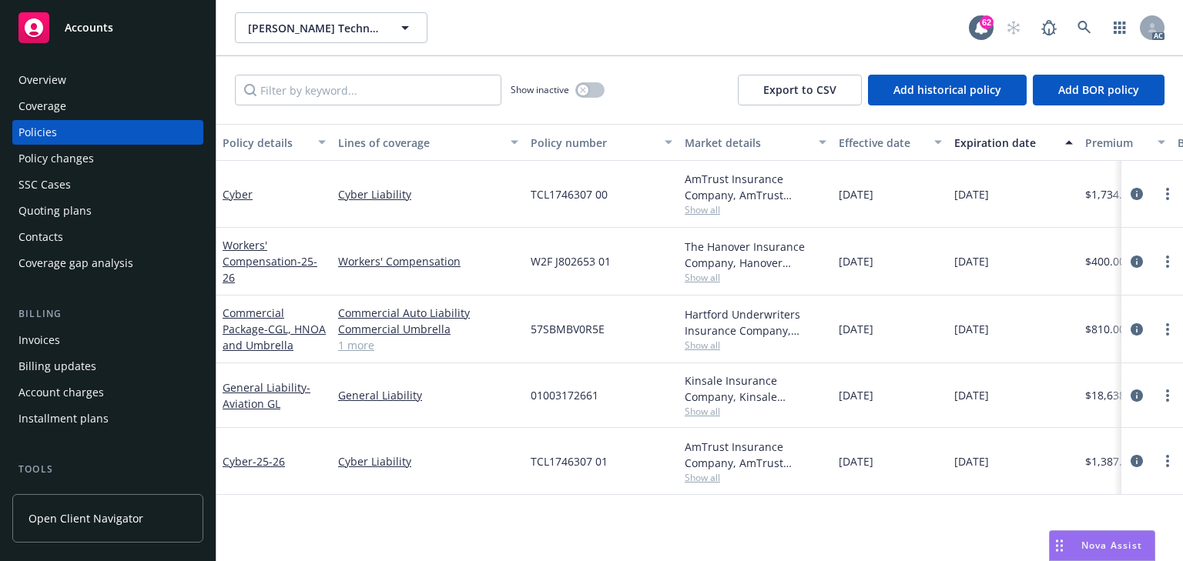
click at [702, 474] on span "Show all" at bounding box center [756, 477] width 142 height 13
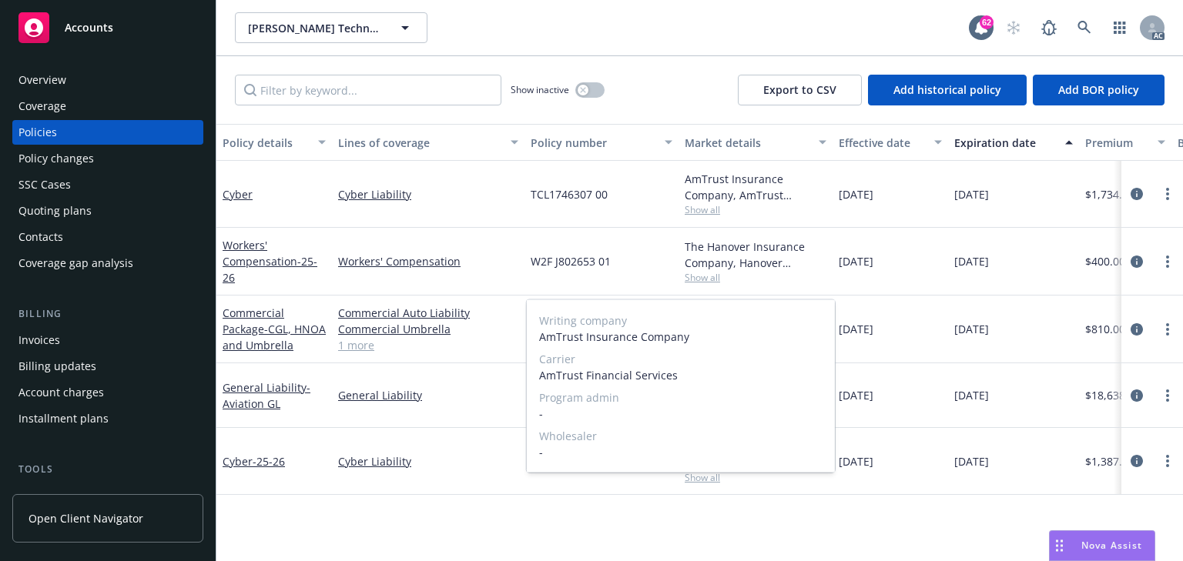
click at [702, 474] on span "Show all" at bounding box center [756, 477] width 142 height 13
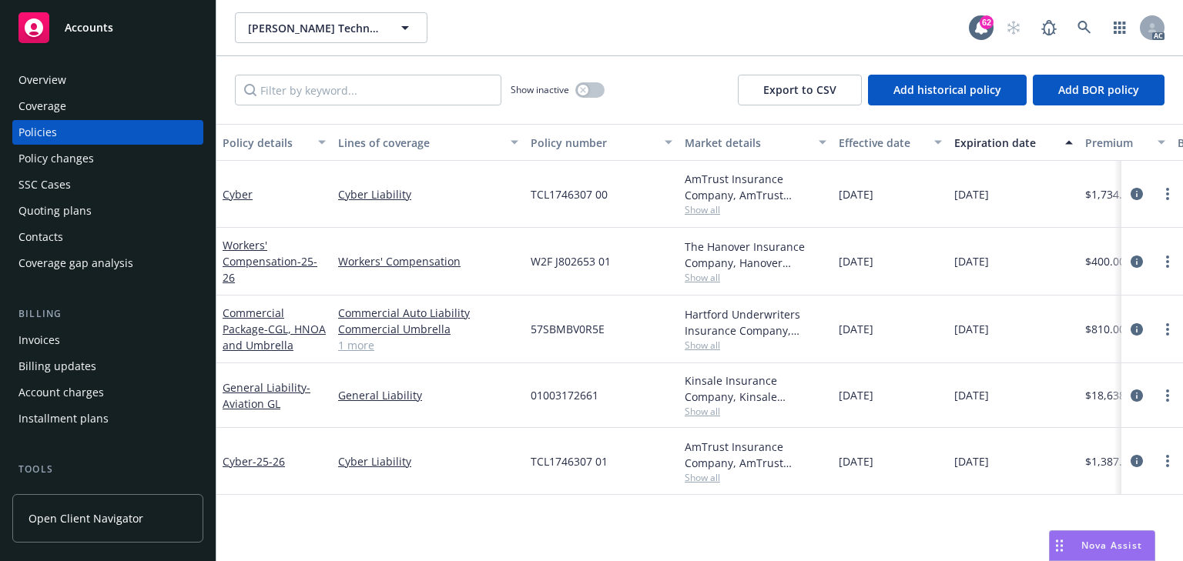
click at [699, 204] on span "Show all" at bounding box center [756, 209] width 142 height 13
click at [704, 274] on span "Show all" at bounding box center [756, 277] width 142 height 13
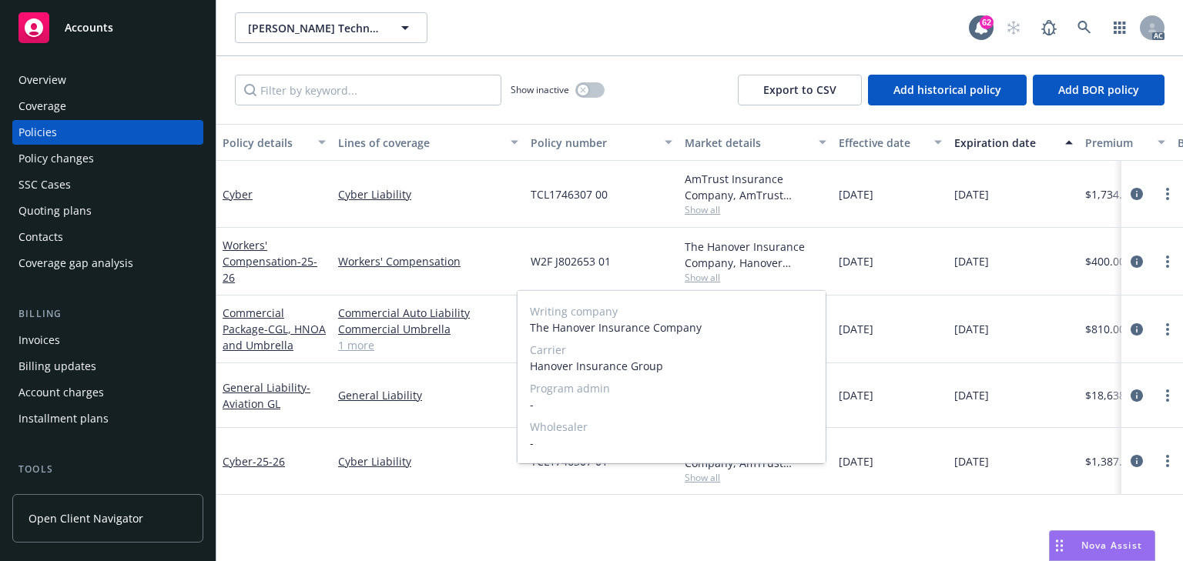
click at [704, 274] on span "Show all" at bounding box center [756, 277] width 142 height 13
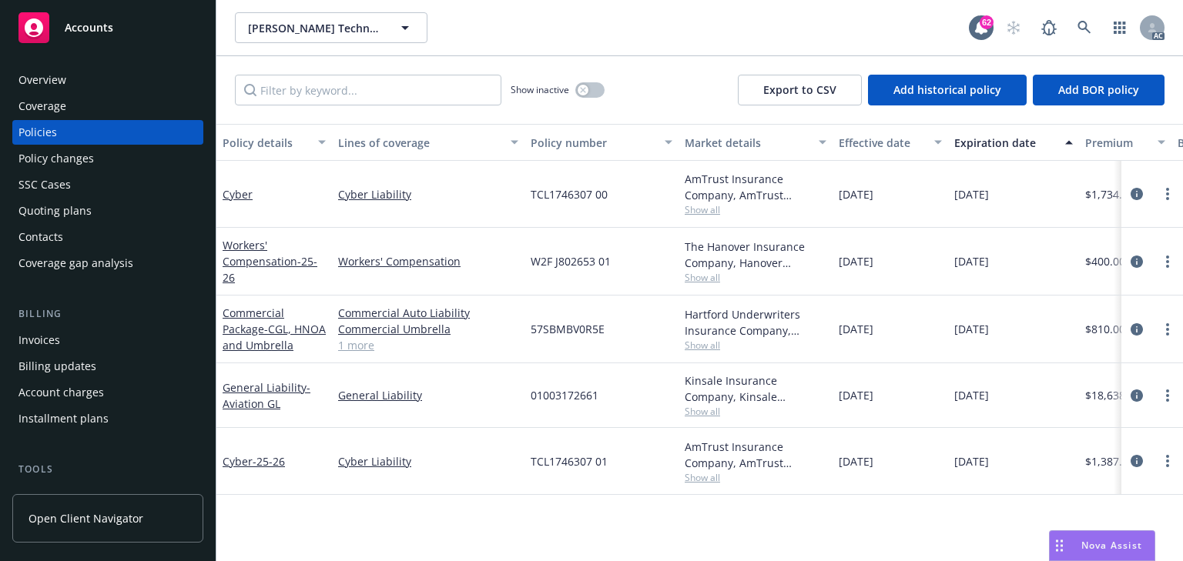
click at [705, 343] on span "Show all" at bounding box center [756, 345] width 142 height 13
copy span "57SBMBV0R5E"
drag, startPoint x: 635, startPoint y: 330, endPoint x: 524, endPoint y: 323, distance: 111.1
click at [524, 323] on div "57SBMBV0R5E" at bounding box center [601, 330] width 154 height 68
click at [715, 413] on span "Show all" at bounding box center [756, 411] width 142 height 13
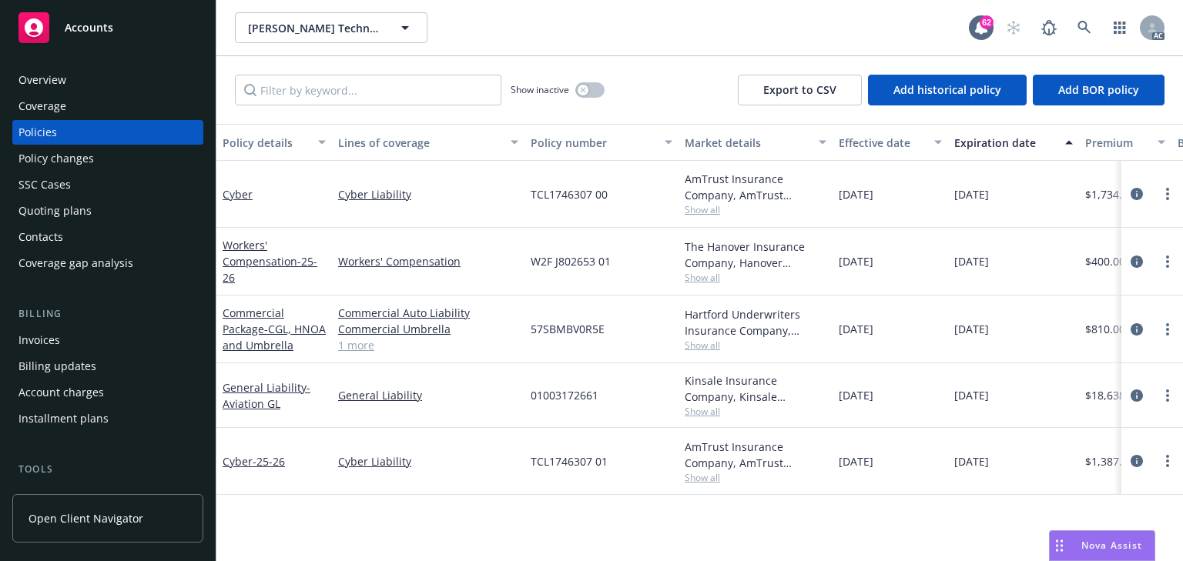
click at [715, 477] on span "Show all" at bounding box center [756, 477] width 142 height 13
click at [1134, 327] on icon "circleInformation" at bounding box center [1137, 329] width 12 height 12
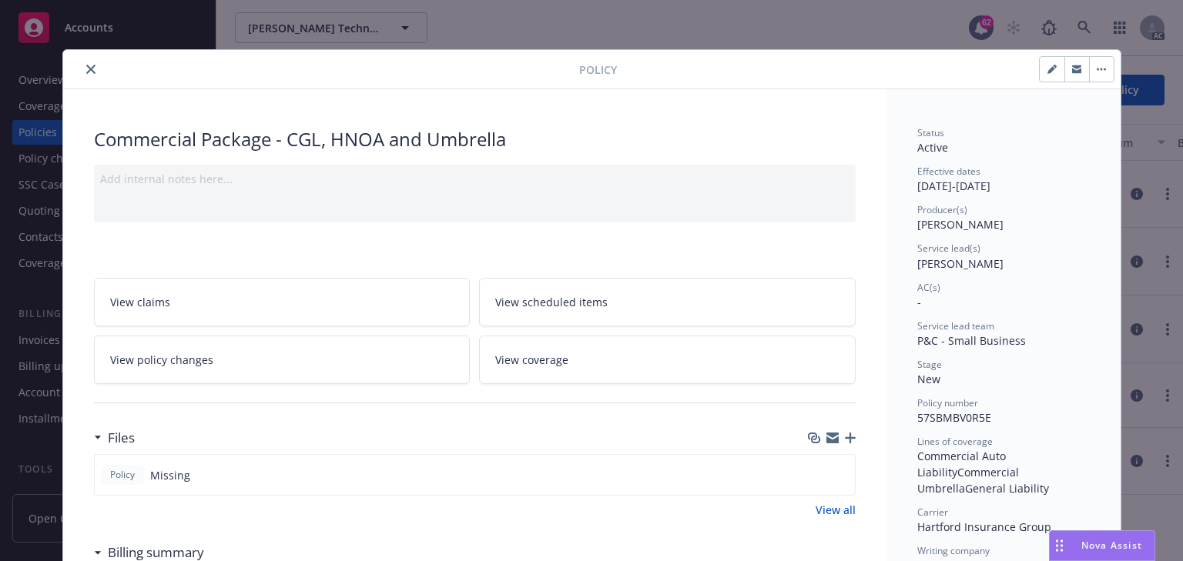
scroll to position [46, 0]
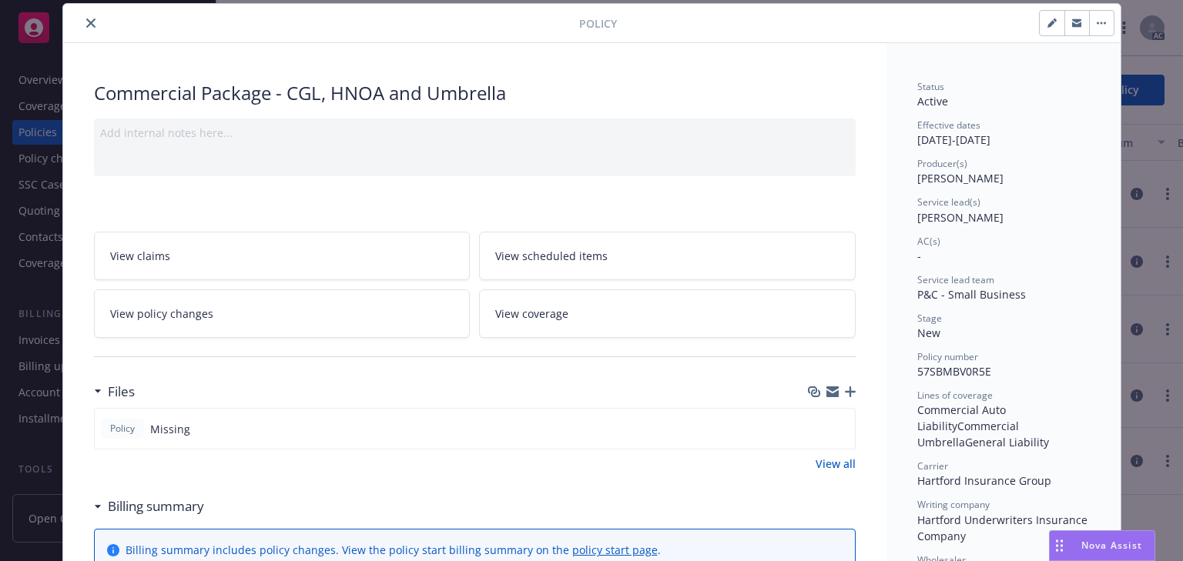
click at [270, 300] on link "View policy changes" at bounding box center [282, 314] width 377 height 49
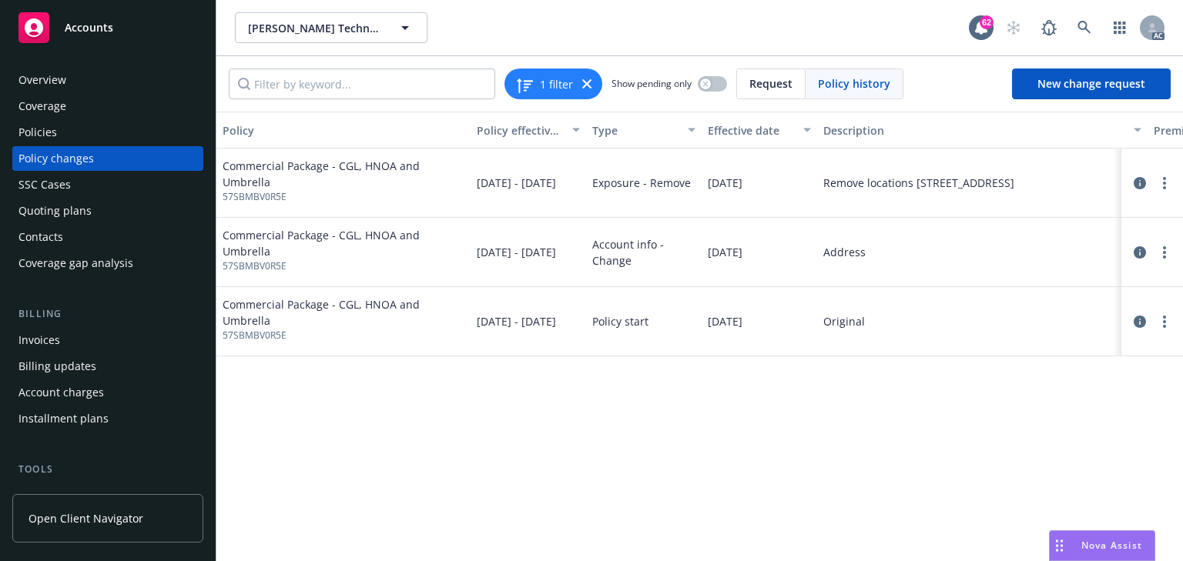
click at [81, 132] on div "Policies" at bounding box center [107, 132] width 179 height 25
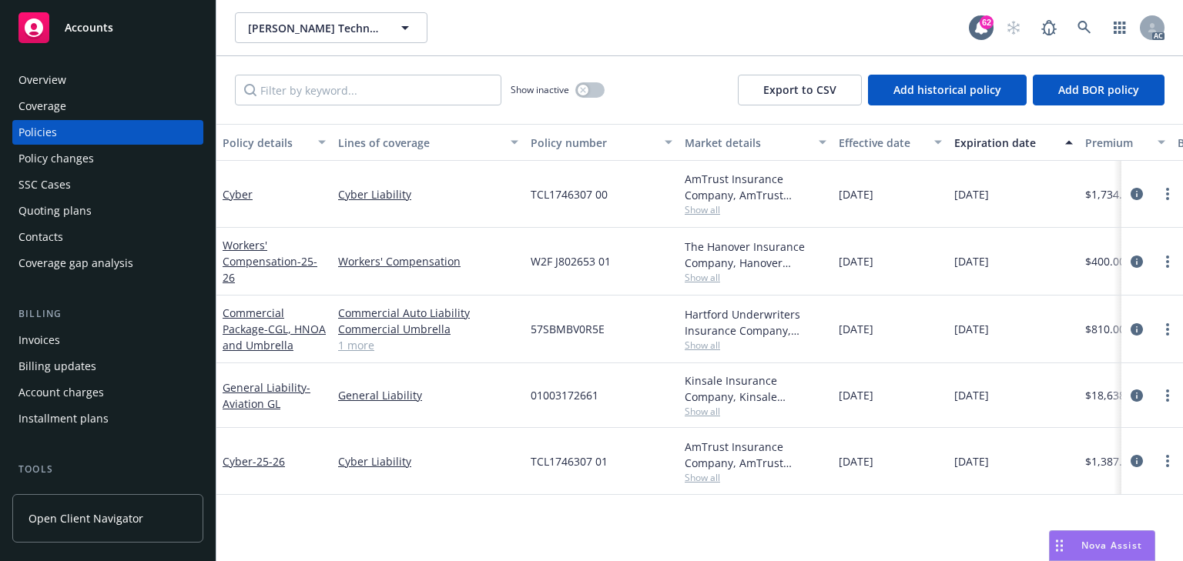
click at [710, 210] on span "Show all" at bounding box center [756, 209] width 142 height 13
click at [99, 169] on div "Policy changes" at bounding box center [107, 158] width 179 height 25
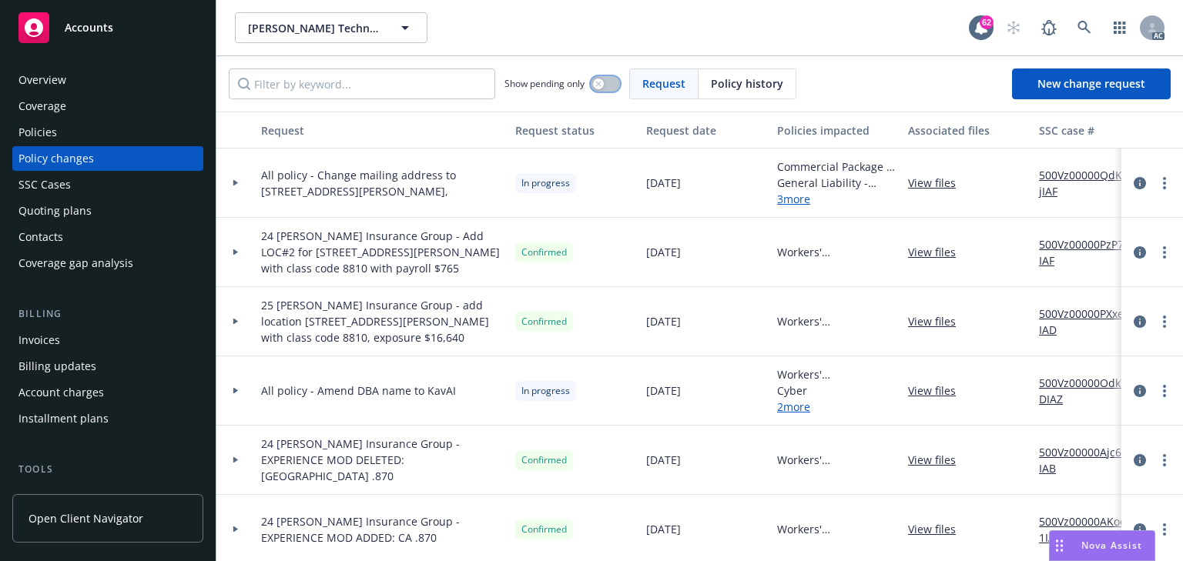
click at [601, 83] on icon "button" at bounding box center [598, 84] width 6 height 6
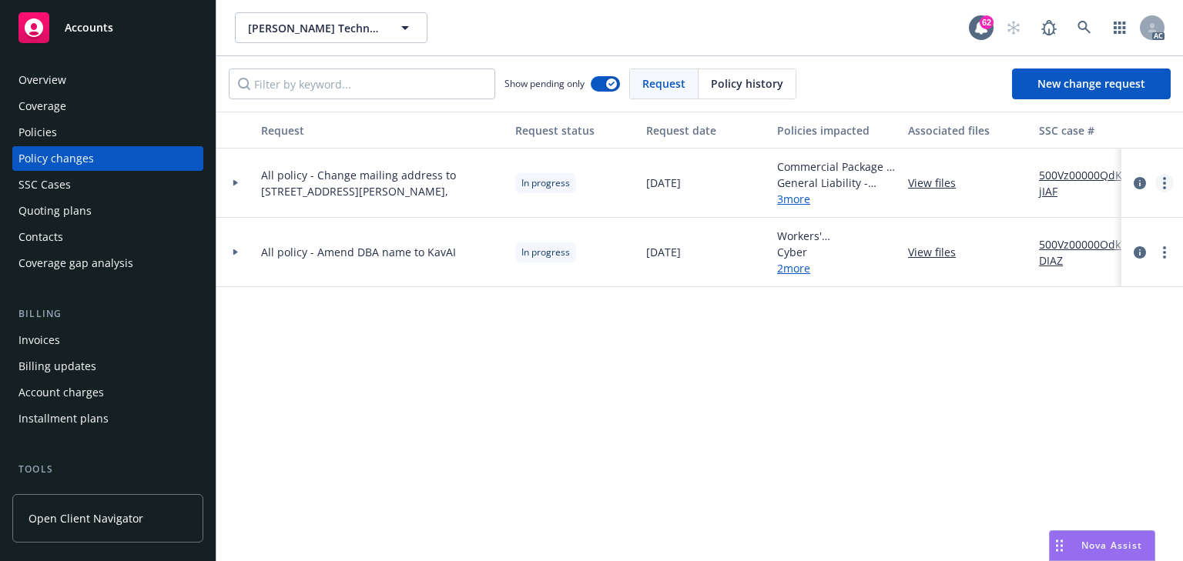
click at [1164, 183] on circle "more" at bounding box center [1164, 183] width 3 height 3
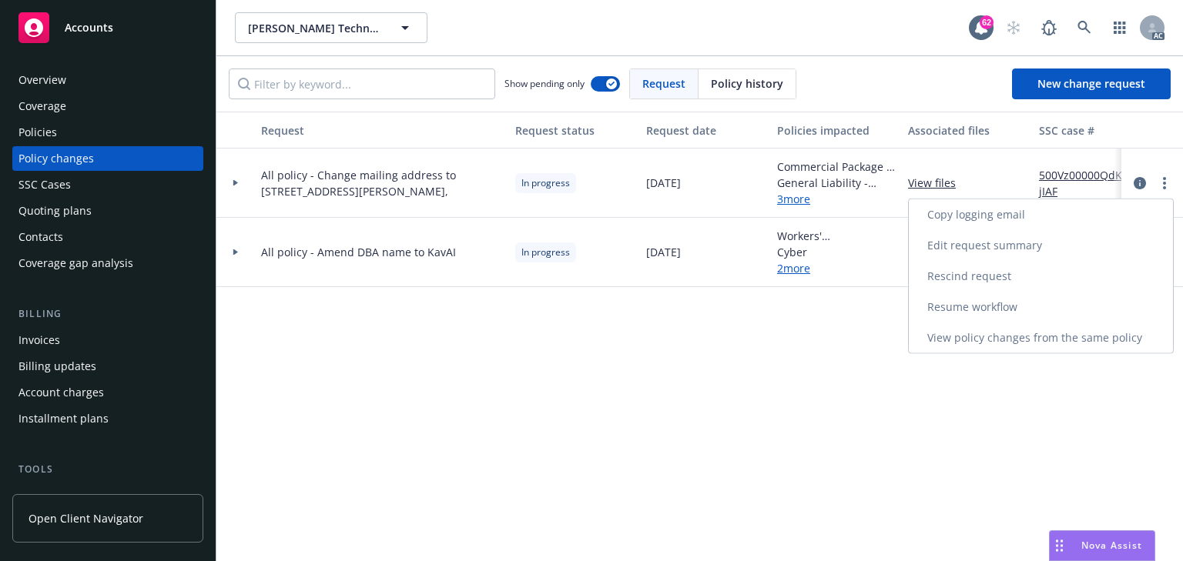
click at [986, 216] on link "Copy logging email" at bounding box center [1041, 214] width 264 height 31
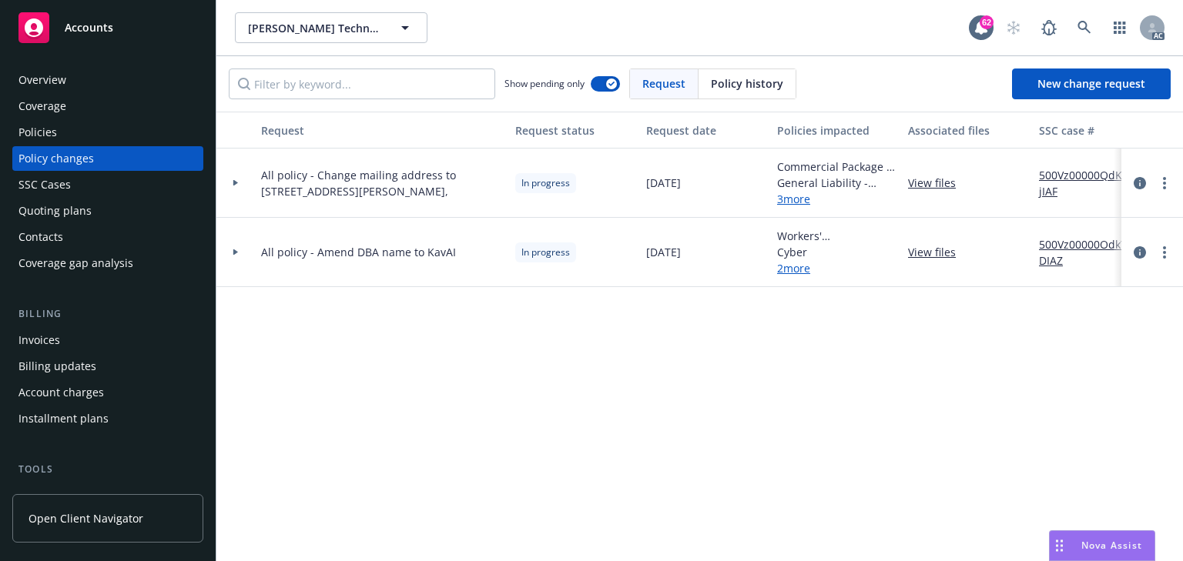
click at [57, 132] on div "Policies" at bounding box center [107, 132] width 179 height 25
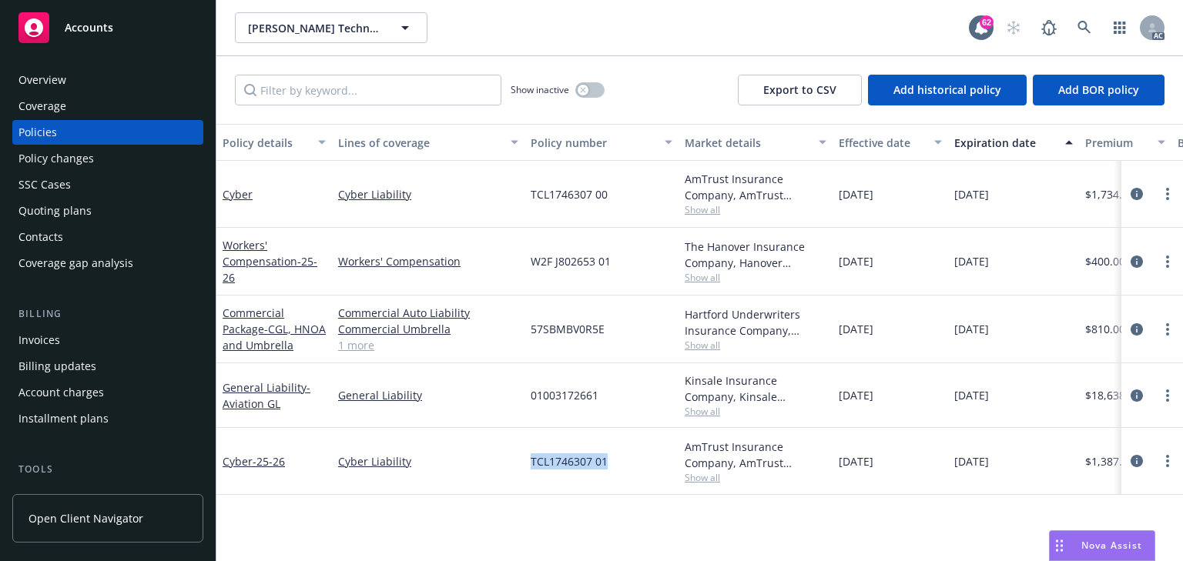
drag, startPoint x: 551, startPoint y: 457, endPoint x: 621, endPoint y: 455, distance: 70.1
click at [621, 455] on div "Cyber - 25-26 Cyber Liability TCL1746307 01 AmTrust Insurance Company, AmTrust …" at bounding box center [959, 461] width 1486 height 67
click at [702, 271] on span "Show all" at bounding box center [756, 277] width 142 height 13
click at [481, 288] on div "Workers' Compensation" at bounding box center [428, 262] width 193 height 68
drag, startPoint x: 503, startPoint y: 263, endPoint x: 622, endPoint y: 271, distance: 119.6
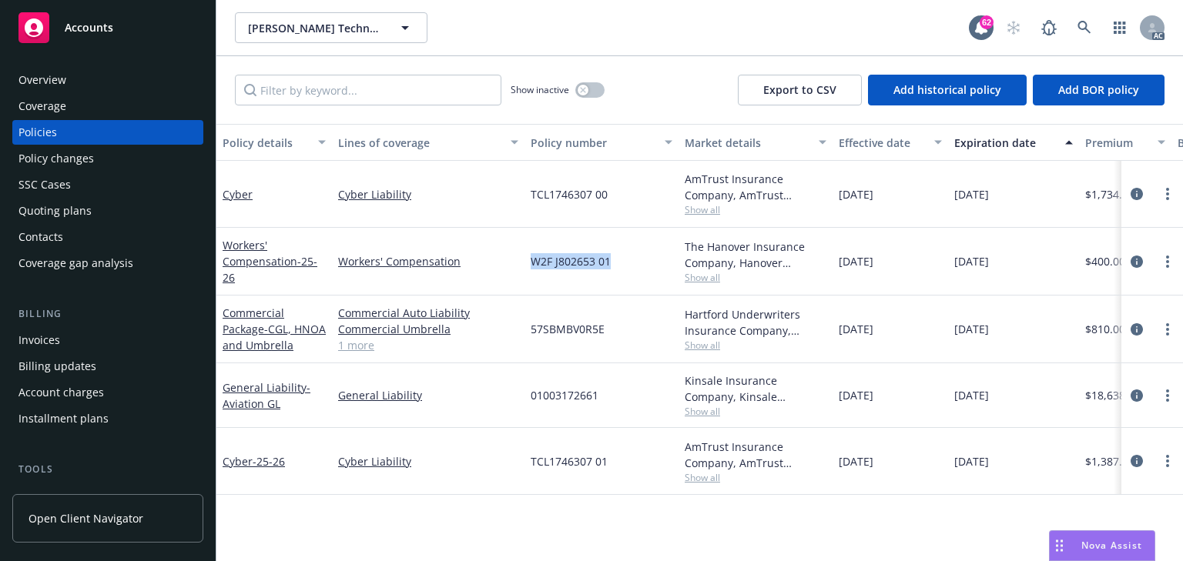
click at [622, 271] on div "Workers' Compensation - 25-26 Workers' Compensation W2F J802653 01 The Hanover …" at bounding box center [959, 262] width 1486 height 68
copy div "W2F J802653 01"
click at [696, 280] on span "Show all" at bounding box center [756, 277] width 142 height 13
click at [500, 271] on div "Workers' Compensation" at bounding box center [428, 262] width 193 height 68
click at [705, 351] on span "Show all" at bounding box center [756, 345] width 142 height 13
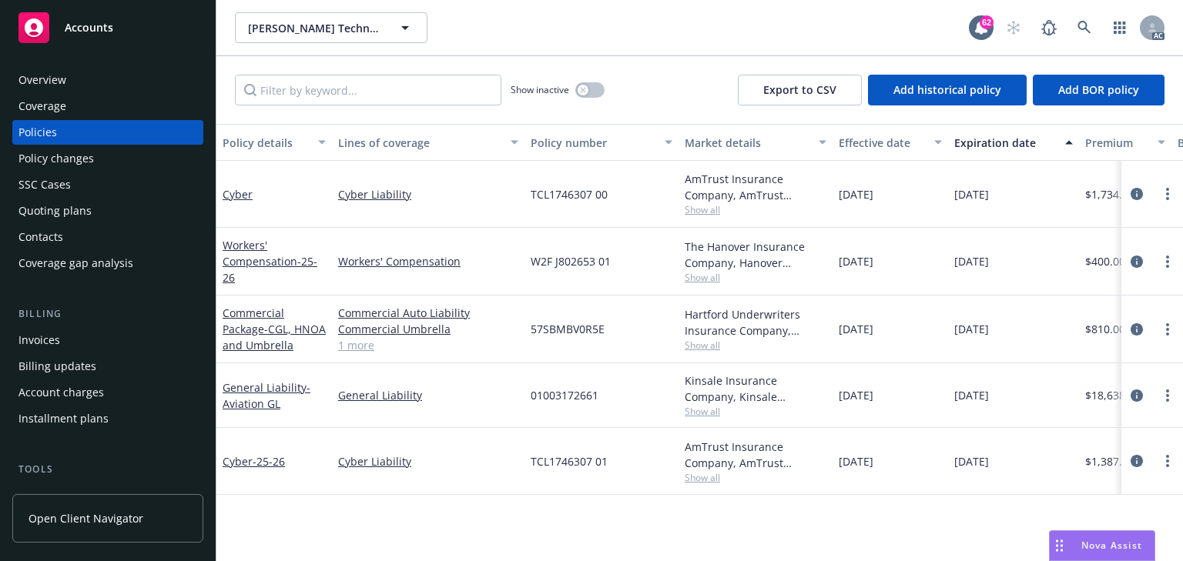
click at [614, 337] on div "57SBMBV0R5E" at bounding box center [601, 330] width 154 height 68
click at [479, 418] on div "General Liability" at bounding box center [428, 396] width 193 height 65
drag, startPoint x: 704, startPoint y: 409, endPoint x: 698, endPoint y: 414, distance: 8.2
click at [704, 408] on span "Show all" at bounding box center [756, 411] width 142 height 13
click at [511, 418] on div "General Liability" at bounding box center [428, 396] width 193 height 65
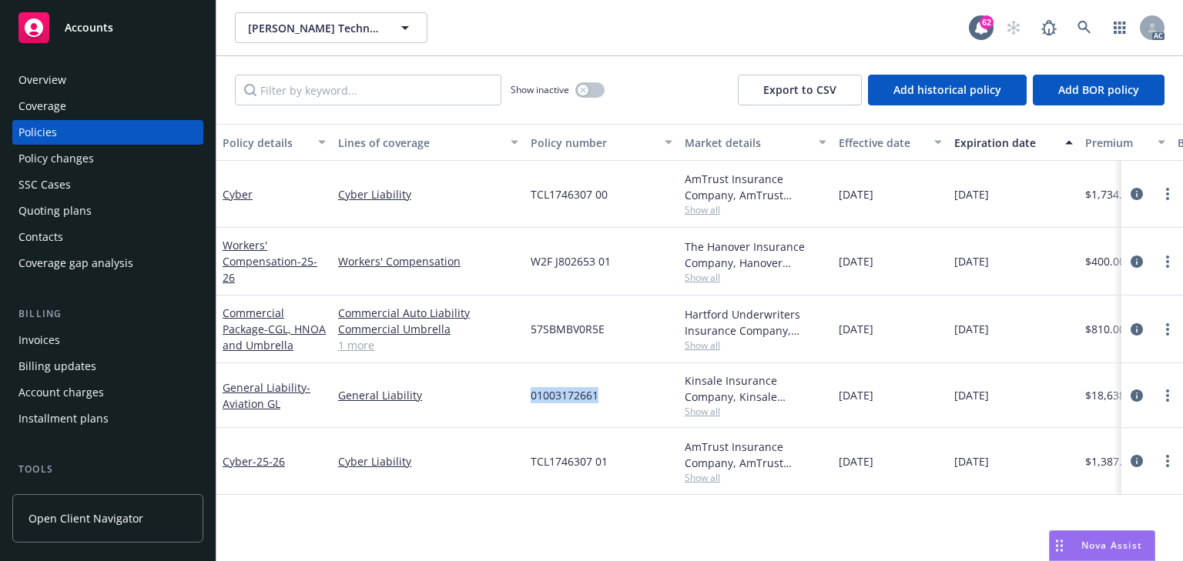
drag, startPoint x: 522, startPoint y: 400, endPoint x: 600, endPoint y: 400, distance: 77.8
click at [600, 400] on div "General Liability - Aviation GL General Liability 01003172661 Kinsale Insurance…" at bounding box center [959, 396] width 1486 height 65
copy div "01003172661"
click at [381, 91] on input "Filter by keyword..." at bounding box center [368, 90] width 266 height 31
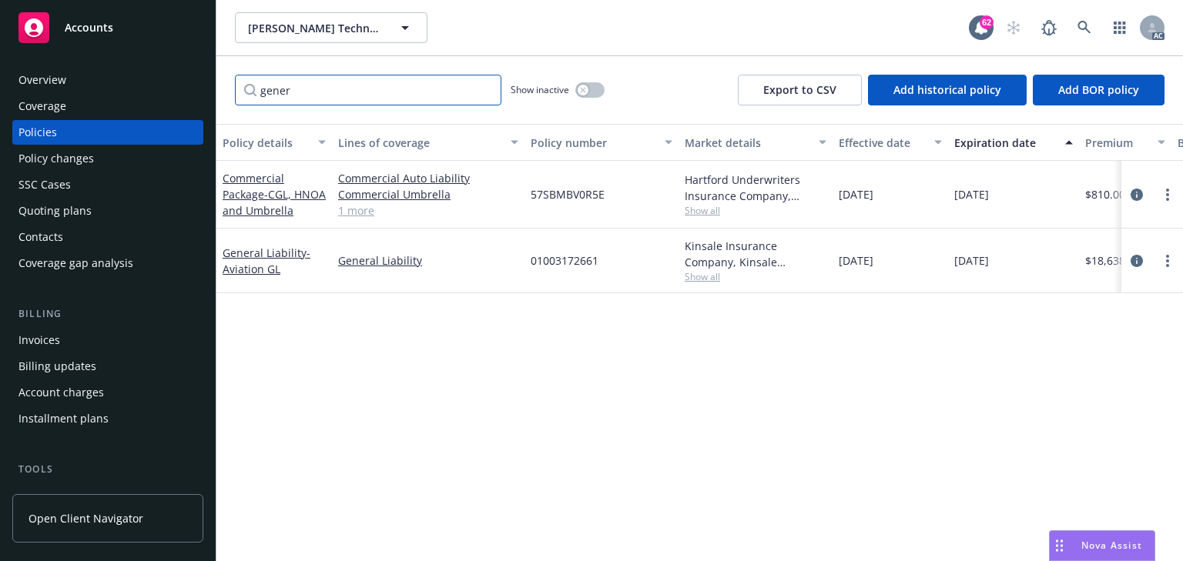
type input "gener"
click at [590, 93] on button "button" at bounding box center [589, 89] width 29 height 15
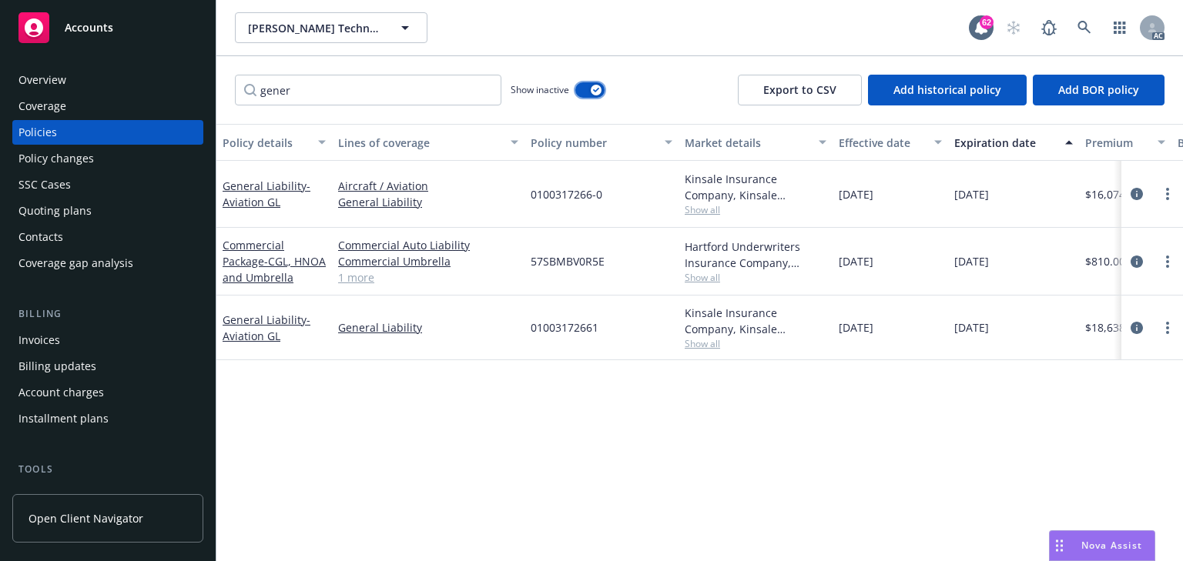
click at [590, 93] on button "button" at bounding box center [589, 89] width 29 height 15
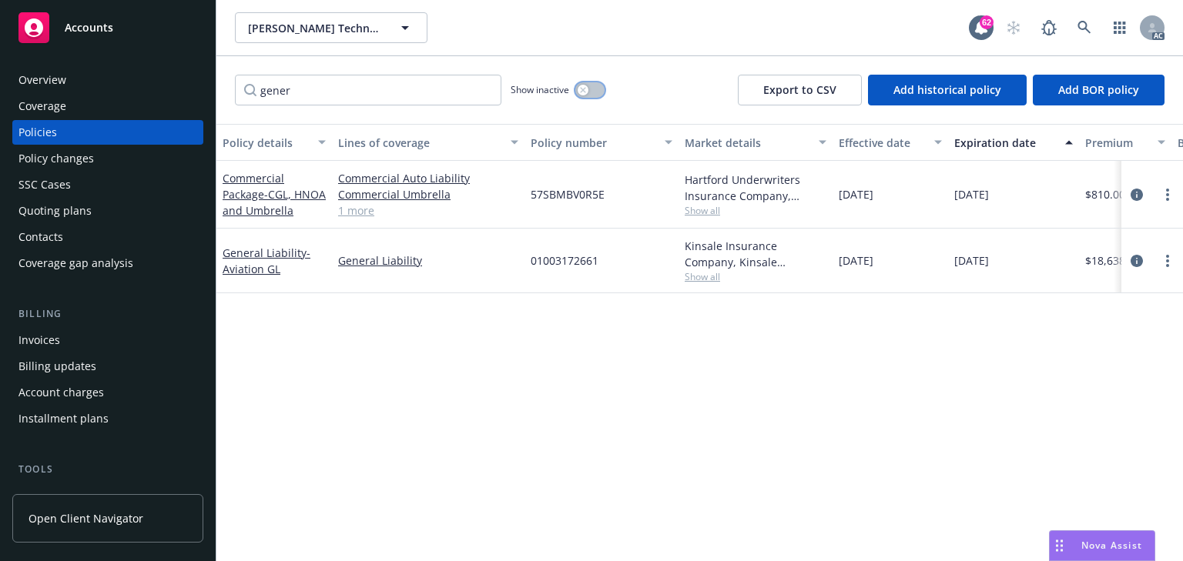
click at [590, 93] on button "button" at bounding box center [589, 89] width 29 height 15
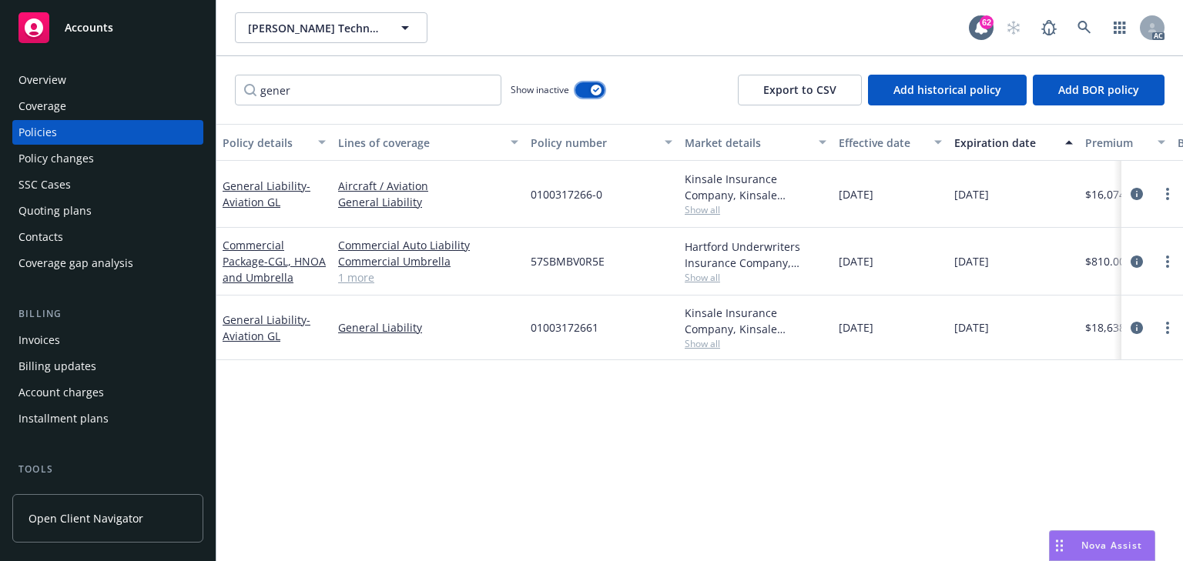
click at [590, 93] on button "button" at bounding box center [589, 89] width 29 height 15
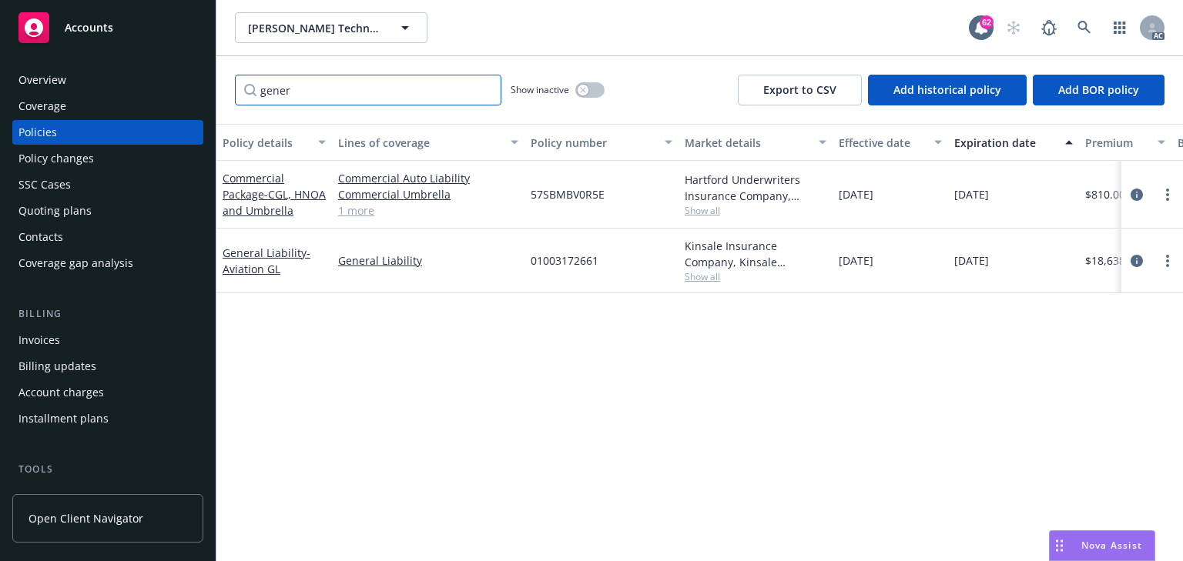
drag, startPoint x: 262, startPoint y: 81, endPoint x: 207, endPoint y: 74, distance: 55.1
click at [207, 74] on div "Accounts Overview Coverage Policies Policy changes SSC Cases Quoting plans Cont…" at bounding box center [591, 280] width 1183 height 561
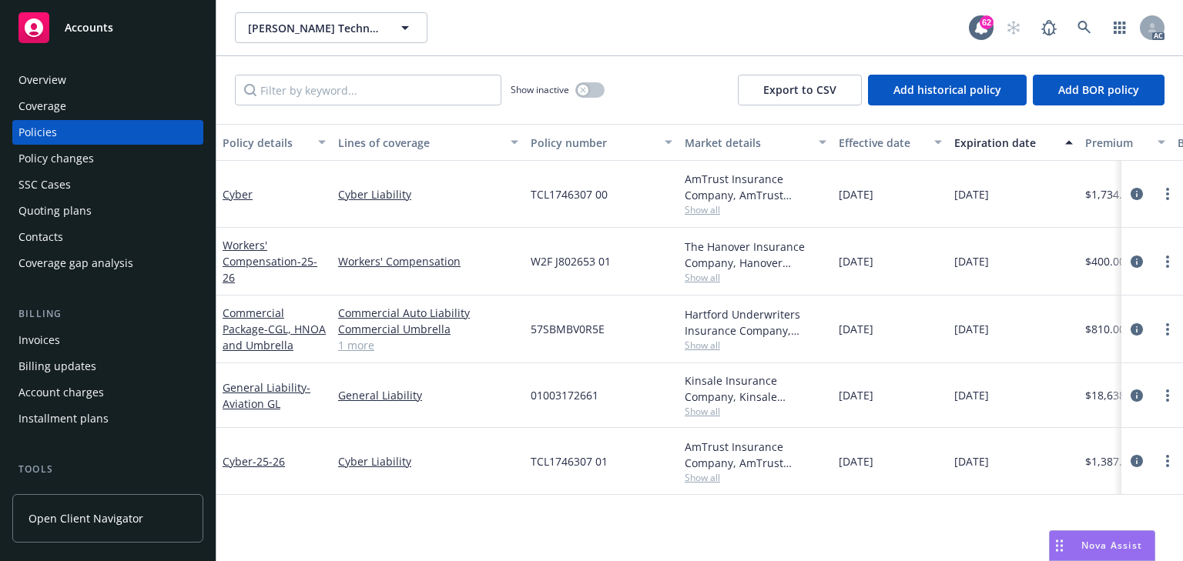
click at [719, 216] on span "Show all" at bounding box center [756, 209] width 142 height 13
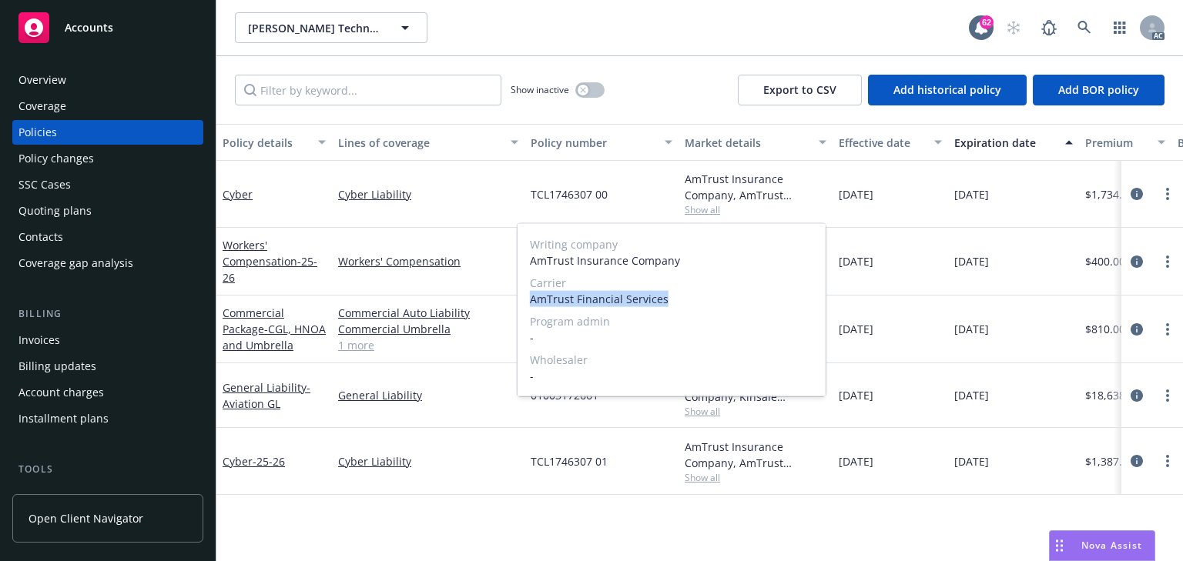
drag, startPoint x: 531, startPoint y: 301, endPoint x: 675, endPoint y: 297, distance: 143.3
click at [675, 297] on span "AmTrust Financial Services" at bounding box center [671, 299] width 283 height 16
copy span "AmTrust Financial Services"
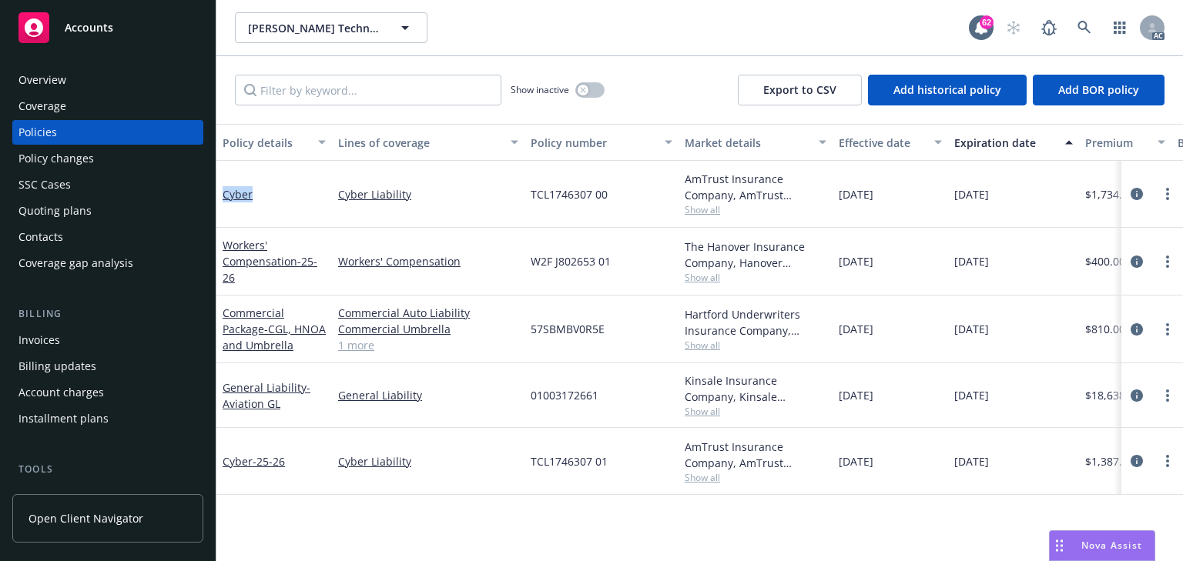
drag, startPoint x: 220, startPoint y: 176, endPoint x: 259, endPoint y: 199, distance: 44.9
click at [259, 199] on div "Cyber" at bounding box center [274, 194] width 116 height 67
copy link "Cyber"
click at [700, 414] on span "Show all" at bounding box center [756, 411] width 142 height 13
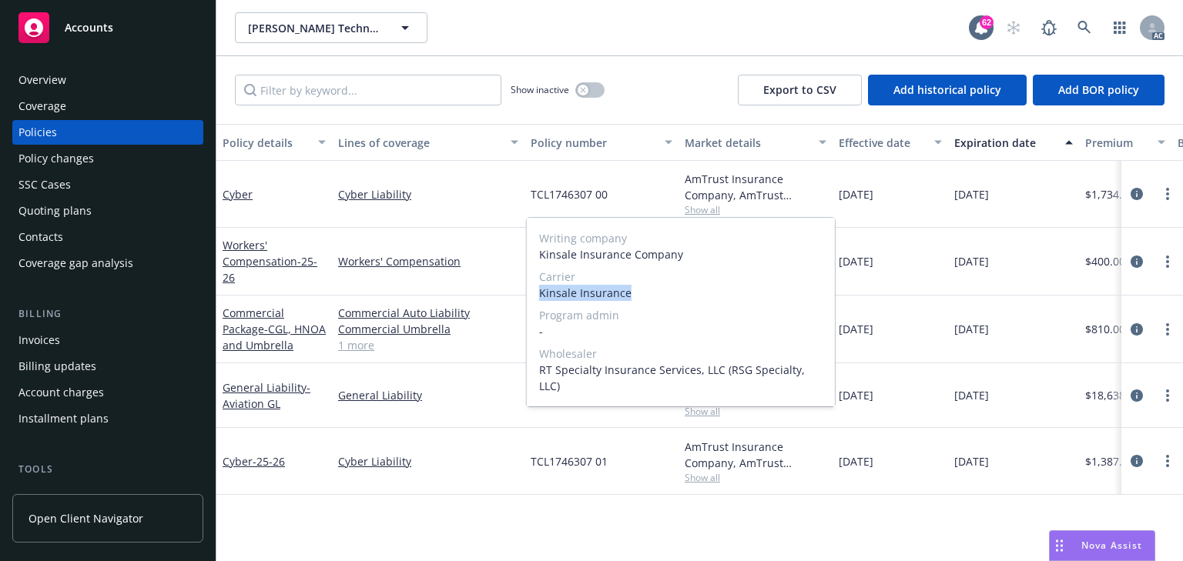
copy span "Kinsale Insurance"
drag, startPoint x: 535, startPoint y: 309, endPoint x: 639, endPoint y: 310, distance: 104.0
click at [639, 310] on div "Writing company Kinsale Insurance Company Carrier Kinsale Insurance Program adm…" at bounding box center [681, 312] width 308 height 189
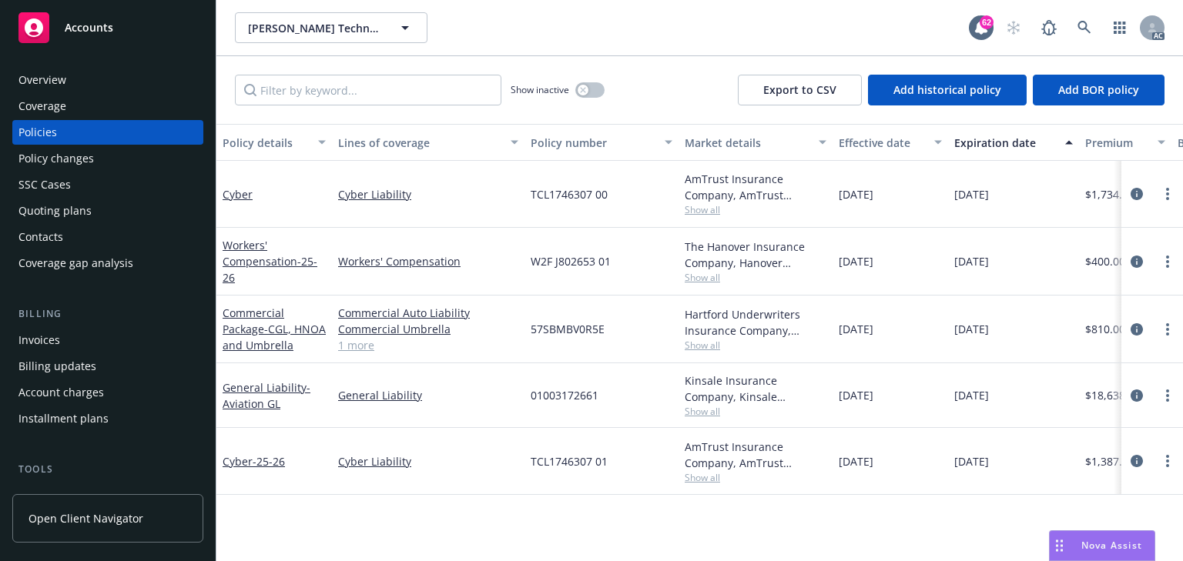
click at [474, 351] on link "1 more" at bounding box center [428, 345] width 180 height 16
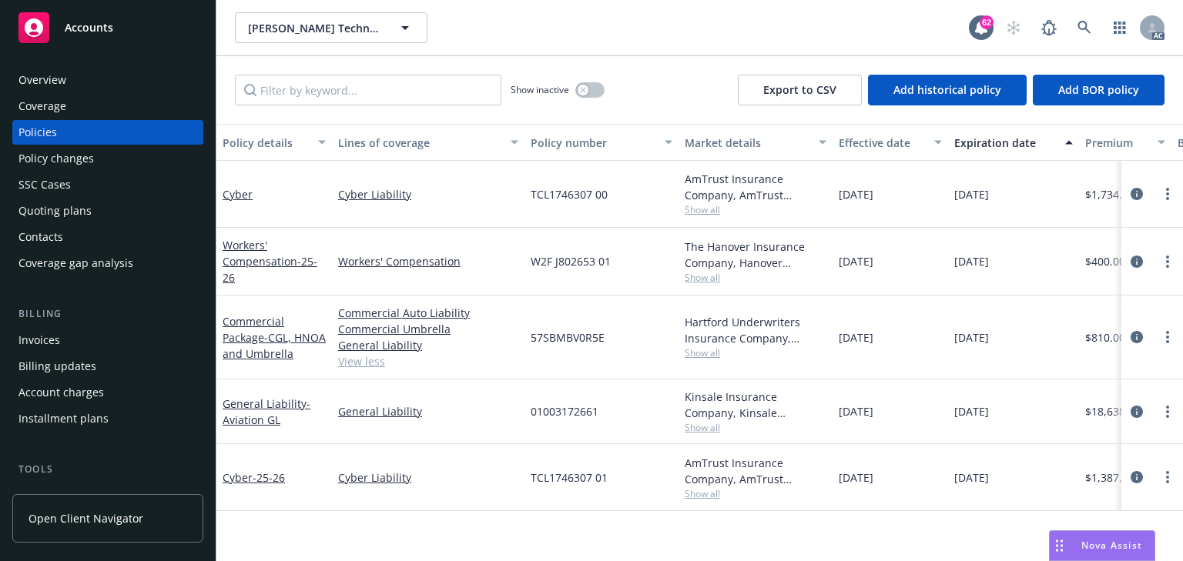
click at [710, 357] on span "Show all" at bounding box center [756, 353] width 142 height 13
click at [632, 354] on div "57SBMBV0R5E" at bounding box center [601, 338] width 154 height 84
click at [695, 271] on span "Show all" at bounding box center [756, 277] width 142 height 13
click at [438, 471] on link "Cyber Liability" at bounding box center [428, 478] width 180 height 16
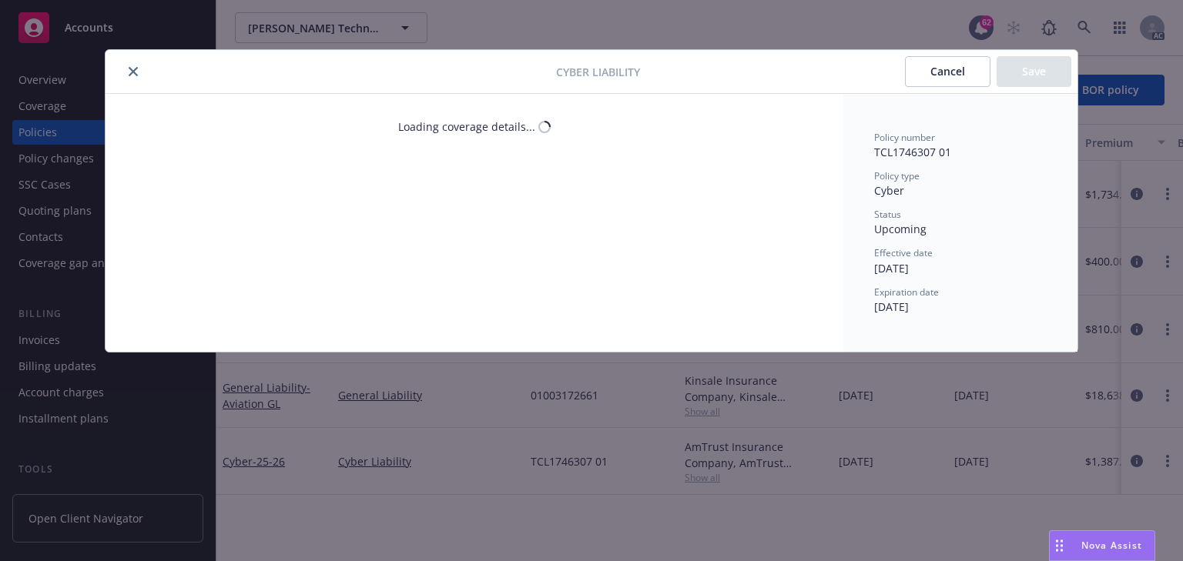
click at [129, 69] on icon "close" at bounding box center [133, 71] width 9 height 9
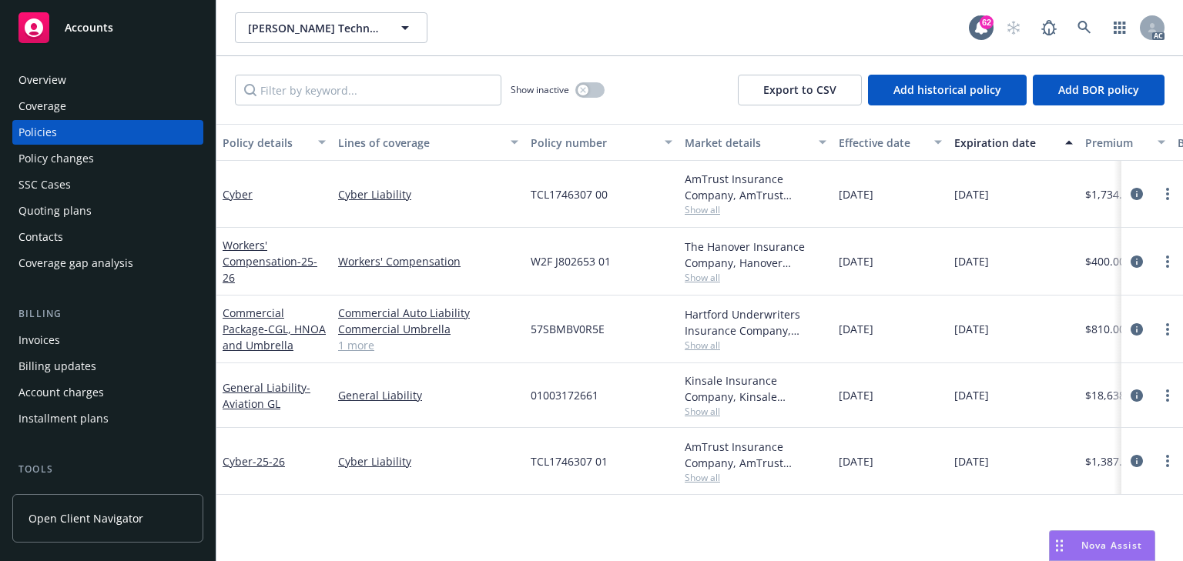
click at [714, 477] on span "Show all" at bounding box center [756, 477] width 142 height 13
click at [565, 521] on div "Policy details Lines of coverage Policy number Market details Effective date Ex…" at bounding box center [699, 342] width 967 height 437
click at [705, 410] on span "Show all" at bounding box center [756, 411] width 142 height 13
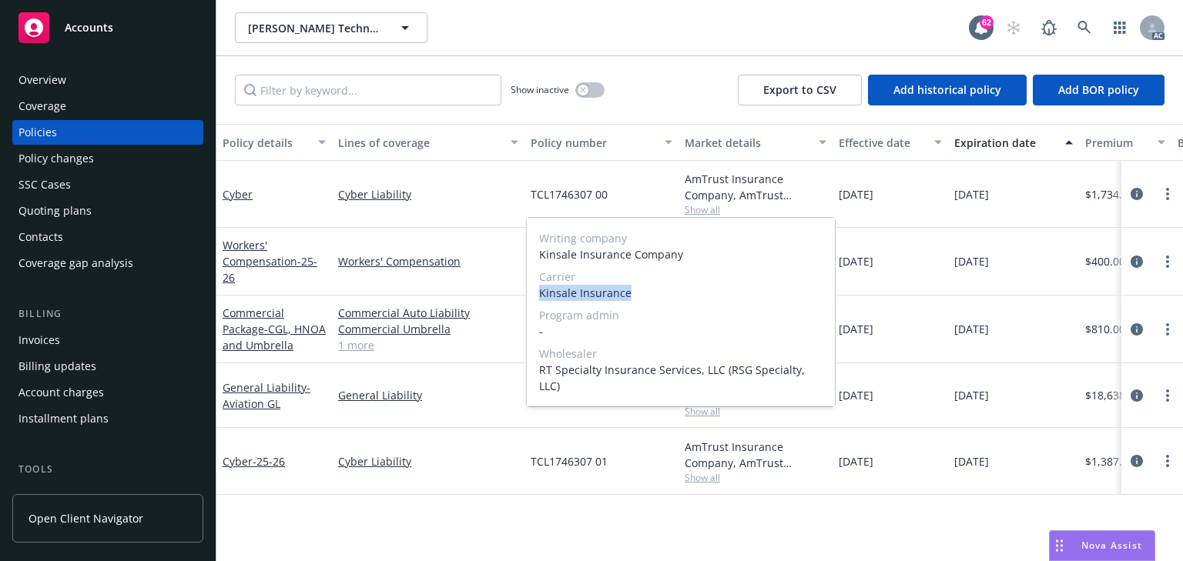
drag, startPoint x: 635, startPoint y: 307, endPoint x: 535, endPoint y: 309, distance: 100.1
click at [535, 309] on div "Writing company Kinsale Insurance Company Carrier Kinsale Insurance Program adm…" at bounding box center [681, 312] width 308 height 189
copy span "Kinsale Insurance"
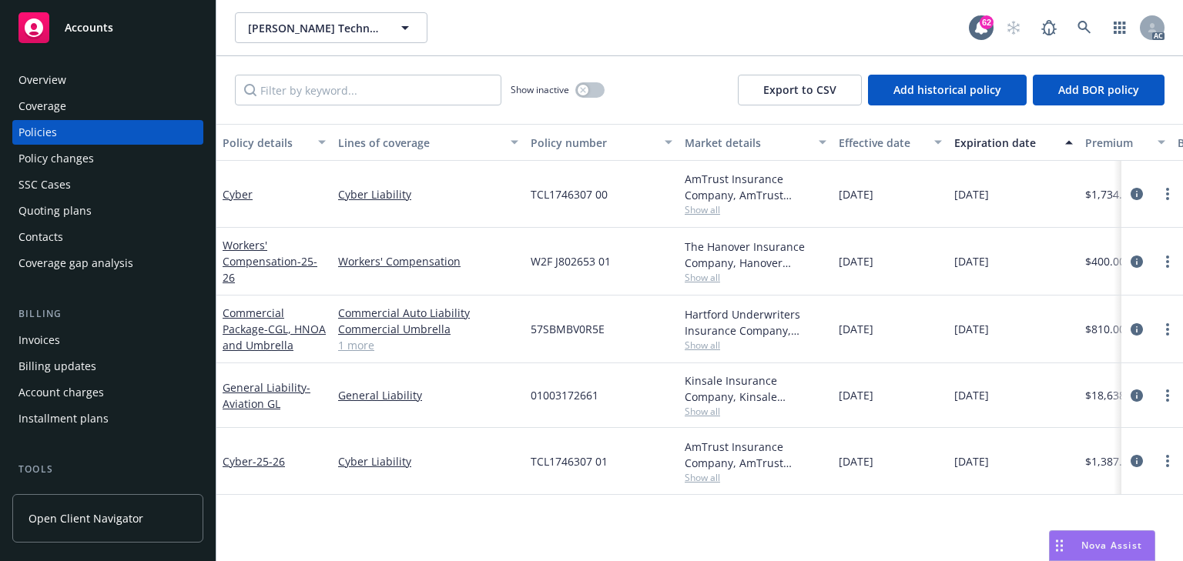
click at [516, 513] on div "Policy details Lines of coverage Policy number Market details Effective date Ex…" at bounding box center [699, 342] width 967 height 437
